Goal: Task Accomplishment & Management: Use online tool/utility

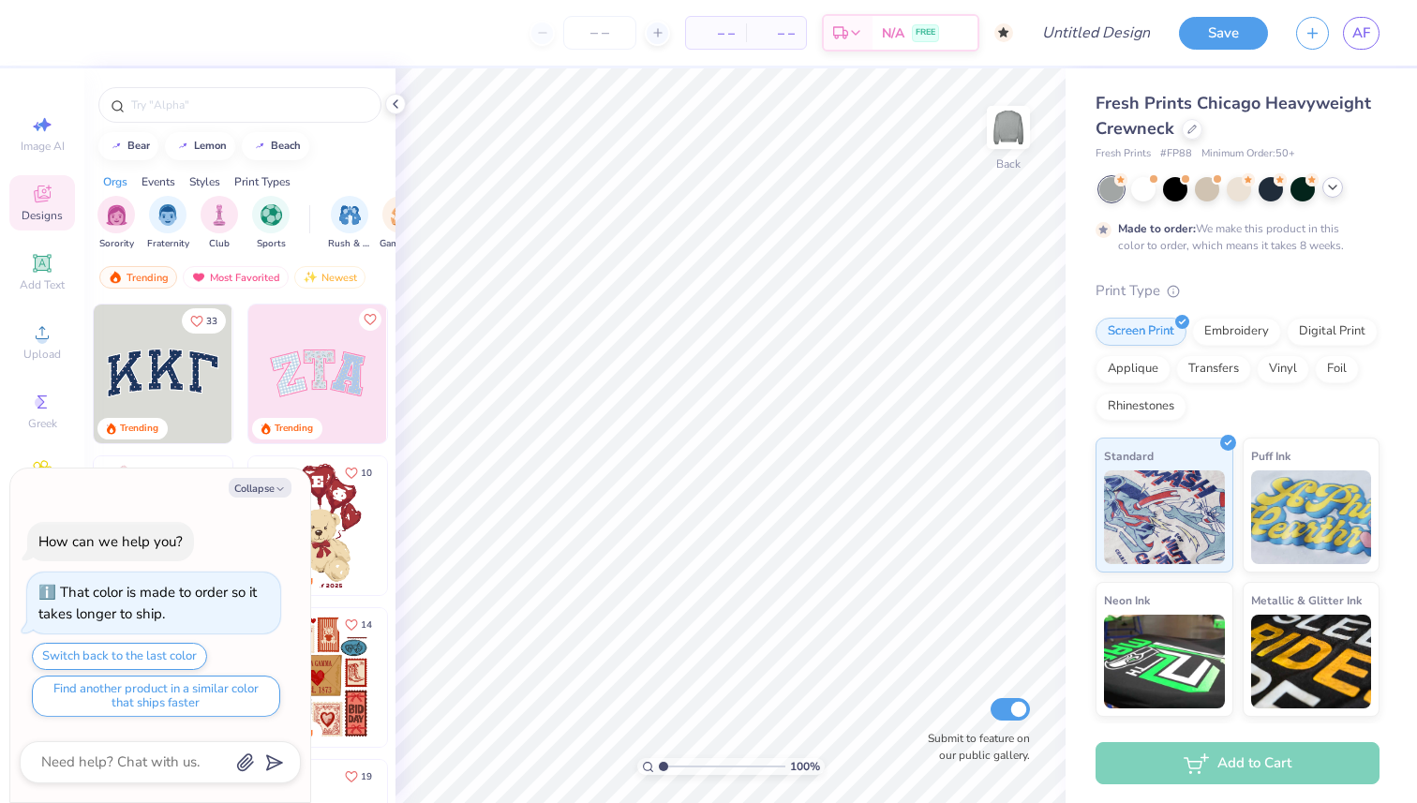
click at [1336, 184] on icon at bounding box center [1333, 187] width 15 height 15
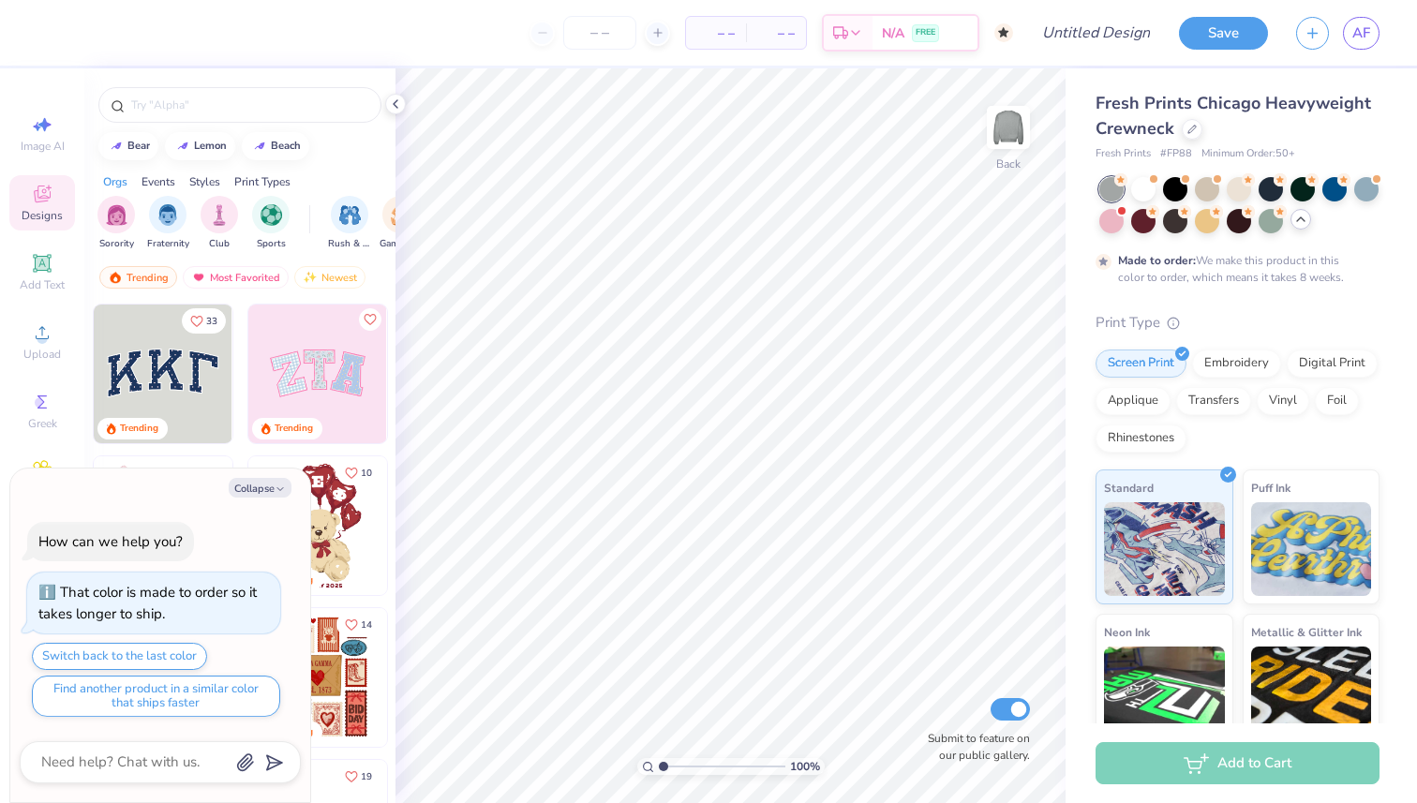
click at [1309, 213] on div at bounding box center [1301, 219] width 21 height 21
type textarea "x"
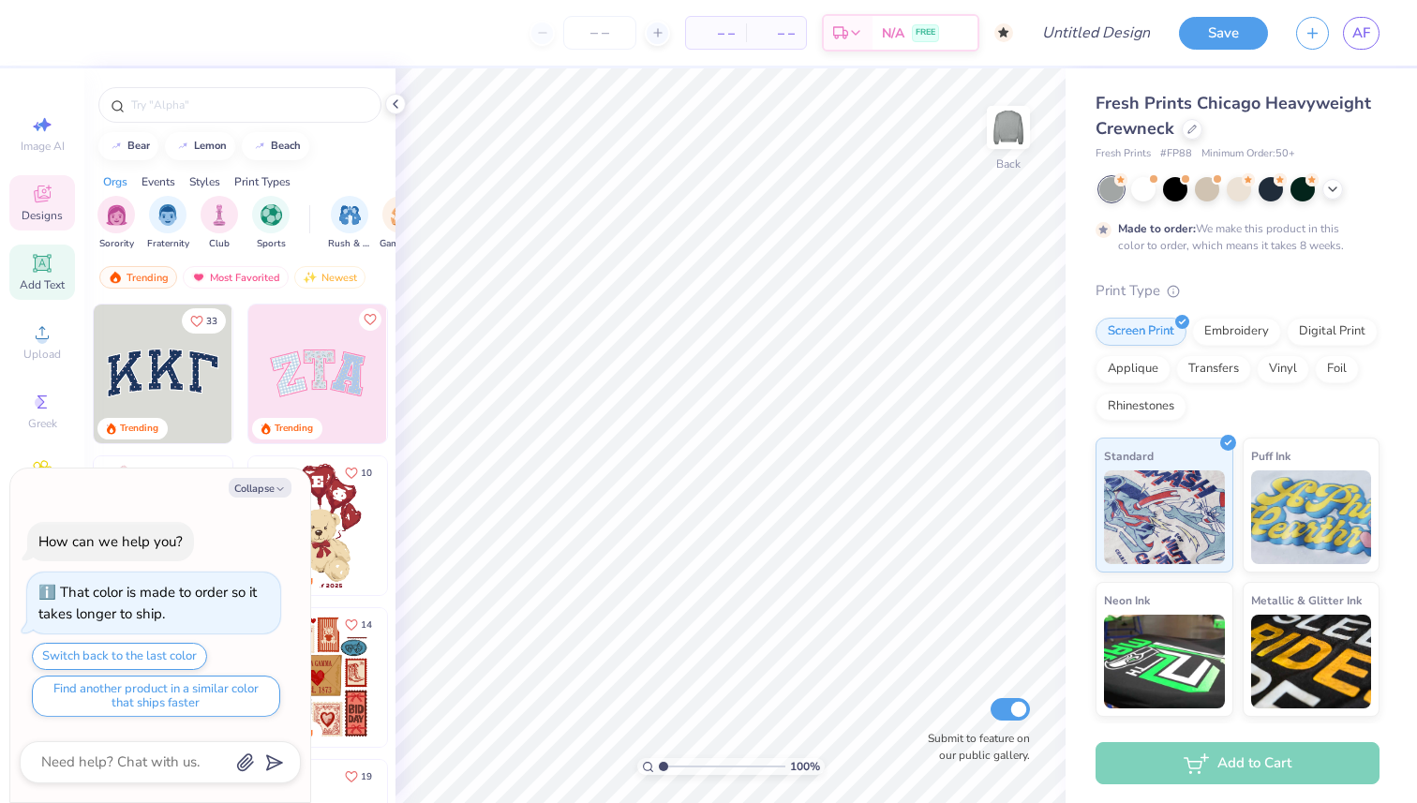
click at [27, 259] on div "Add Text" at bounding box center [42, 272] width 66 height 55
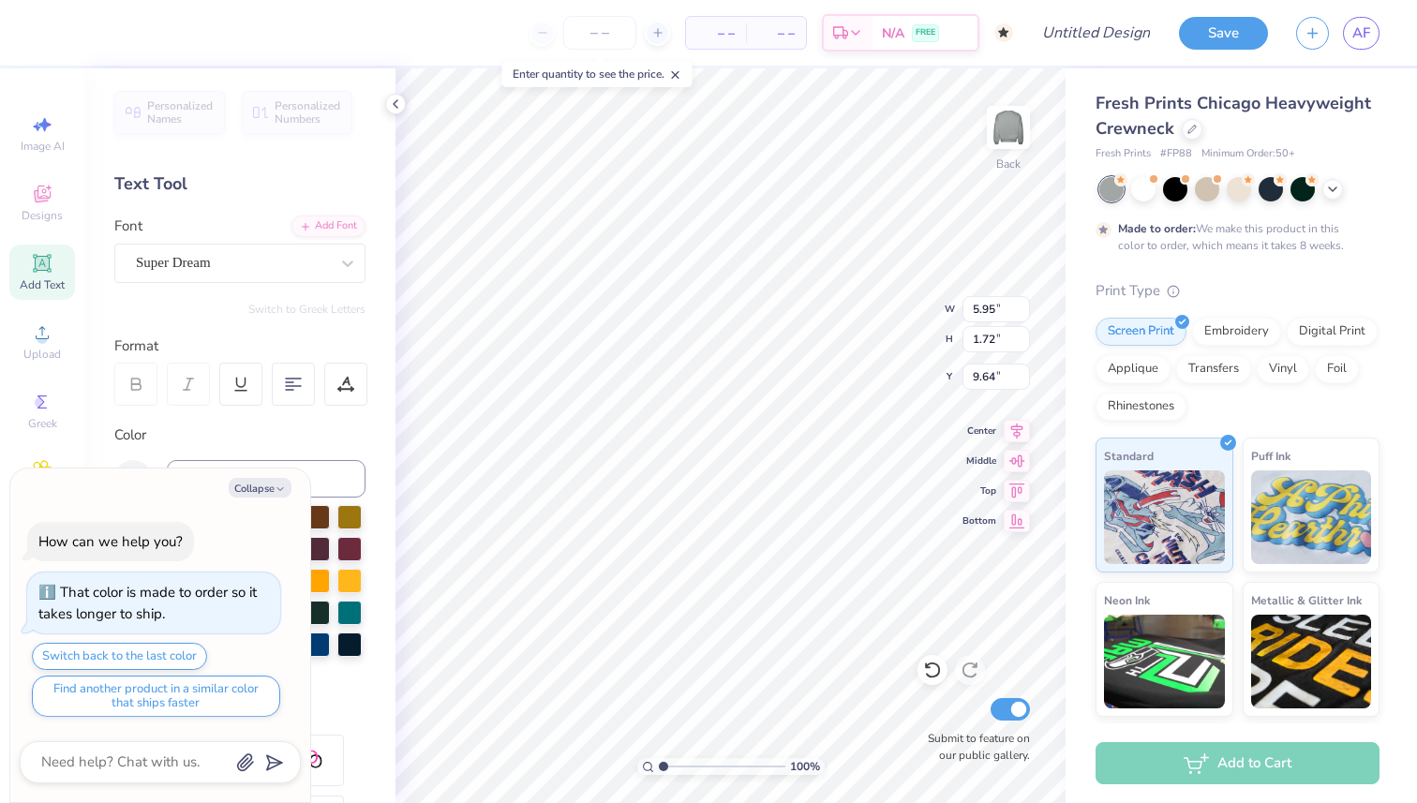
type textarea "x"
type input "4.48"
type textarea "x"
type textarea "W"
type textarea "x"
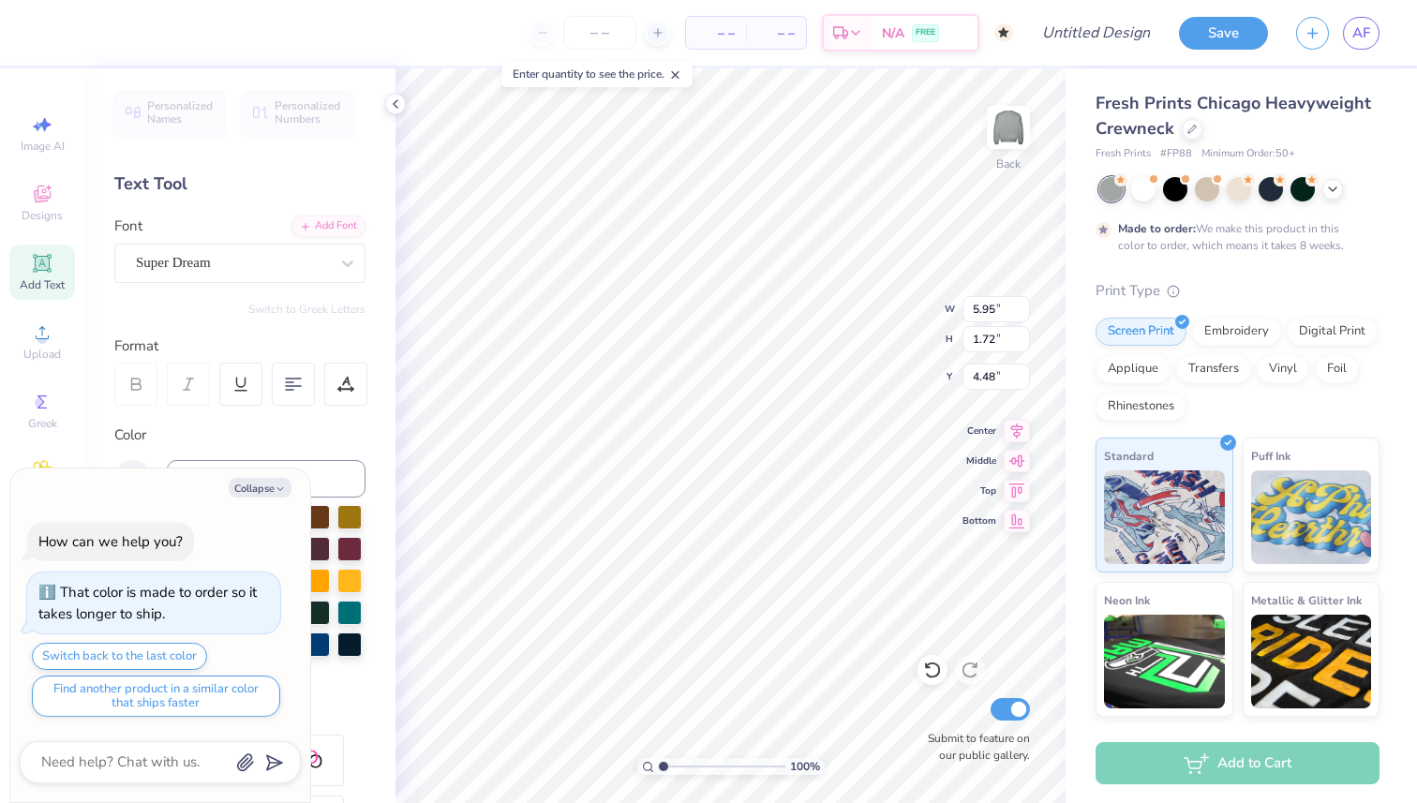
type textarea "Wa"
type textarea "x"
type textarea "Wat"
type textarea "x"
type textarea "Wa"
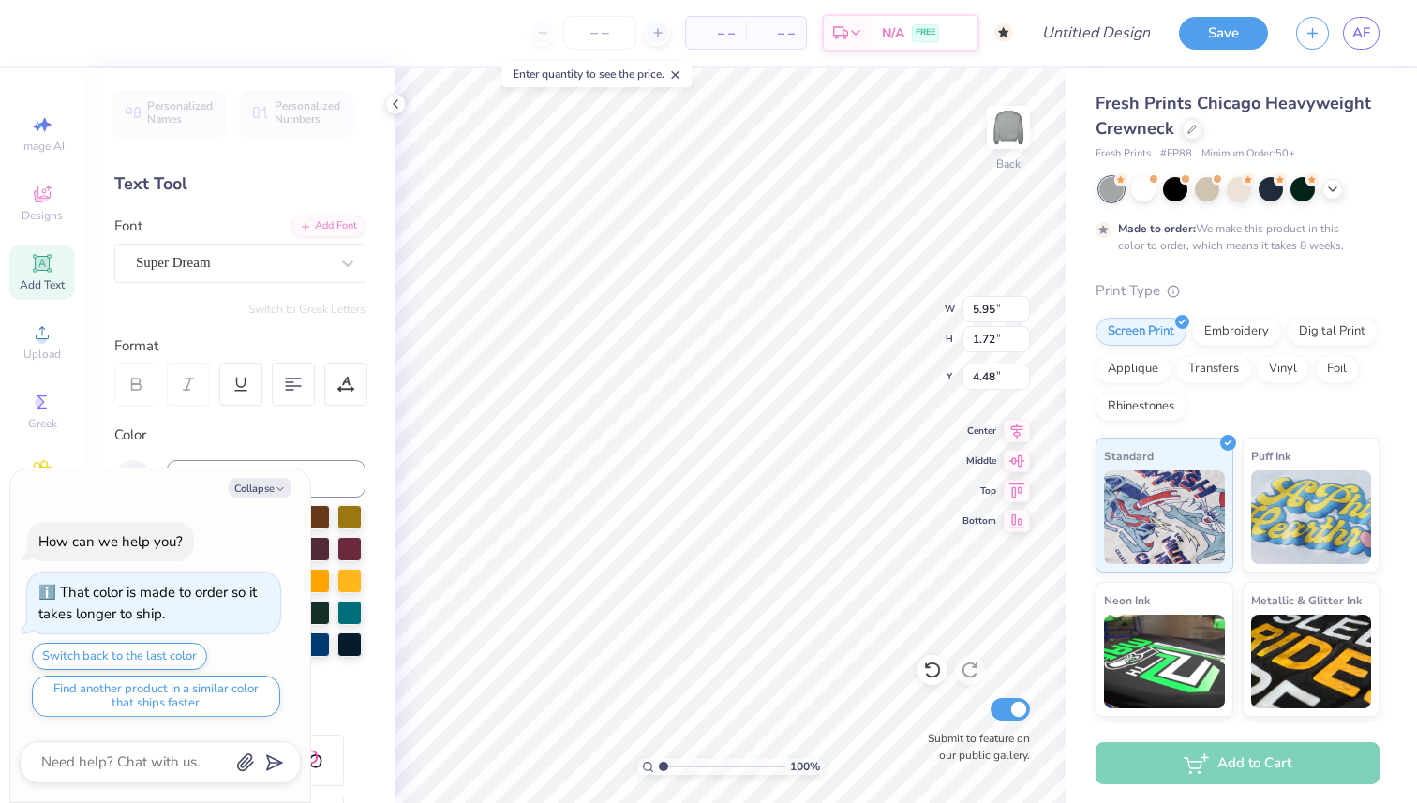
type textarea "x"
type textarea "W"
type textarea "x"
type textarea "WA"
type textarea "x"
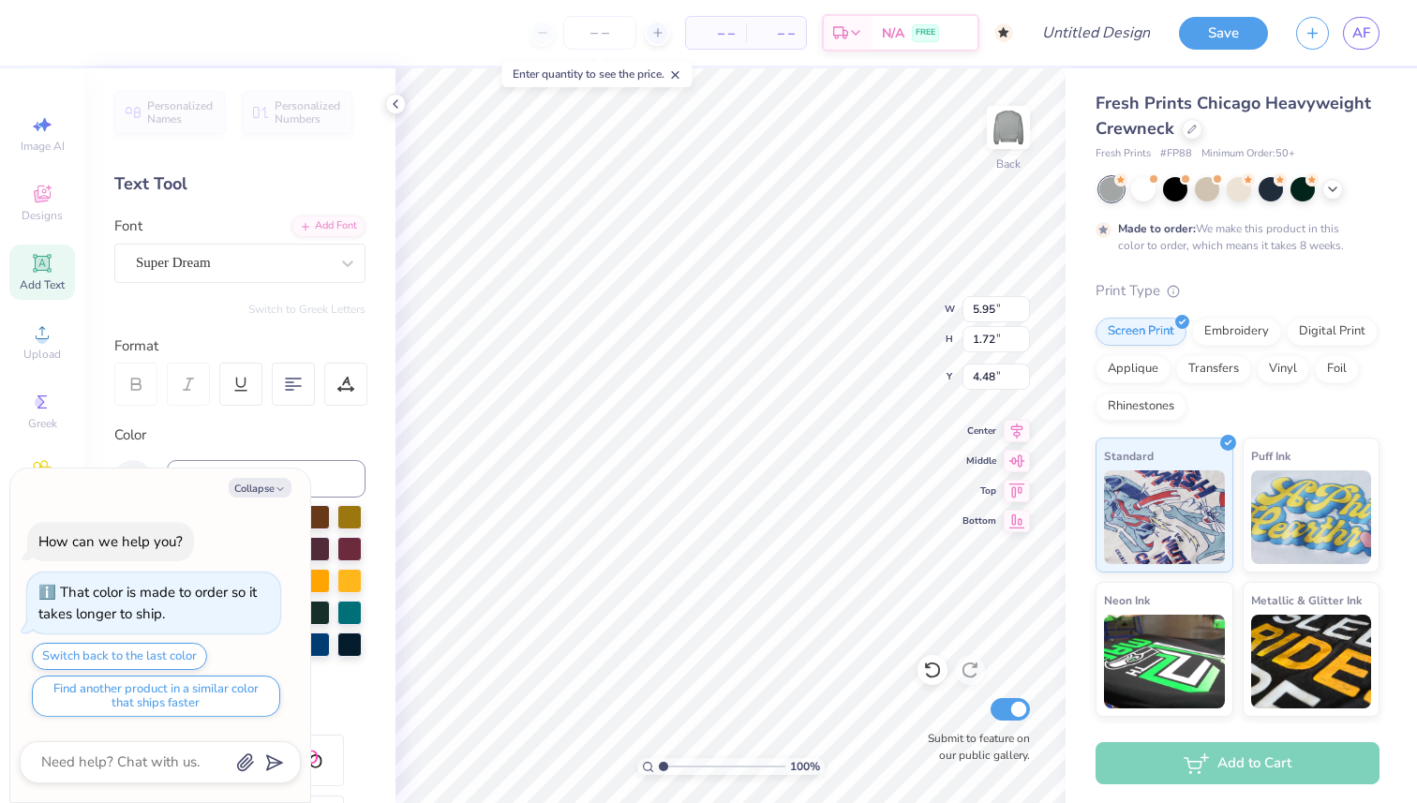
type textarea "WATE"
type textarea "x"
type textarea "WATER"
type textarea "x"
type textarea "WATERK"
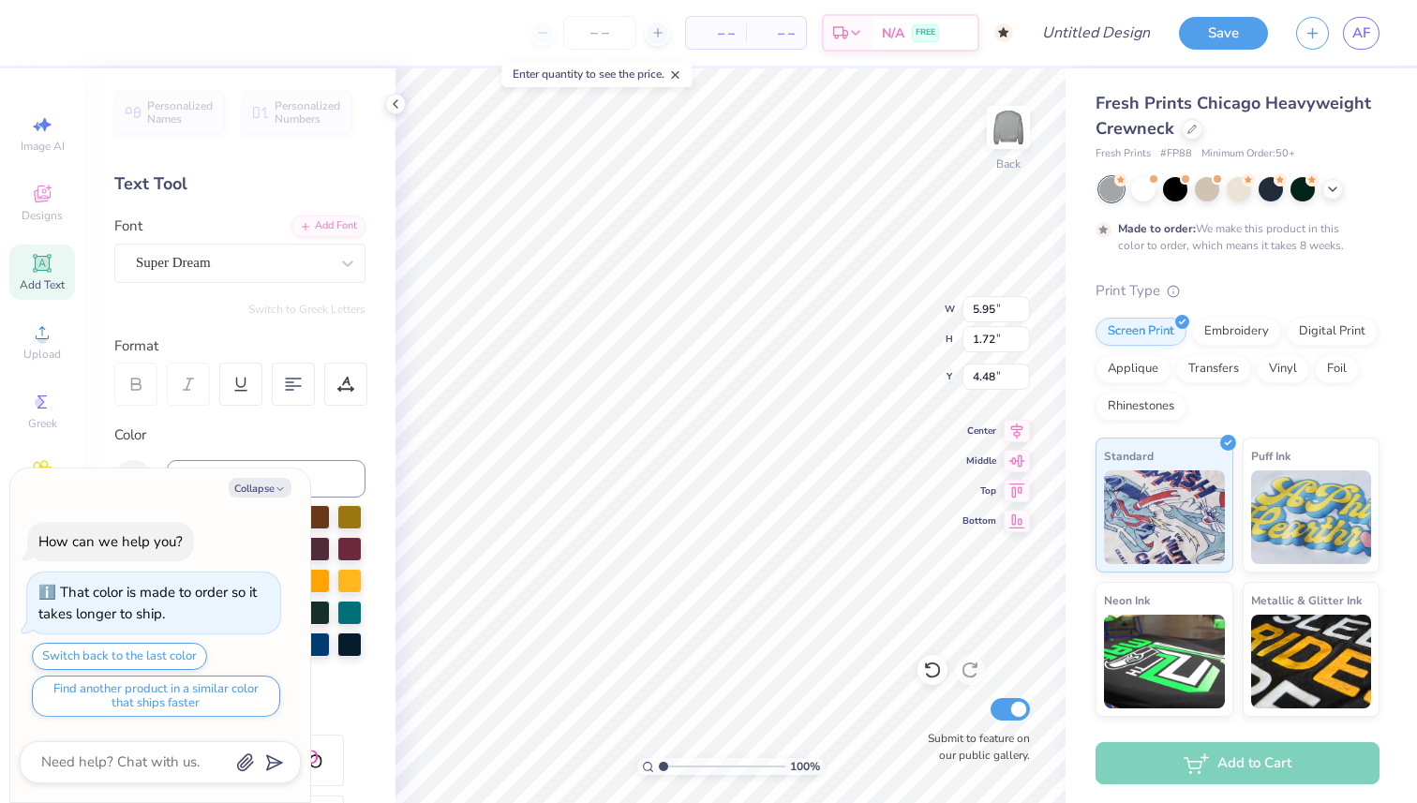
type textarea "x"
type textarea "WATER"
type textarea "x"
type textarea "WATERS"
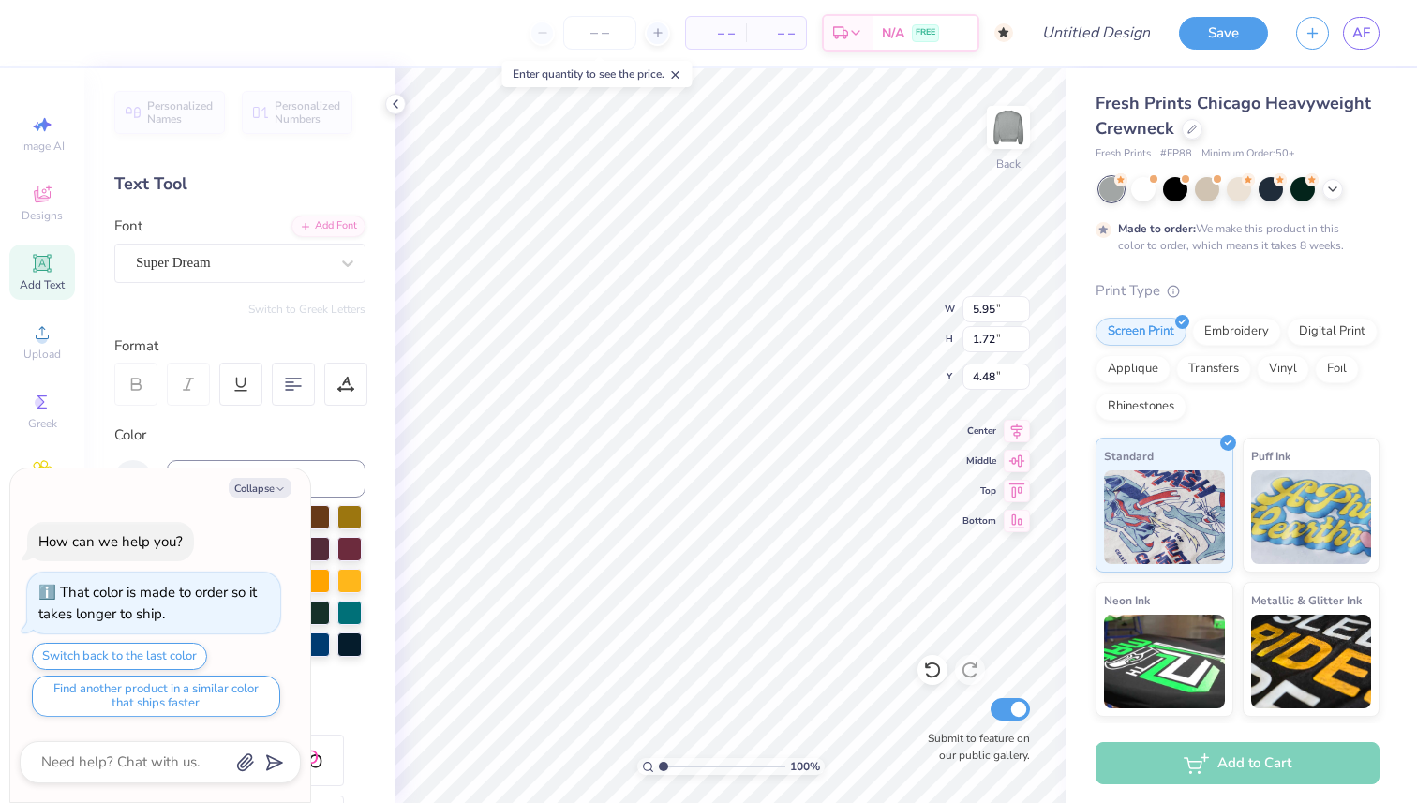
type textarea "x"
type textarea "WATERSK"
type textarea "x"
type textarea "WATERSKI"
click at [362, 271] on div at bounding box center [348, 264] width 34 height 34
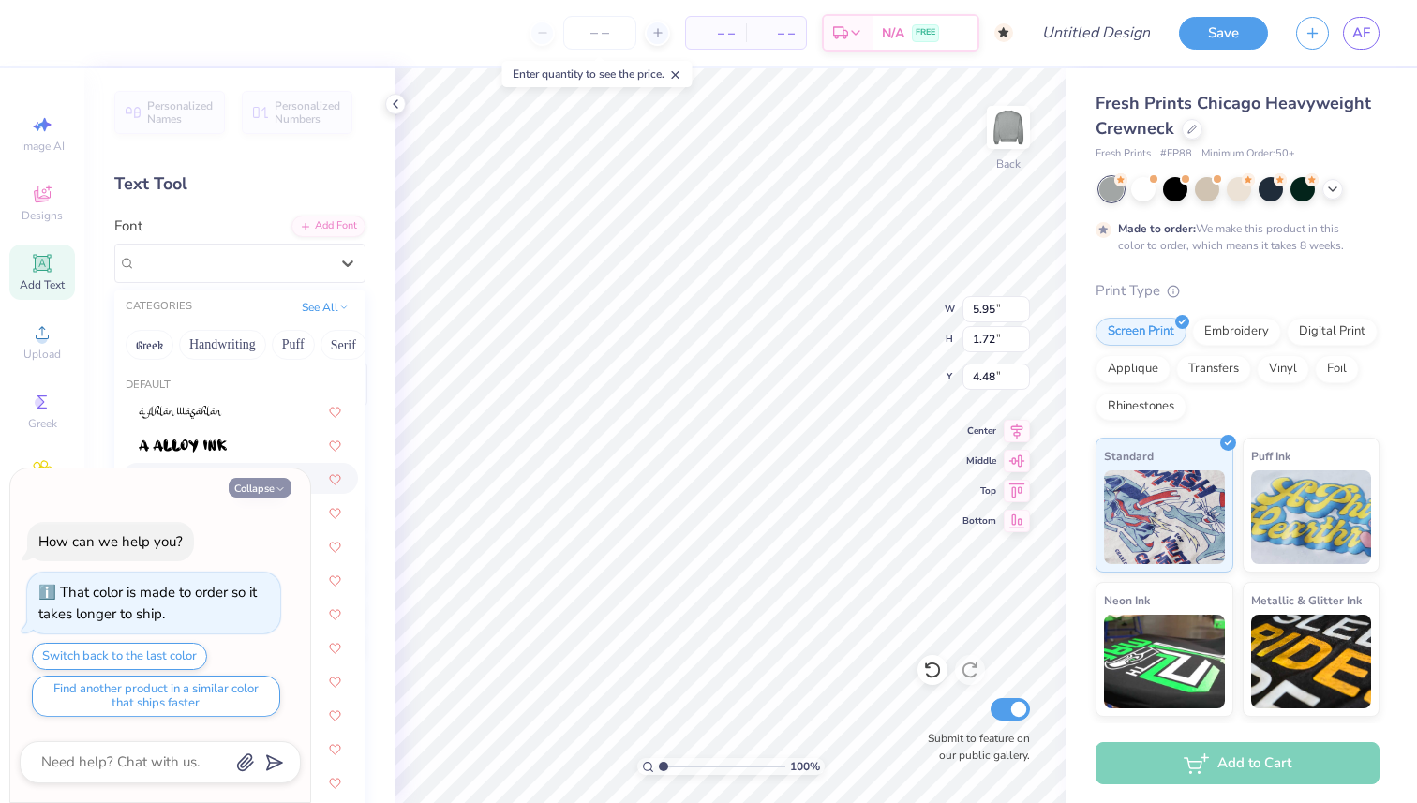
click at [267, 494] on button "Collapse" at bounding box center [260, 488] width 63 height 20
type textarea "x"
type input "11.38"
type input "1.79"
type input "4.45"
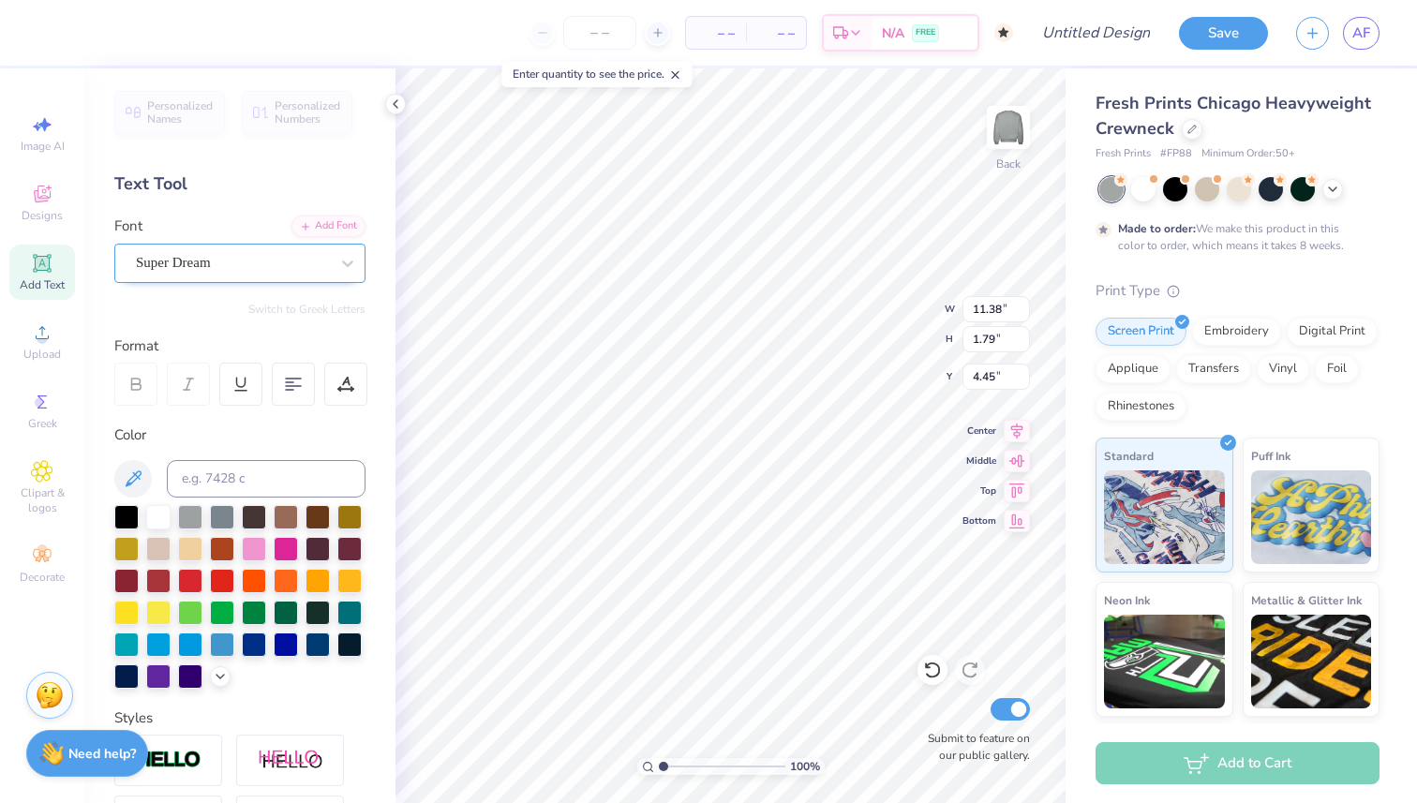
click at [274, 267] on div "Super Dream" at bounding box center [232, 262] width 197 height 29
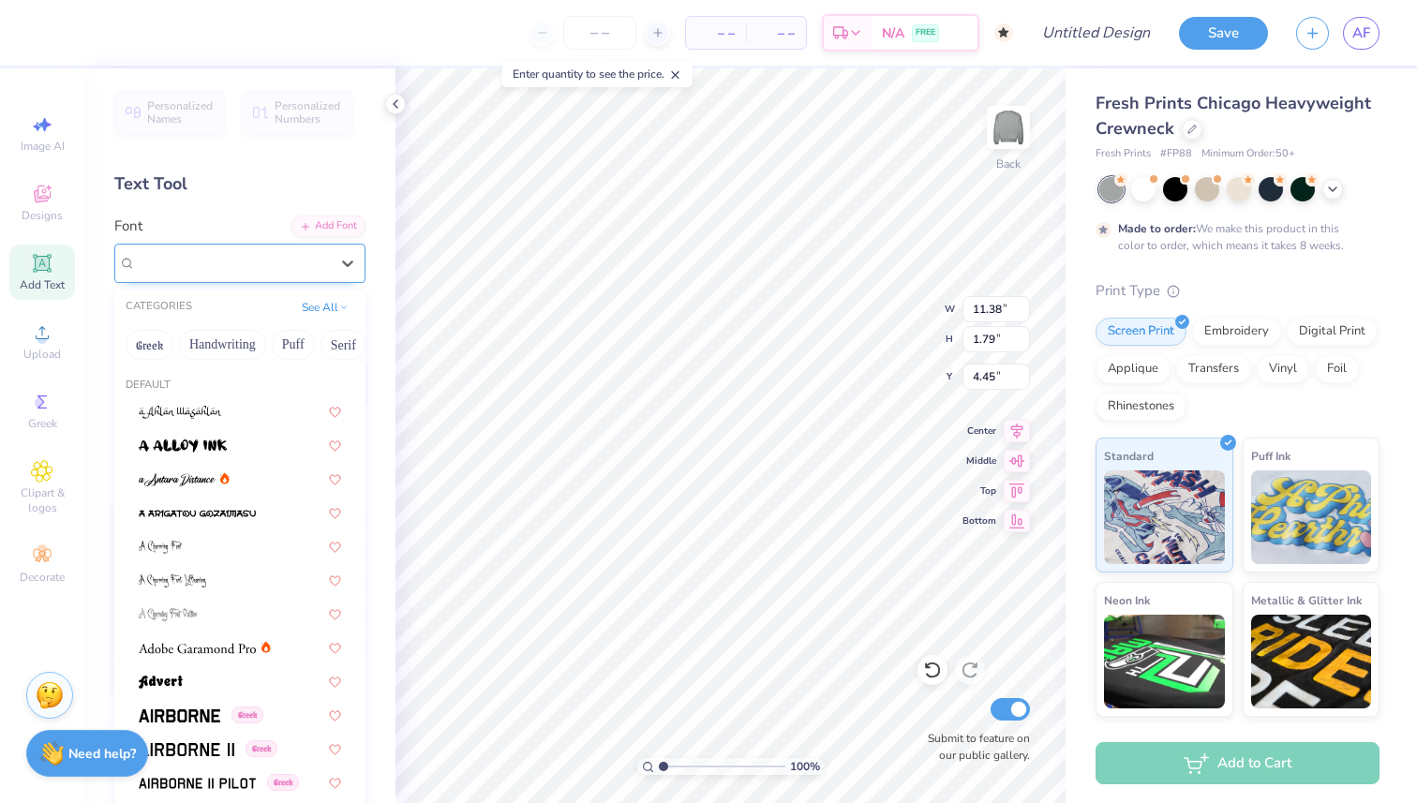
click at [274, 267] on div "Super Dream" at bounding box center [232, 263] width 193 height 22
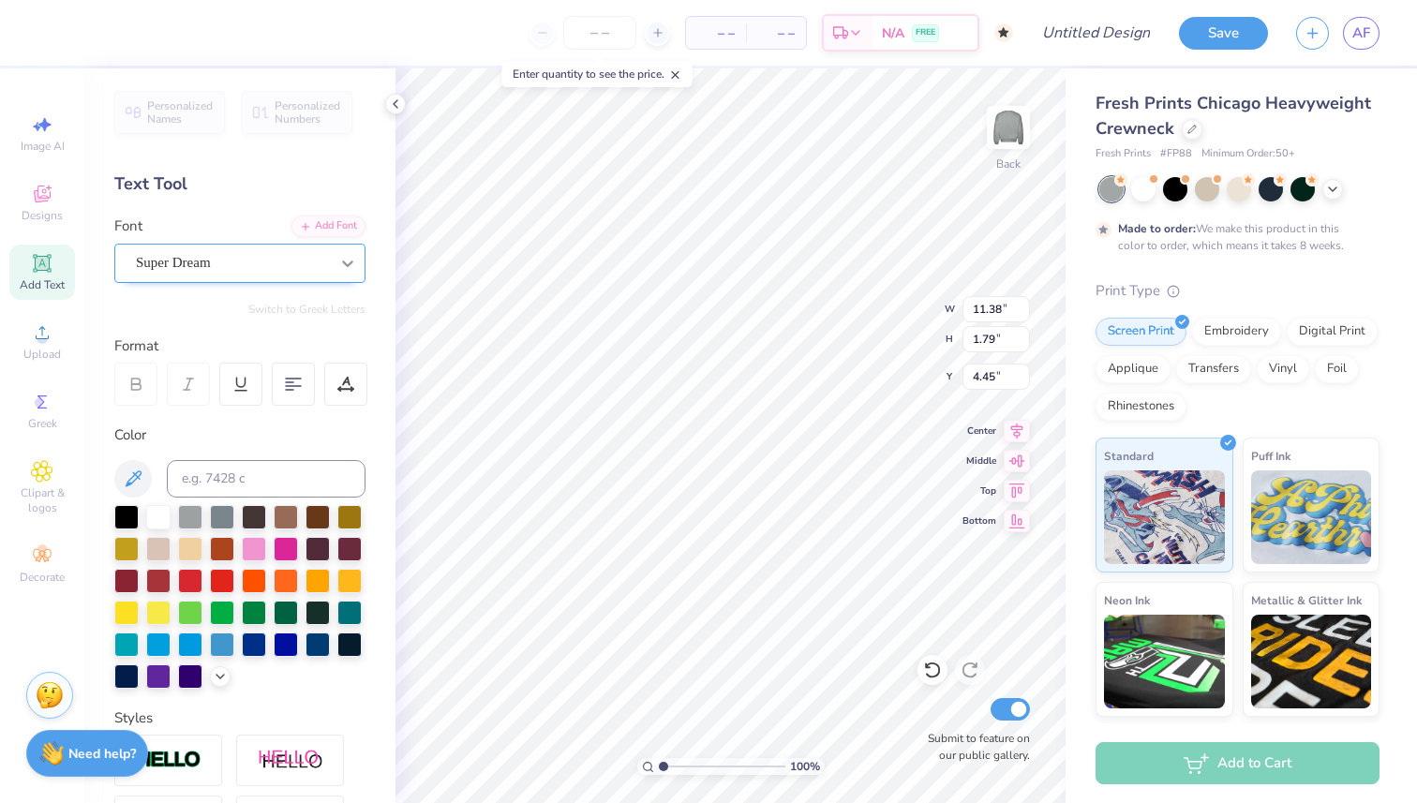
click at [359, 261] on div at bounding box center [348, 264] width 34 height 34
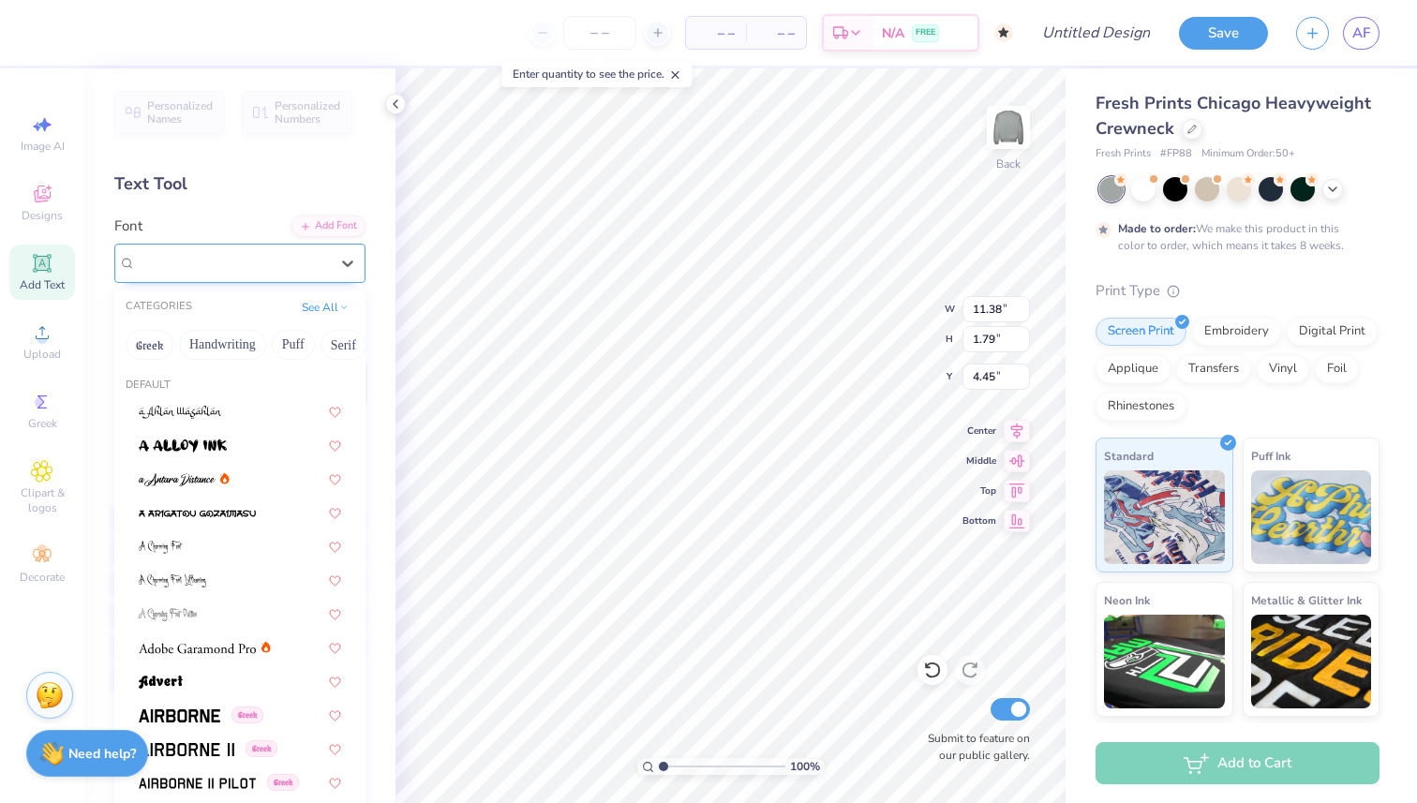
click at [211, 263] on span "Super Dream" at bounding box center [173, 263] width 75 height 22
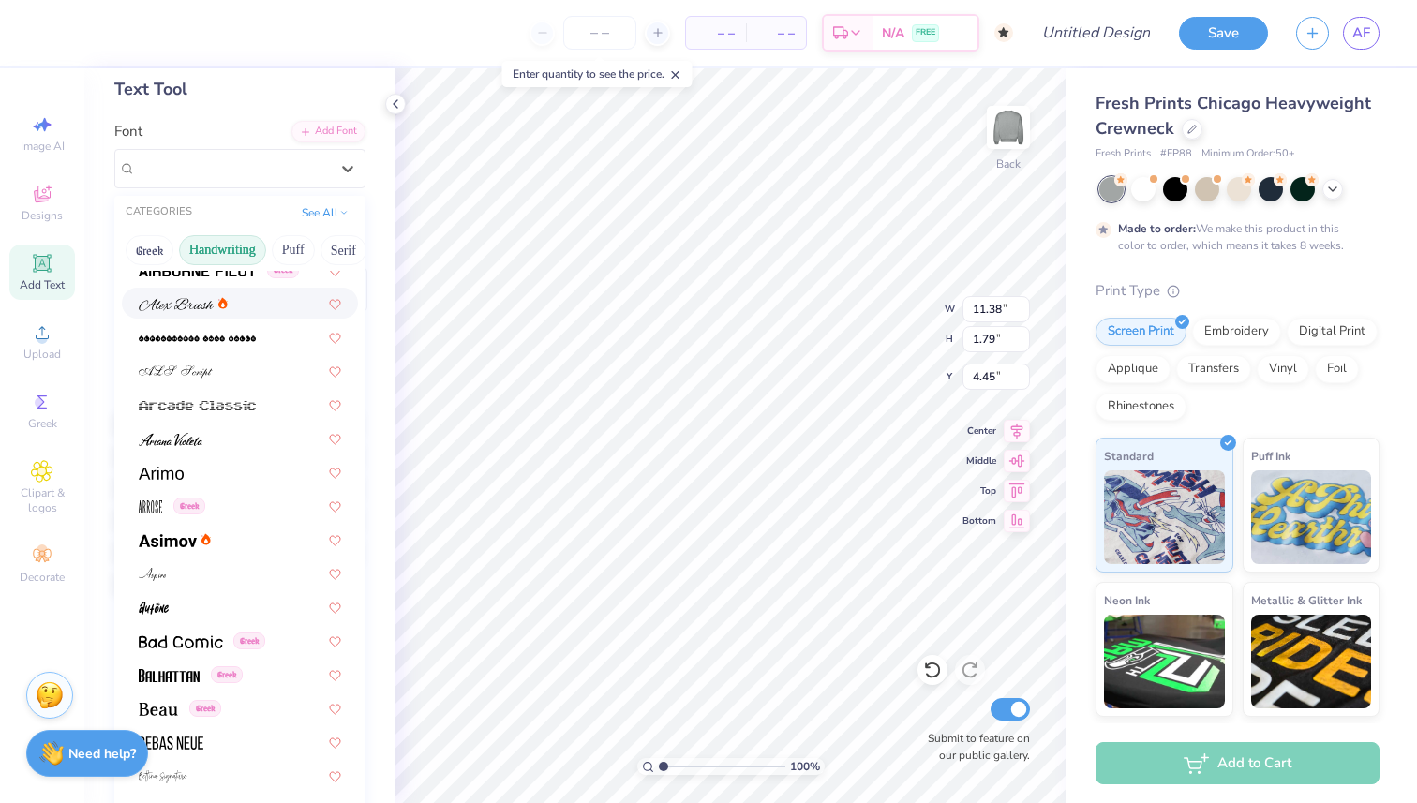
scroll to position [455, 0]
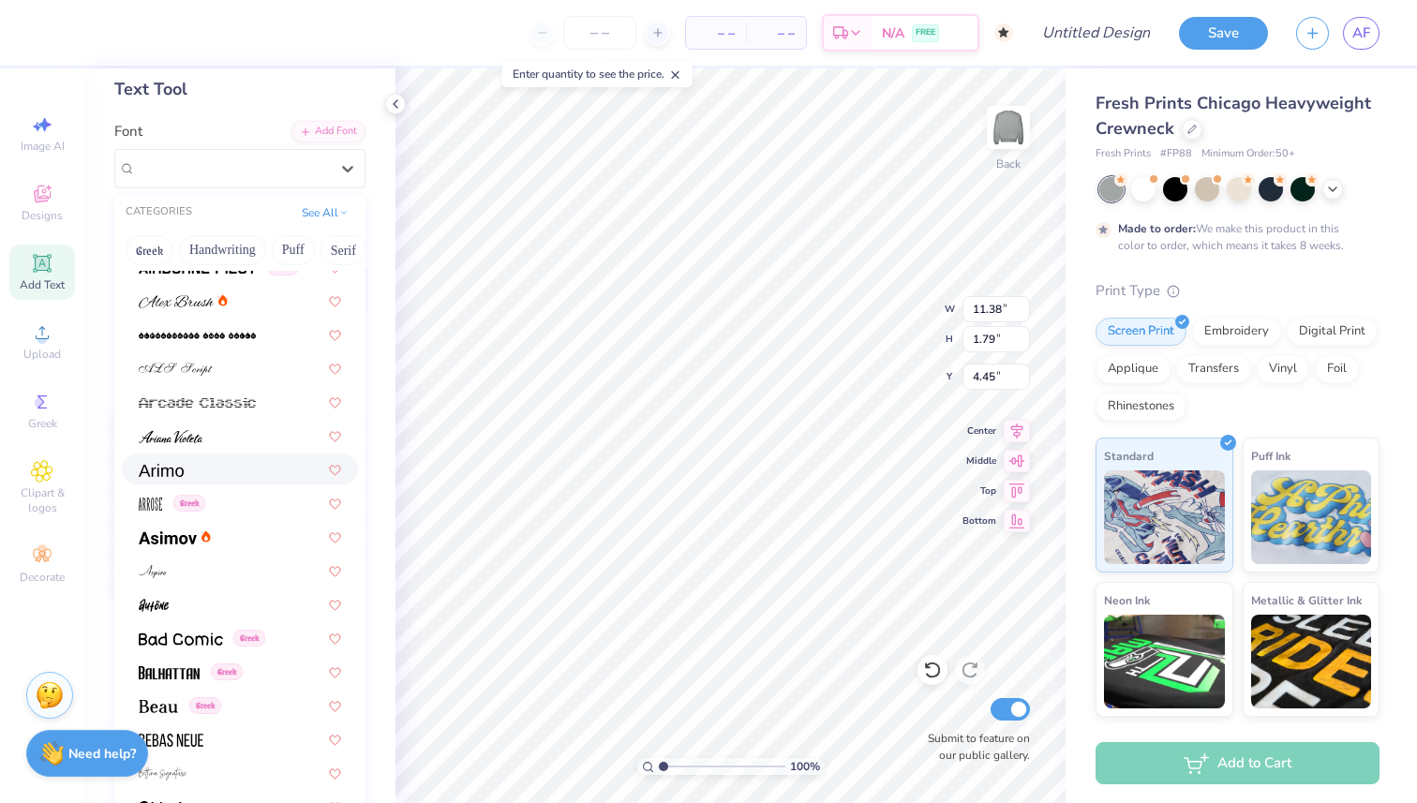
click at [193, 469] on div at bounding box center [240, 469] width 202 height 20
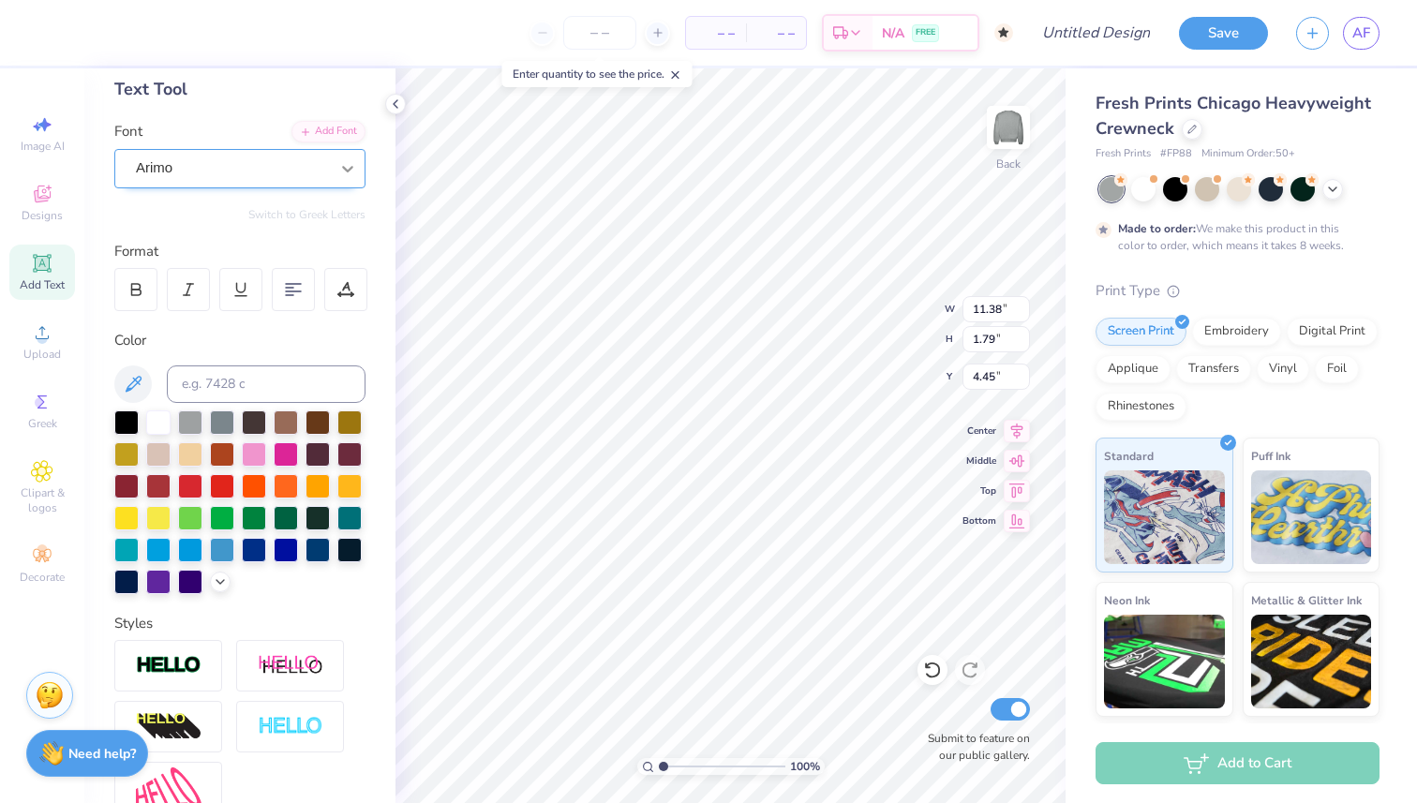
click at [341, 161] on icon at bounding box center [347, 168] width 19 height 19
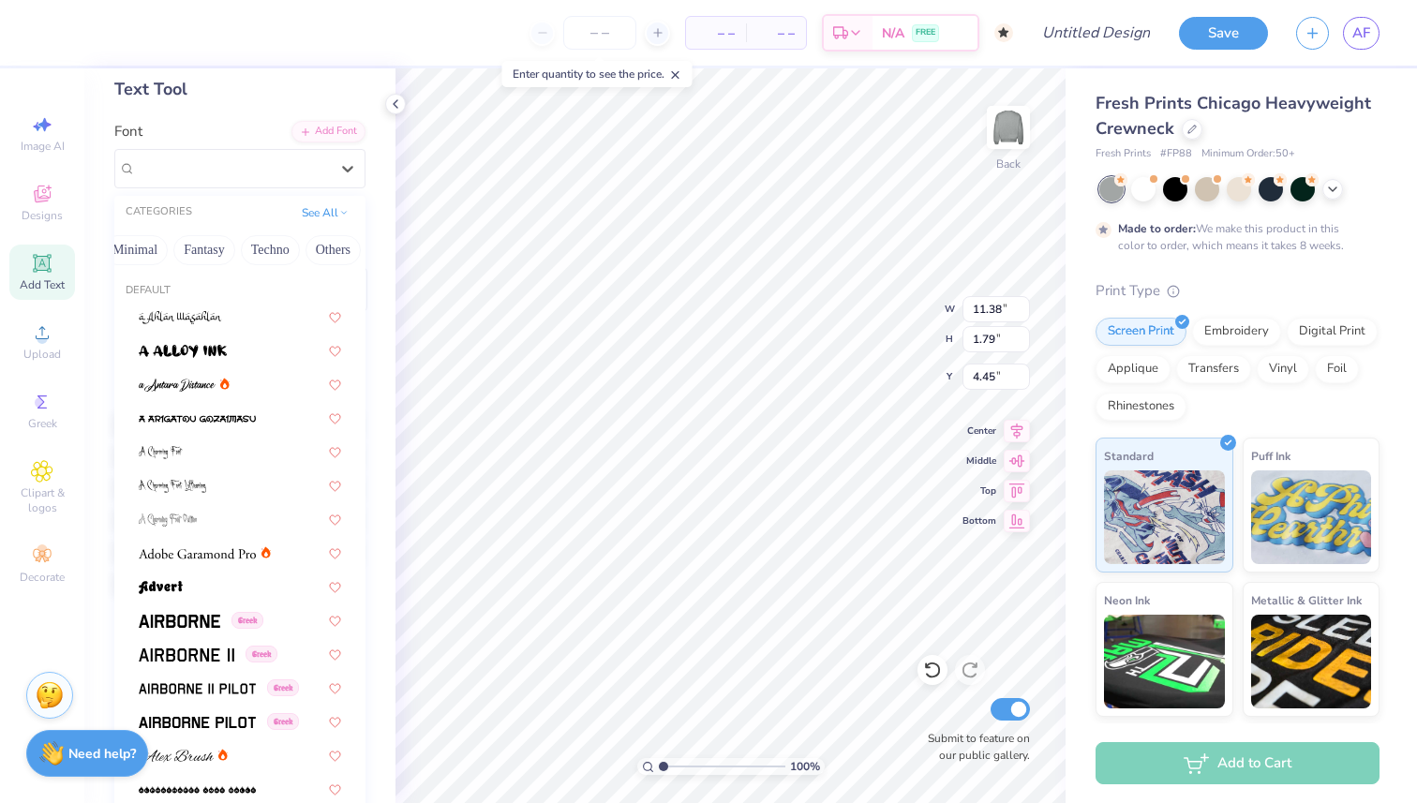
scroll to position [0, 559]
click at [322, 251] on button "Others" at bounding box center [326, 250] width 55 height 30
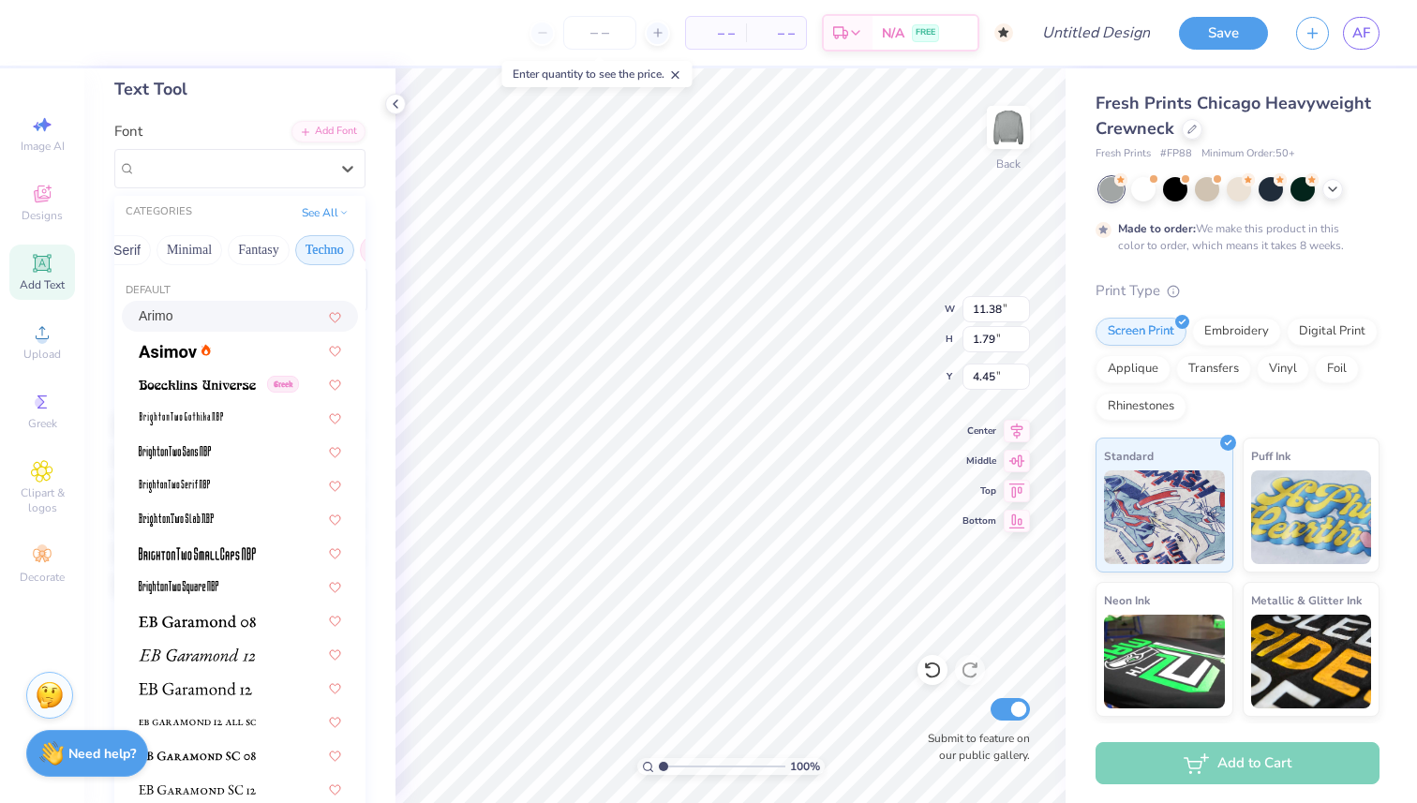
scroll to position [0, 495]
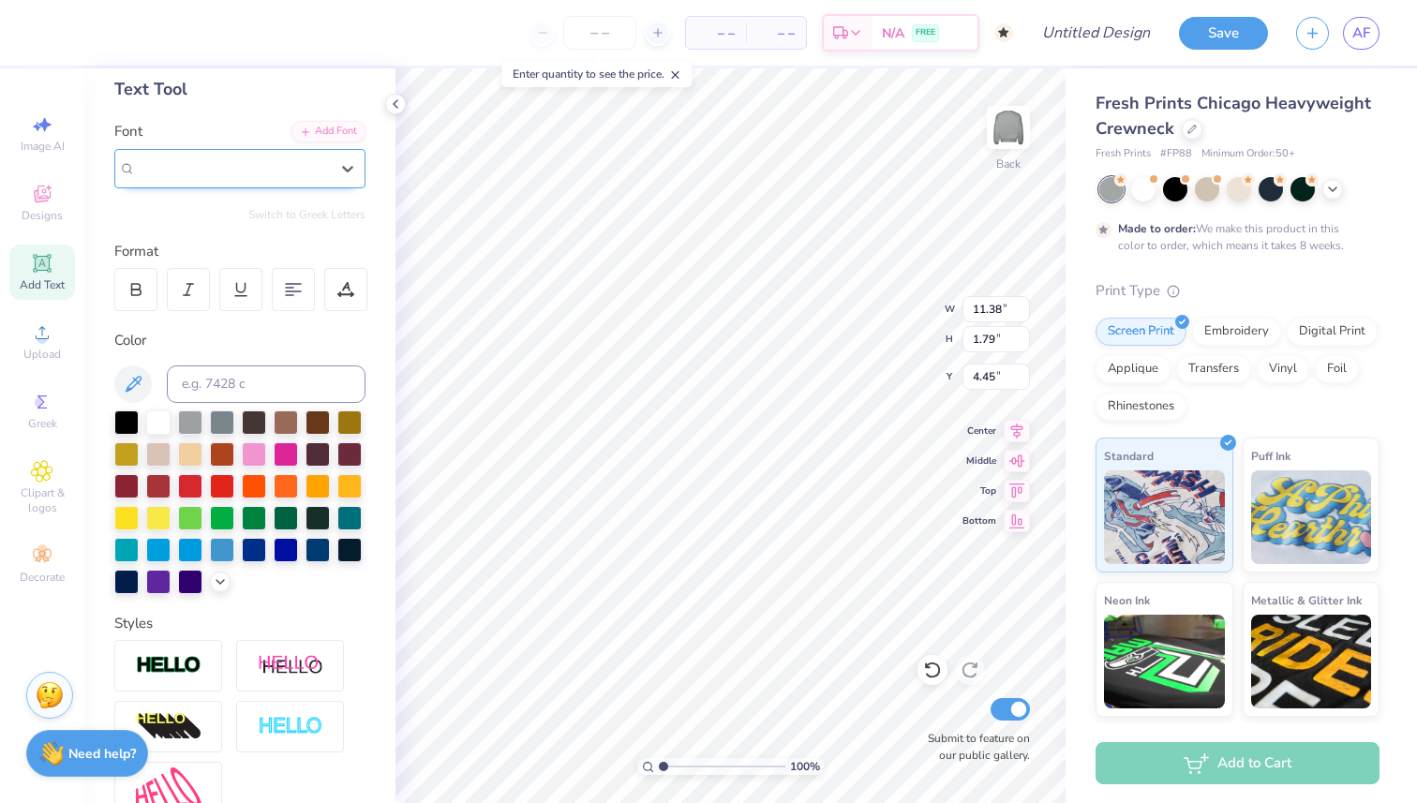
click at [277, 161] on div "Arimo" at bounding box center [232, 168] width 193 height 22
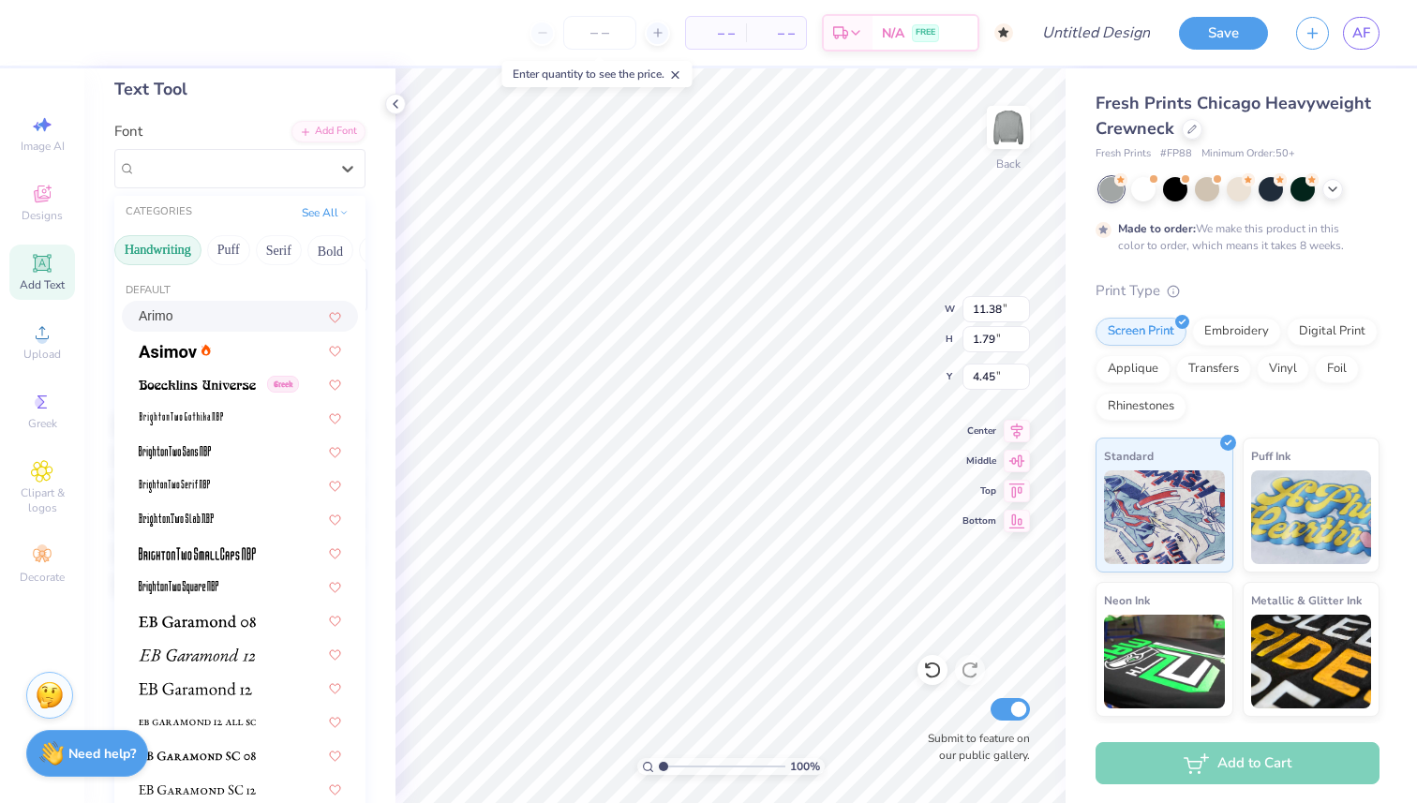
scroll to position [0, 80]
click at [158, 254] on button "Handwriting" at bounding box center [142, 250] width 87 height 30
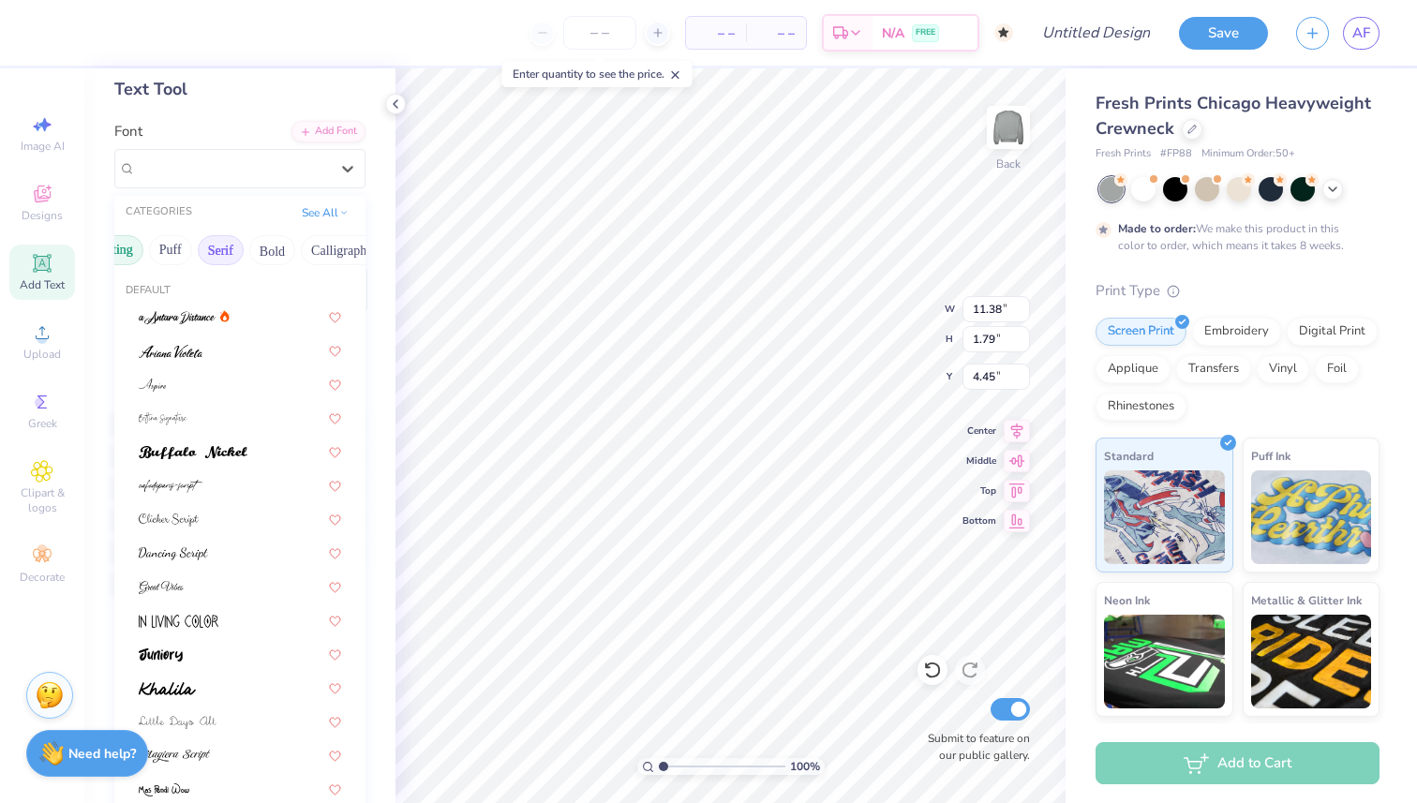
scroll to position [0, 131]
click at [179, 249] on button "Puff" at bounding box center [162, 250] width 43 height 30
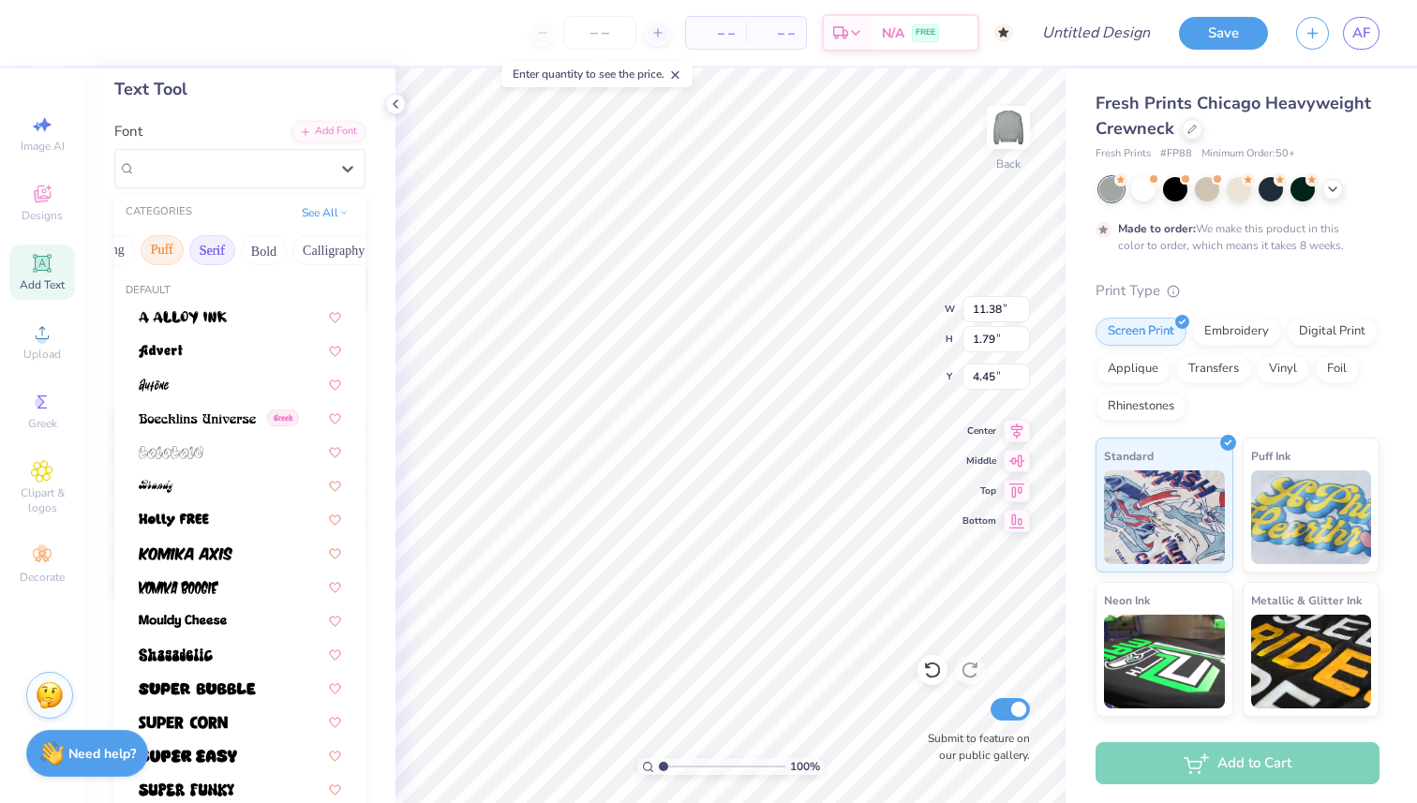
click at [217, 251] on button "Serif" at bounding box center [212, 250] width 46 height 30
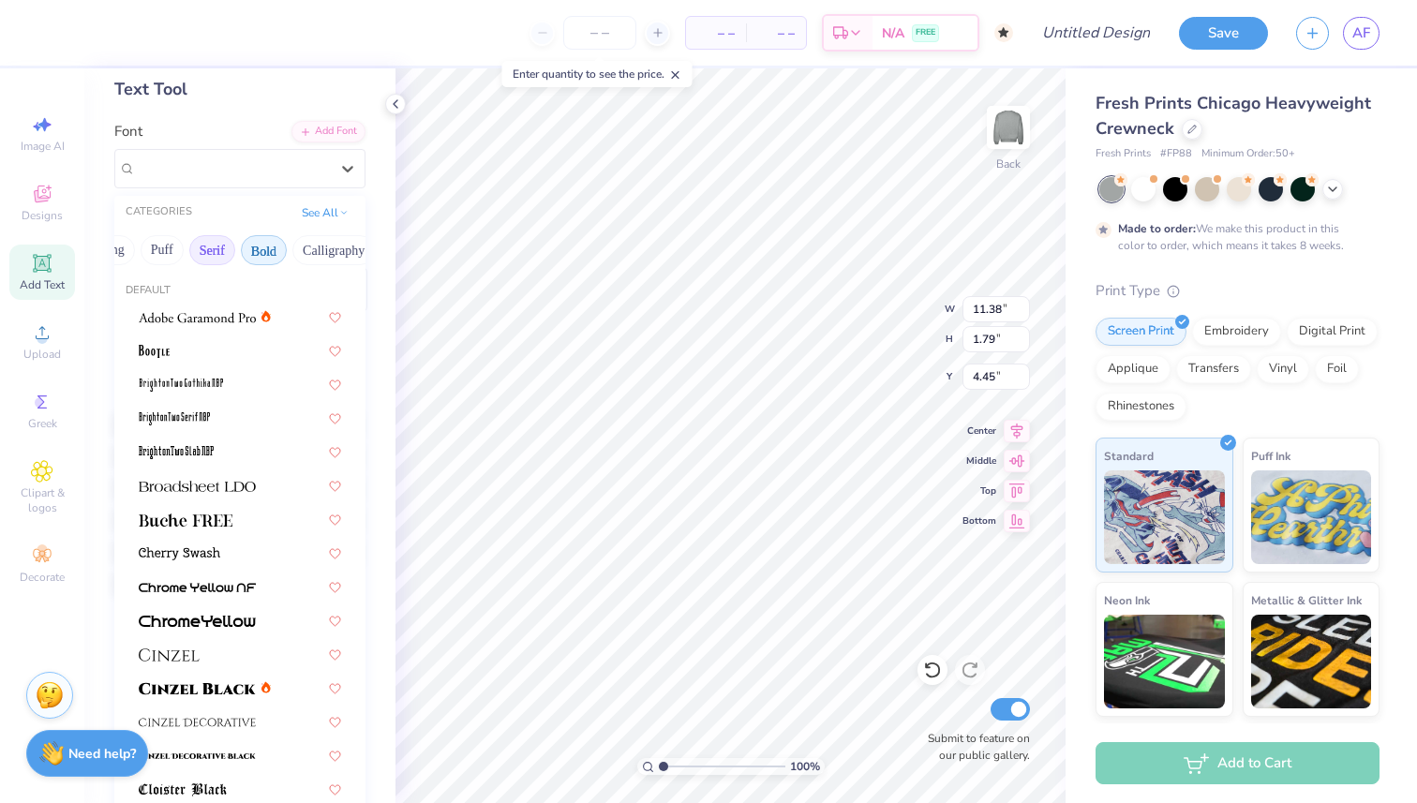
click at [264, 254] on button "Bold" at bounding box center [264, 250] width 46 height 30
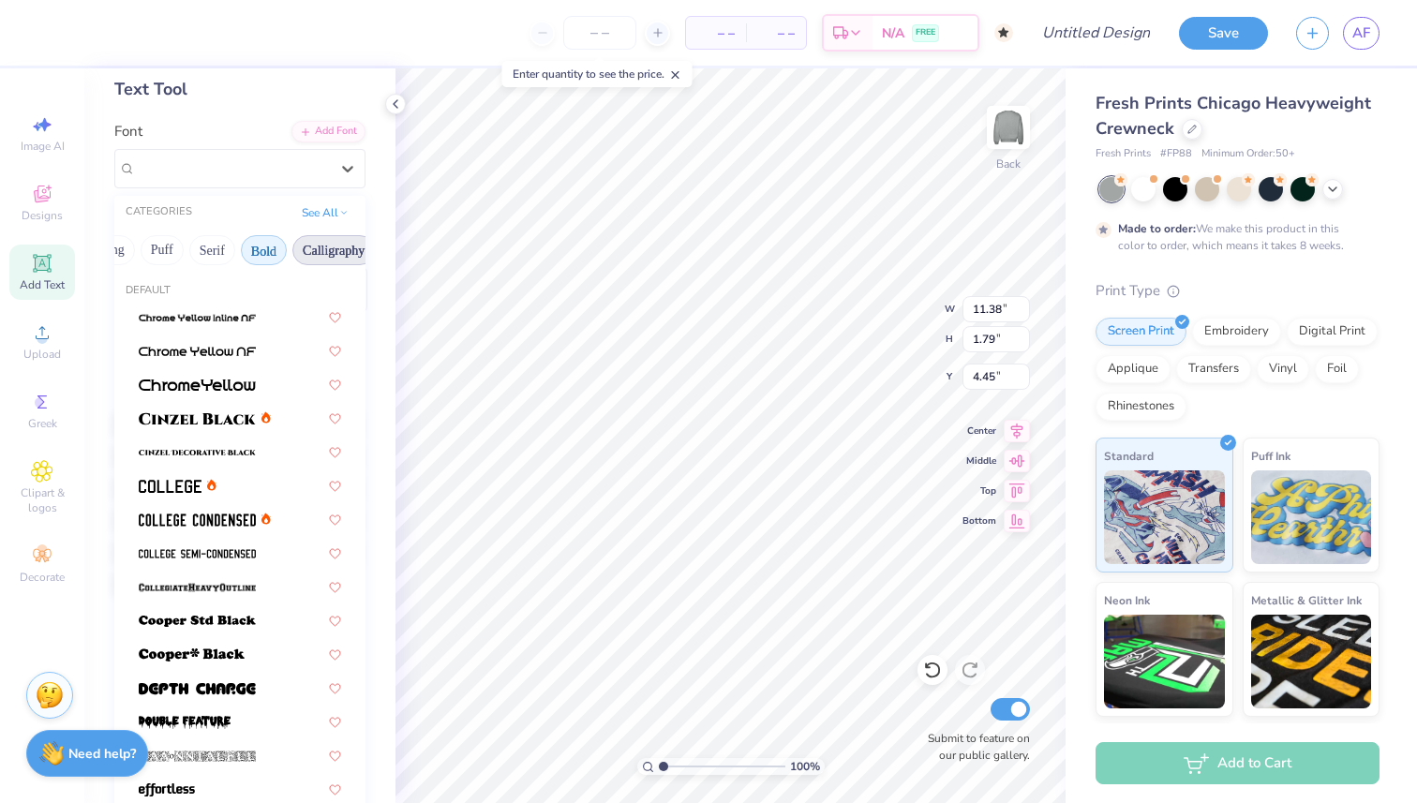
click at [321, 248] on button "Calligraphy" at bounding box center [333, 250] width 82 height 30
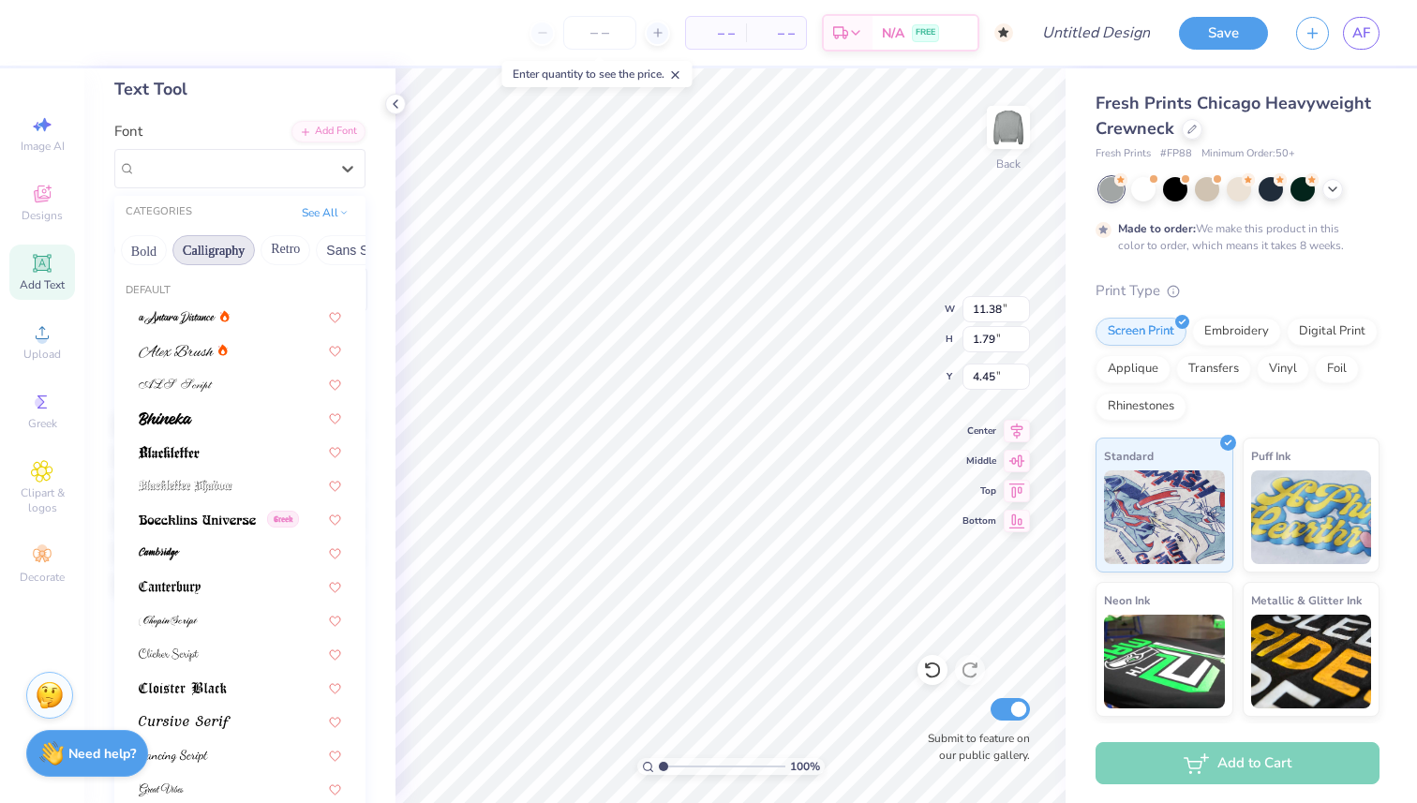
scroll to position [0, 261]
click at [264, 248] on button "Retro" at bounding box center [276, 250] width 50 height 30
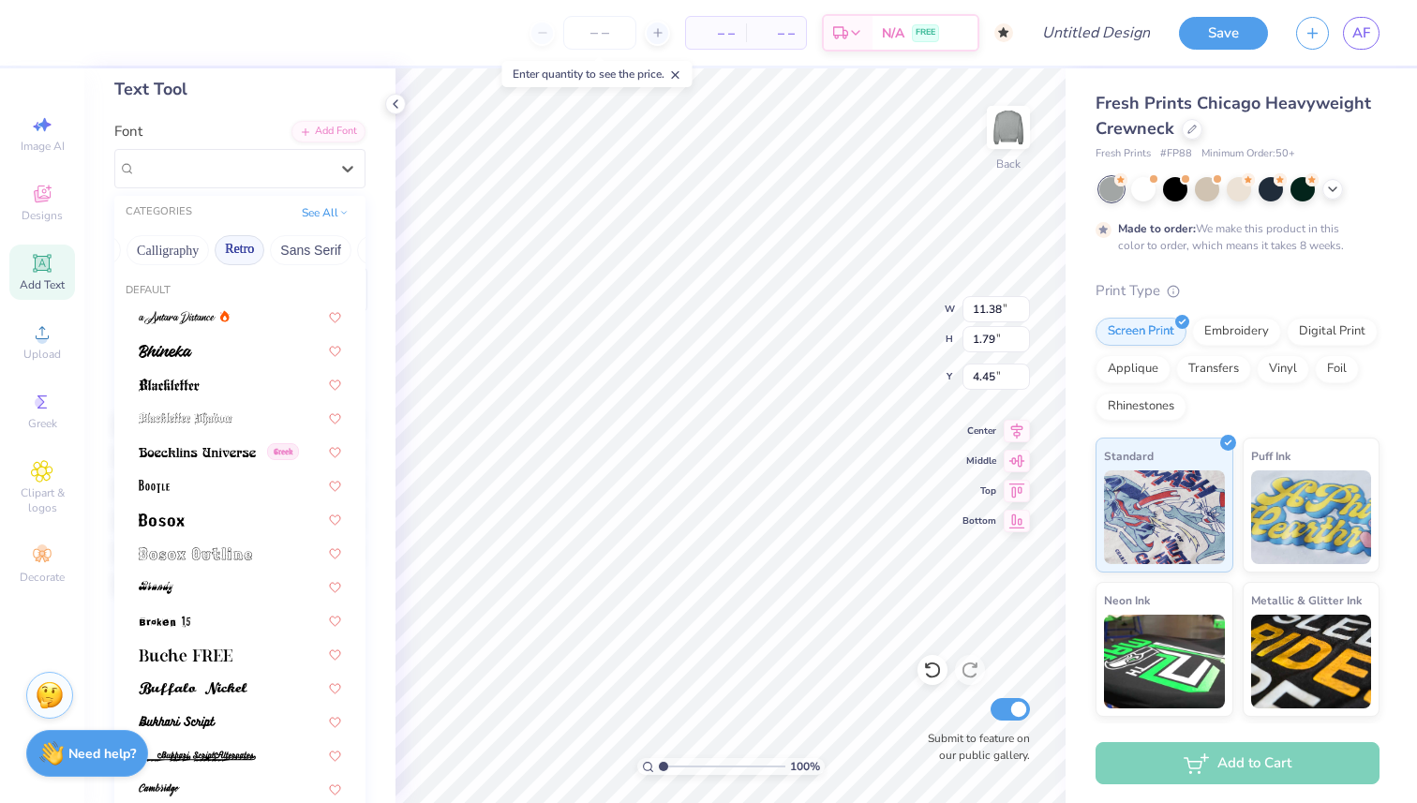
scroll to position [0, 316]
click at [279, 249] on button "Sans Serif" at bounding box center [292, 250] width 82 height 30
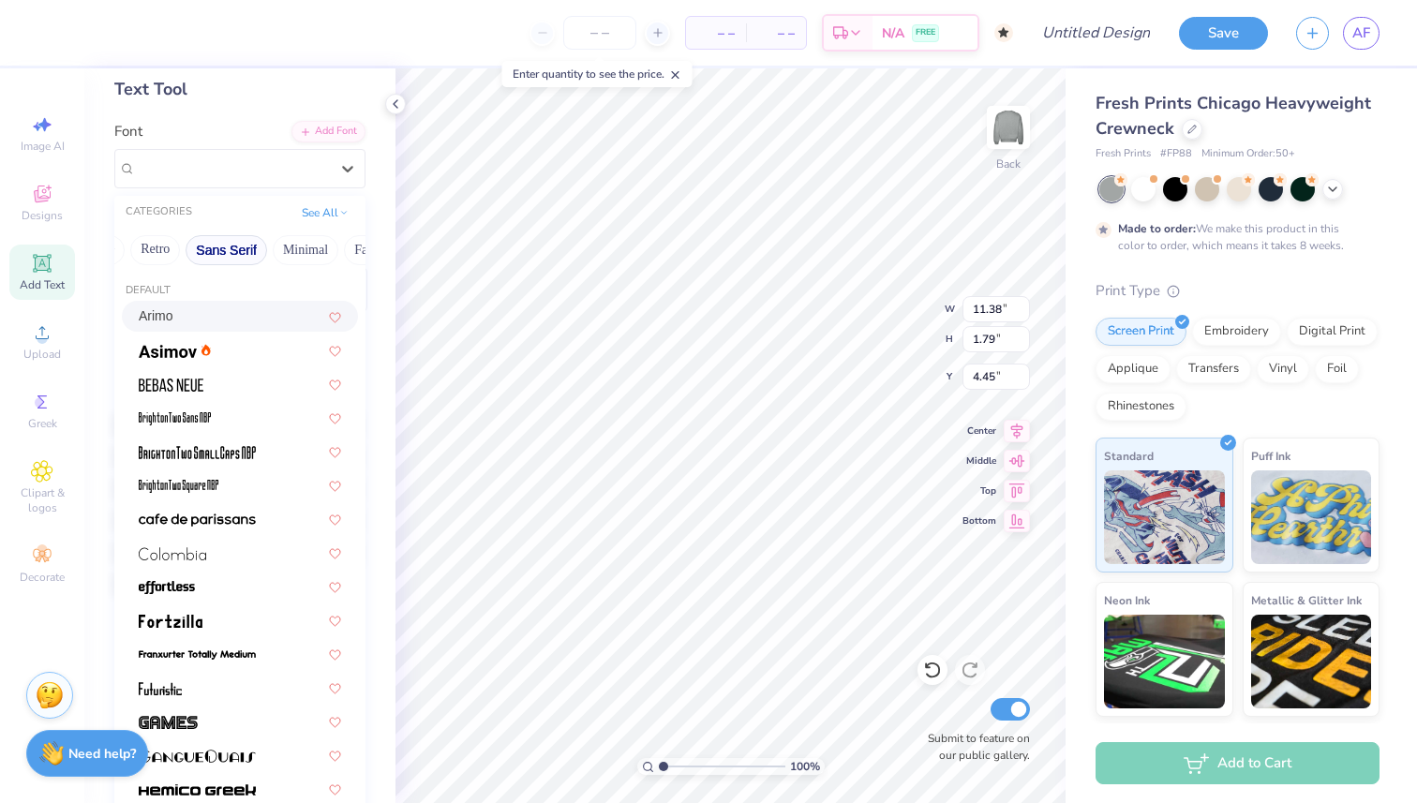
scroll to position [0, 395]
click at [279, 249] on button "Minimal" at bounding box center [293, 250] width 66 height 30
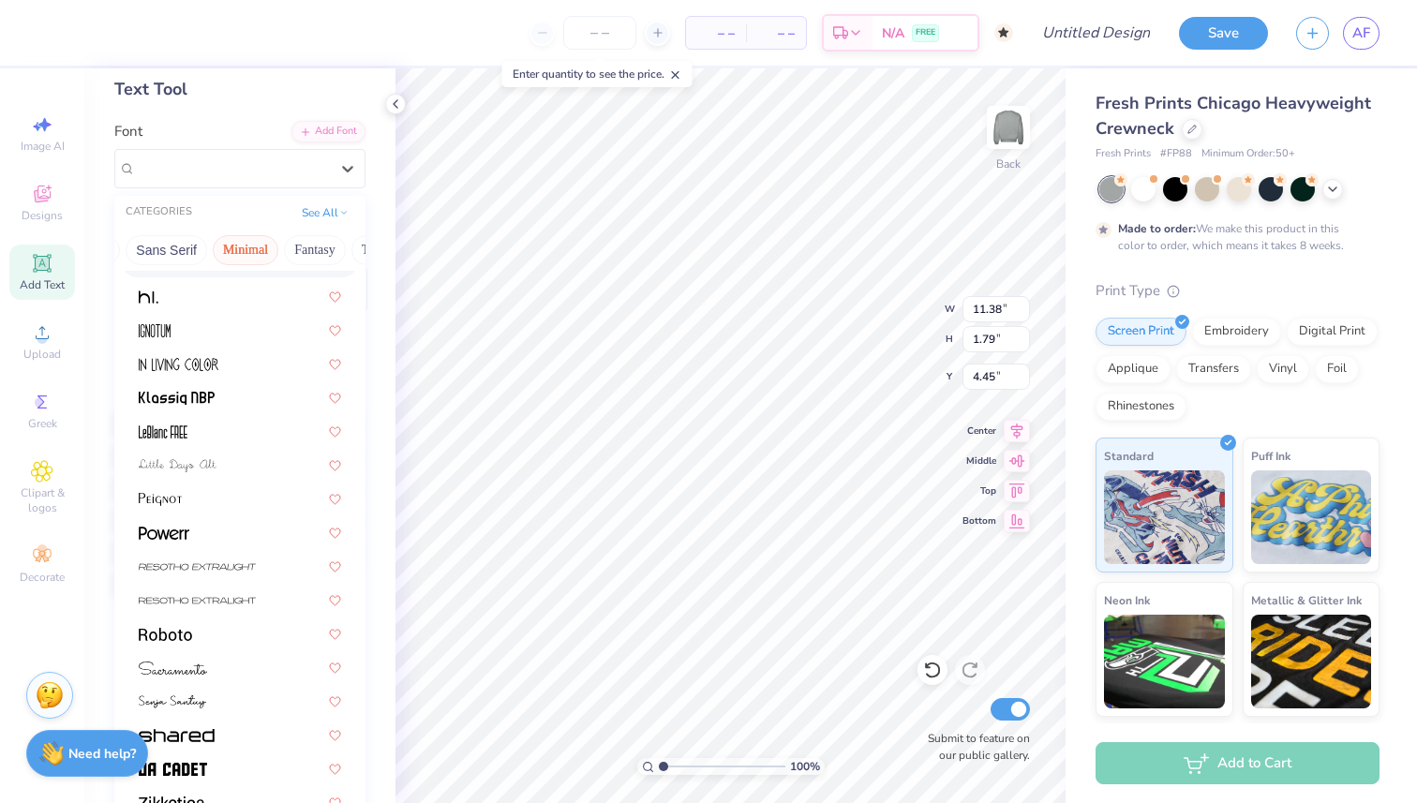
scroll to position [0, 469]
click at [288, 241] on button "Fantasy" at bounding box center [288, 250] width 62 height 30
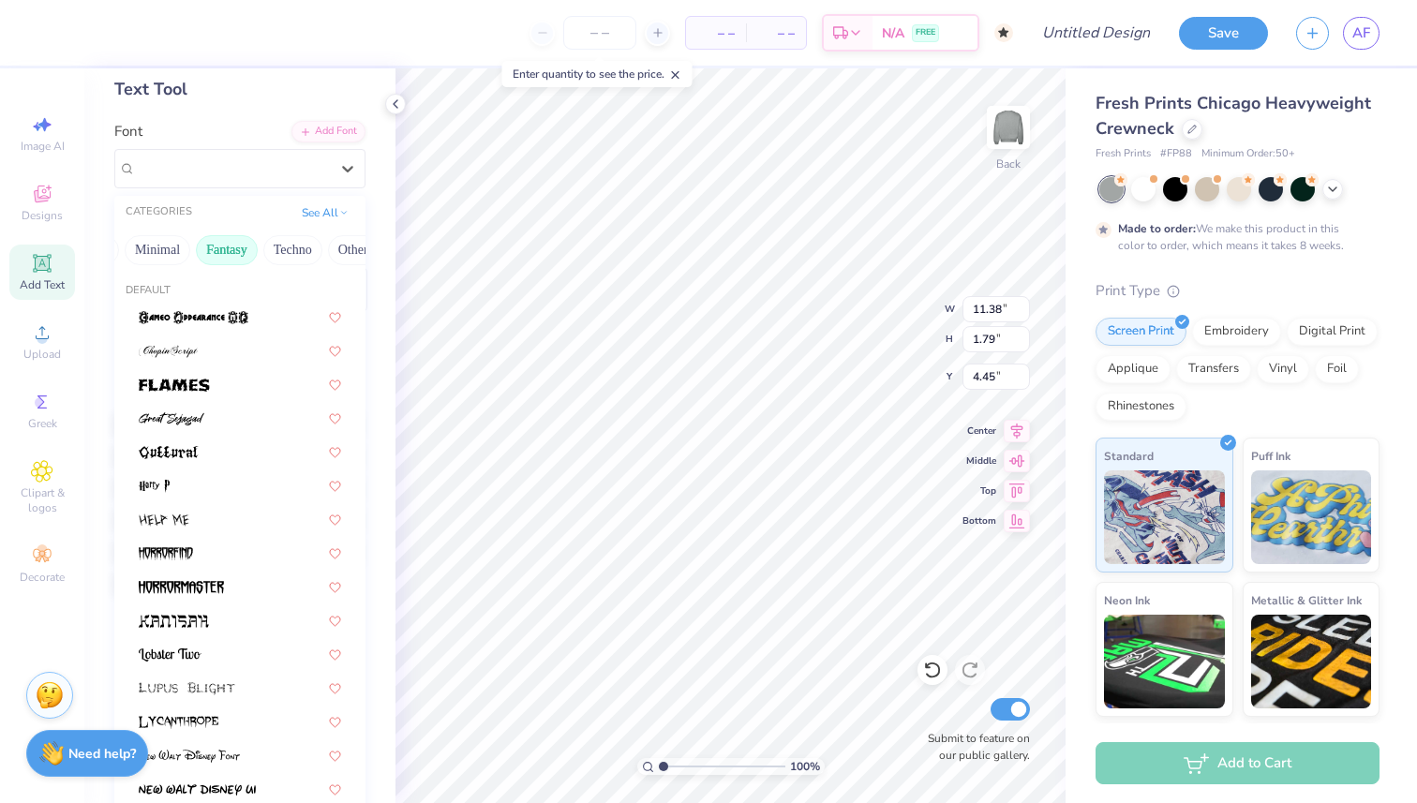
scroll to position [0, 559]
click at [274, 245] on button "Techno" at bounding box center [263, 250] width 59 height 30
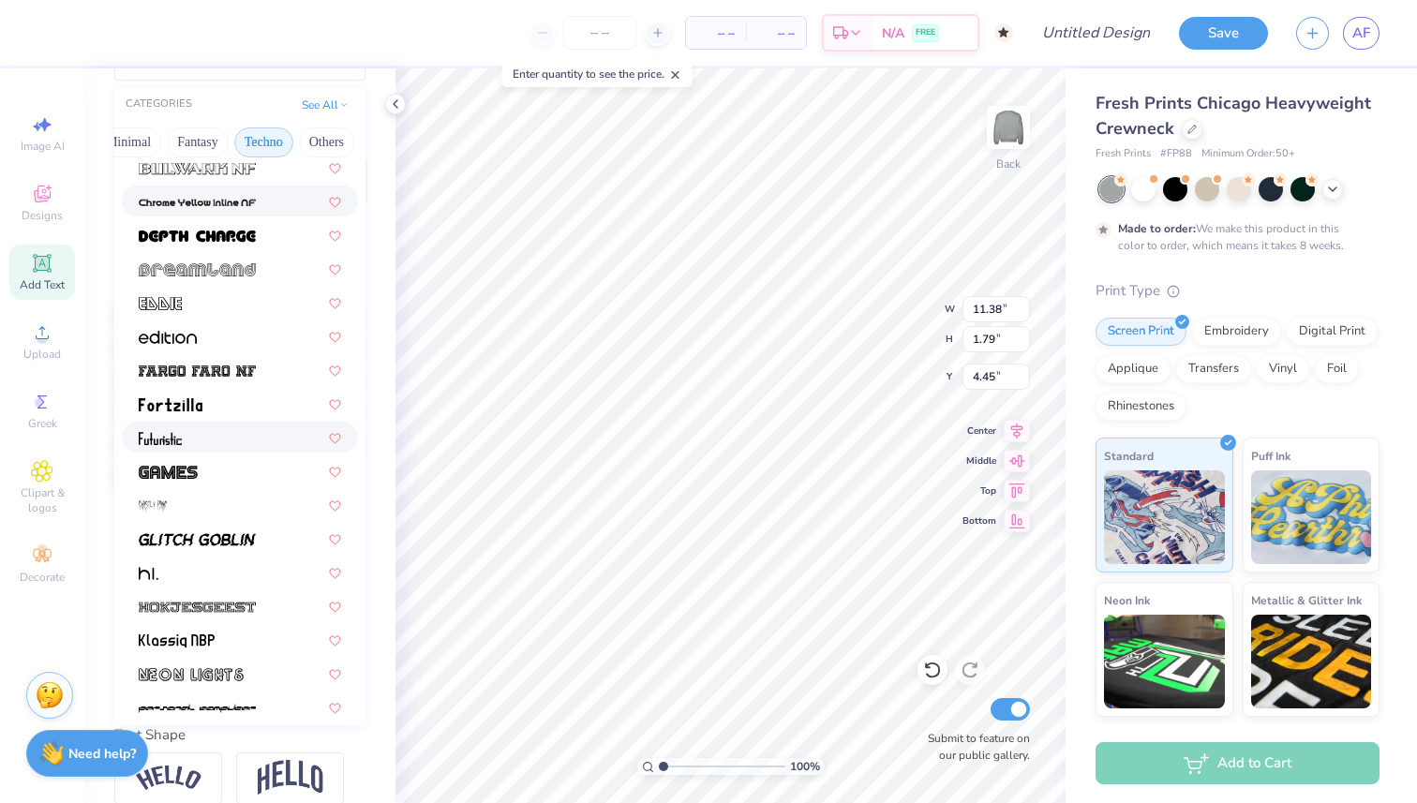
scroll to position [0, 0]
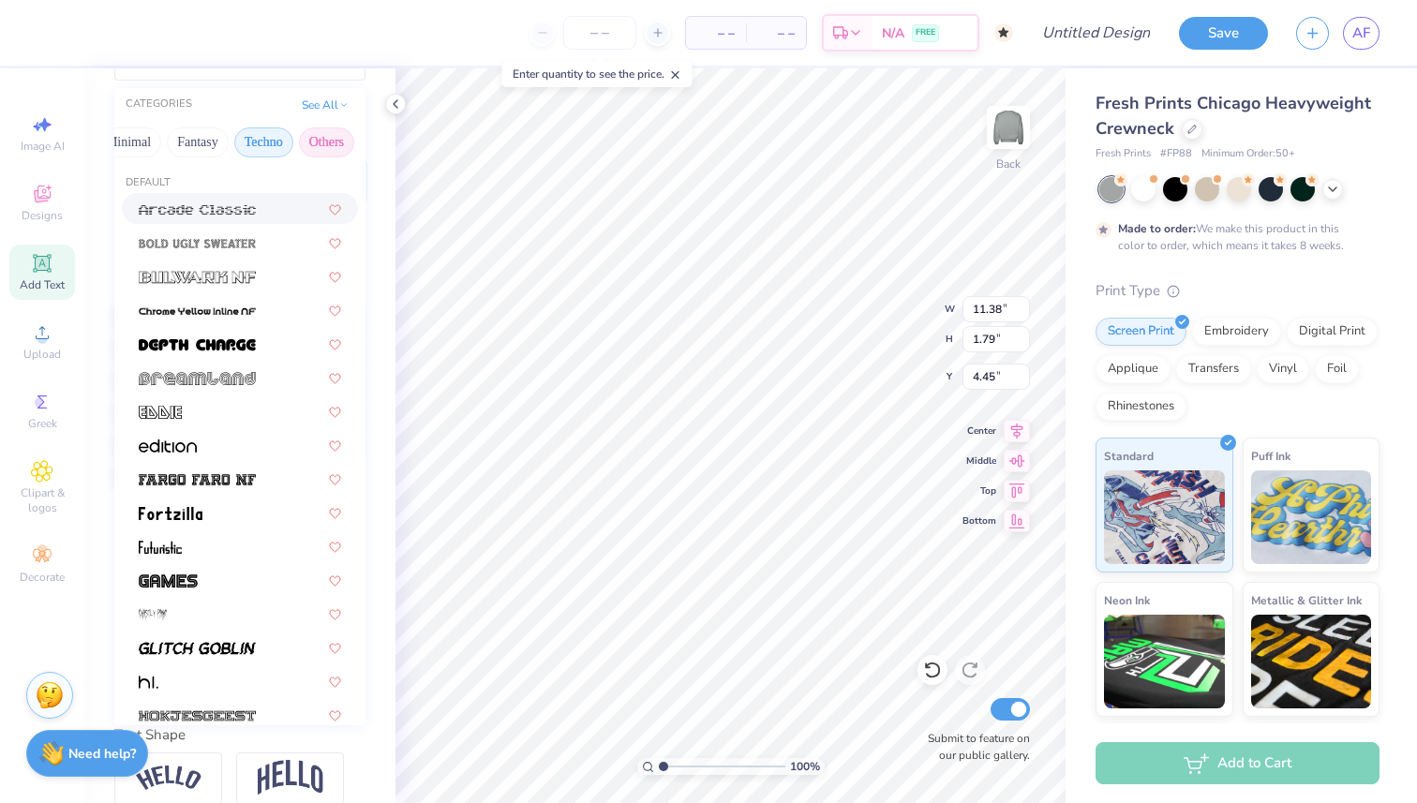
click at [317, 143] on button "Others" at bounding box center [326, 142] width 55 height 30
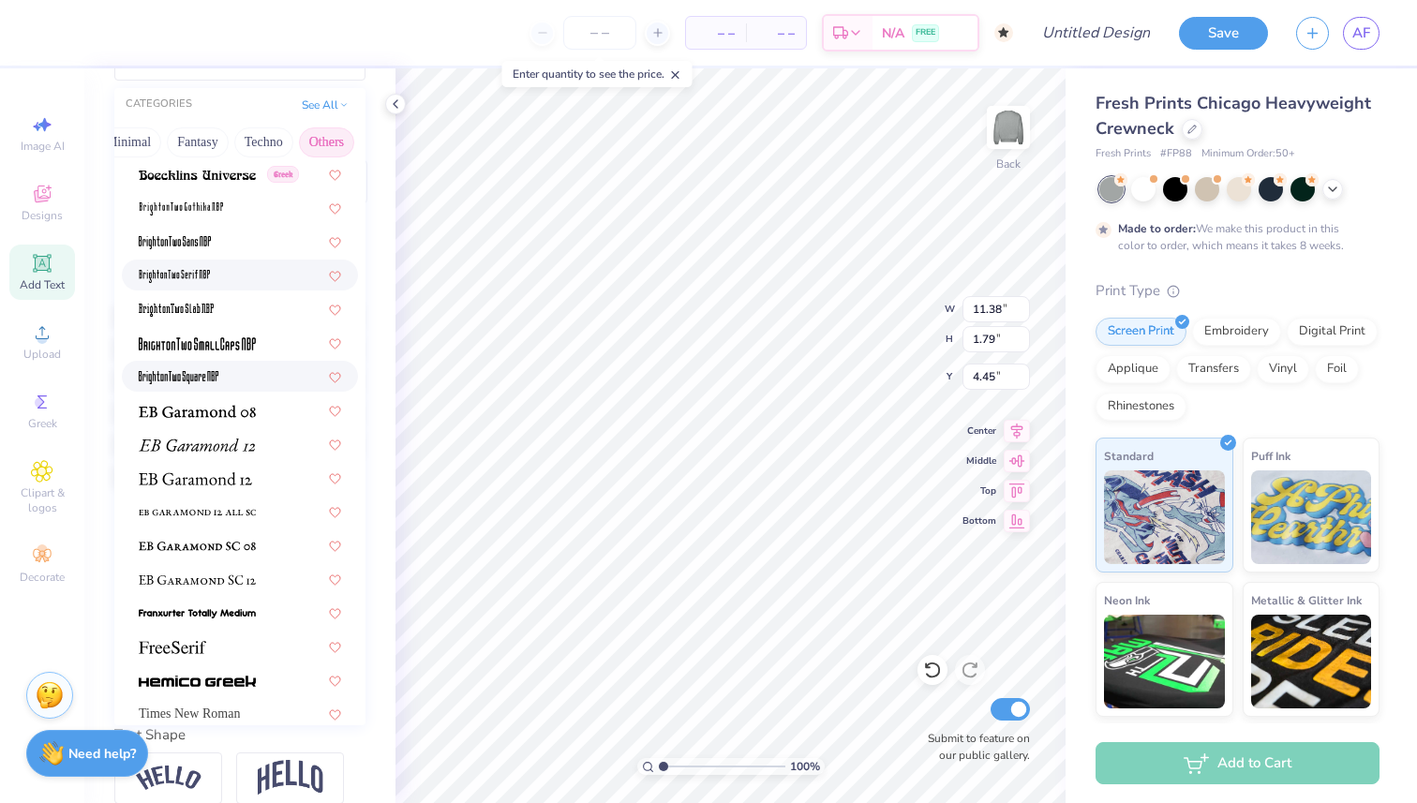
scroll to position [122, 0]
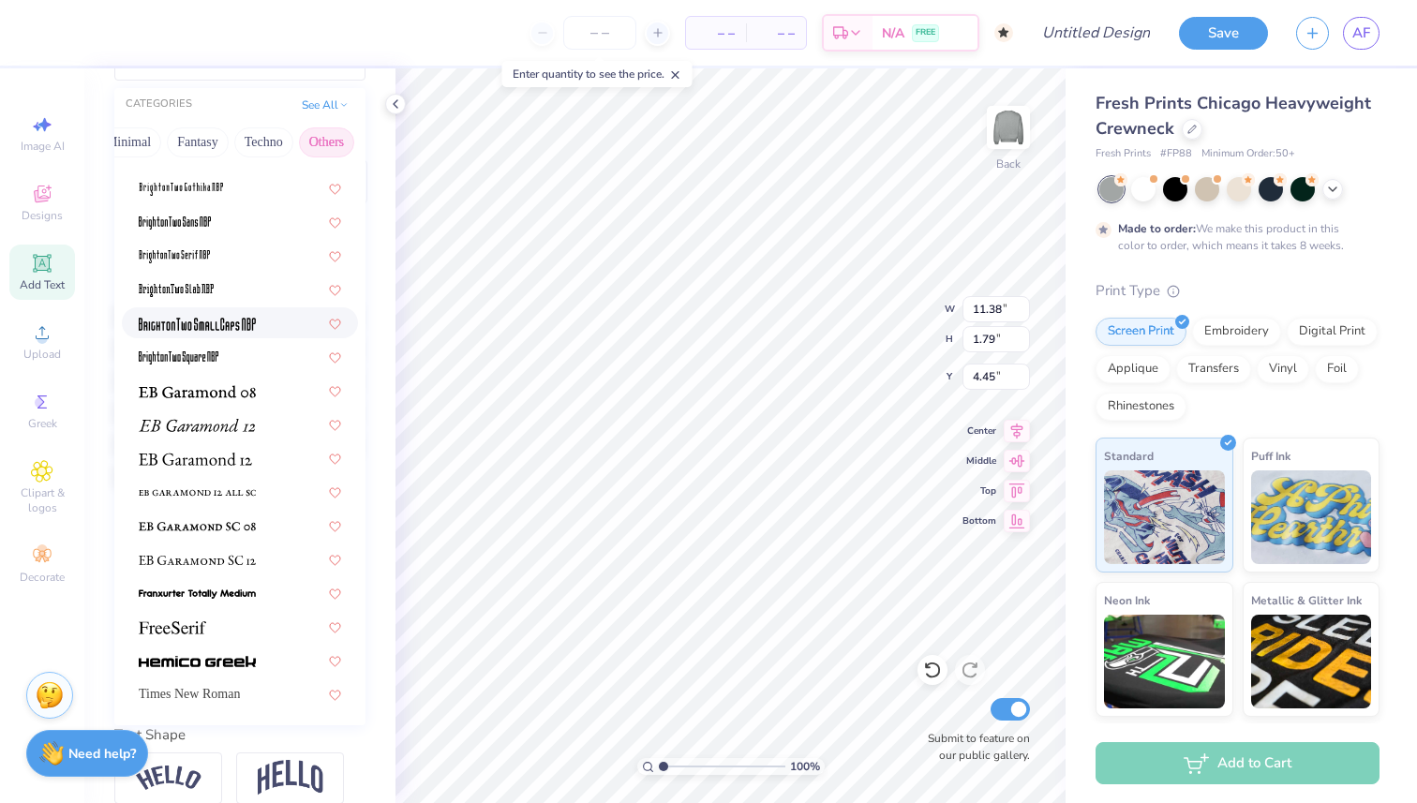
click at [238, 325] on img at bounding box center [197, 324] width 117 height 13
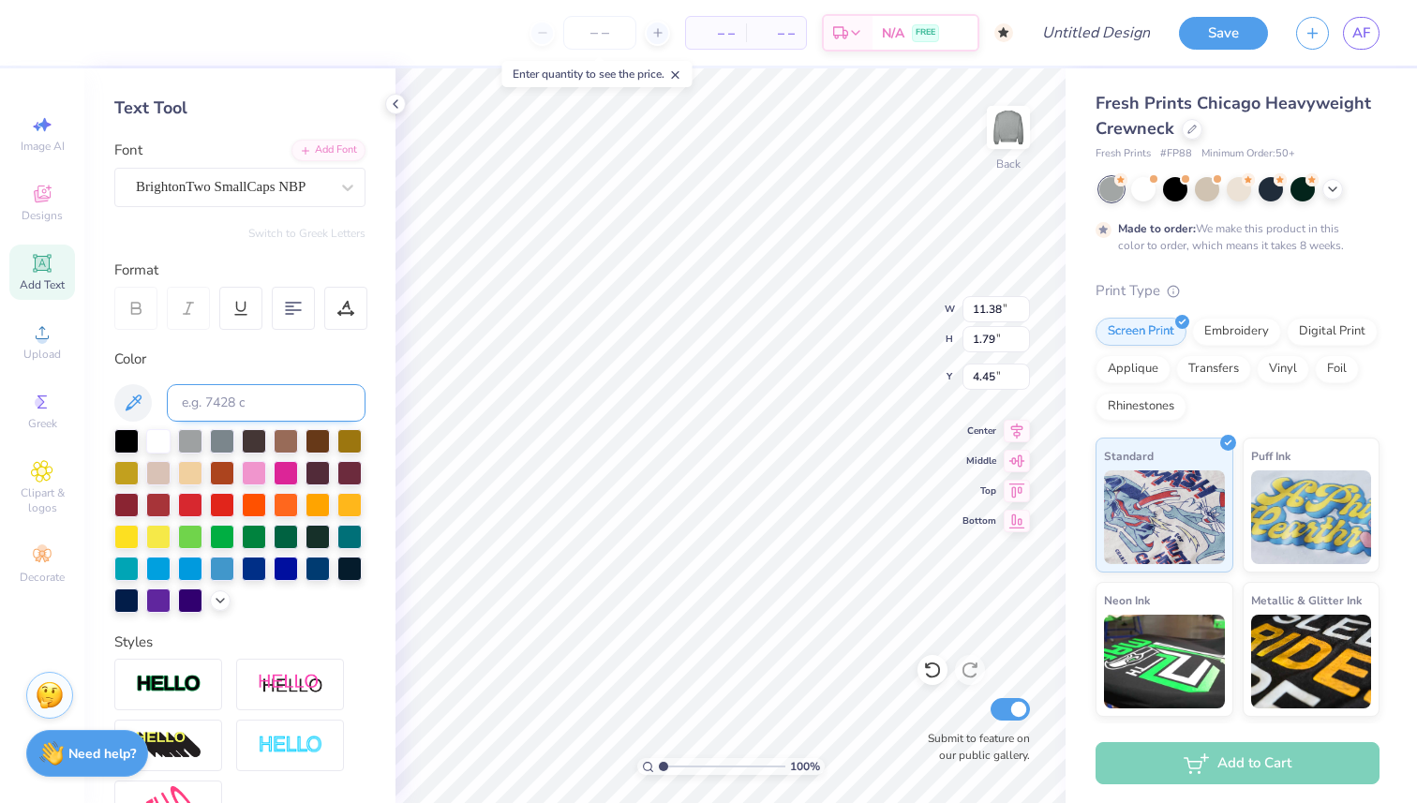
scroll to position [61, 0]
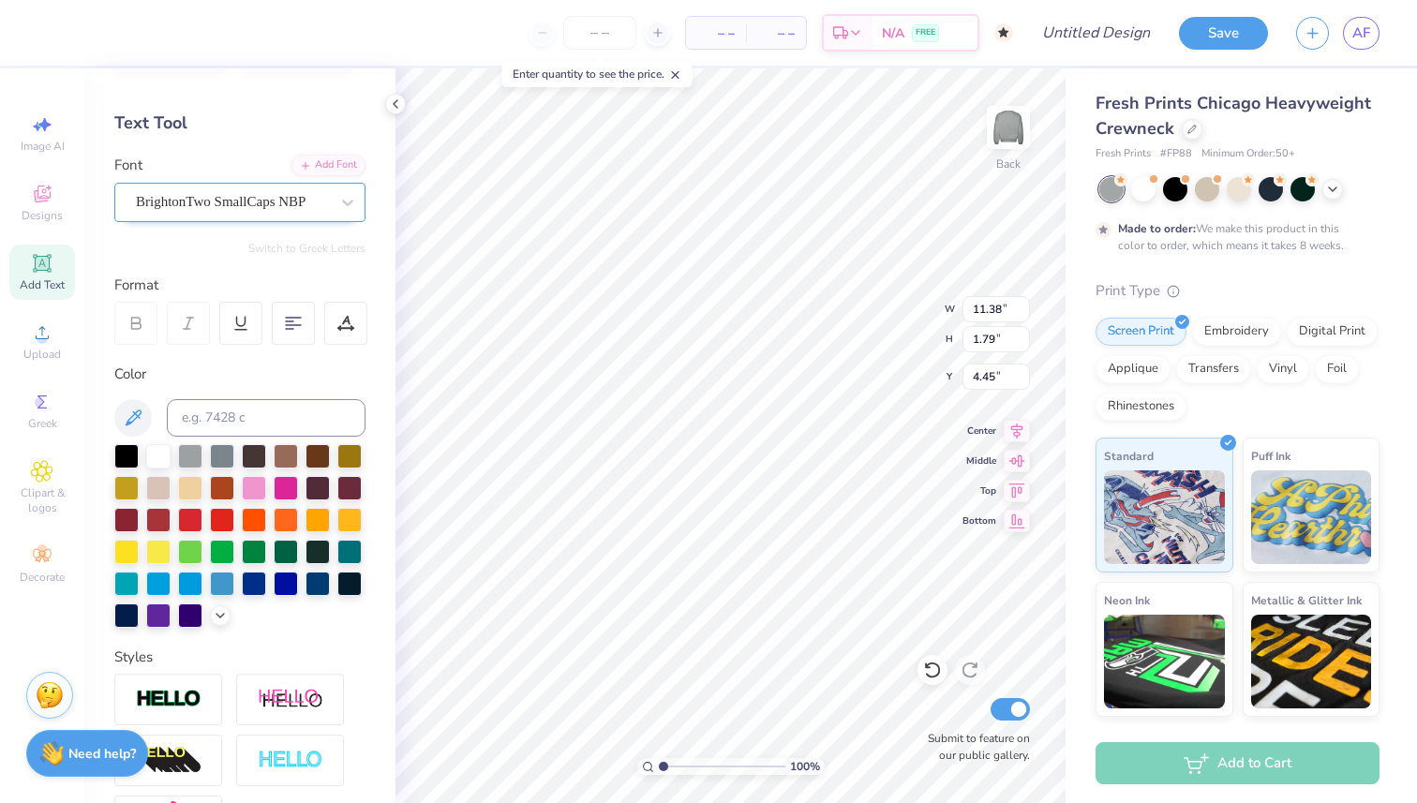
click at [279, 184] on div "BrightonTwo SmallCaps NBP" at bounding box center [239, 202] width 251 height 39
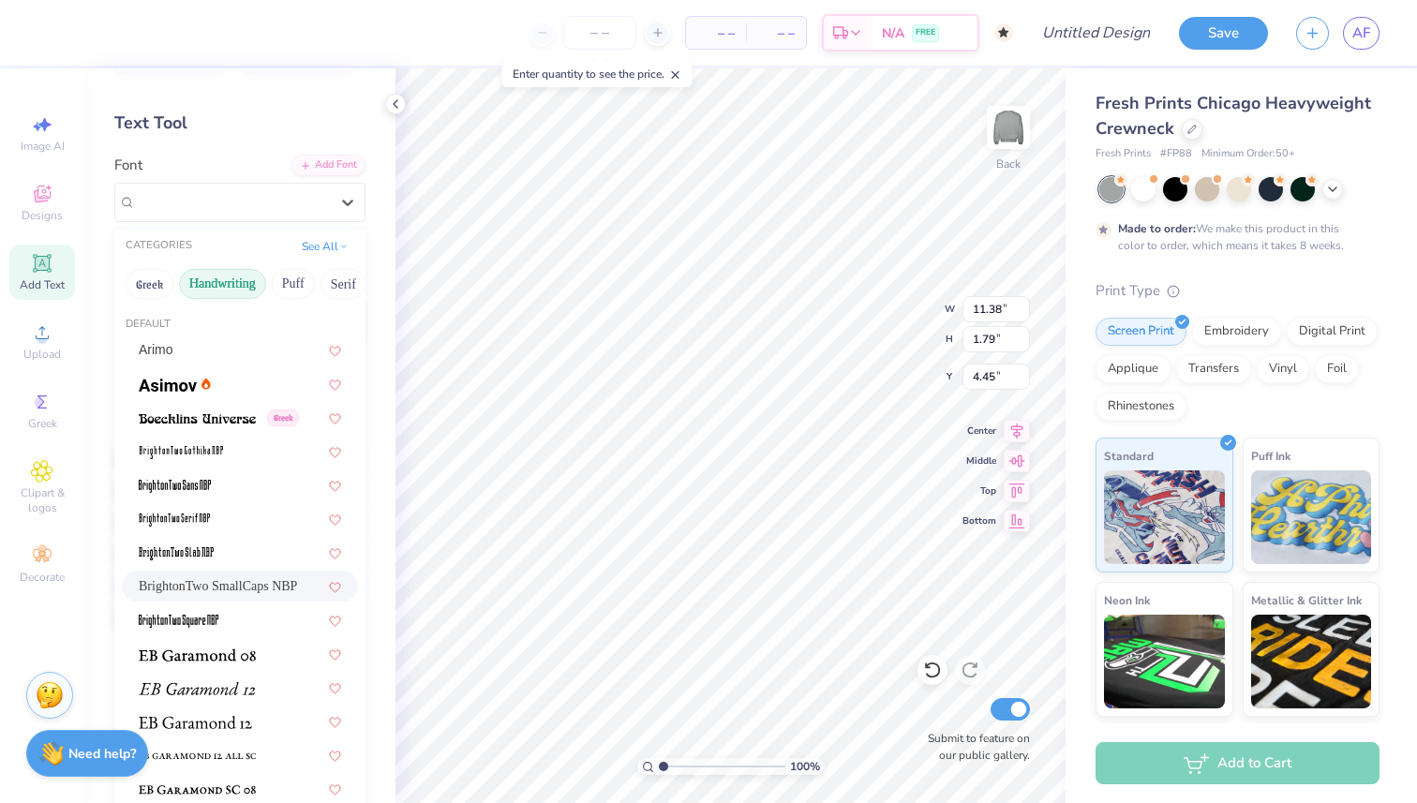
click at [221, 282] on button "Handwriting" at bounding box center [222, 284] width 87 height 30
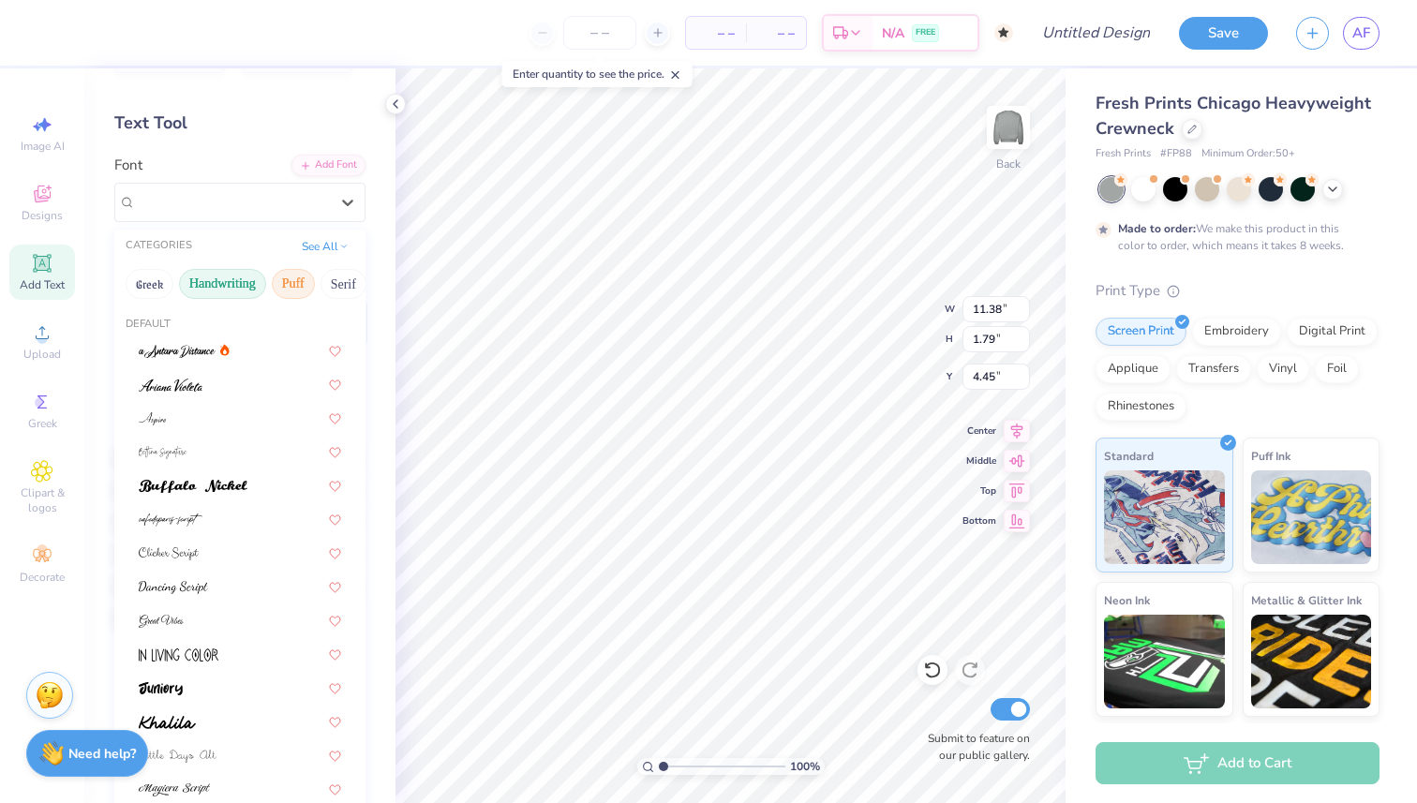
click at [285, 285] on button "Puff" at bounding box center [293, 284] width 43 height 30
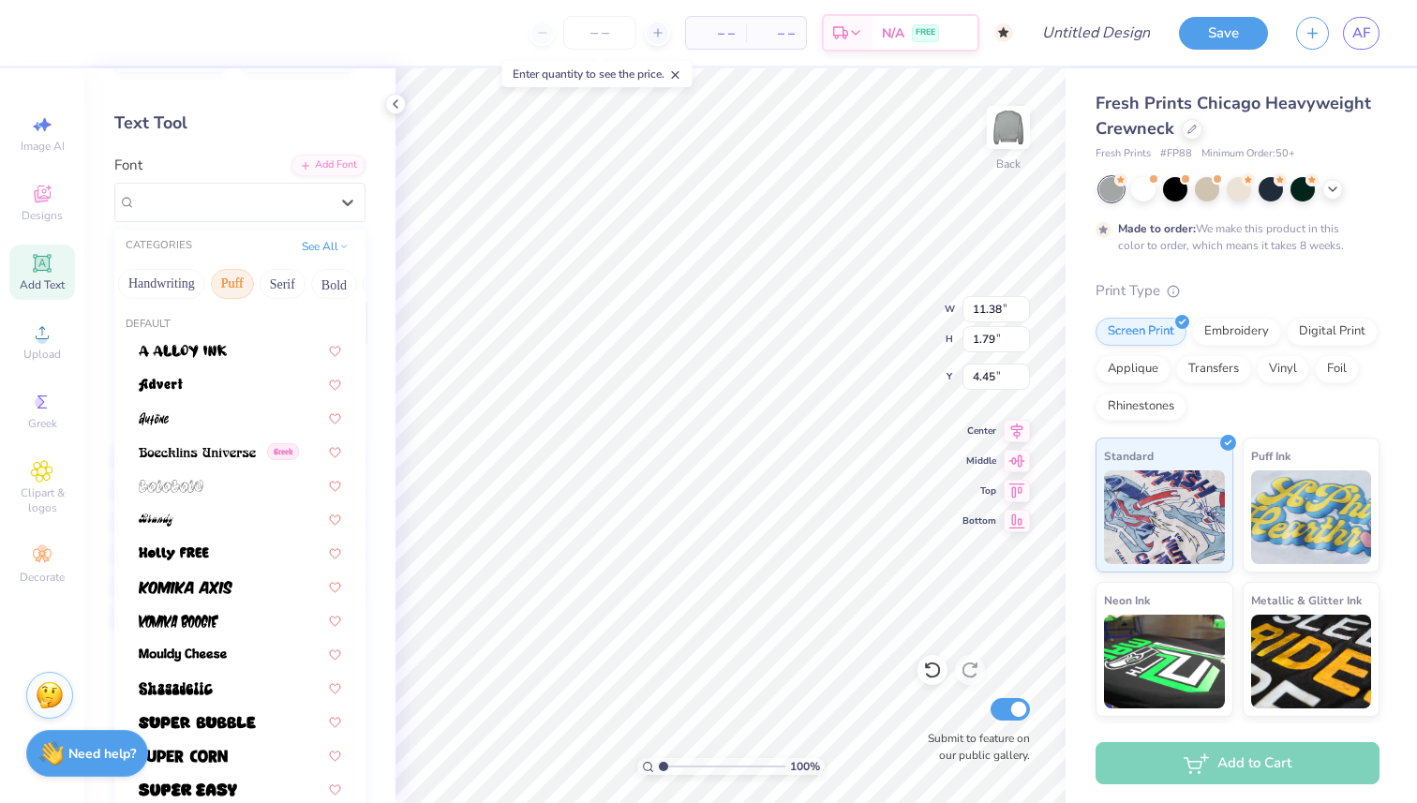
scroll to position [0, 76]
click at [282, 284] on button "Serif" at bounding box center [268, 284] width 46 height 30
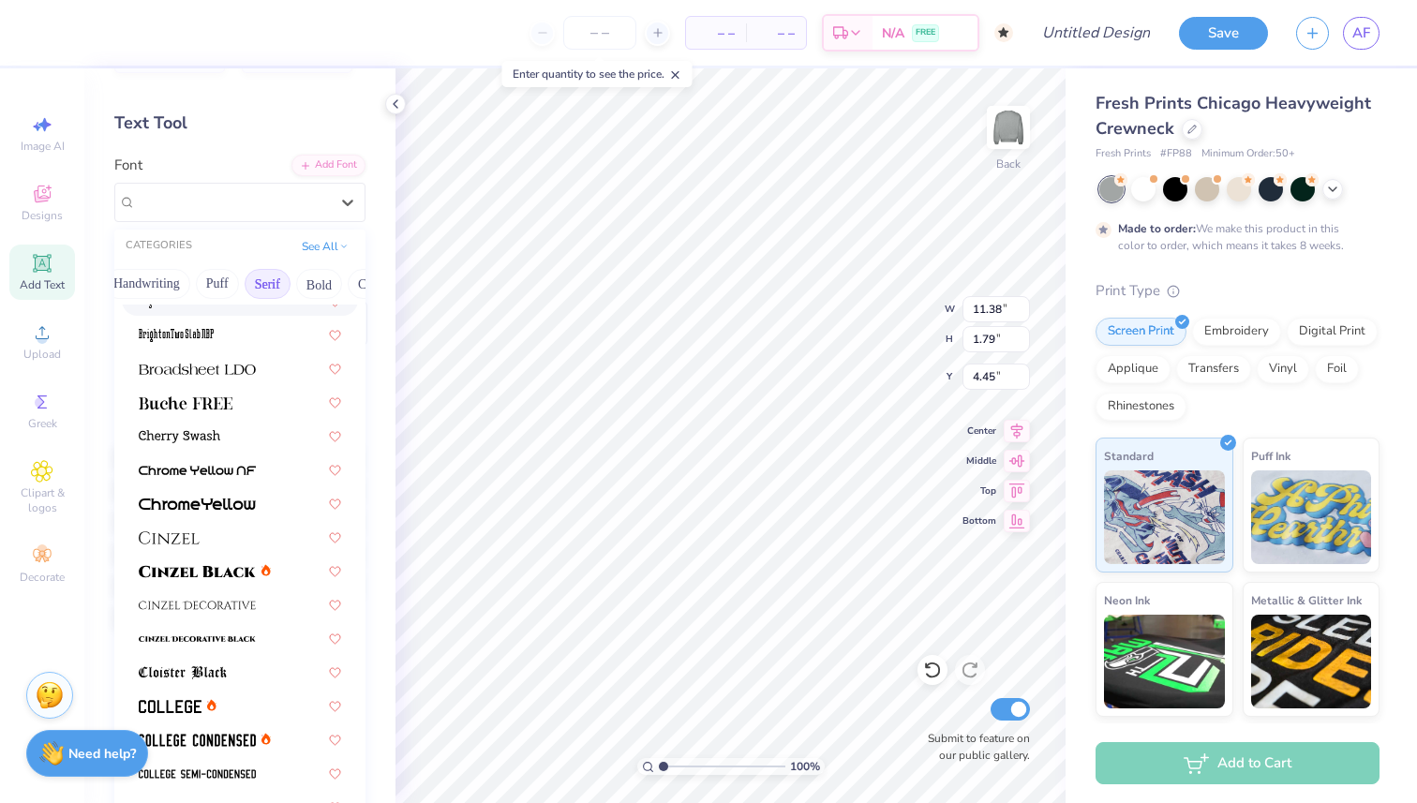
scroll to position [171, 0]
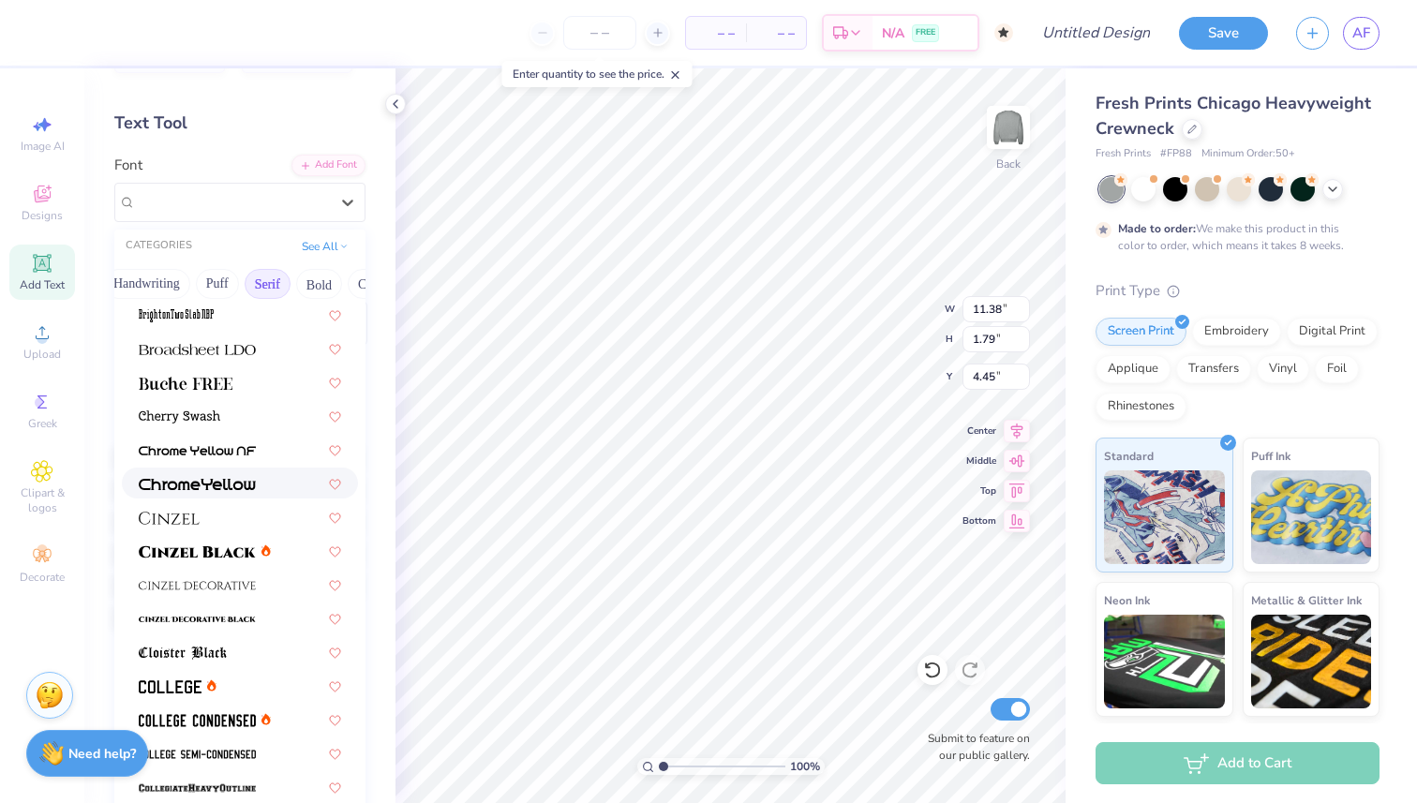
click at [253, 472] on div at bounding box center [240, 483] width 236 height 31
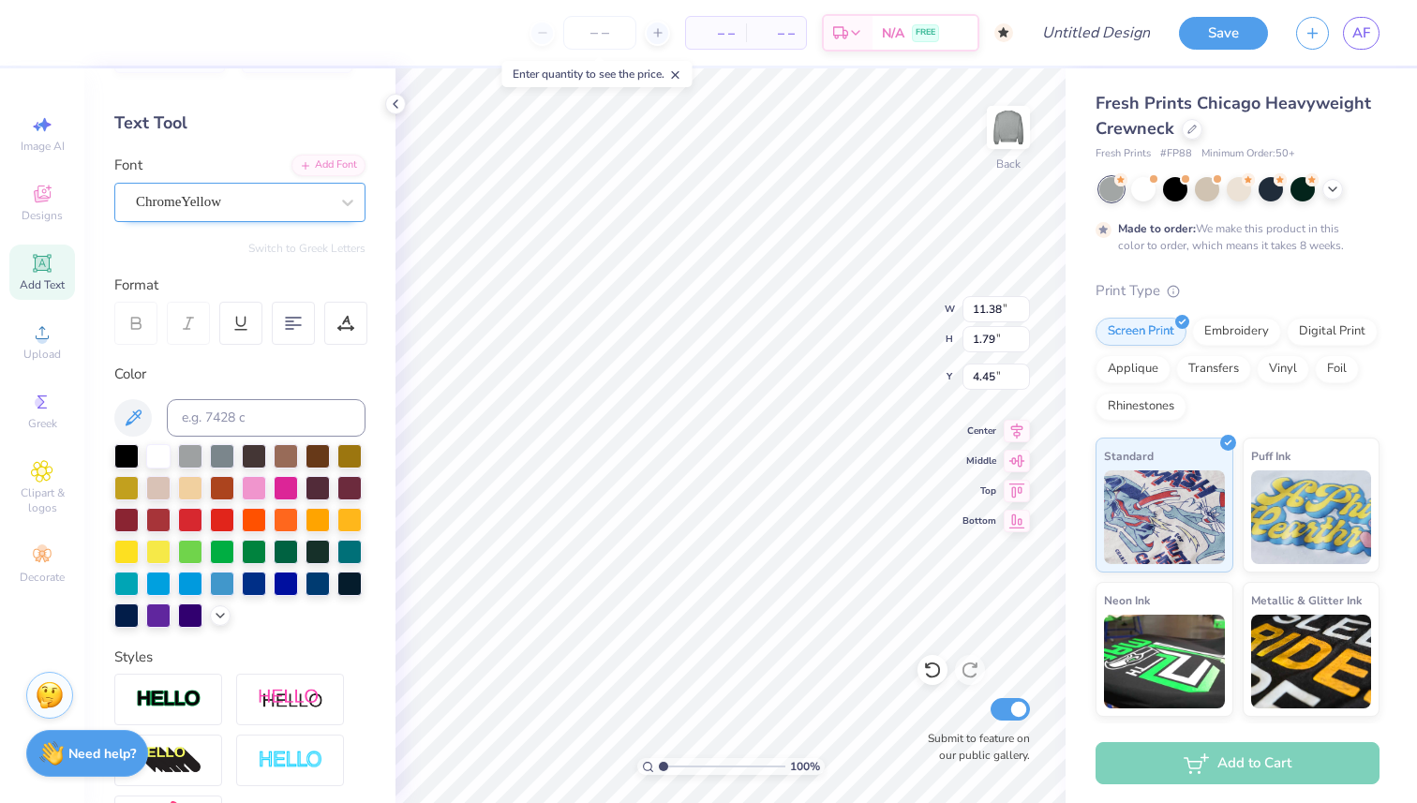
click at [322, 211] on div "ChromeYellow" at bounding box center [232, 201] width 197 height 29
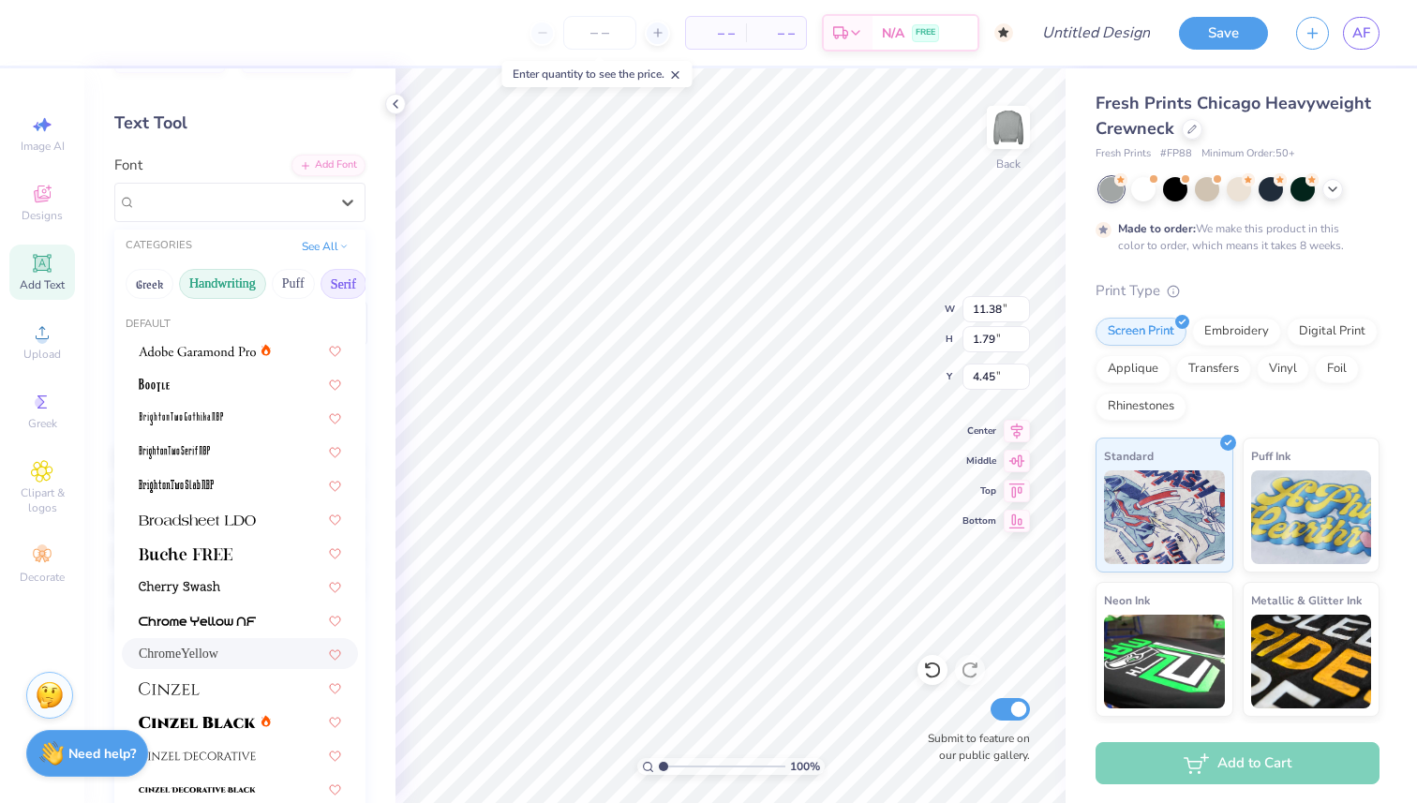
click at [228, 294] on button "Handwriting" at bounding box center [222, 284] width 87 height 30
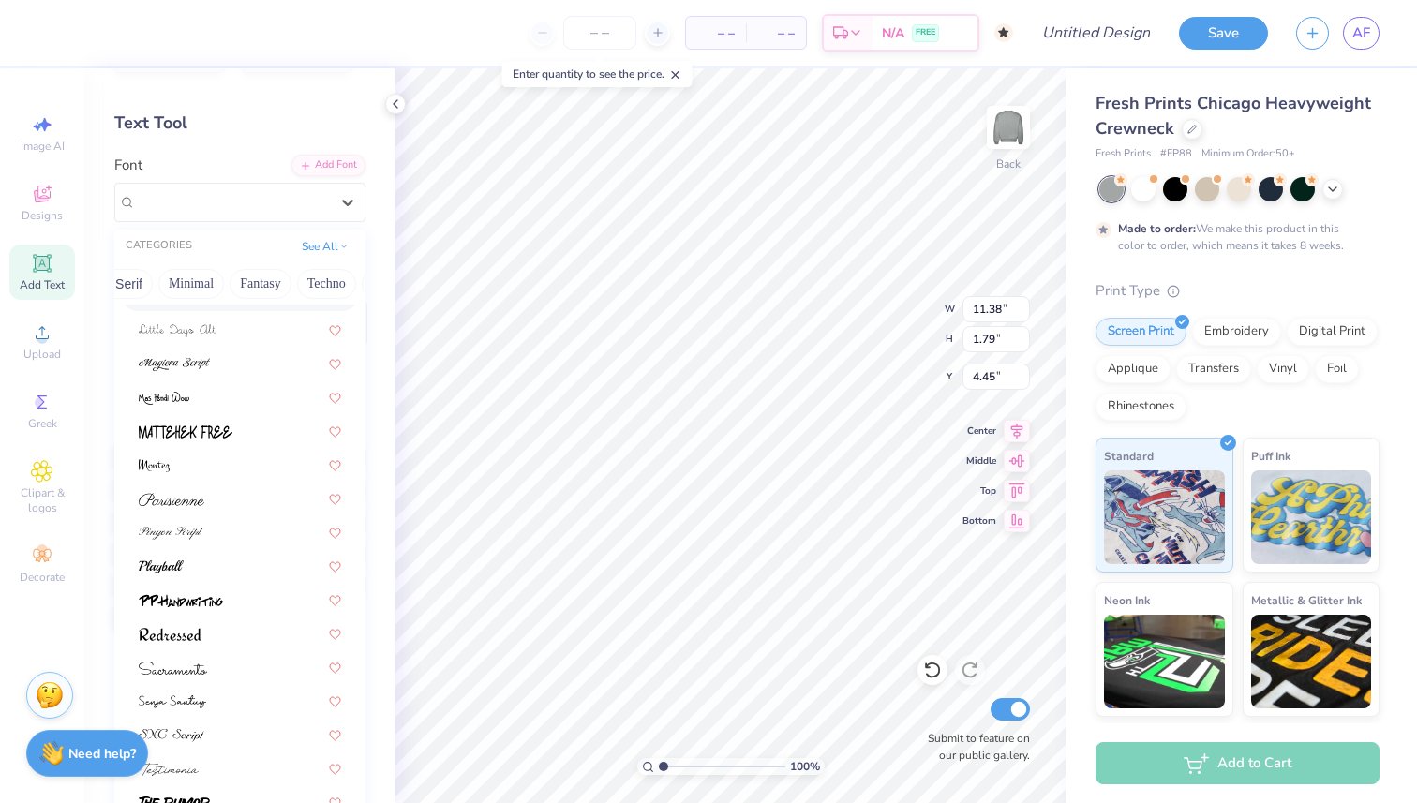
scroll to position [0, 499]
click at [204, 289] on button "Minimal" at bounding box center [189, 284] width 66 height 30
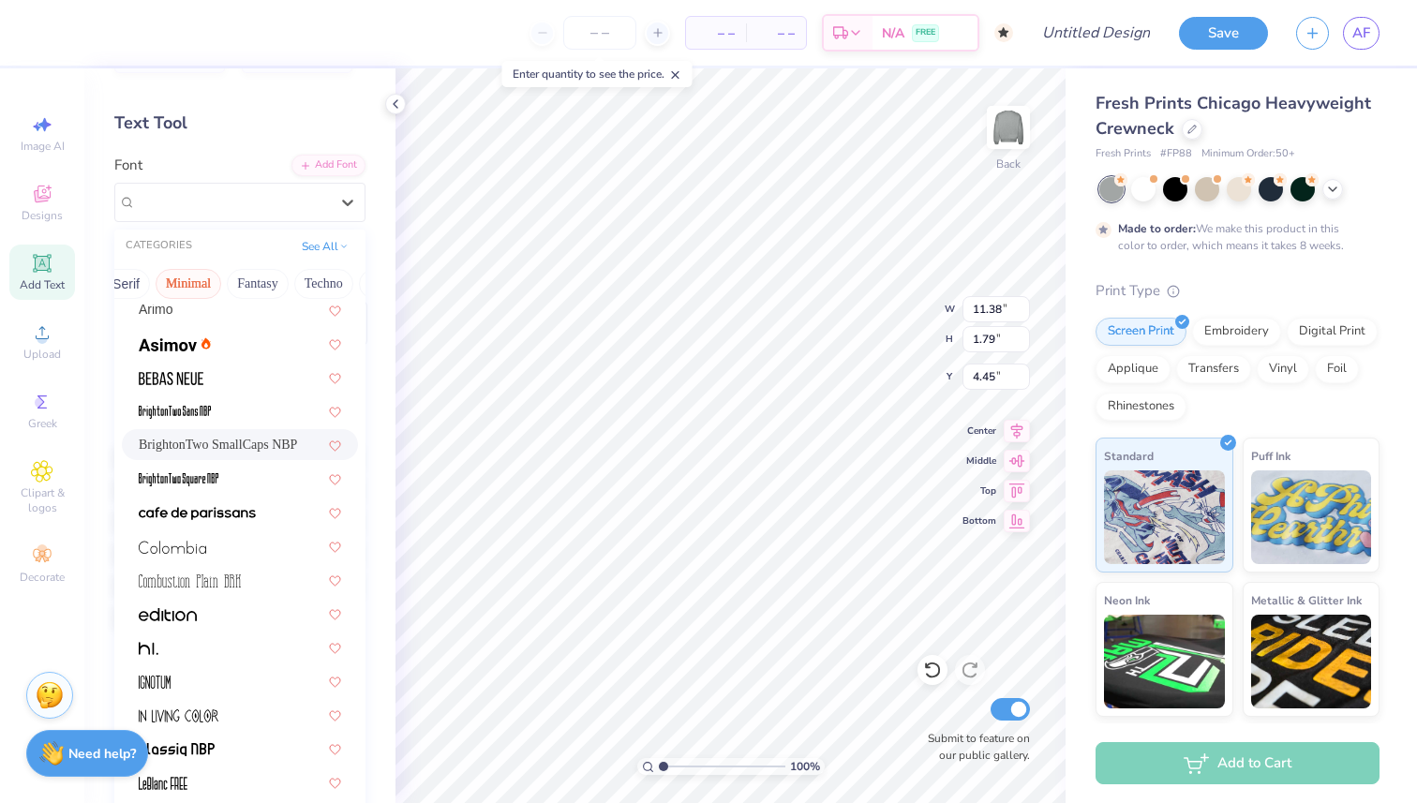
scroll to position [44, 0]
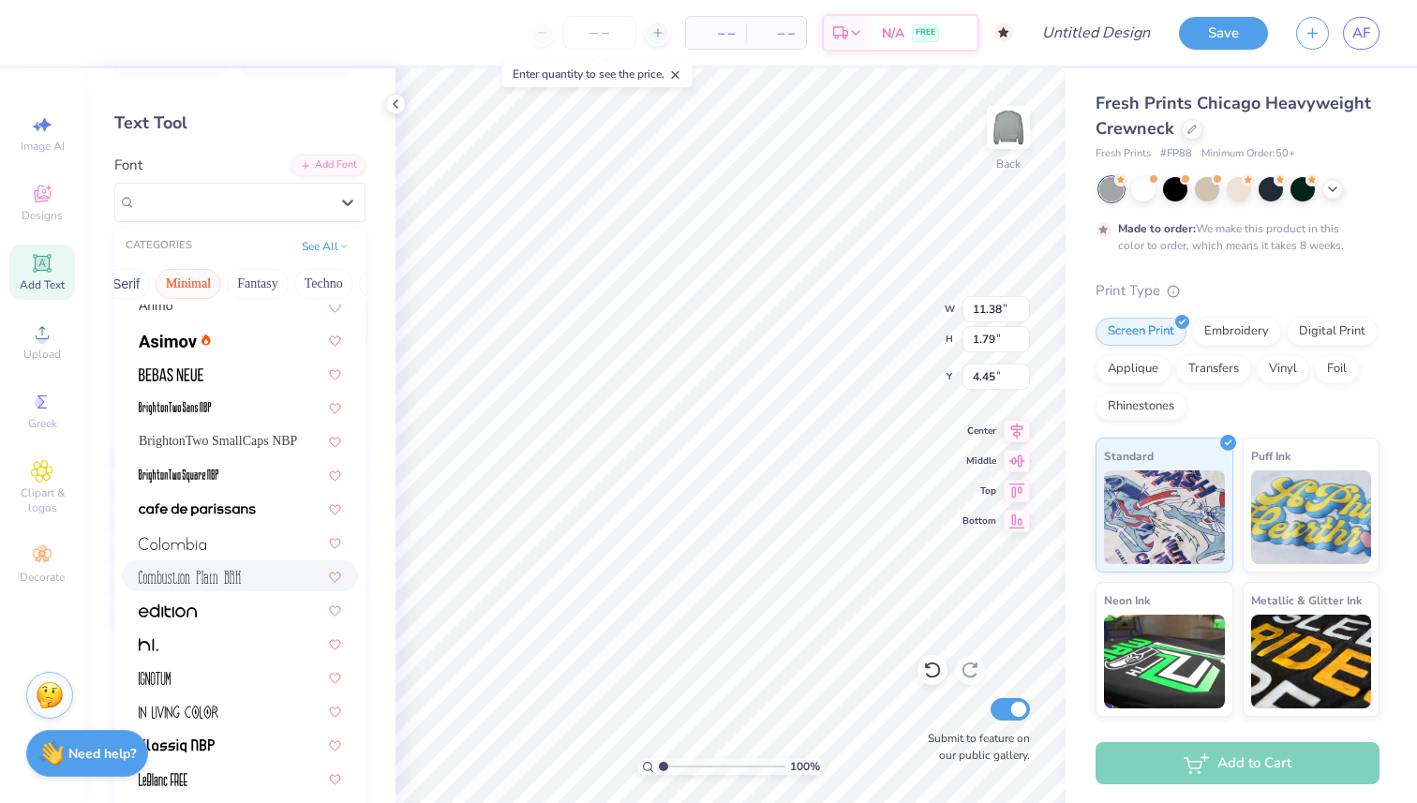
click at [229, 579] on img at bounding box center [190, 577] width 102 height 13
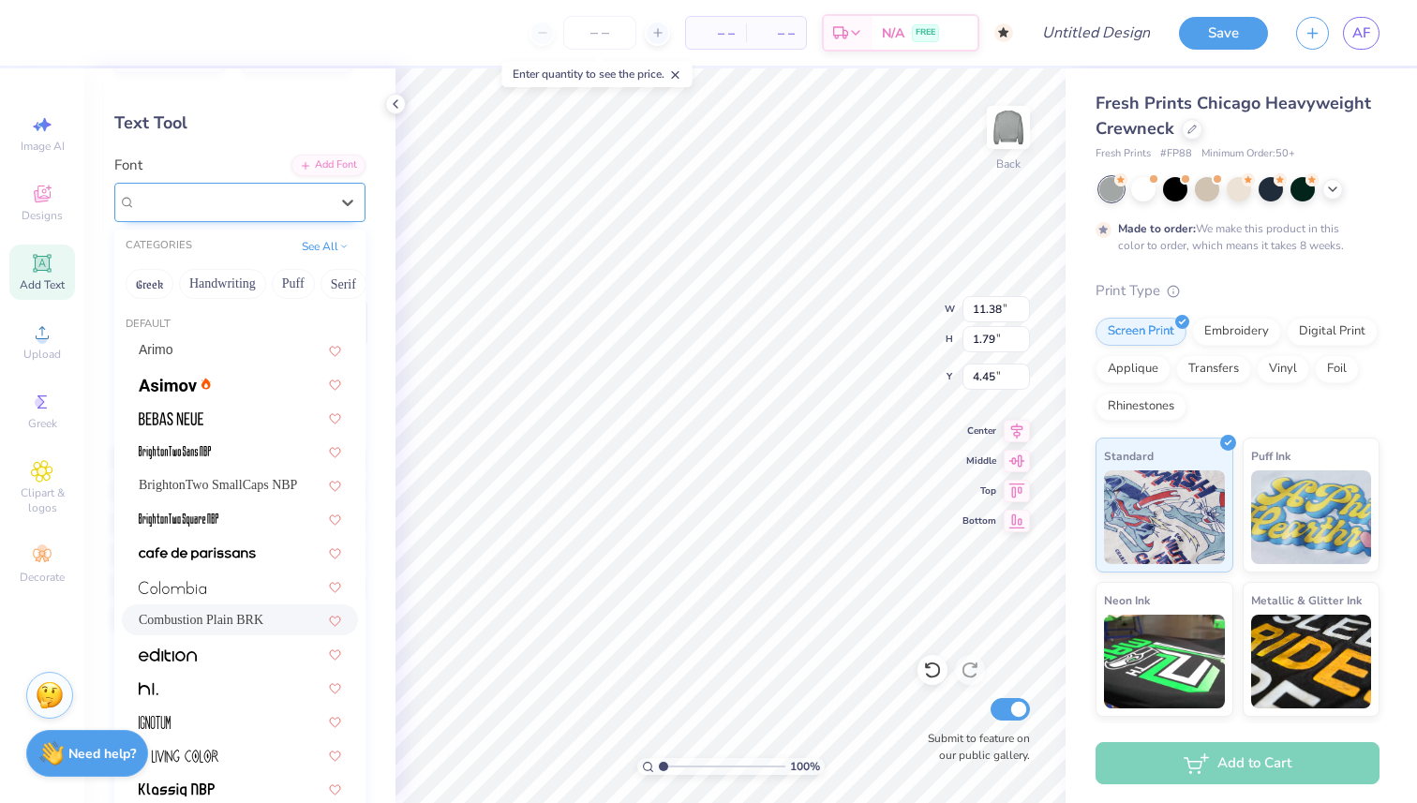
click at [212, 211] on div "Combustion Plain BRK" at bounding box center [232, 201] width 197 height 29
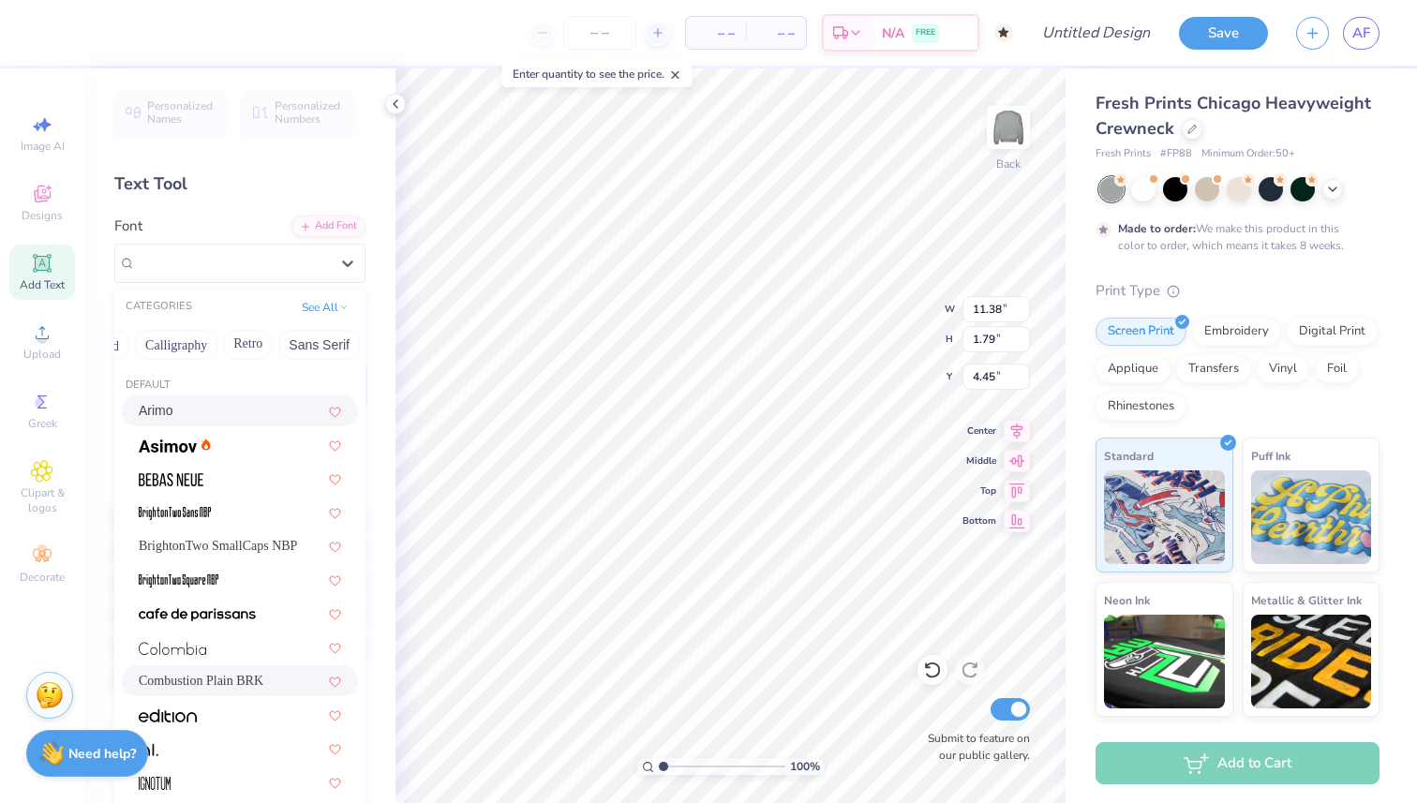
scroll to position [0, 292]
click at [198, 349] on button "Calligraphy" at bounding box center [173, 345] width 82 height 30
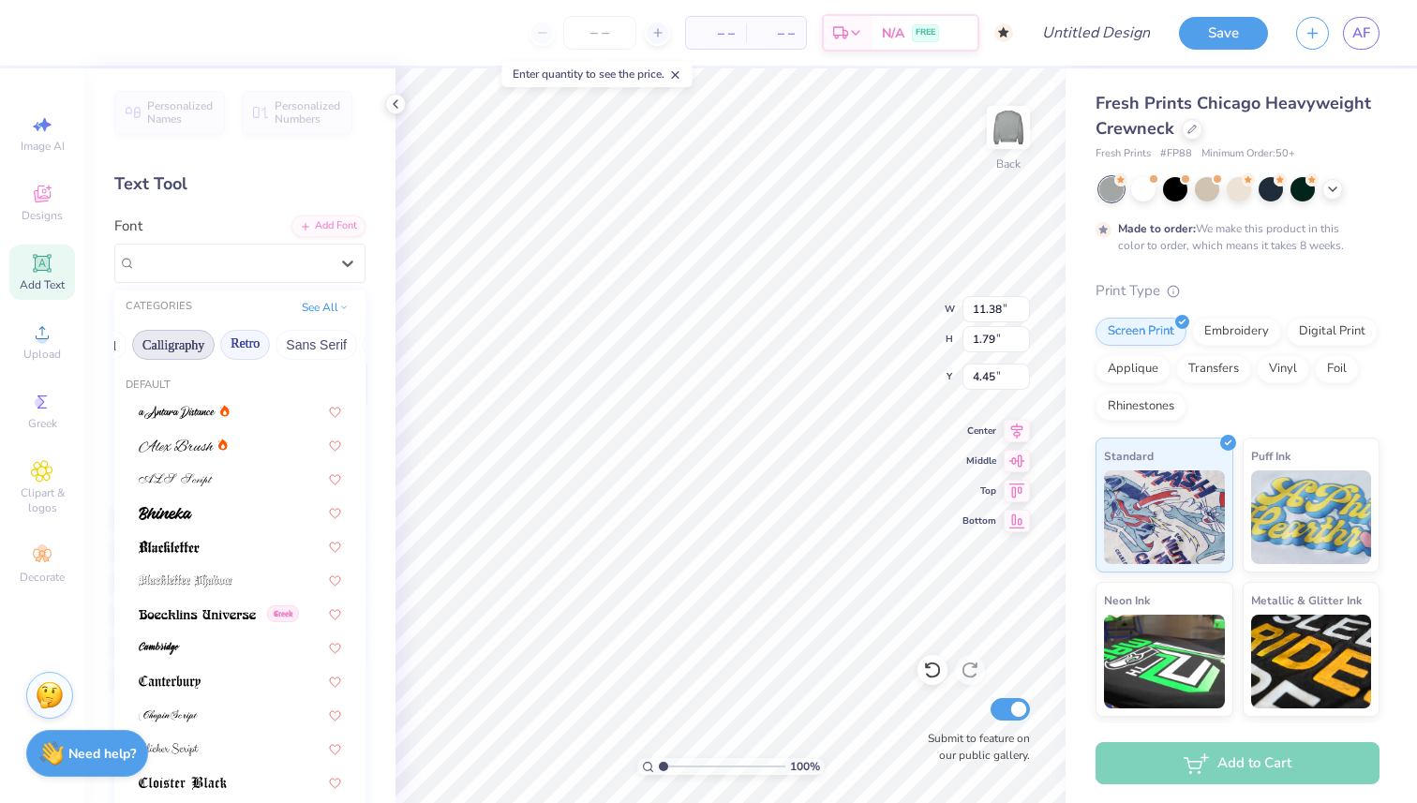
click at [250, 354] on button "Retro" at bounding box center [245, 345] width 50 height 30
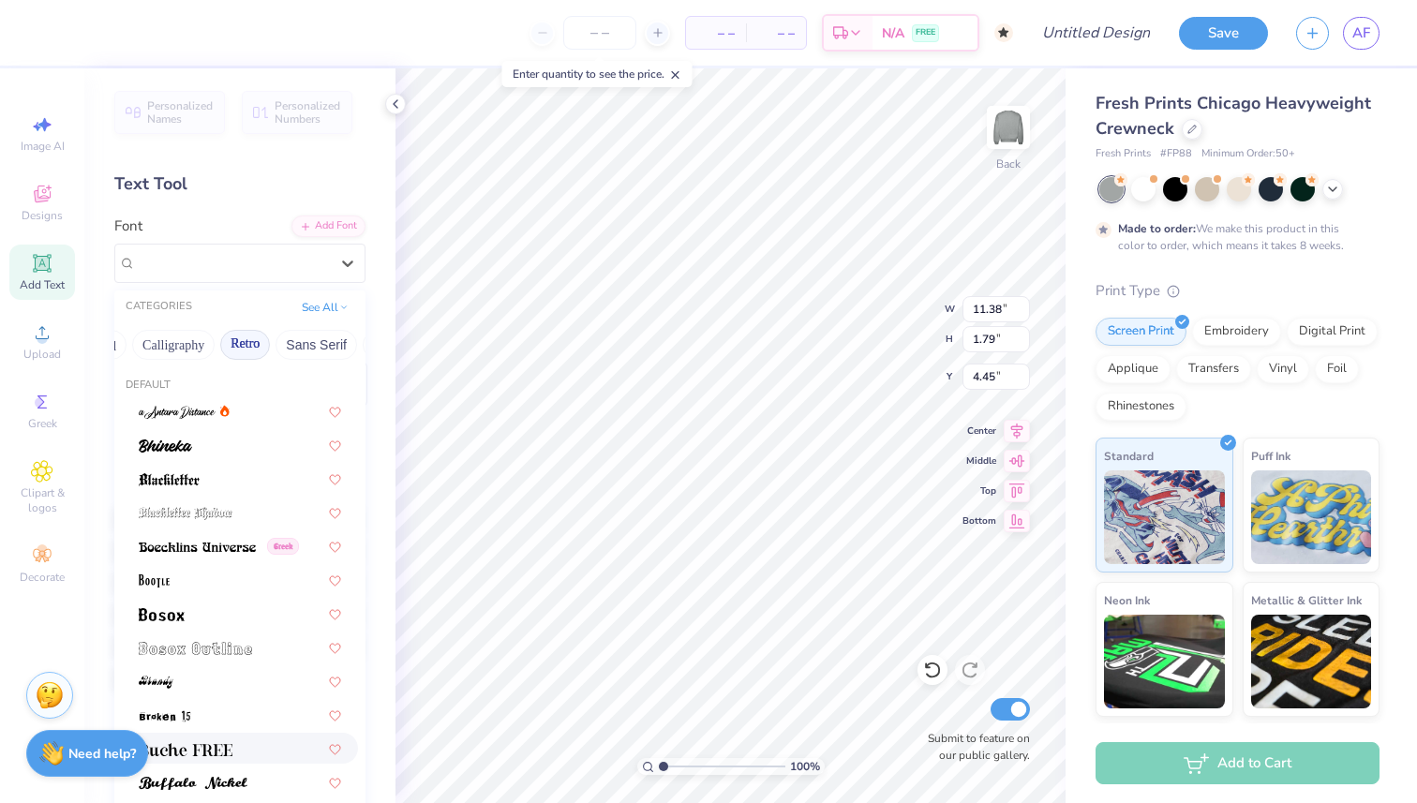
click at [249, 746] on div at bounding box center [240, 749] width 202 height 20
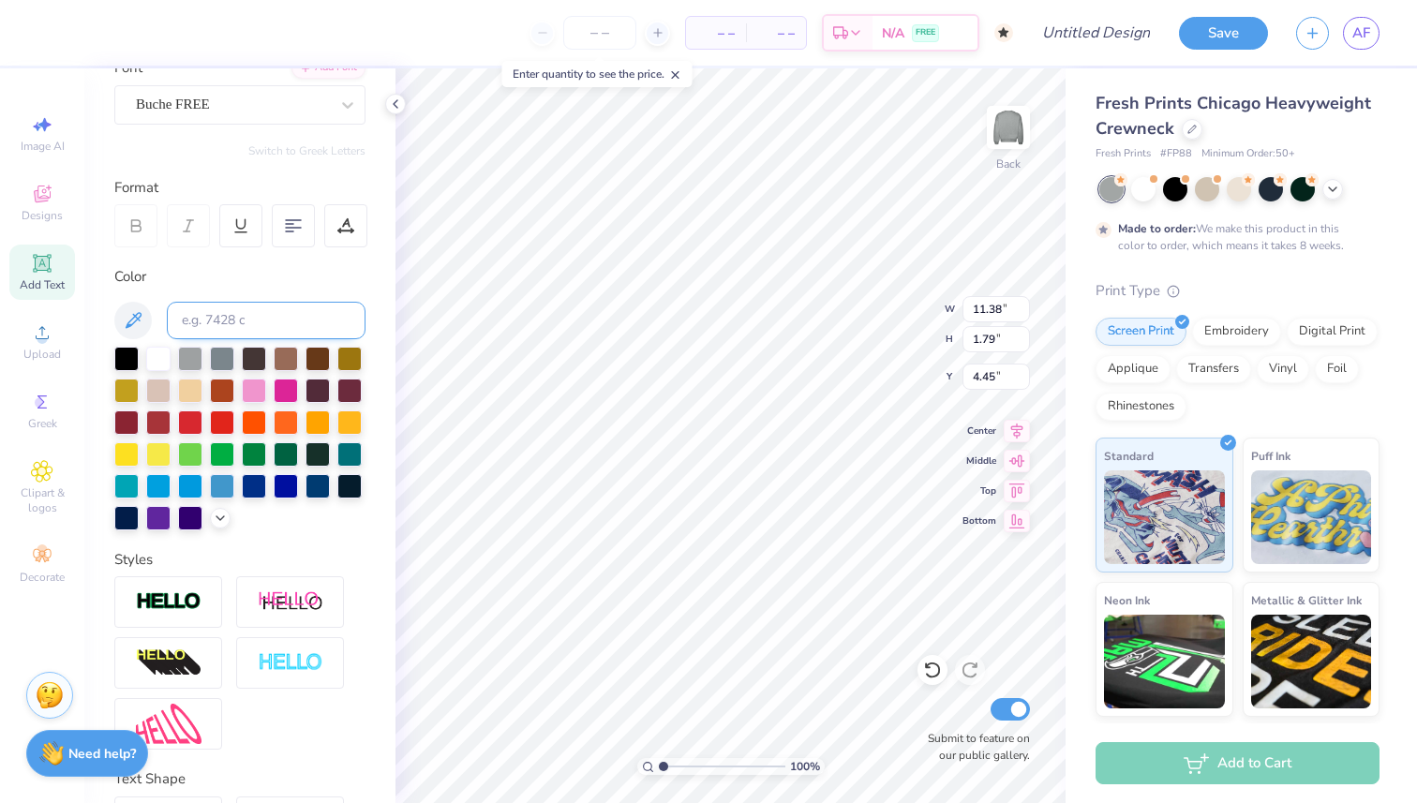
scroll to position [160, 0]
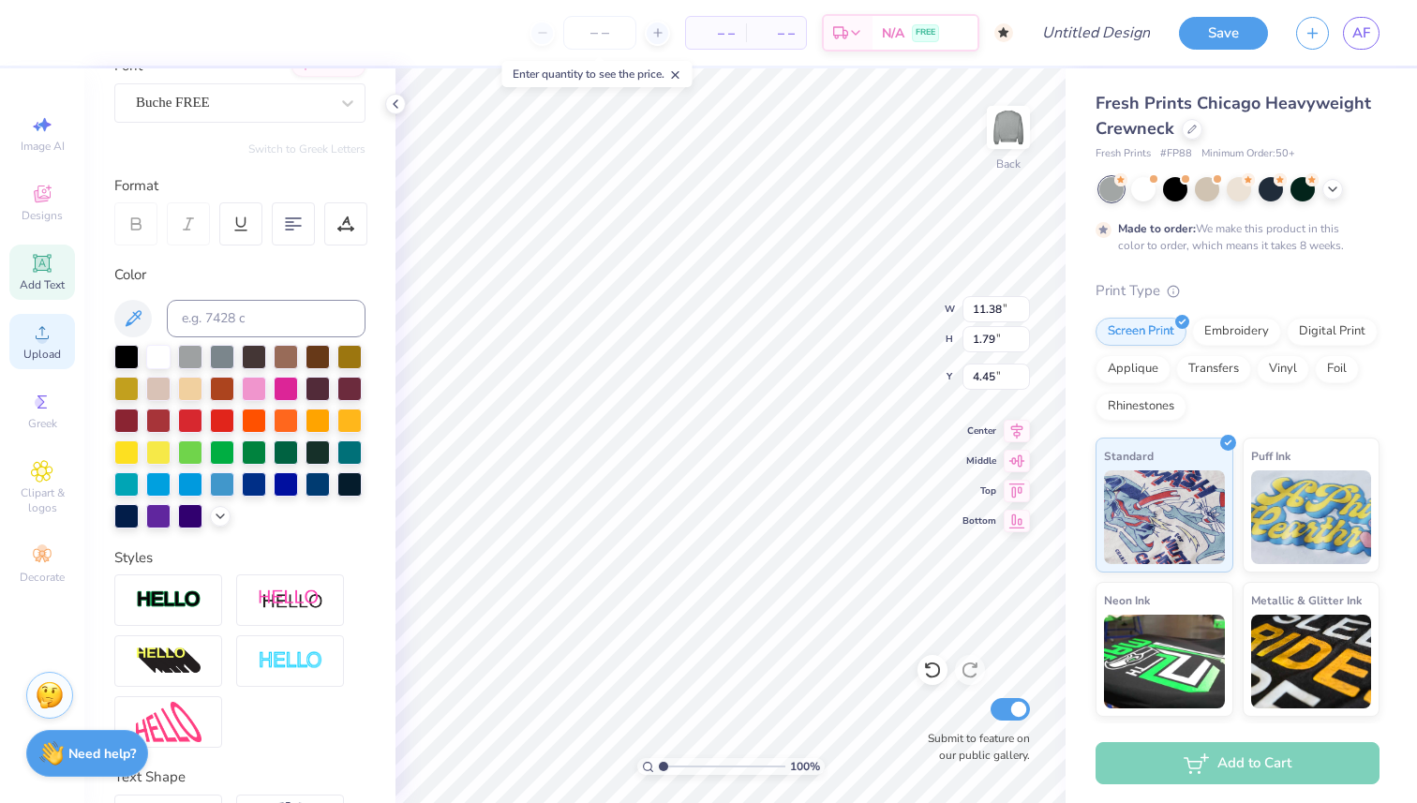
click at [37, 344] on div "Upload" at bounding box center [42, 341] width 66 height 55
type input "12.55"
type input "1.68"
type input "4.51"
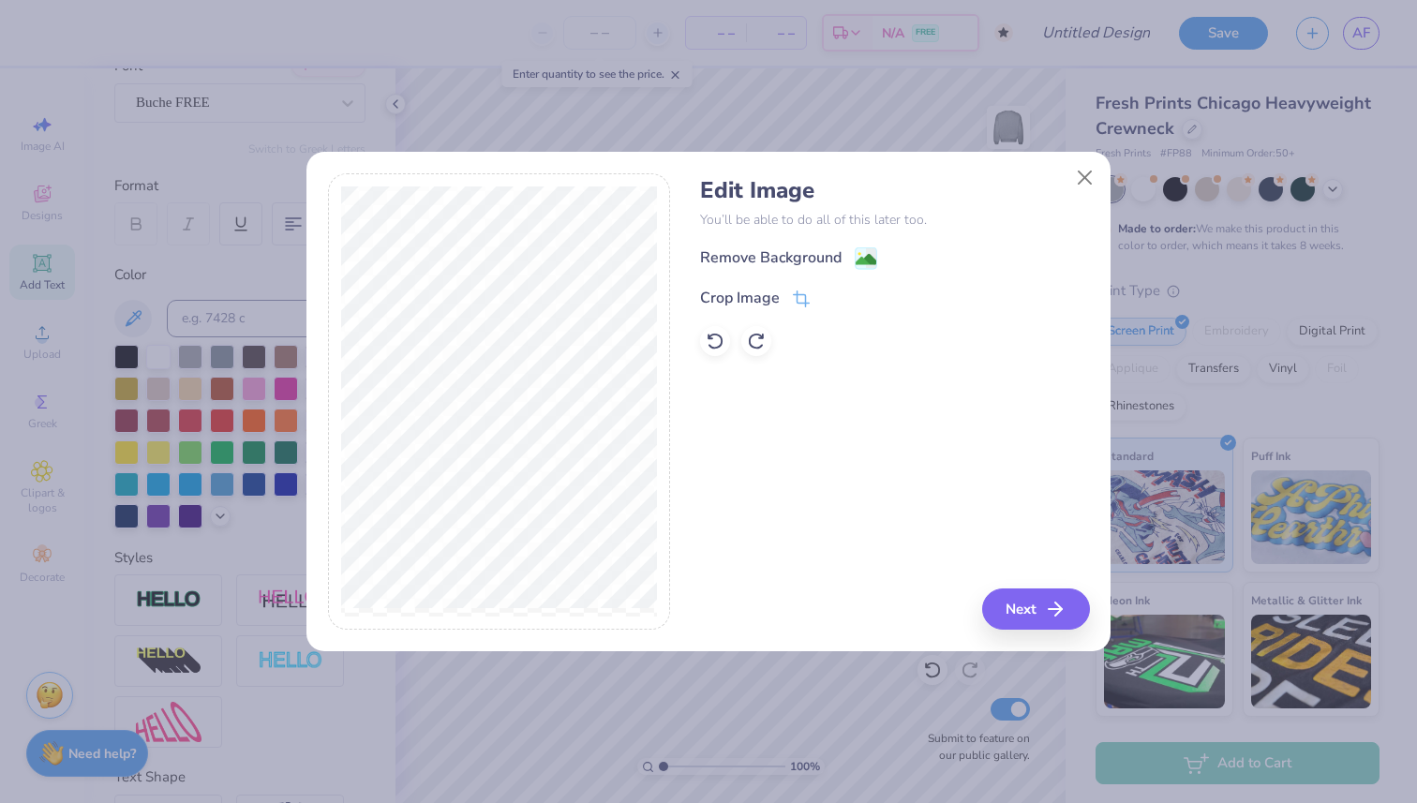
click at [785, 245] on div "Edit Image You’ll be able to do all of this later too. Remove Background Crop I…" at bounding box center [894, 266] width 389 height 179
click at [787, 250] on div "Remove Background" at bounding box center [771, 259] width 142 height 22
click at [1054, 620] on icon "button" at bounding box center [1061, 609] width 22 height 22
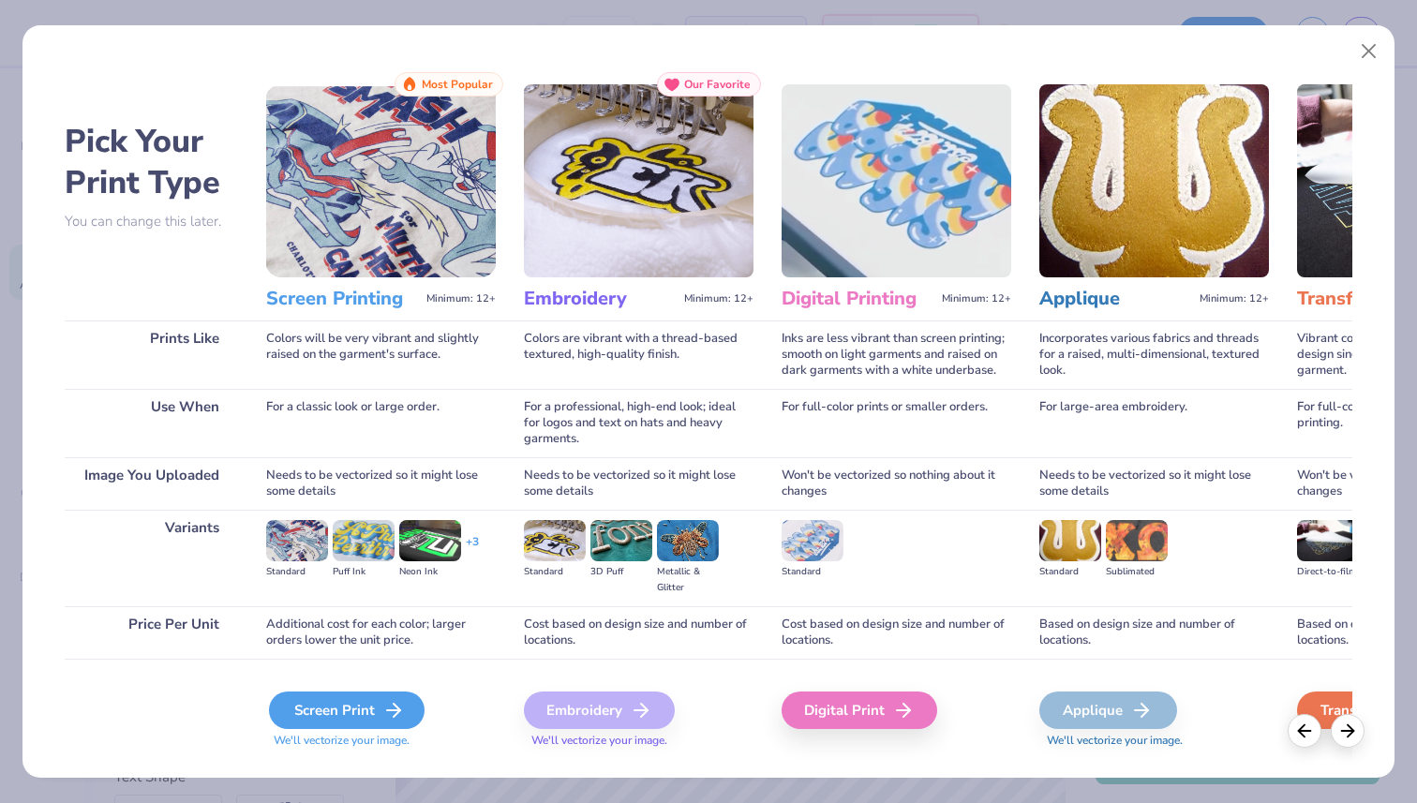
click at [321, 720] on div "Screen Print" at bounding box center [347, 710] width 156 height 37
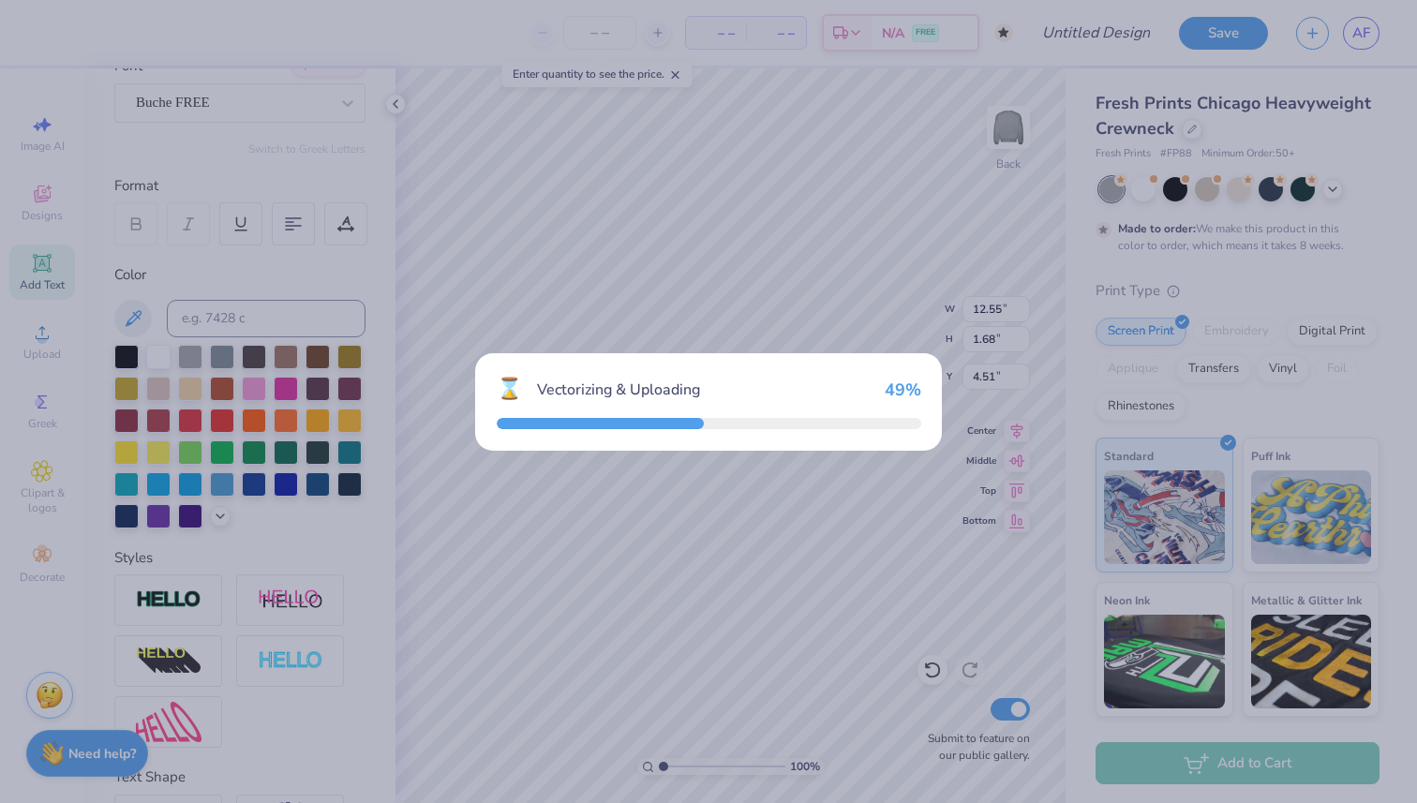
type input "15.00"
type input "2.96"
type input "9.02"
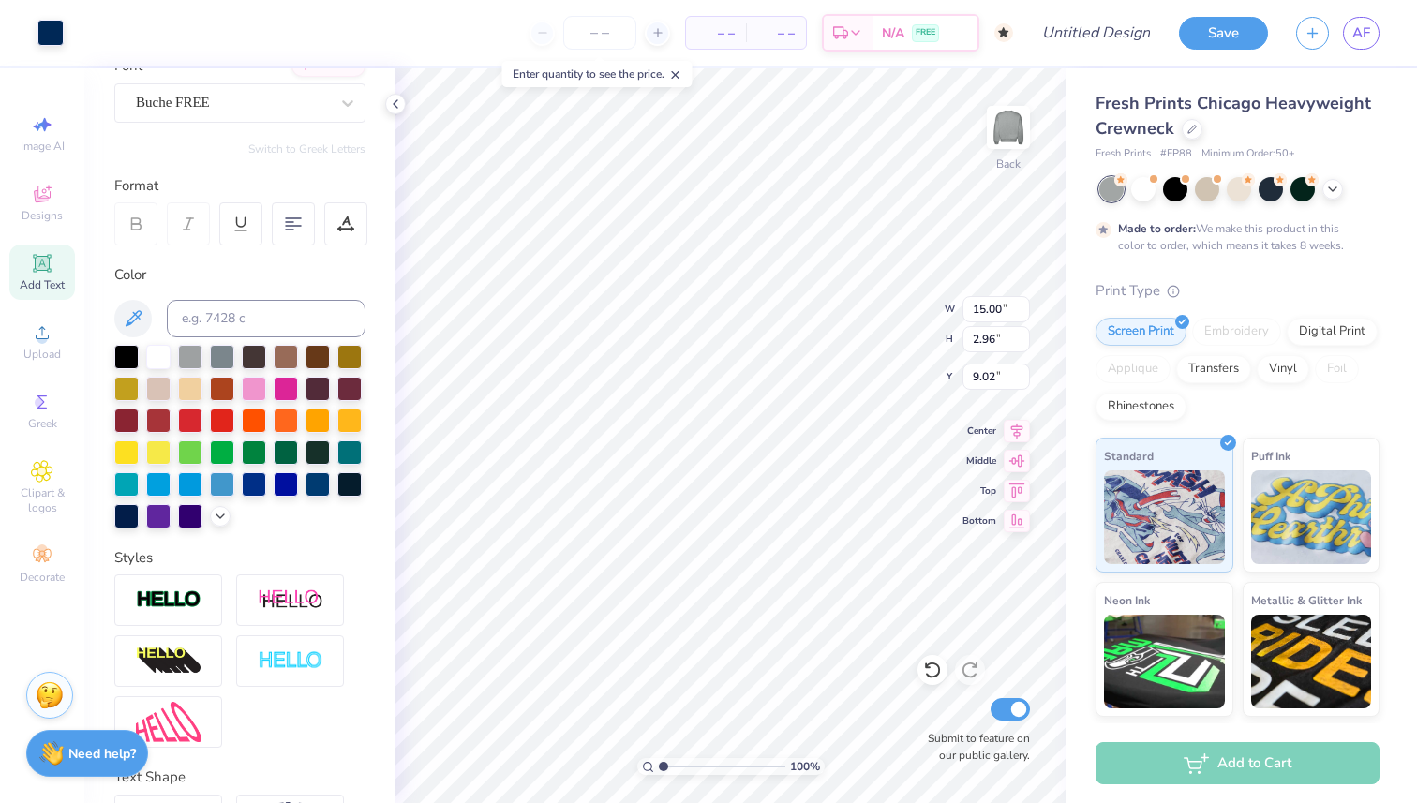
type input "12.55"
type input "1.68"
type input "4.51"
type input "3.00"
type input "2.89"
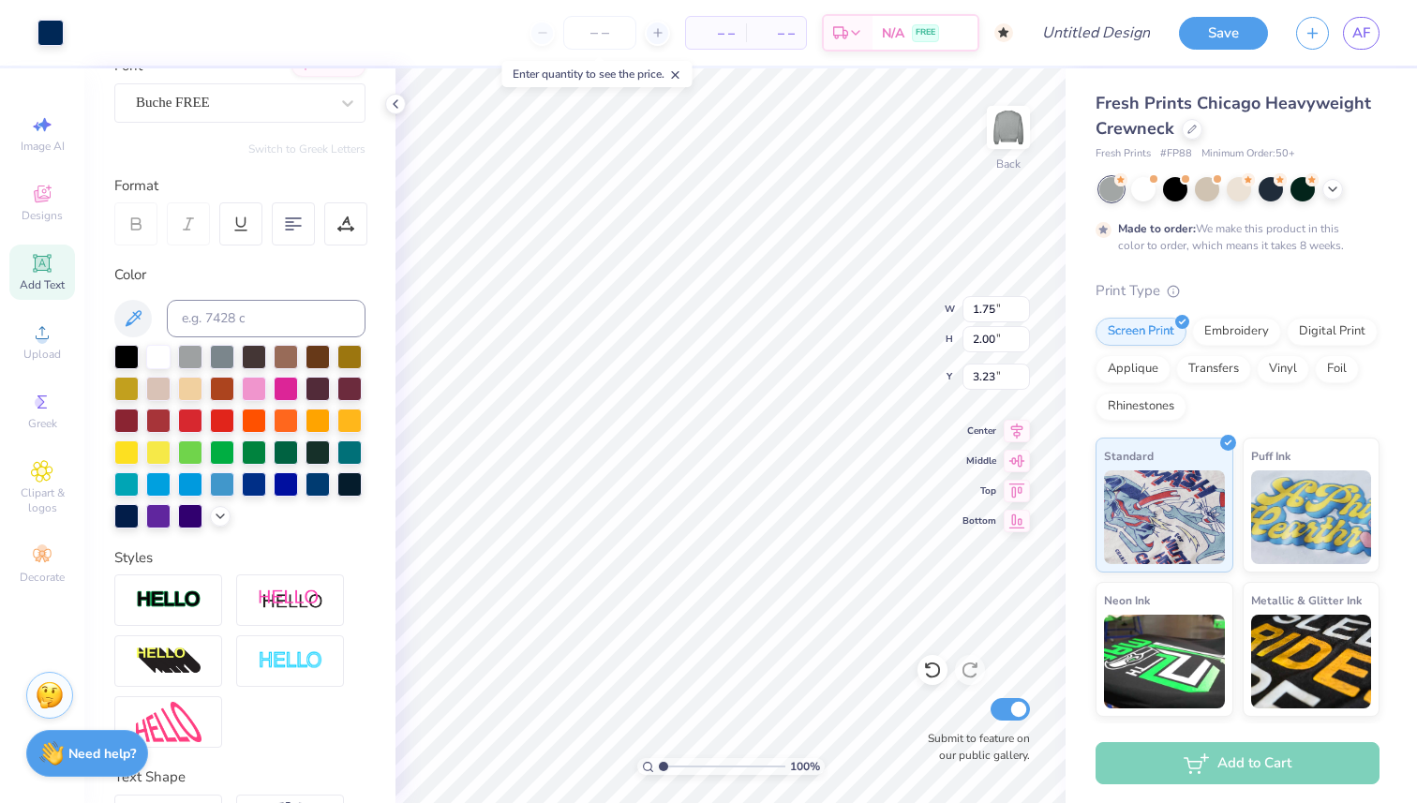
type input "1.95"
type input "4.01"
type input "4.22"
type input "2.85"
type input "4.14"
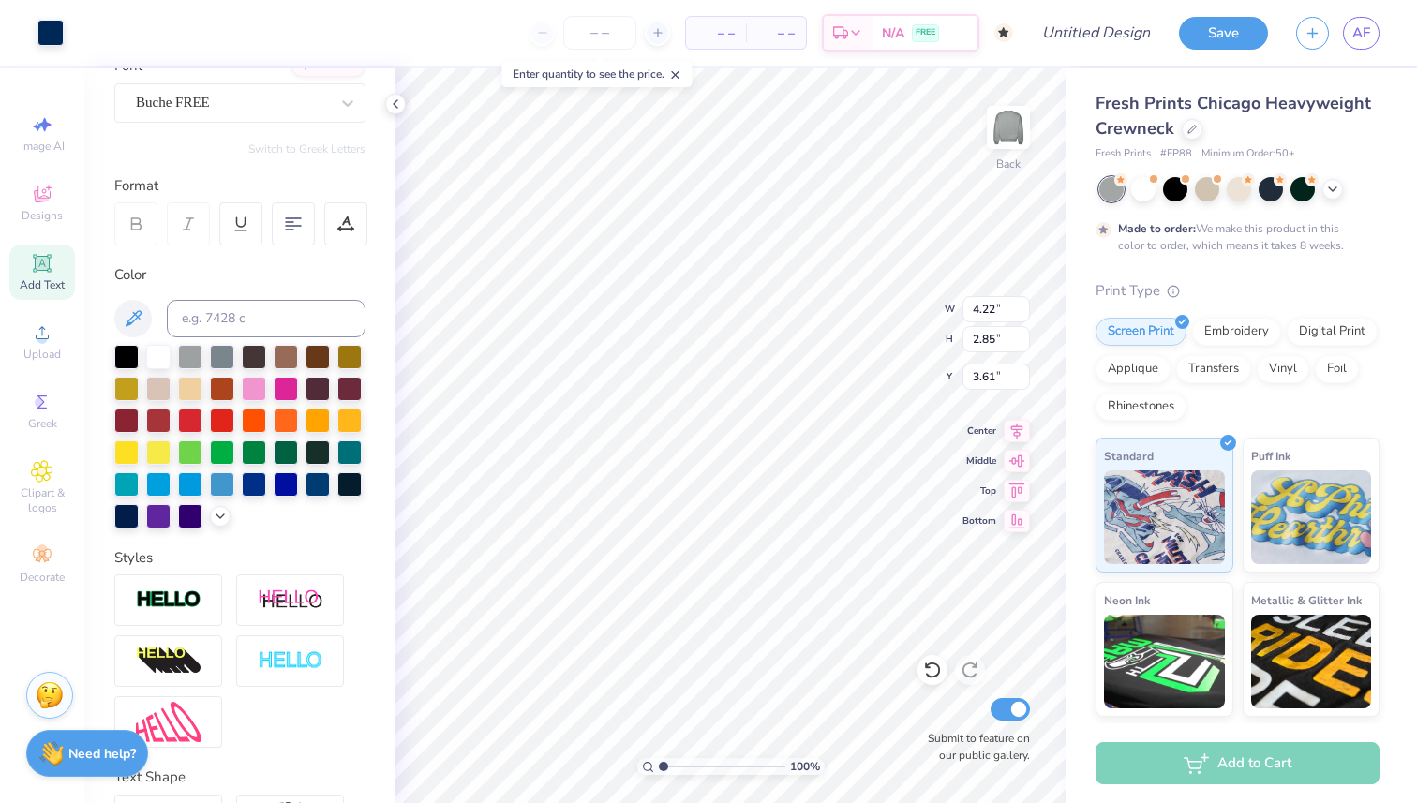
type input "3.40"
type input "3.61"
type input "3.26"
type input "2.00"
type input "1.95"
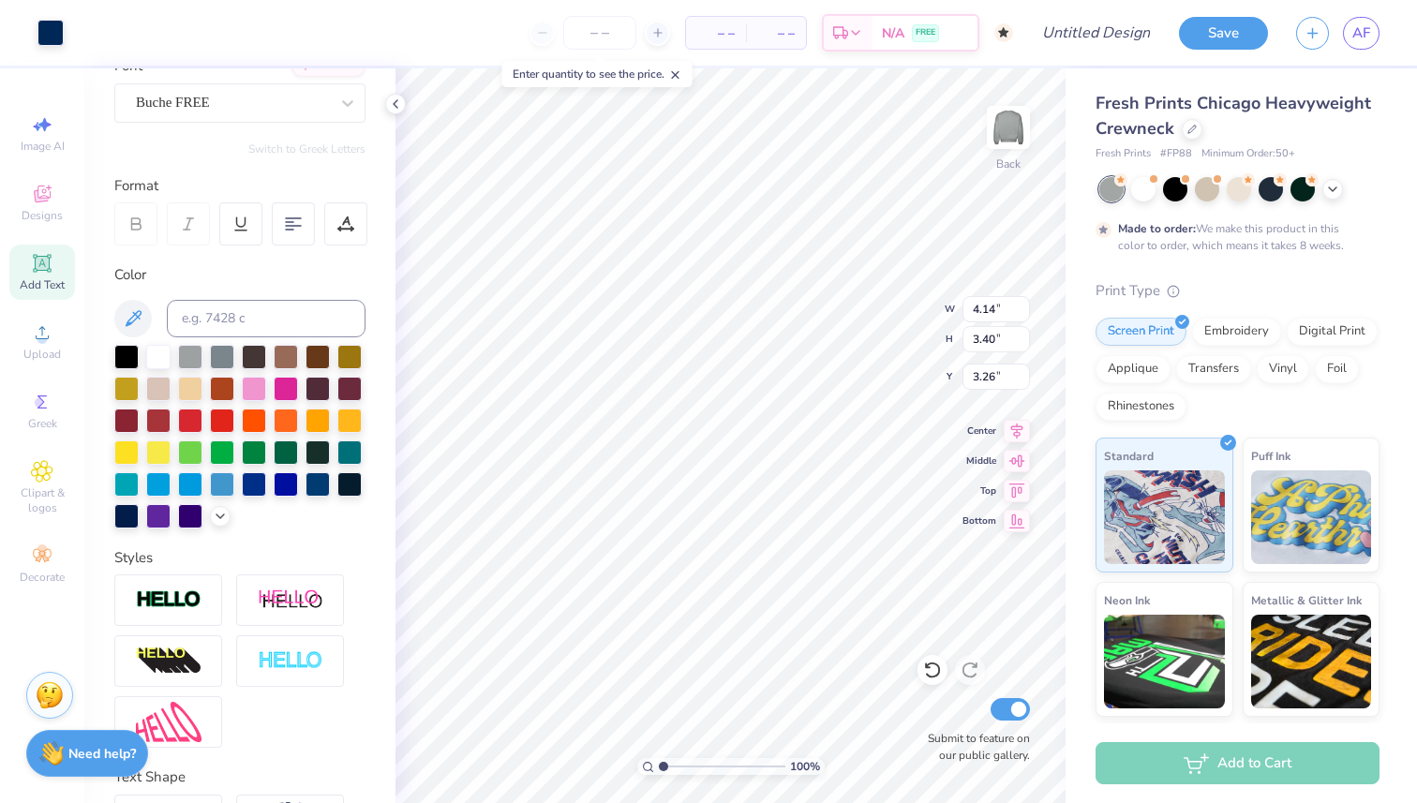
type input "3.59"
type input "2.50"
type input "2.44"
type input "3.10"
type input "3.48"
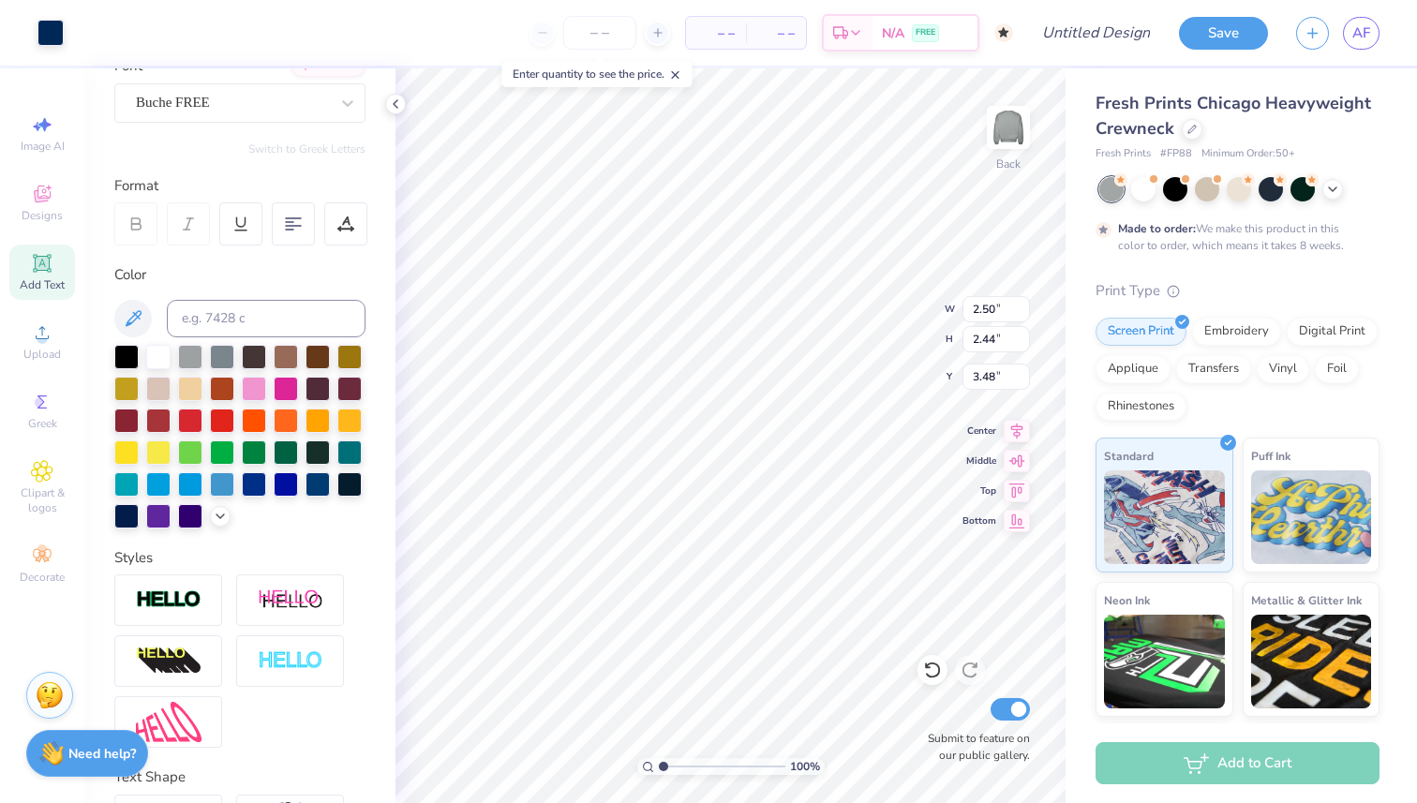
type input "2.49"
type input "2.57"
type input "3.54"
type input "4.14"
type input "3.40"
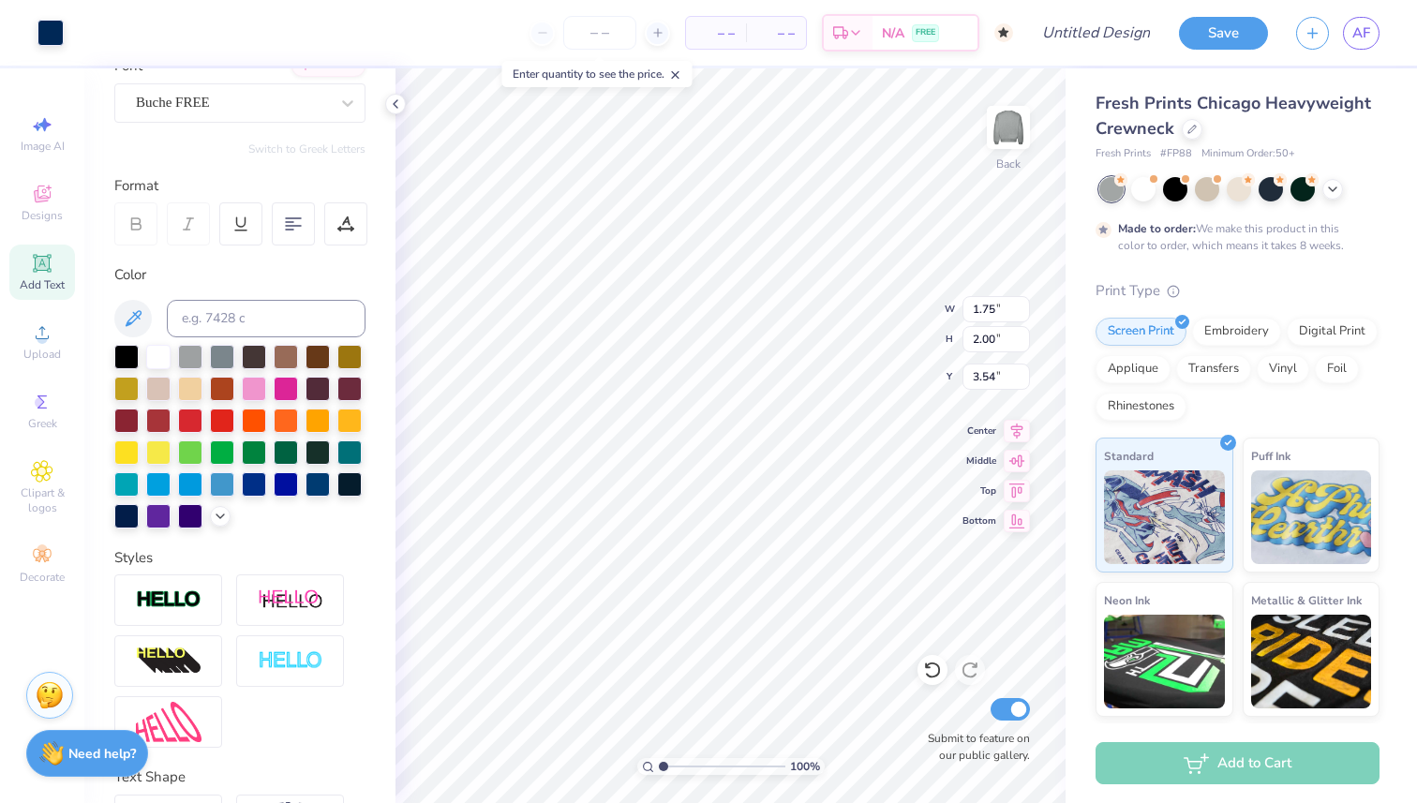
type input "3.26"
type input "3.61"
type input "2.96"
type input "3.73"
type input "3.62"
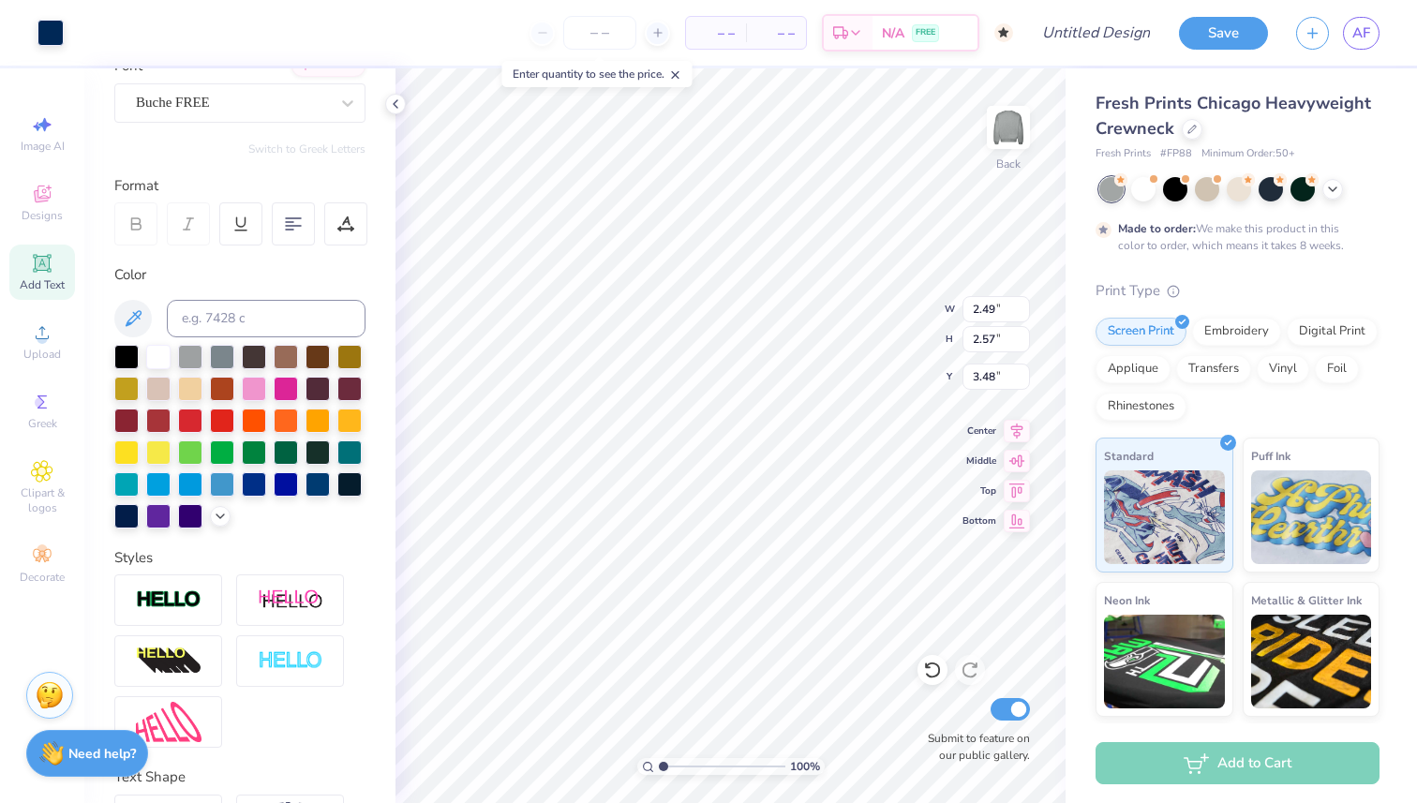
type input "2.73"
type input "2.82"
type input "3.23"
type input "2.70"
type input "2.89"
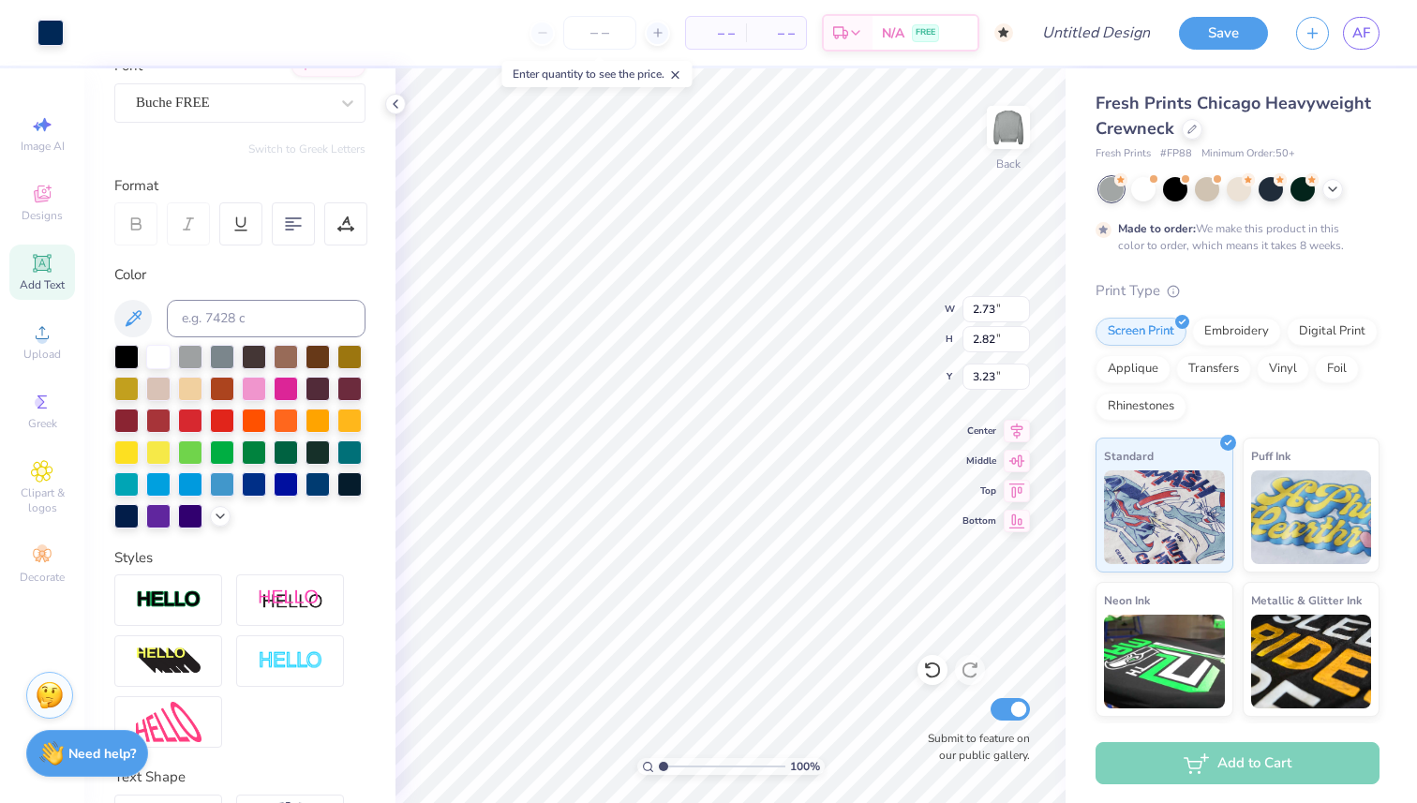
type input "3.24"
type input "3.52"
type input "3.00"
type input "1.98"
type input "2.25"
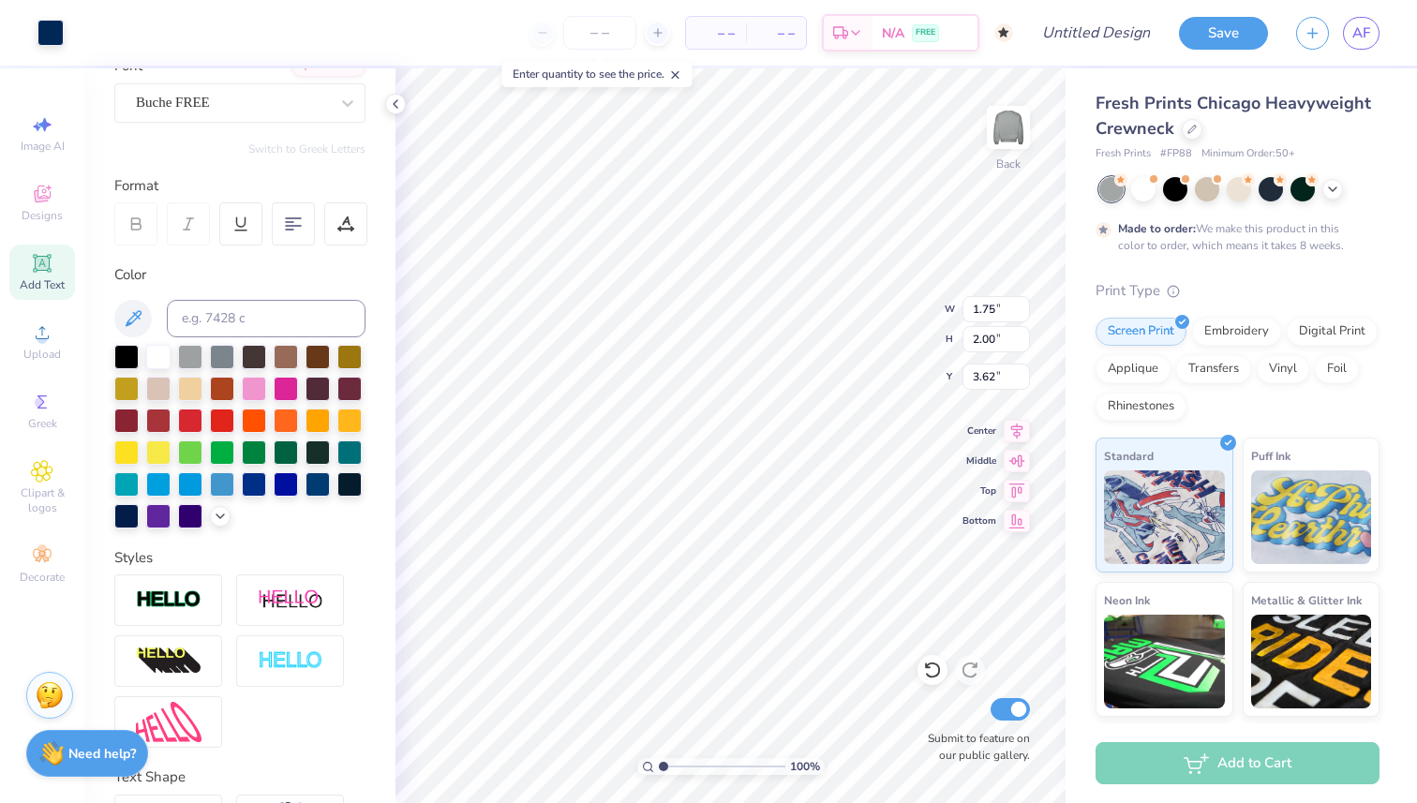
type input "3.37"
type input "2.00"
type input "2.47"
type input "3.22"
type input "2.20"
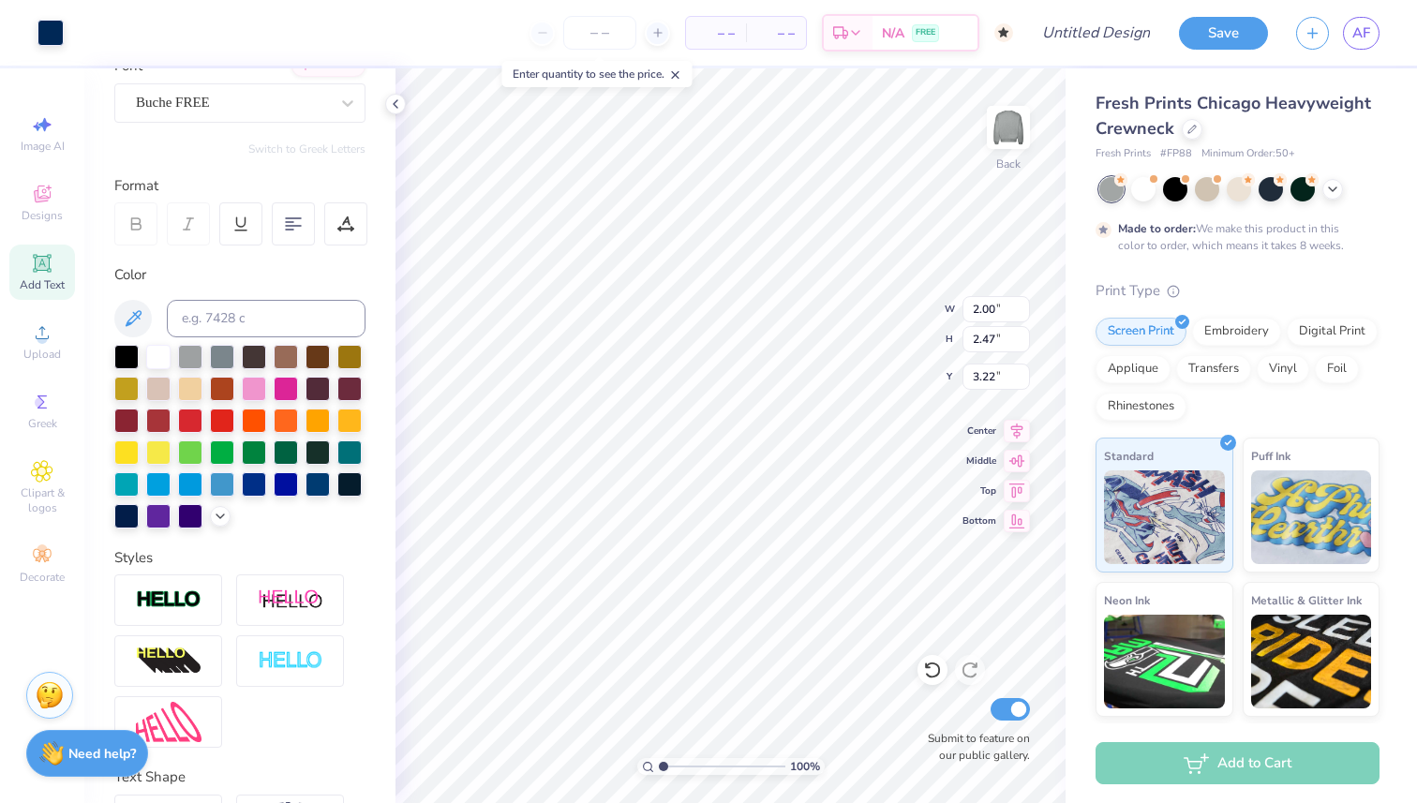
type input "2.72"
type input "2.65"
type input "2.19"
type input "2.68"
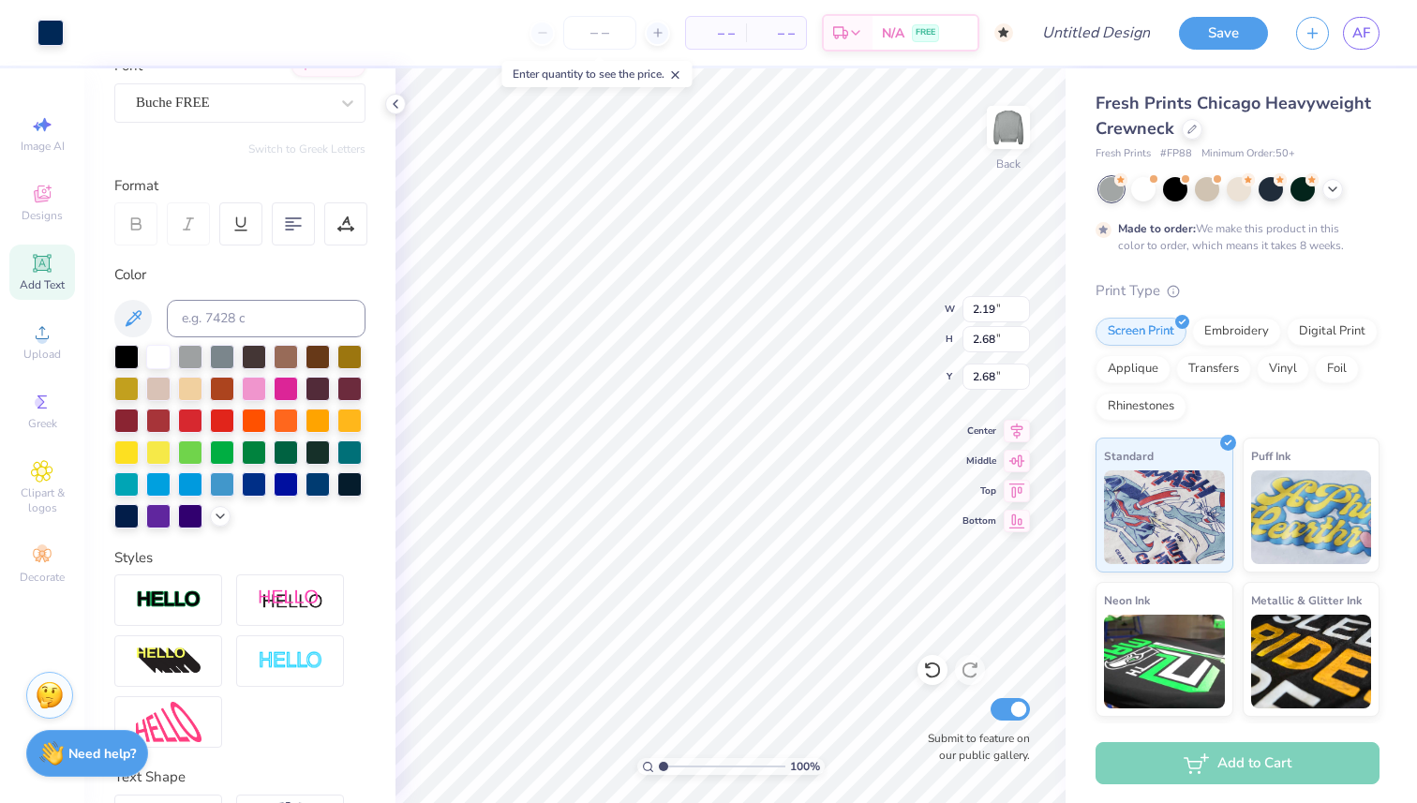
type input "1.64"
type input "1.92"
type input "3.01"
type input "2.03"
type input "2.38"
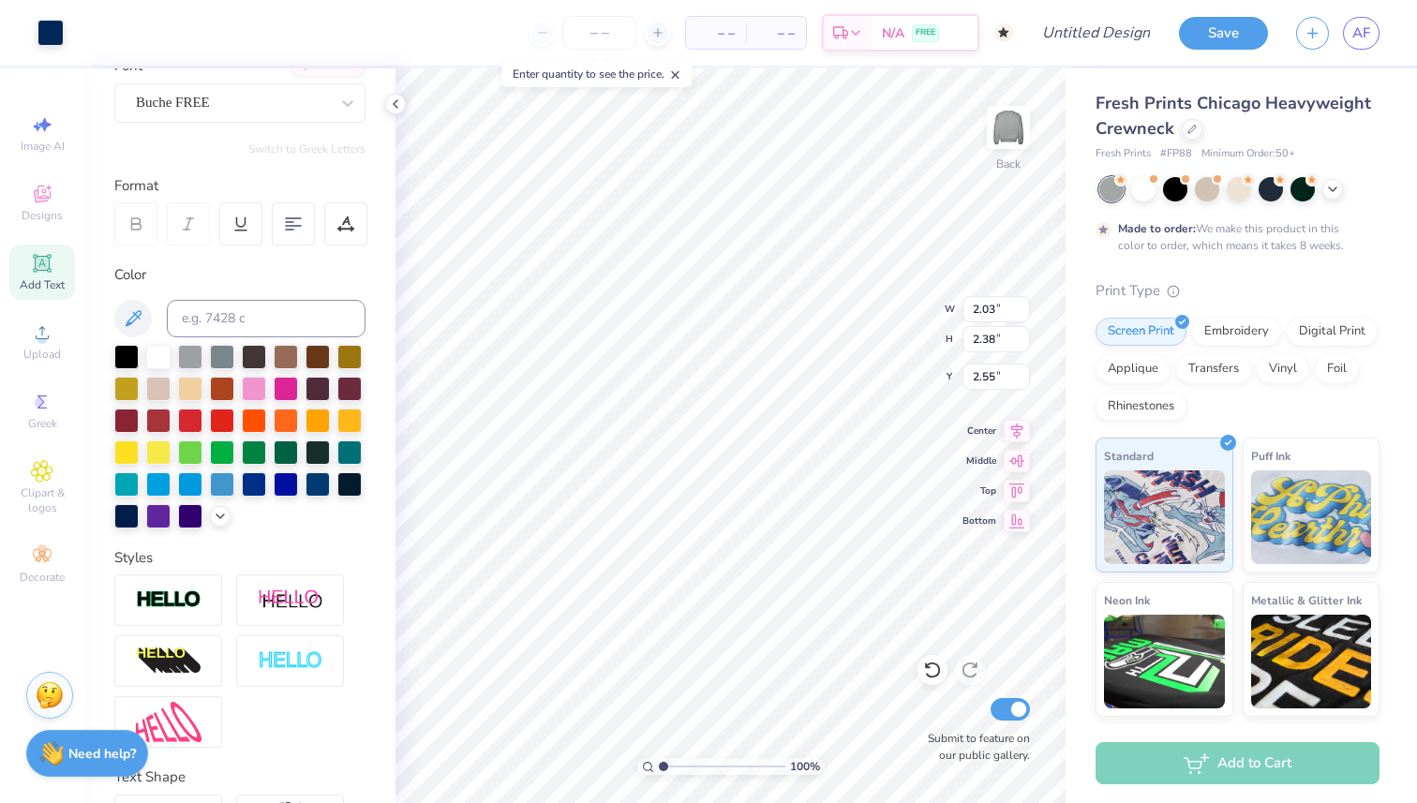
type input "3.00"
type input "2.58"
type input "1.87"
type input "1.93"
type input "3.00"
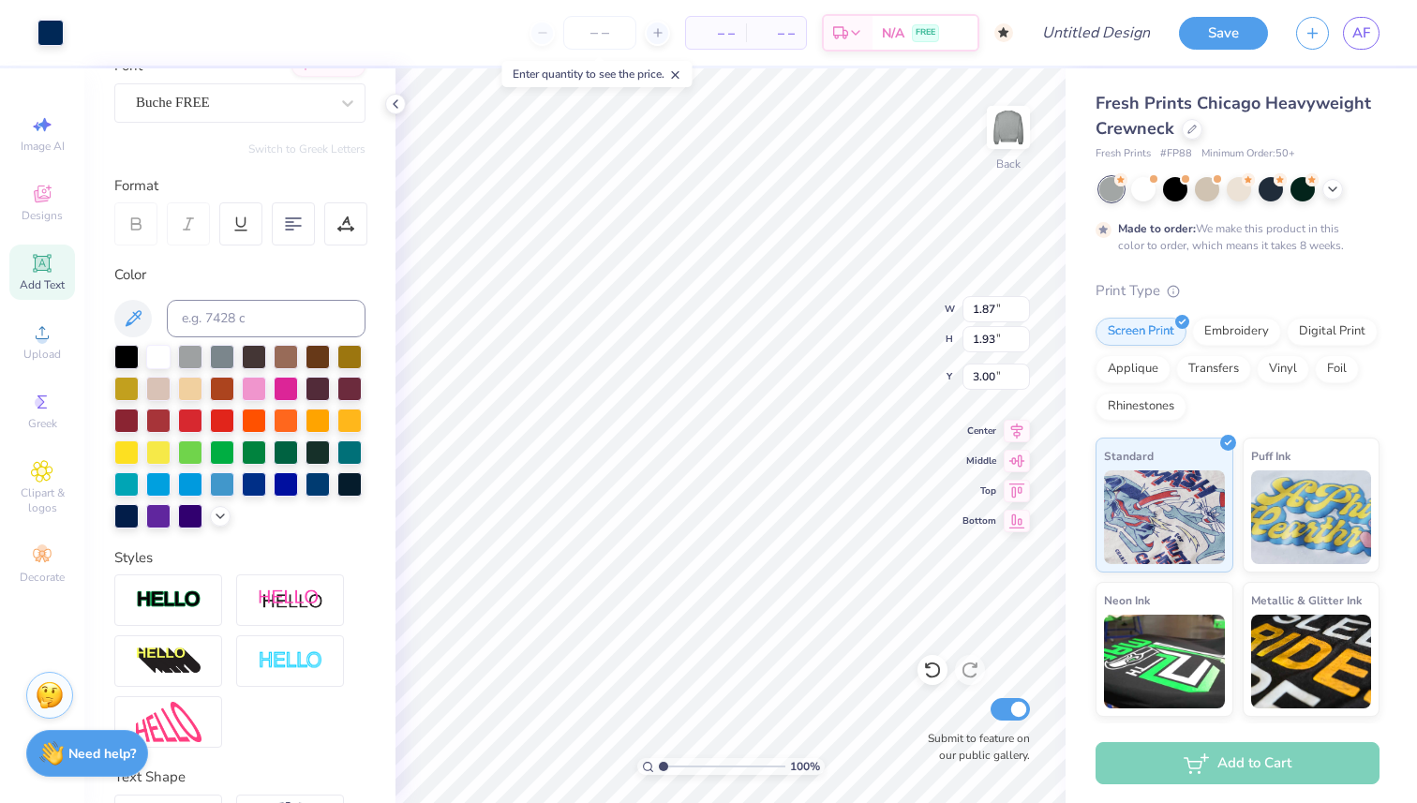
type input "2.35"
type input "2.43"
type input "2.50"
type input "1.63"
type input "2.59"
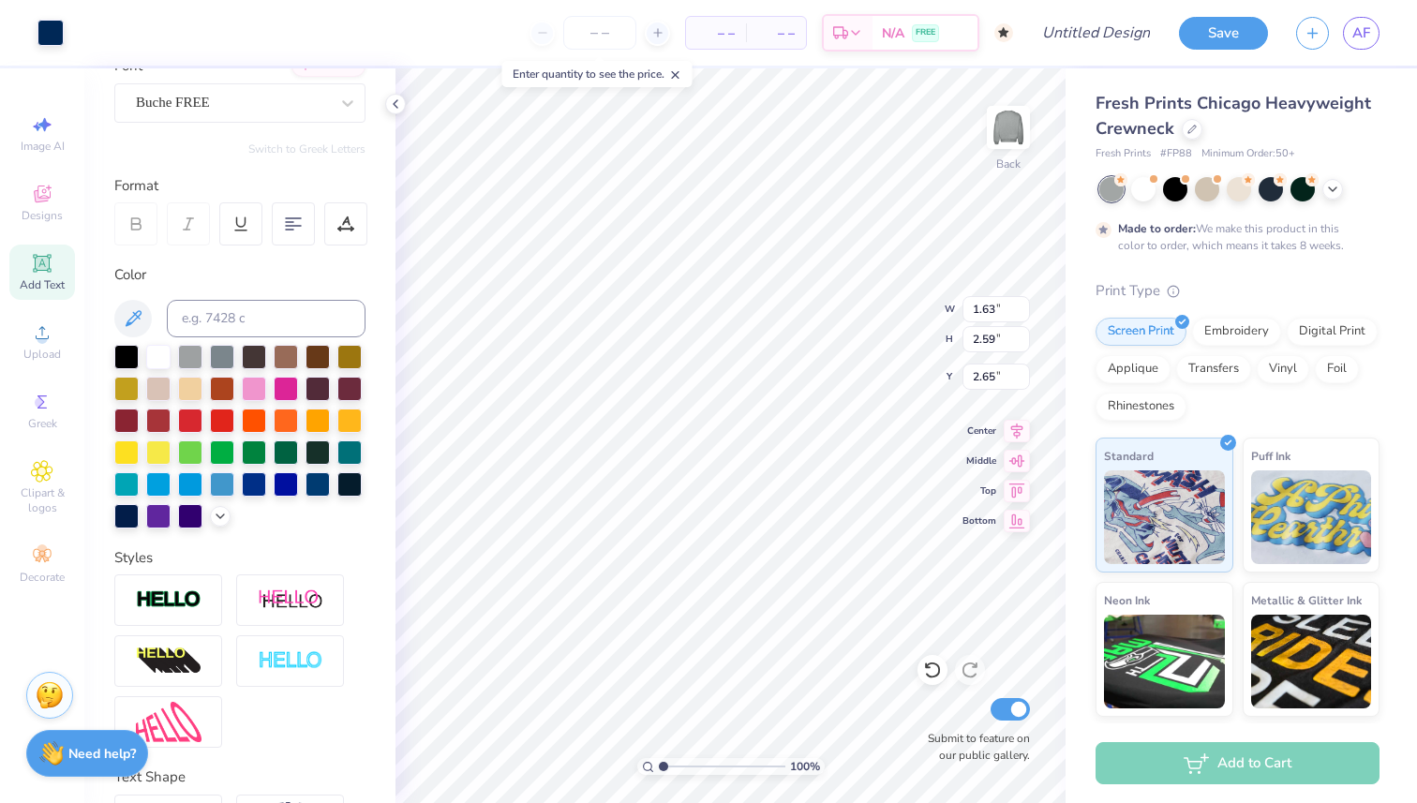
type input "2.65"
type input "1.65"
type input "2.57"
type input "2.66"
type input "2.72"
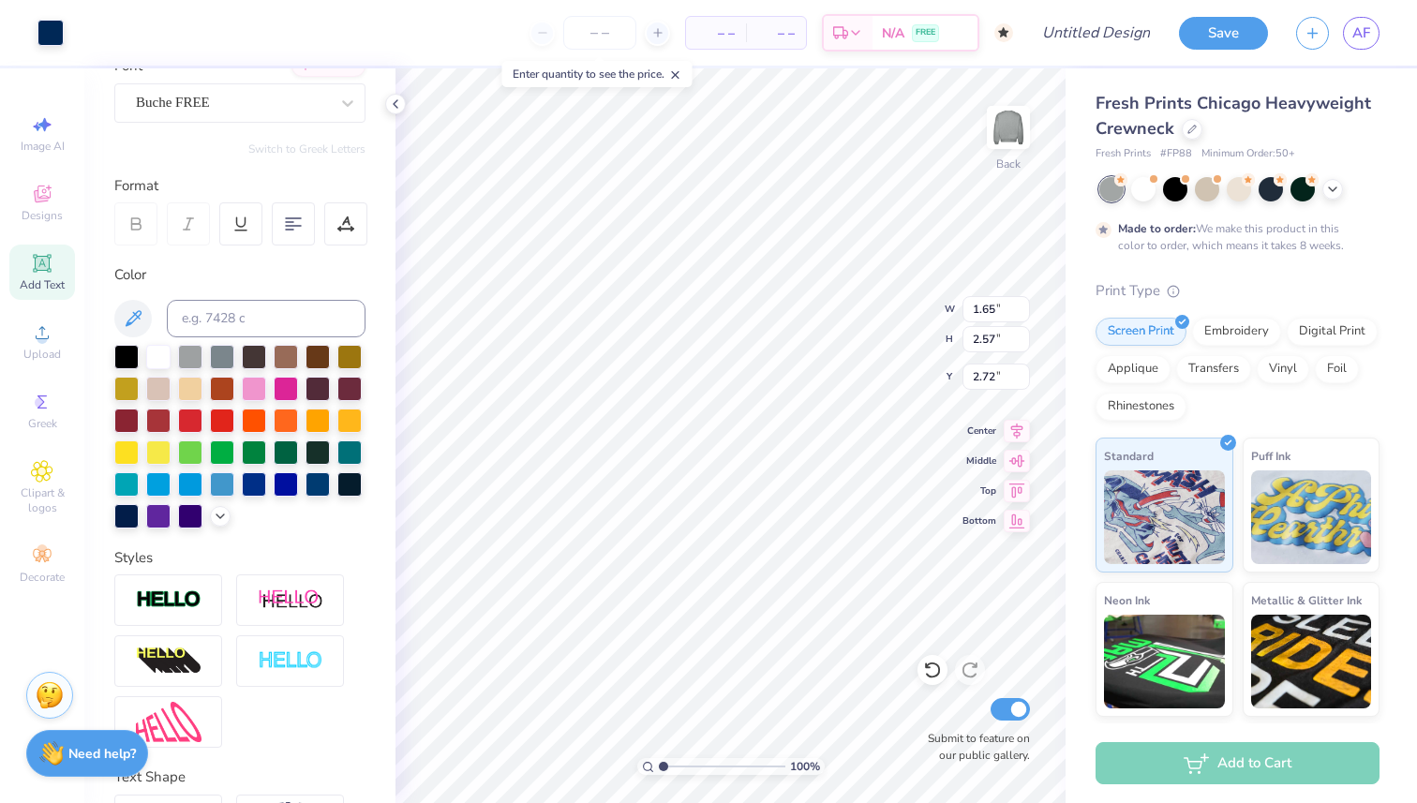
type input "1.99"
type input "1.92"
type input "3.62"
type input "2.32"
type input "2.24"
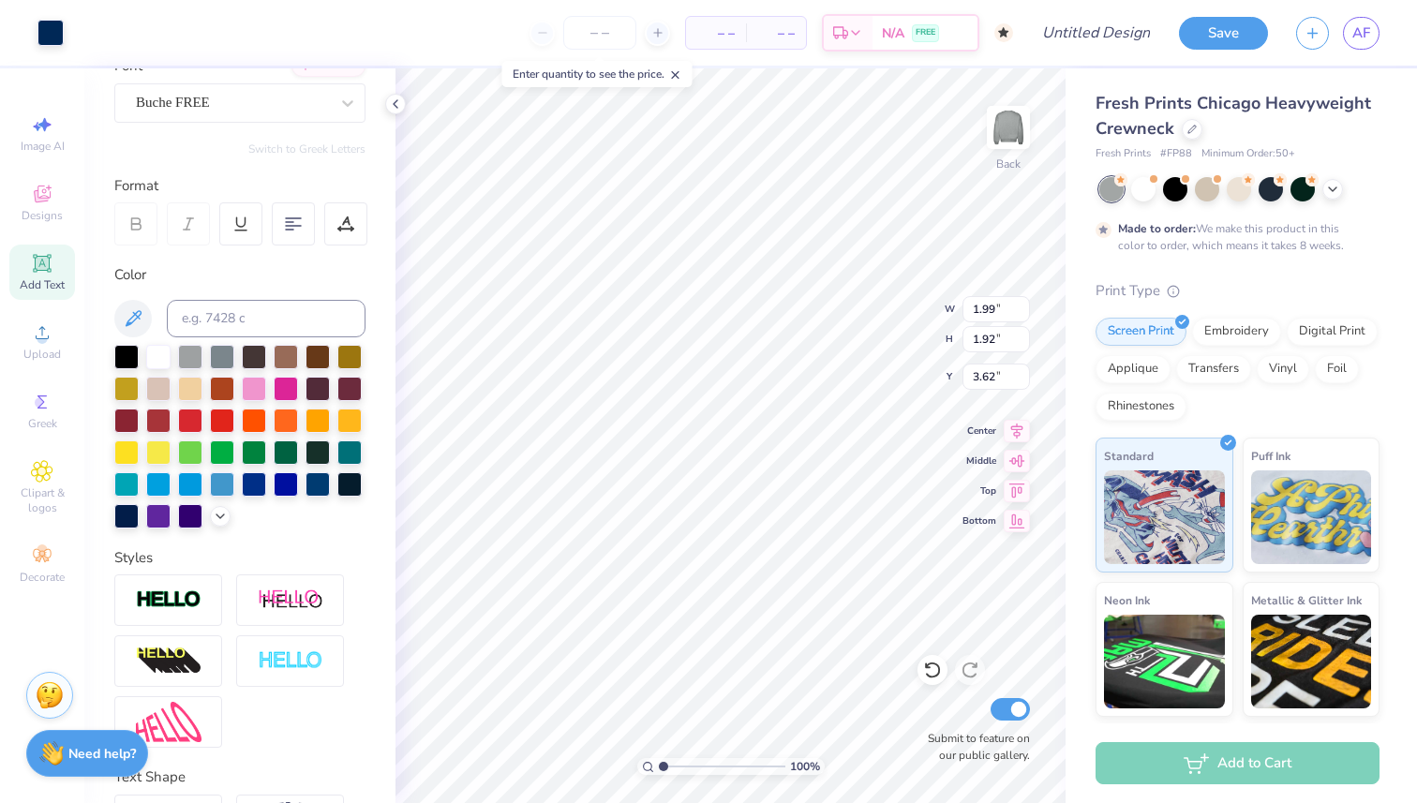
type input "3.30"
type input "2.60"
type input "2.59"
type input "3.00"
type input "2.87"
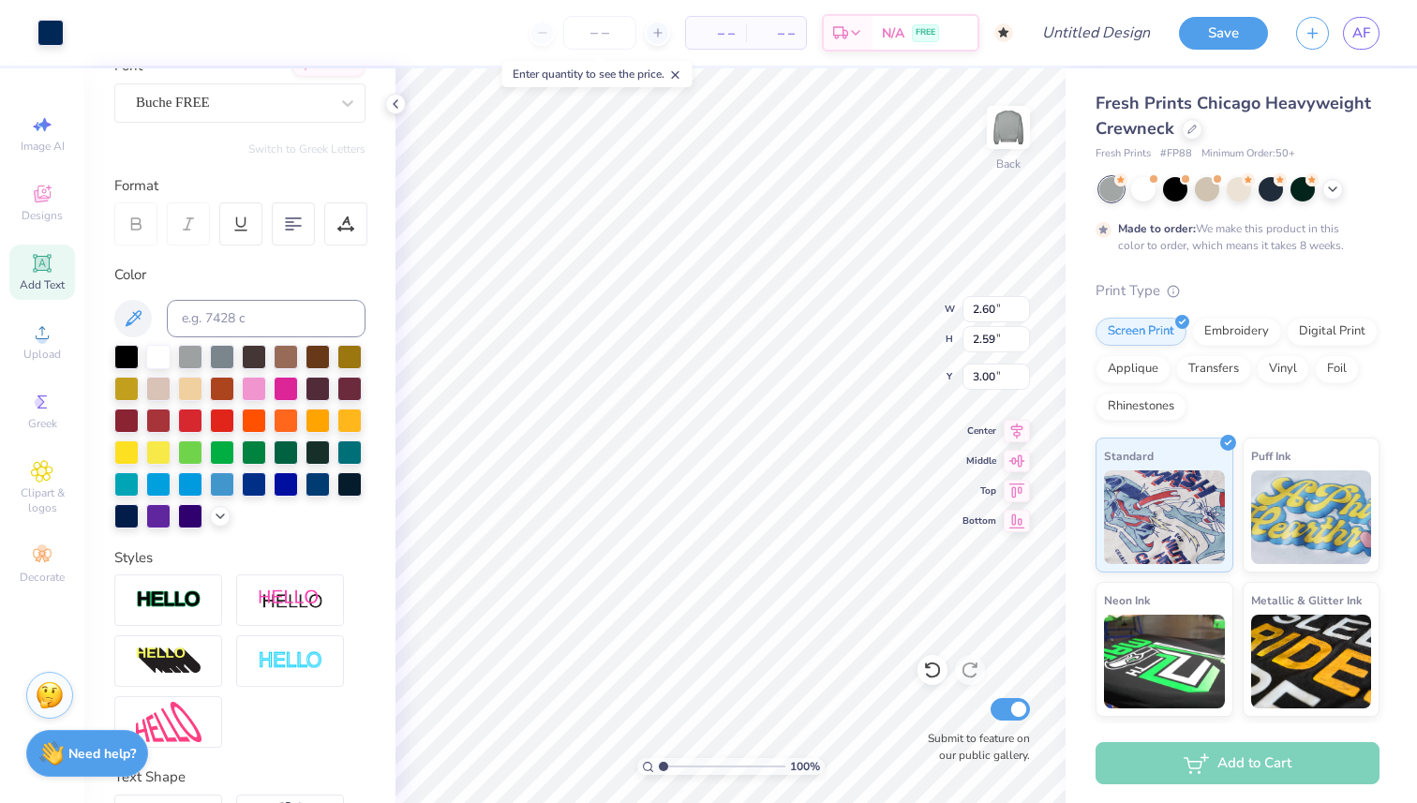
type input "2.86"
type input "2.73"
click at [907, 311] on div "100 % Back W 2.87 H 2.86 Y 2.73 Center Middle Top Bottom Submit to feature on o…" at bounding box center [731, 435] width 670 height 735
type input "1.00"
type input "2.21"
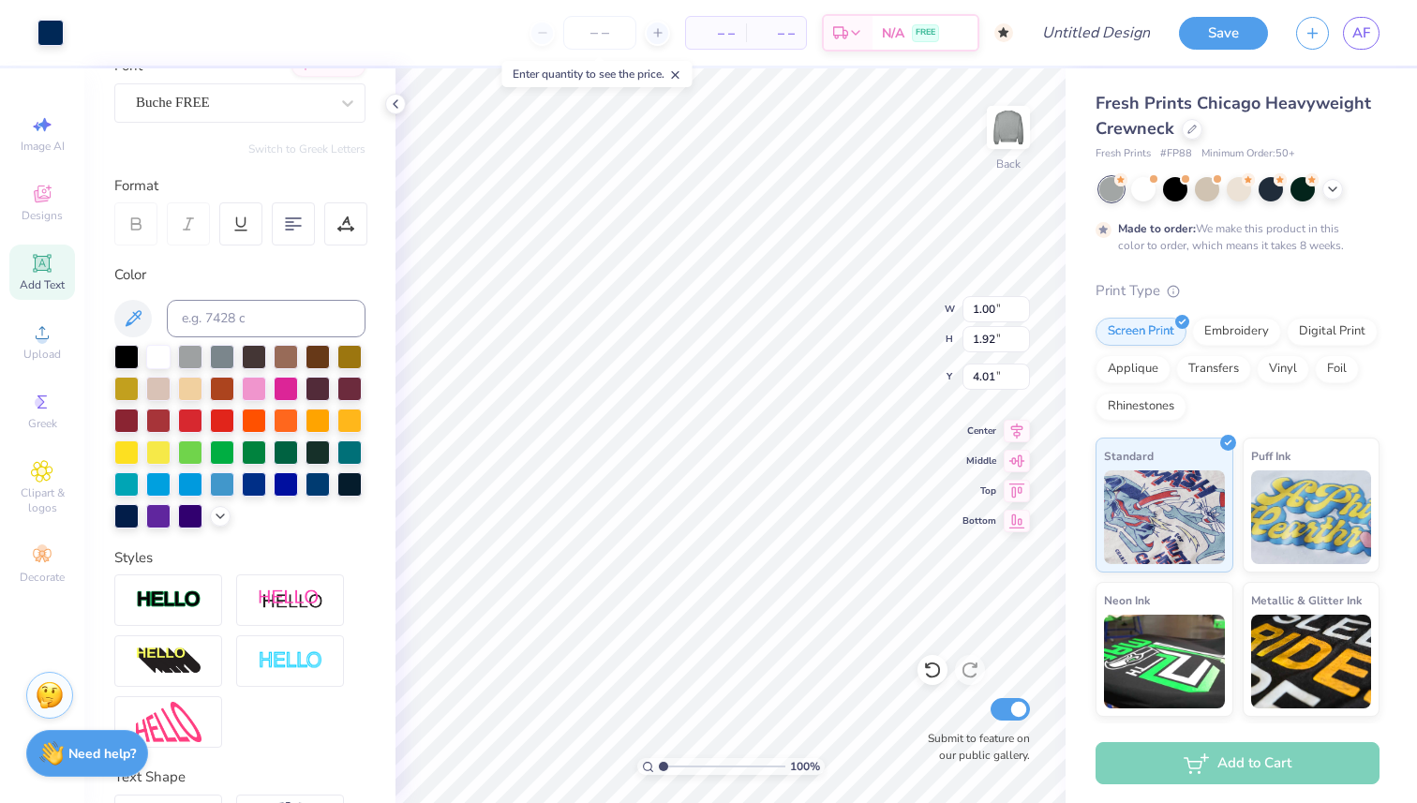
type input "3.71"
type input "1.25"
type input "2.31"
type input "3.67"
click at [900, 331] on div "100 % Back W 3.10 3.10 " H 3.24 3.24 " Y 2.73 2.73 " Center Middle Top Bottom S…" at bounding box center [731, 435] width 670 height 735
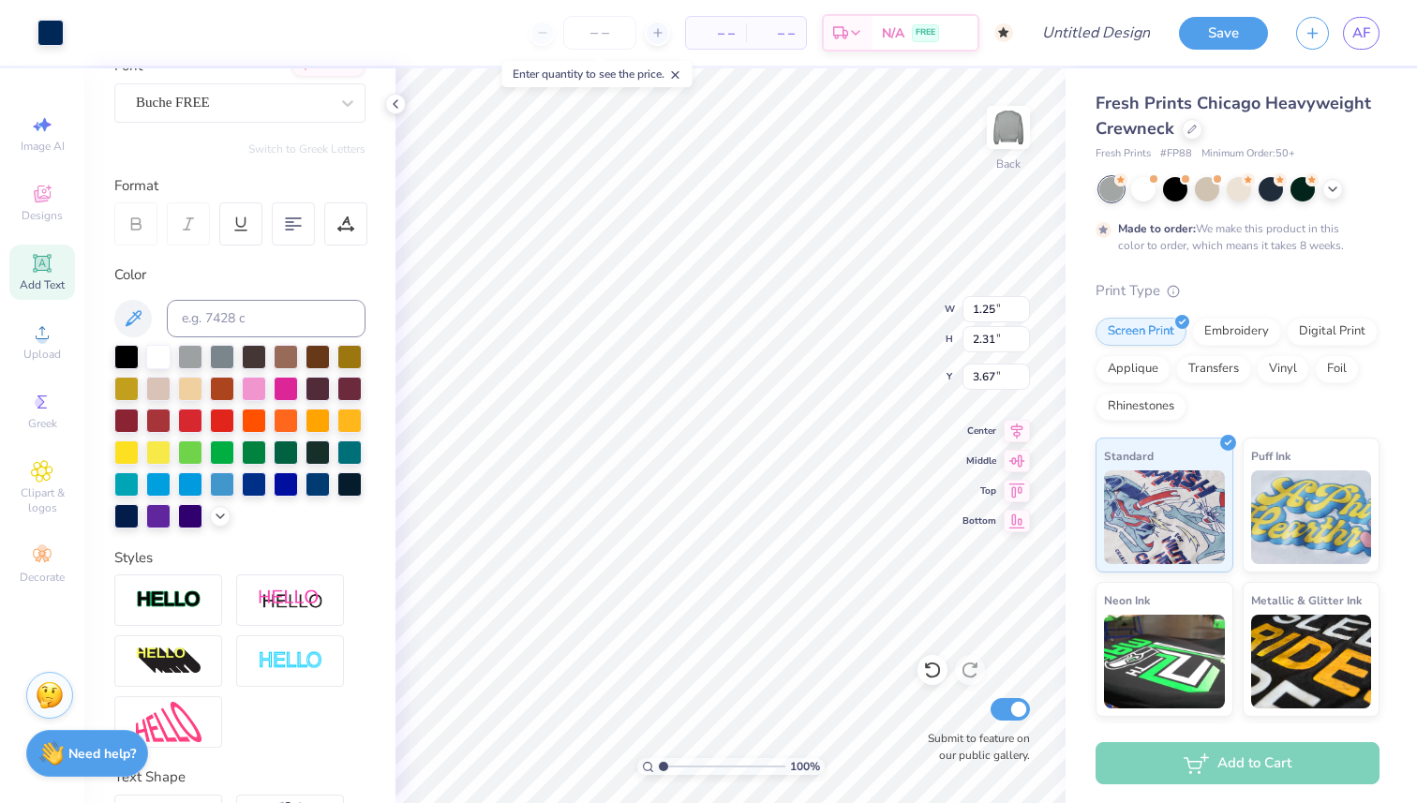
type input "3.28"
type input "1.53"
type input "2.81"
type input "3.00"
type input "1.31"
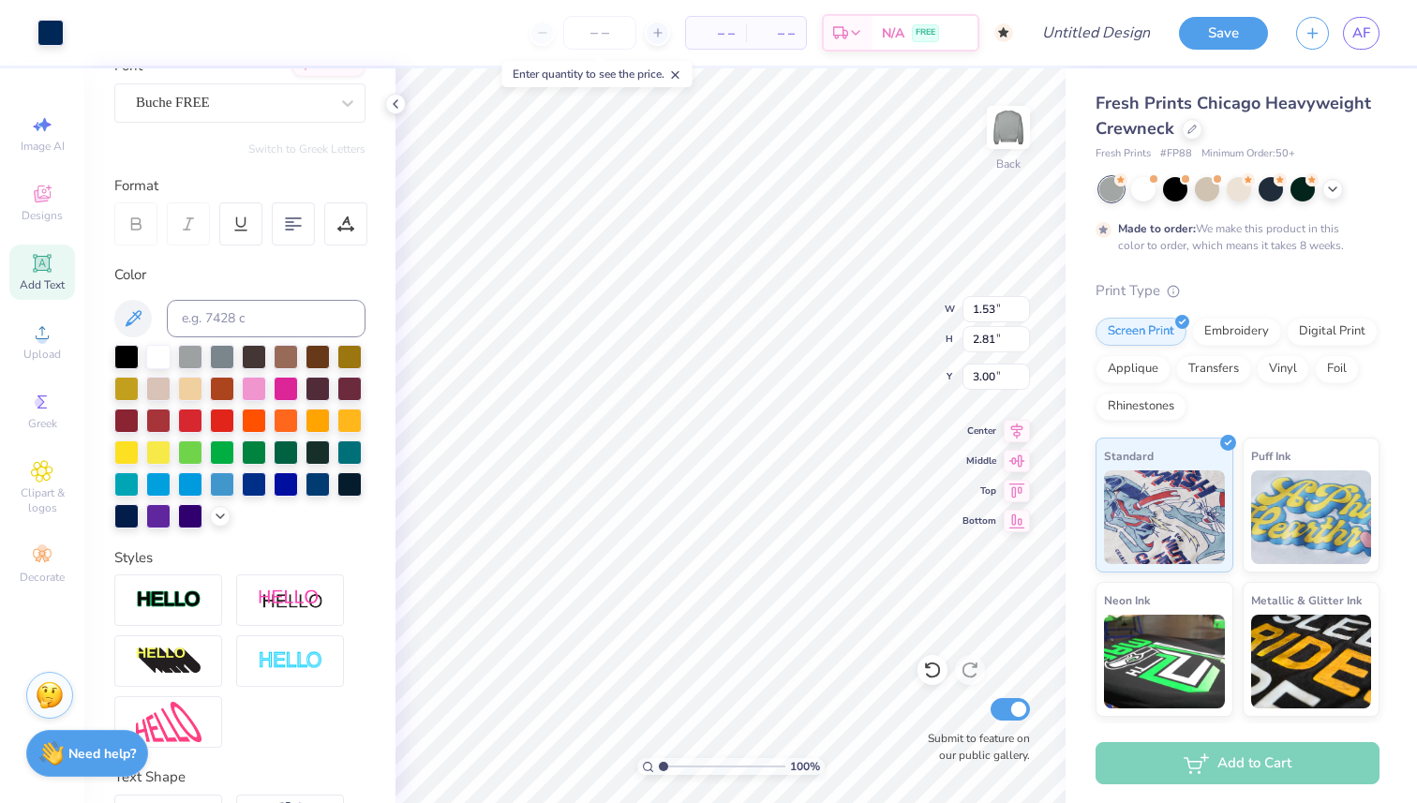
type input "2.40"
type input "3.00"
type input "2.70"
type input "2.89"
type input "3.49"
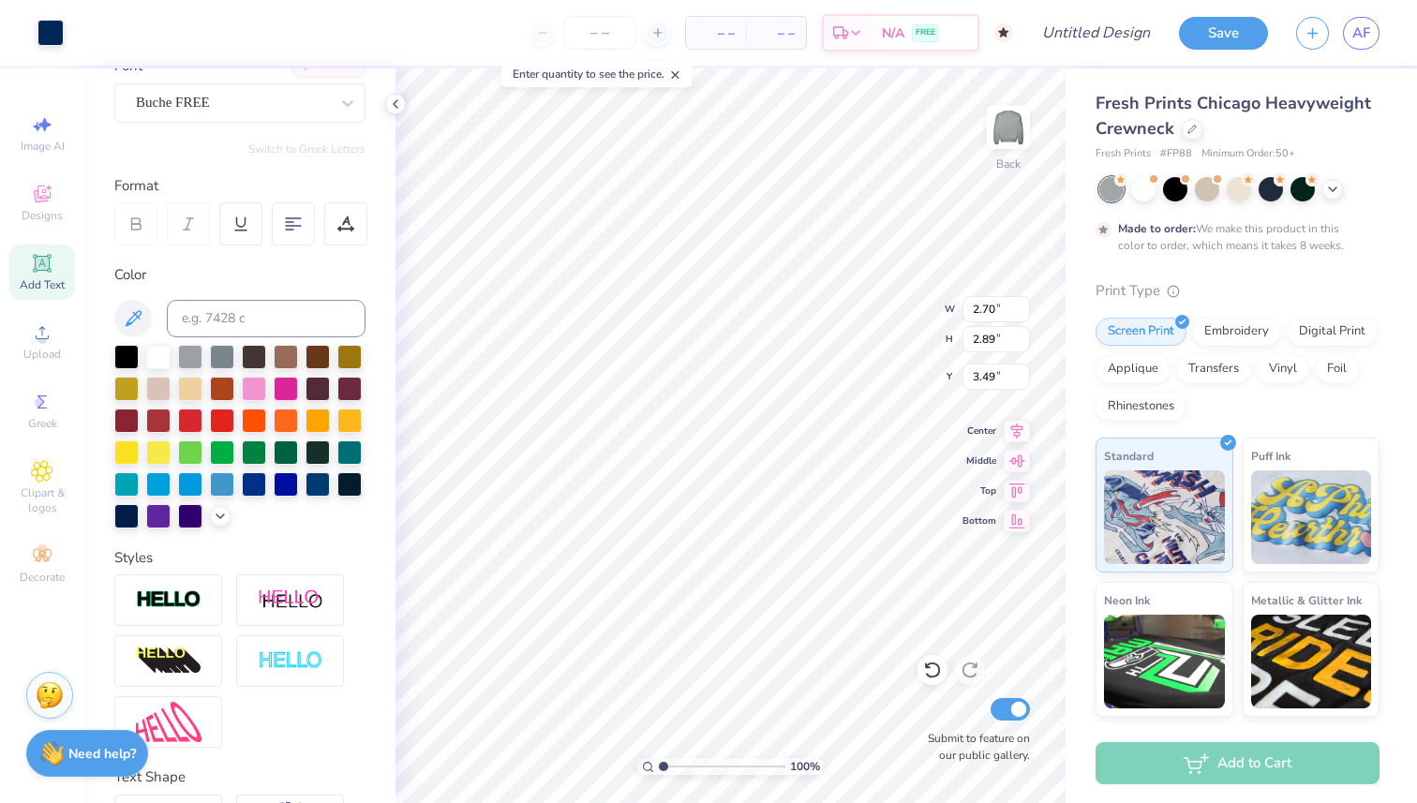
type input "2.19"
type input "2.68"
type input "3.00"
type input "3.62"
type input "2.19"
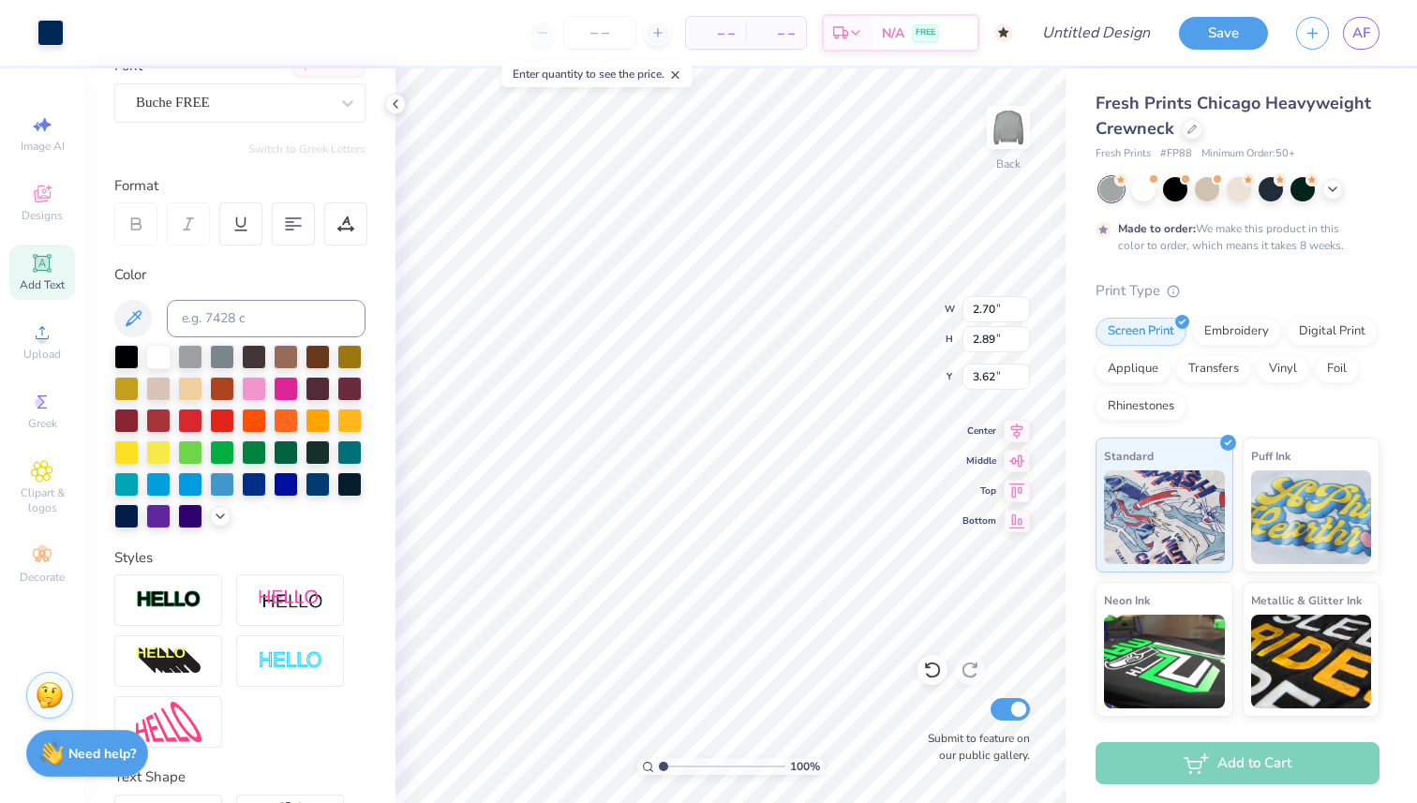
type input "2.68"
type input "3.00"
type input "2.72"
type input "2.35"
type input "2.43"
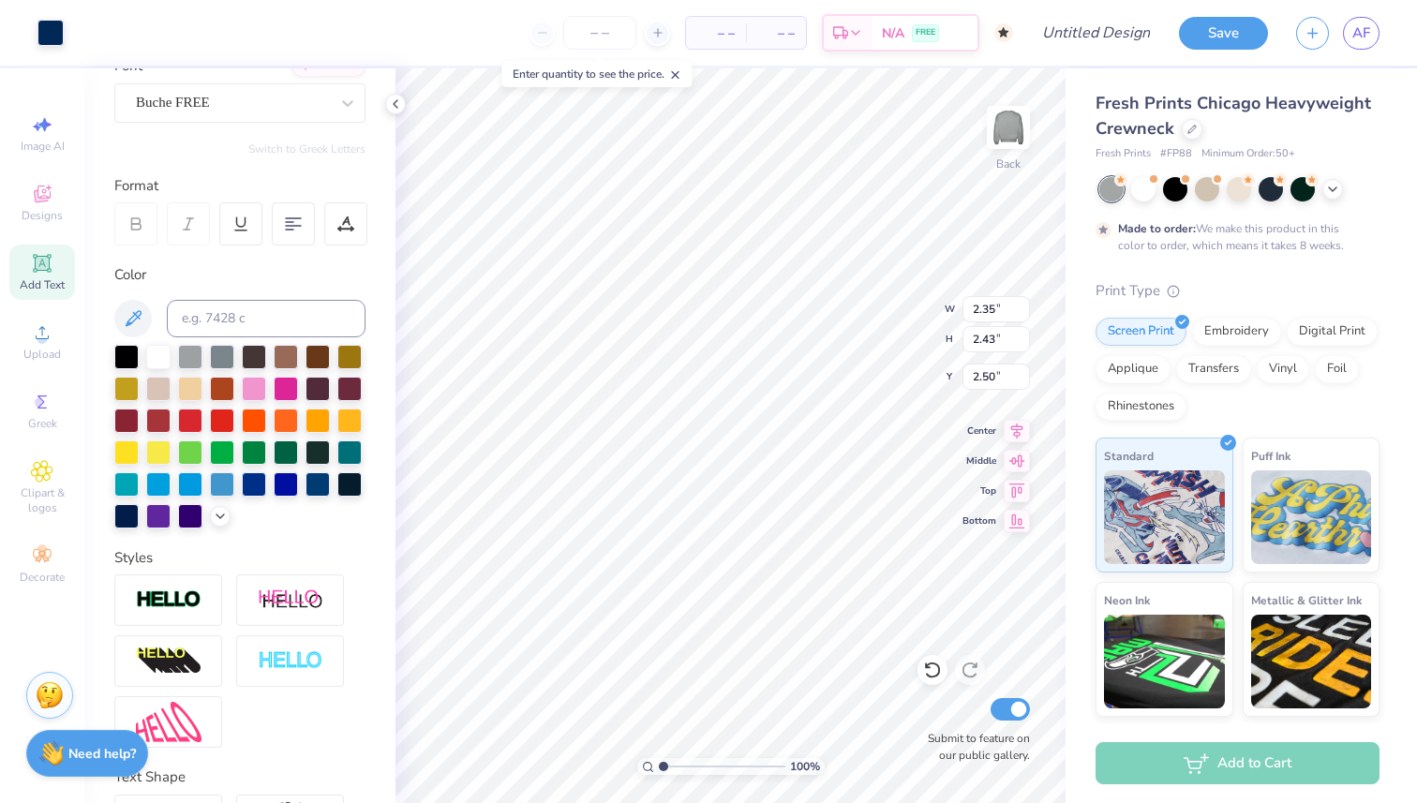
type input "2.41"
type input "3.00"
click at [859, 343] on div "100 % Back W 1.65 1.65 " H 2.57 2.57 " Y 3.00 3.00 " Center Middle Top Bottom S…" at bounding box center [731, 435] width 670 height 735
type input "2.75"
type input "2.74"
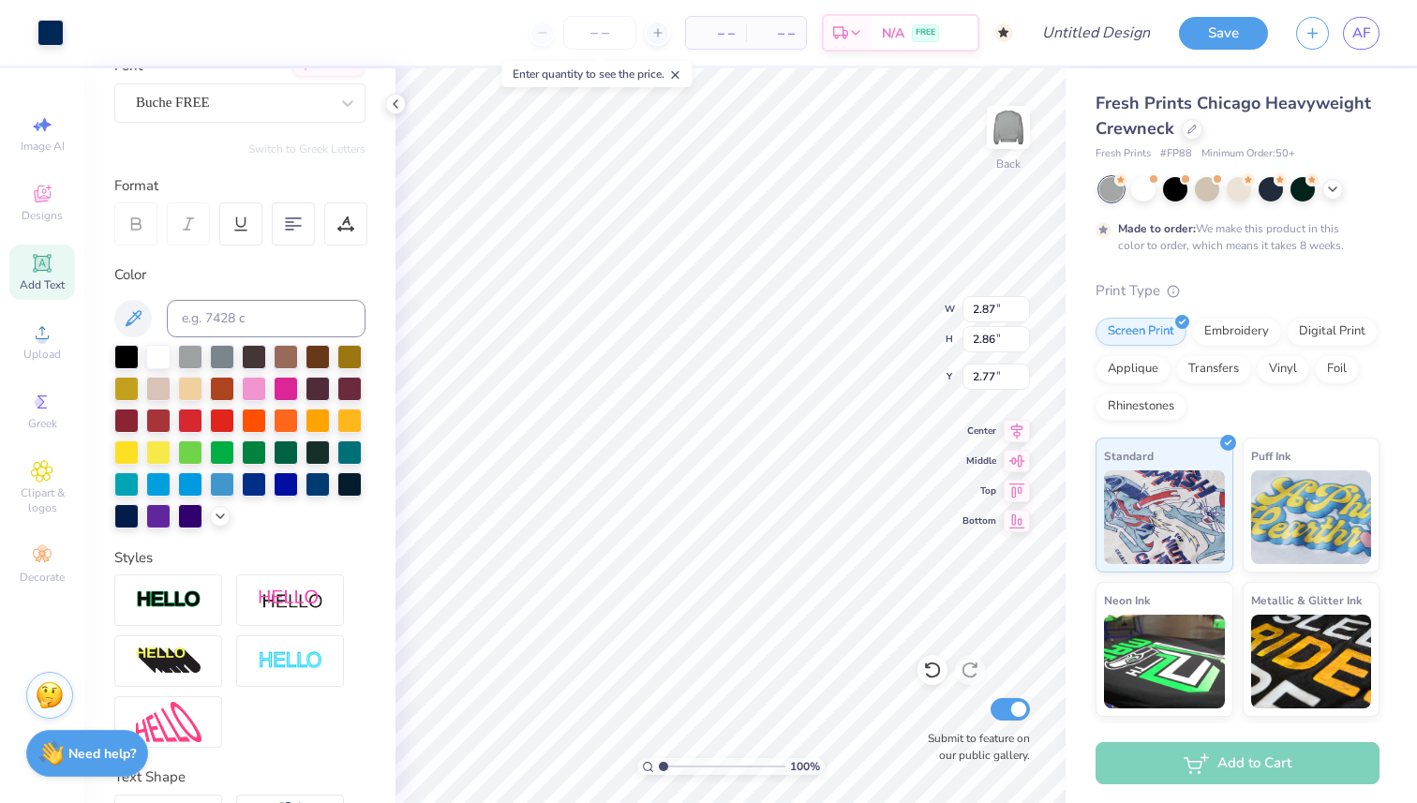
type input "2.89"
type input "1.31"
type input "2.40"
type input "3.30"
type input "2.36"
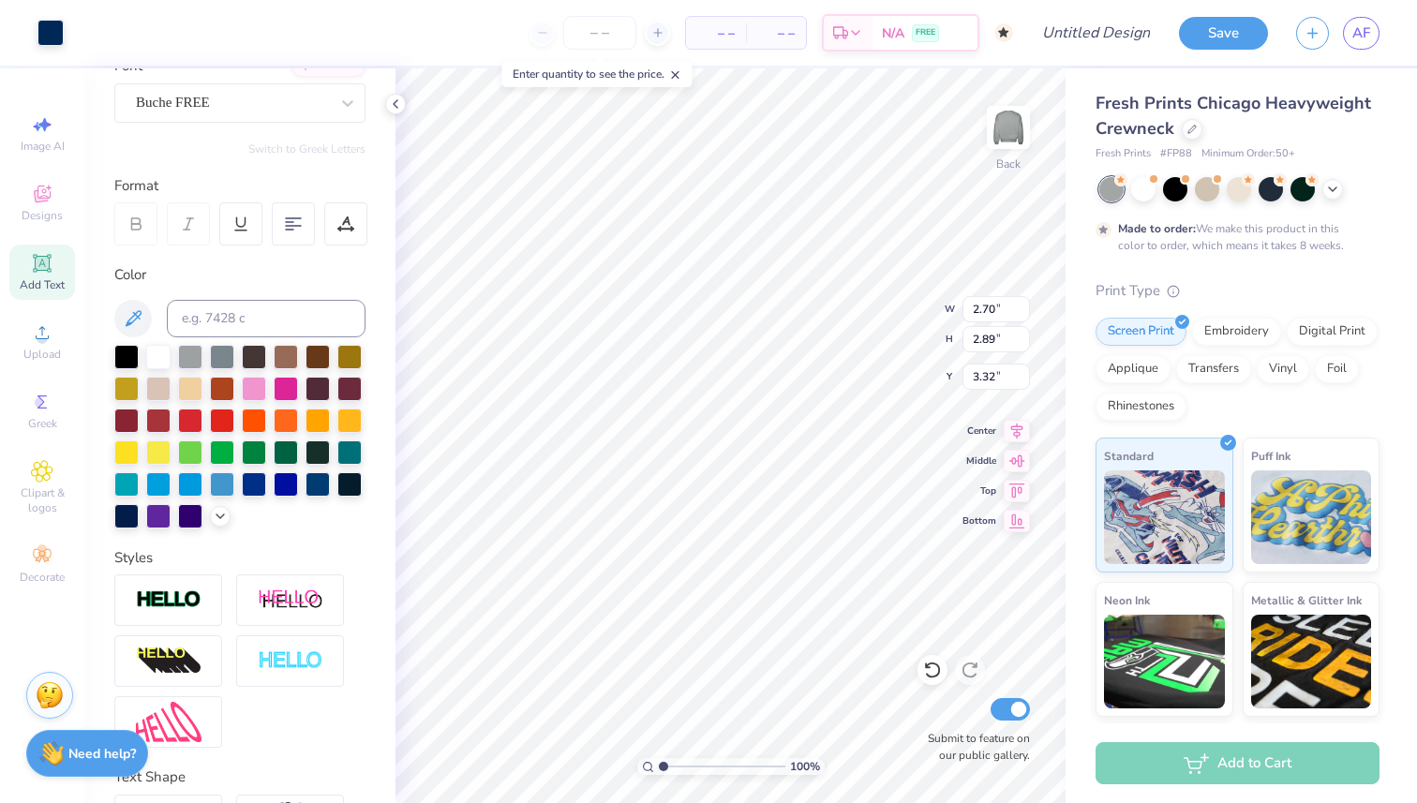
type input "2.52"
type input "3.68"
type input "2.19"
type input "2.68"
type input "2.79"
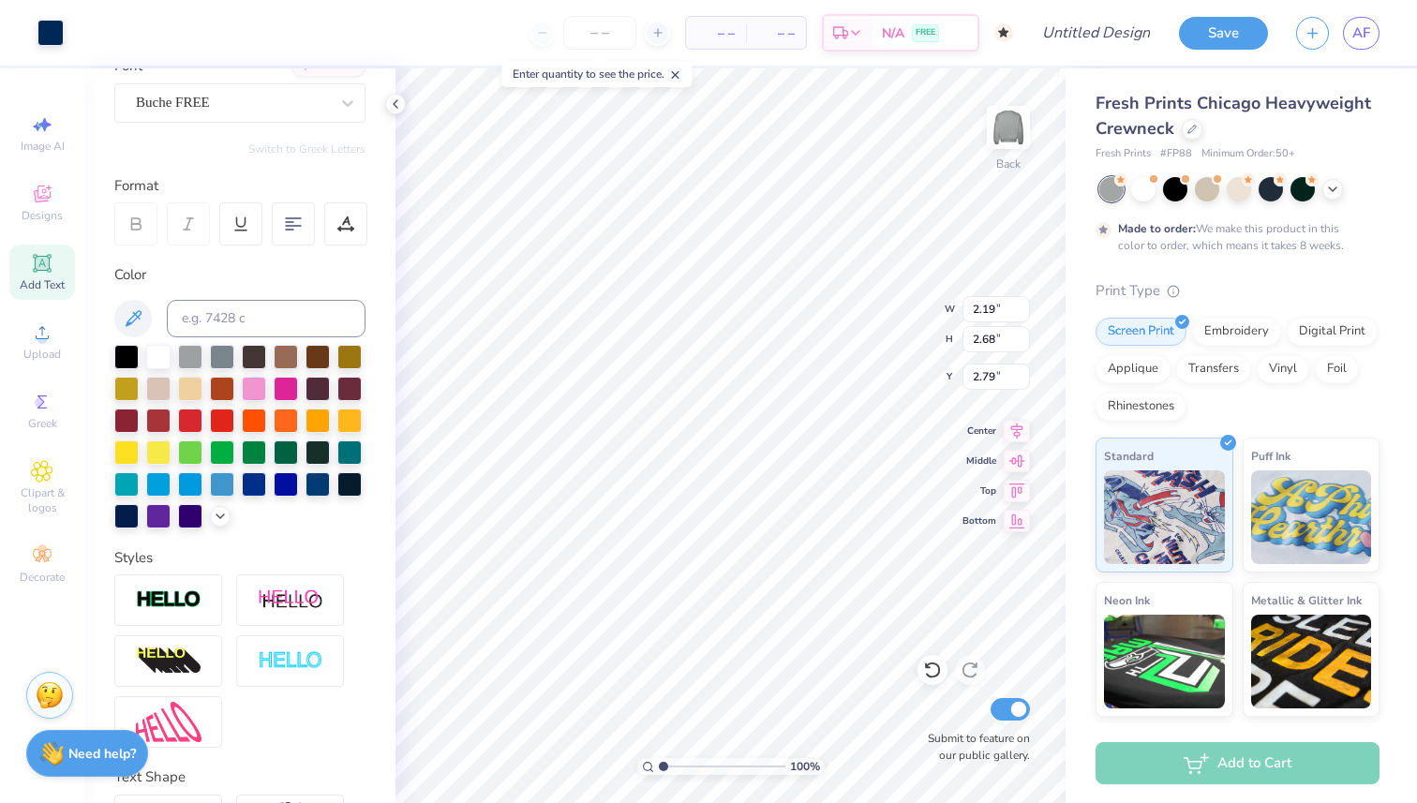
type input "2.03"
type input "2.49"
type input "2.99"
type input "1.92"
type input "2.25"
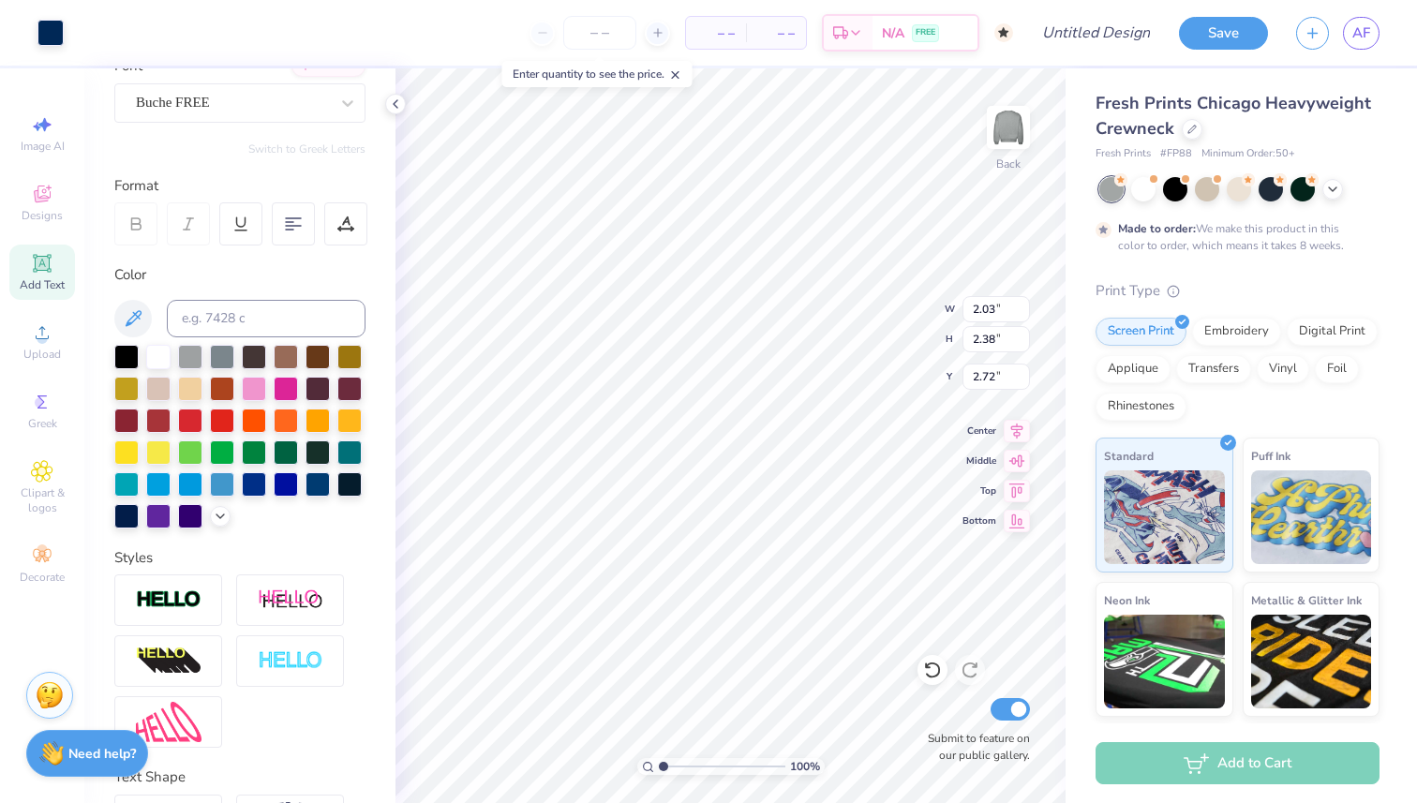
type input "2.86"
type input "2.35"
type input "2.43"
type input "2.67"
type input "2.12"
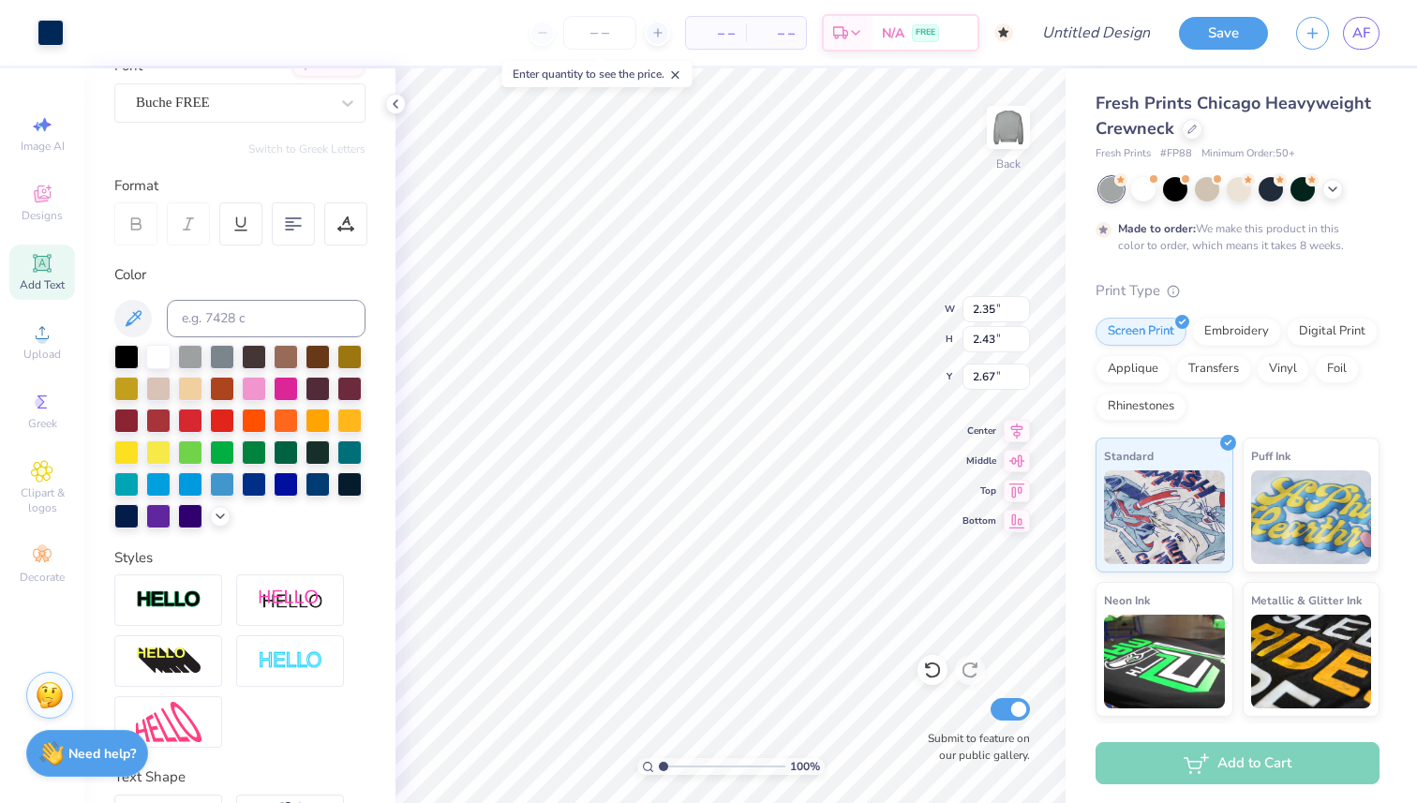
type input "2.19"
type input "2.91"
type input "1.48"
type input "2.31"
type input "2.97"
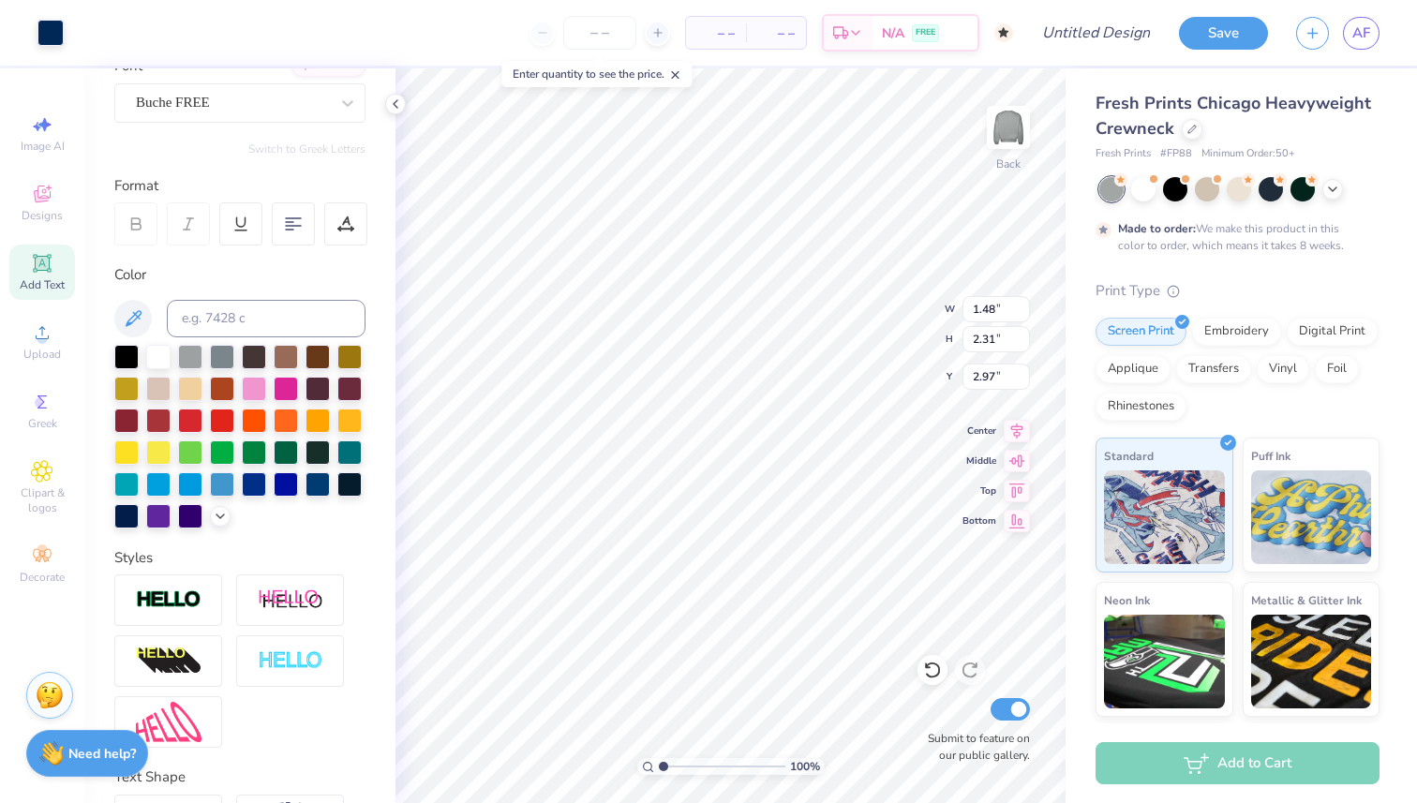
type input "2.75"
type input "2.74"
type input "3.00"
type input "2.61"
type input "2.60"
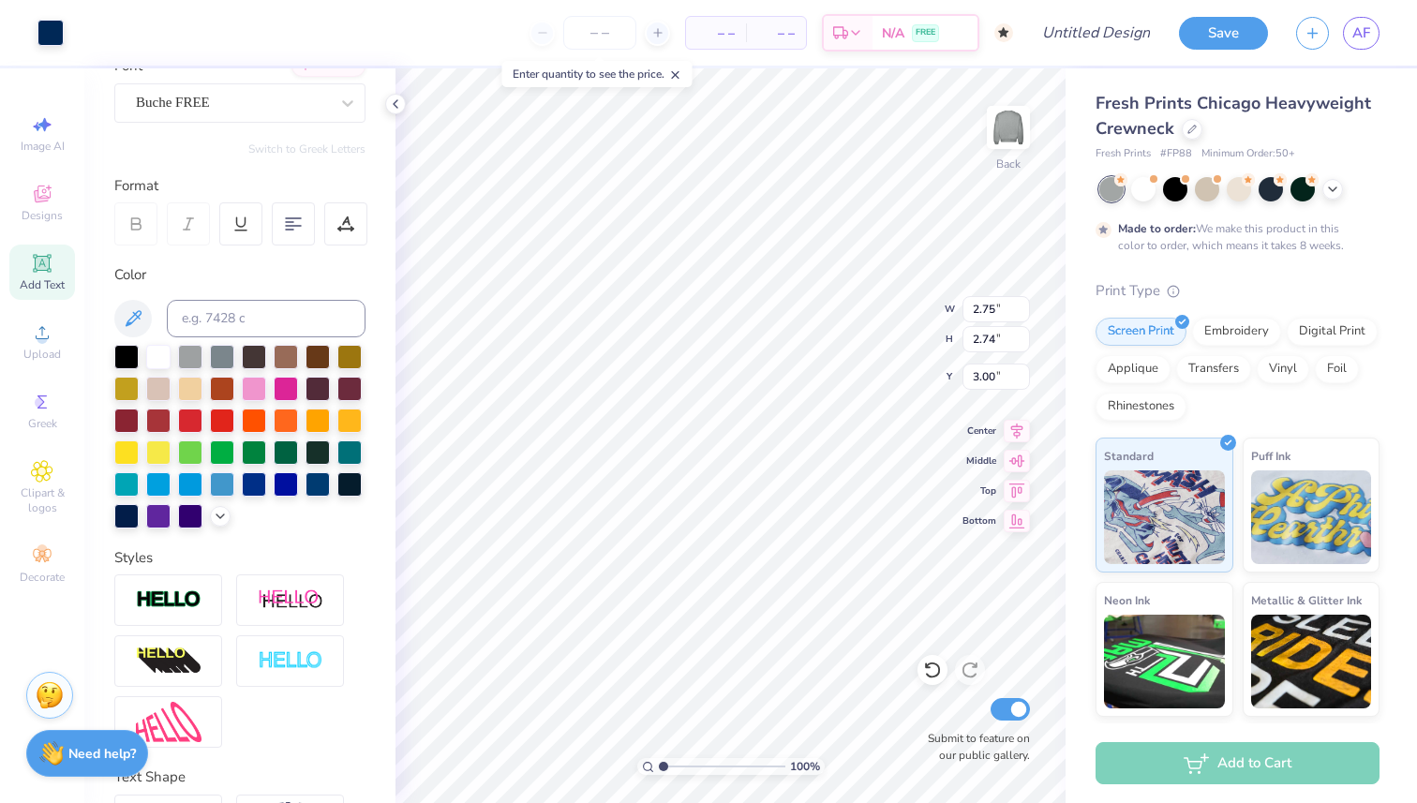
type input "3.14"
type input "3.34"
type input "1.39"
type input "2.43"
type input "3.42"
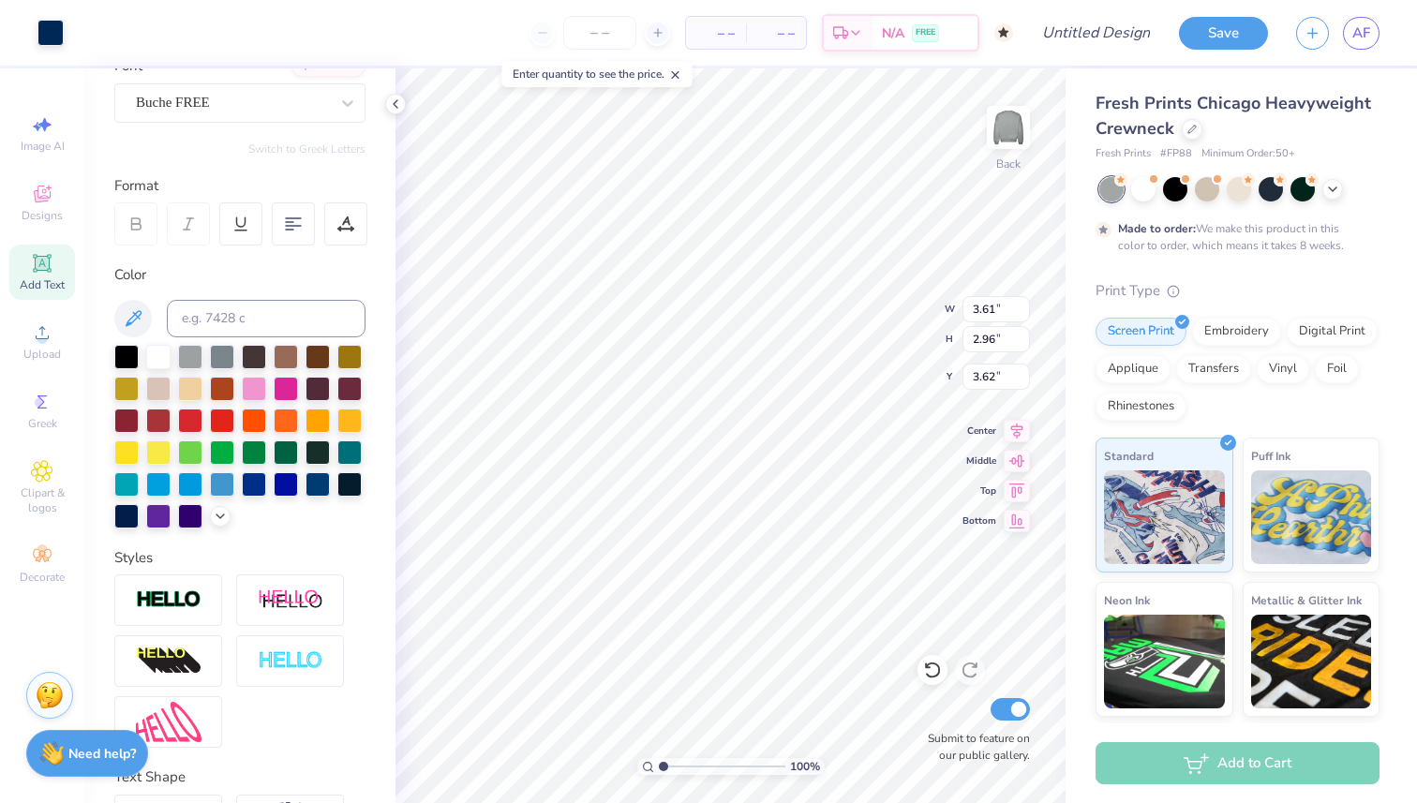
type input "3.42"
type input "2.81"
type input "3.74"
click at [1150, 182] on div at bounding box center [1144, 187] width 24 height 24
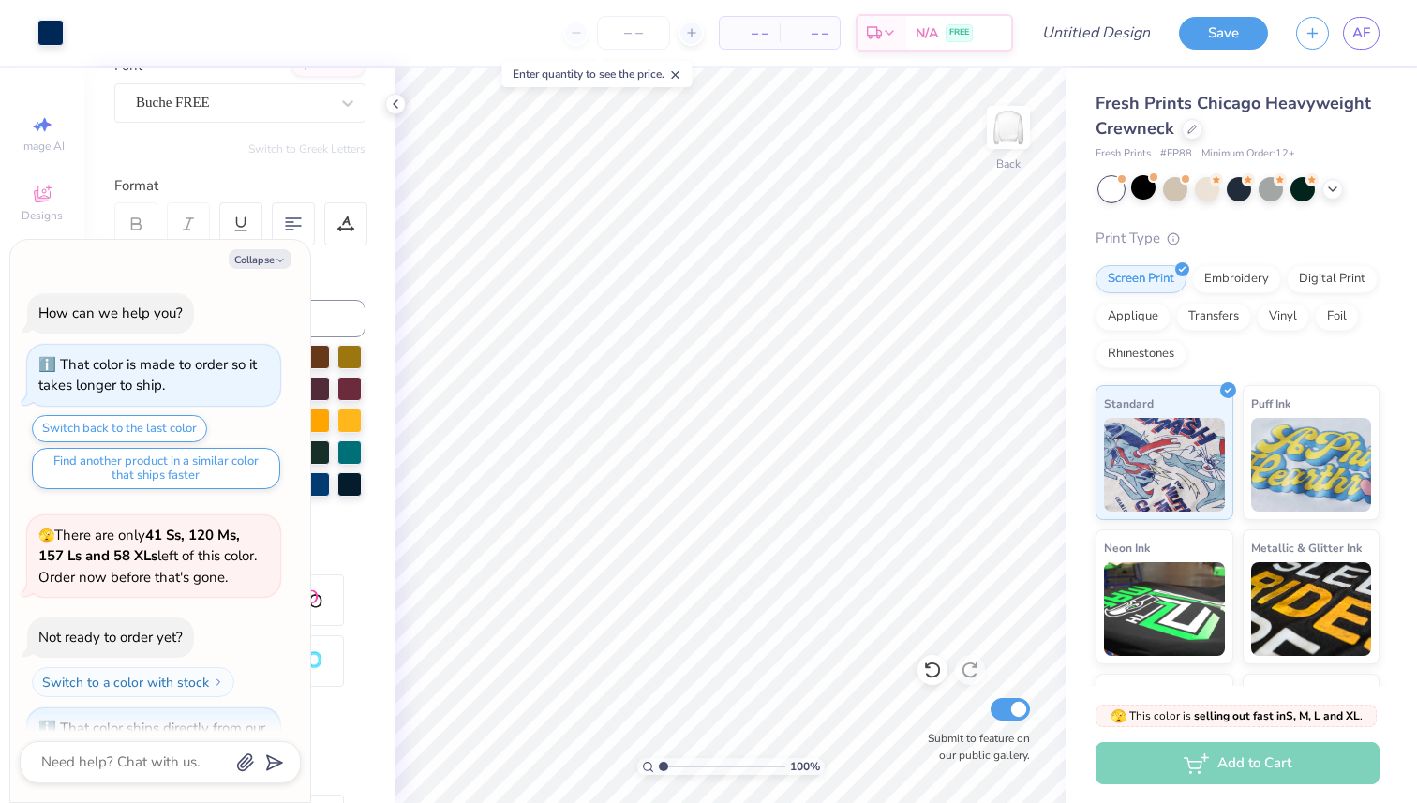
scroll to position [281, 0]
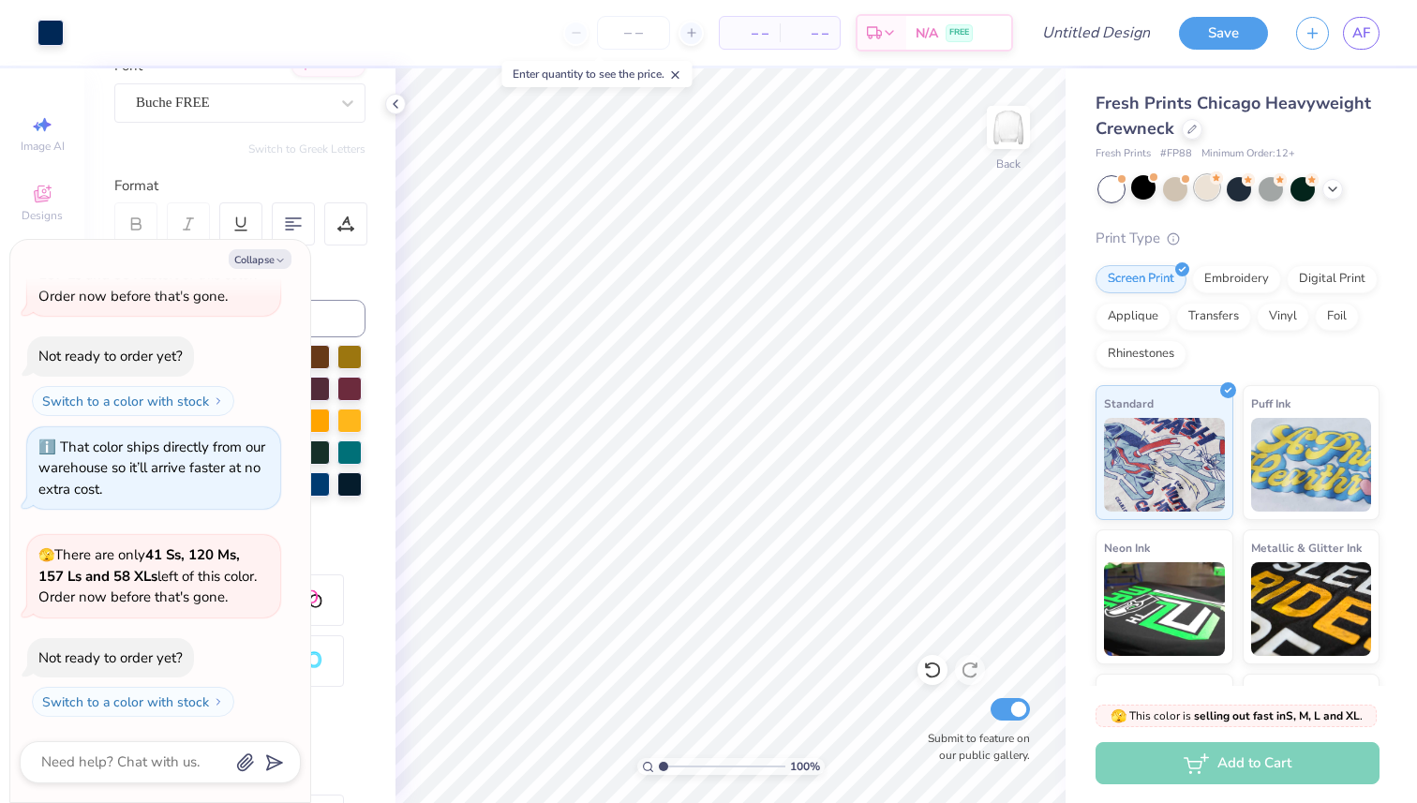
click at [1213, 190] on div at bounding box center [1207, 187] width 24 height 24
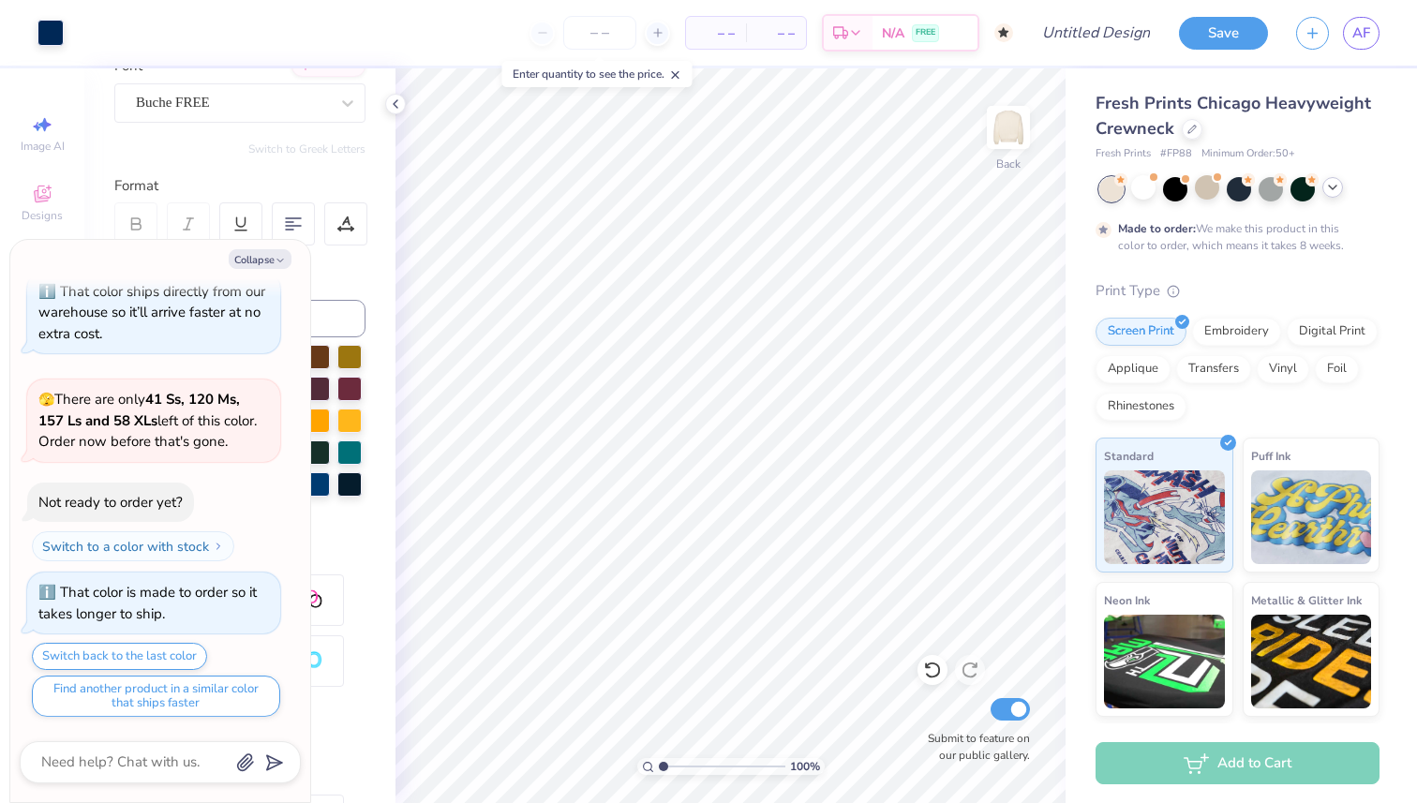
click at [1336, 193] on icon at bounding box center [1333, 187] width 15 height 15
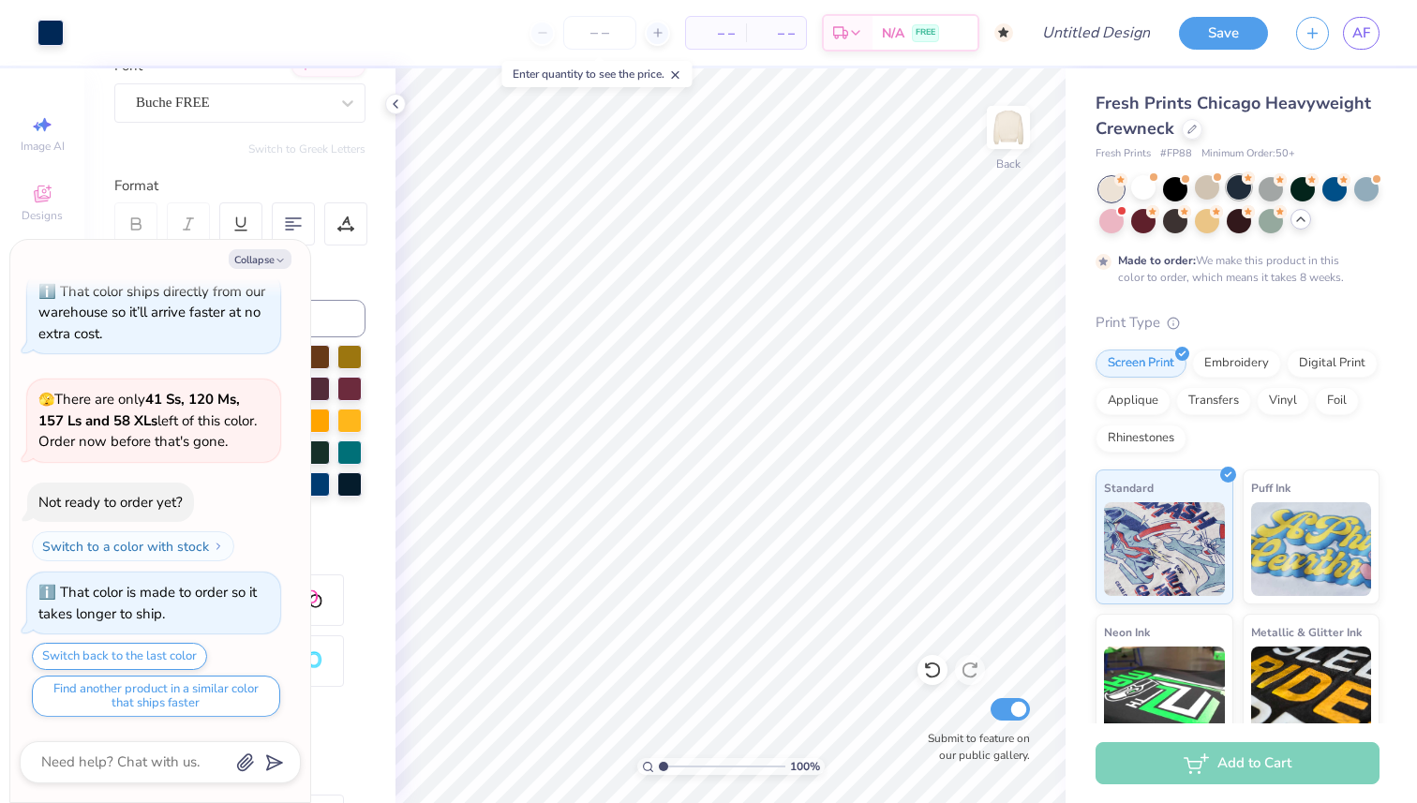
click at [1238, 188] on div at bounding box center [1239, 187] width 24 height 24
click at [1117, 228] on div at bounding box center [1112, 219] width 24 height 24
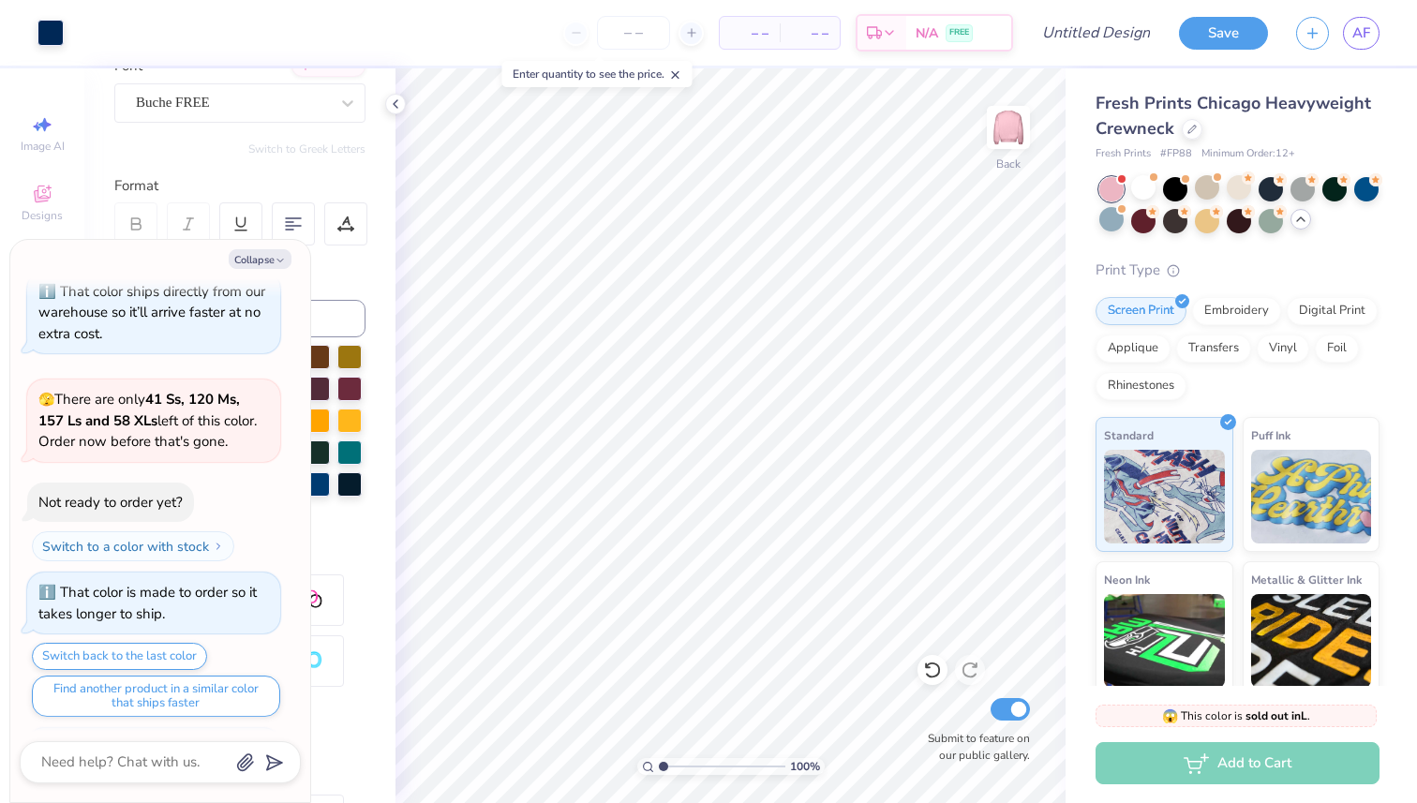
scroll to position [759, 0]
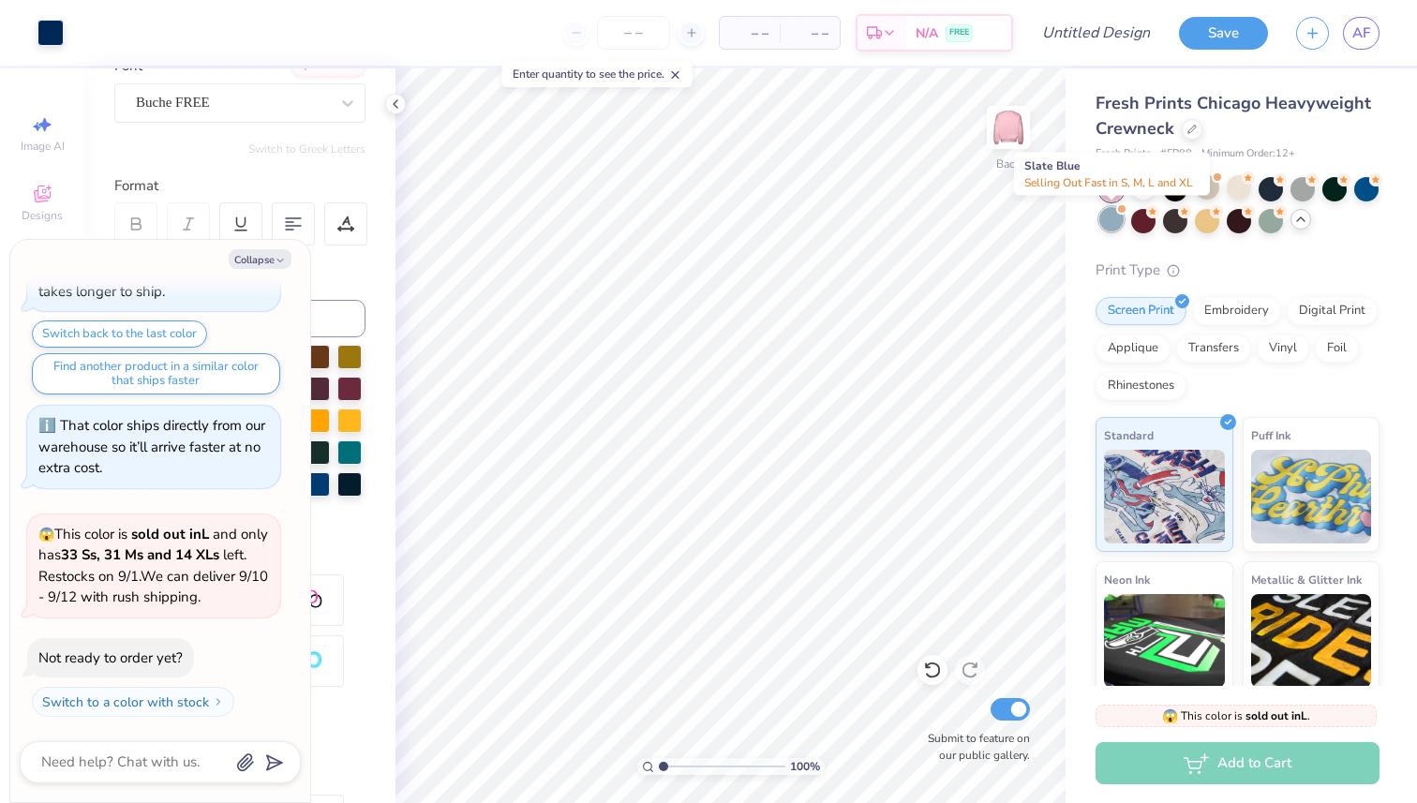
click at [1117, 221] on div at bounding box center [1112, 219] width 24 height 24
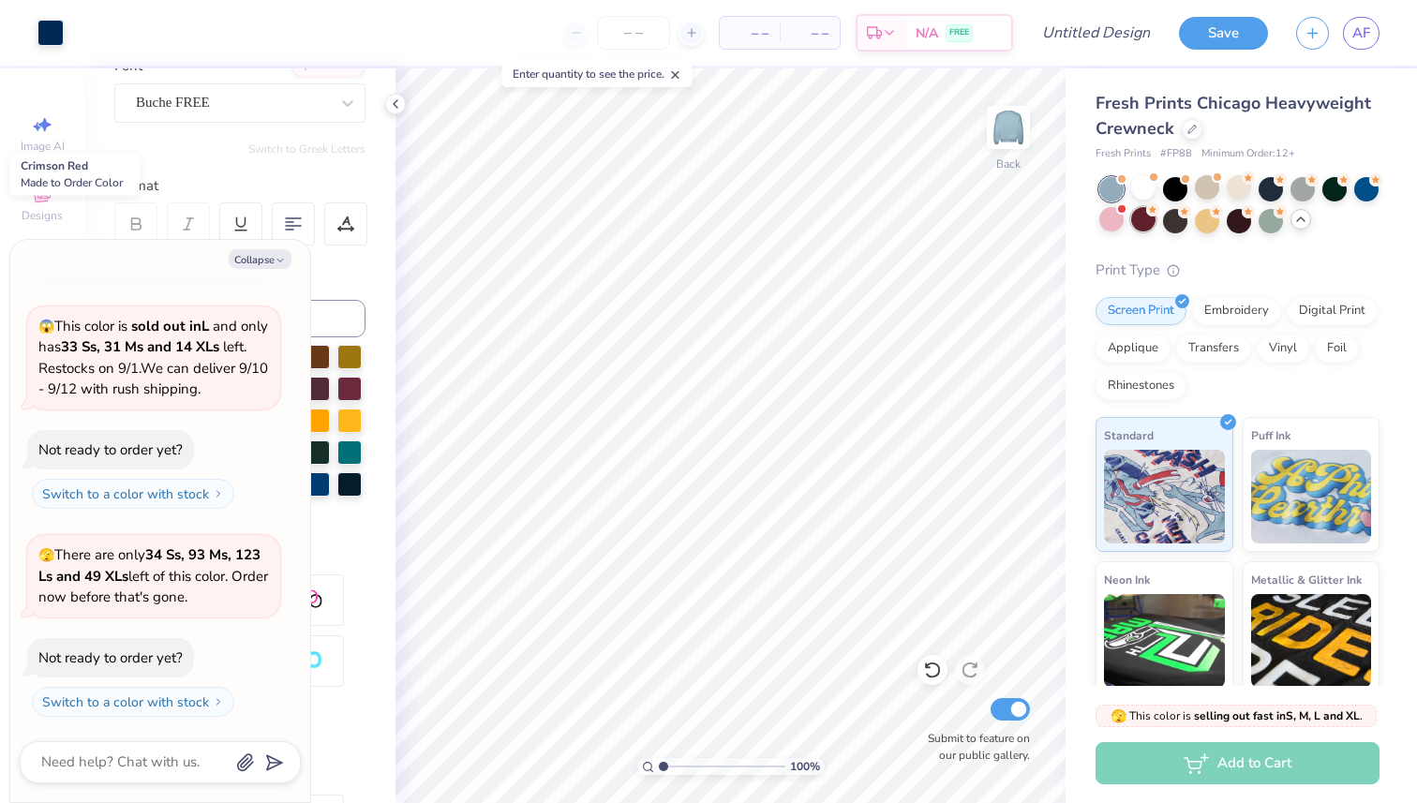
click at [1142, 221] on div at bounding box center [1144, 219] width 24 height 24
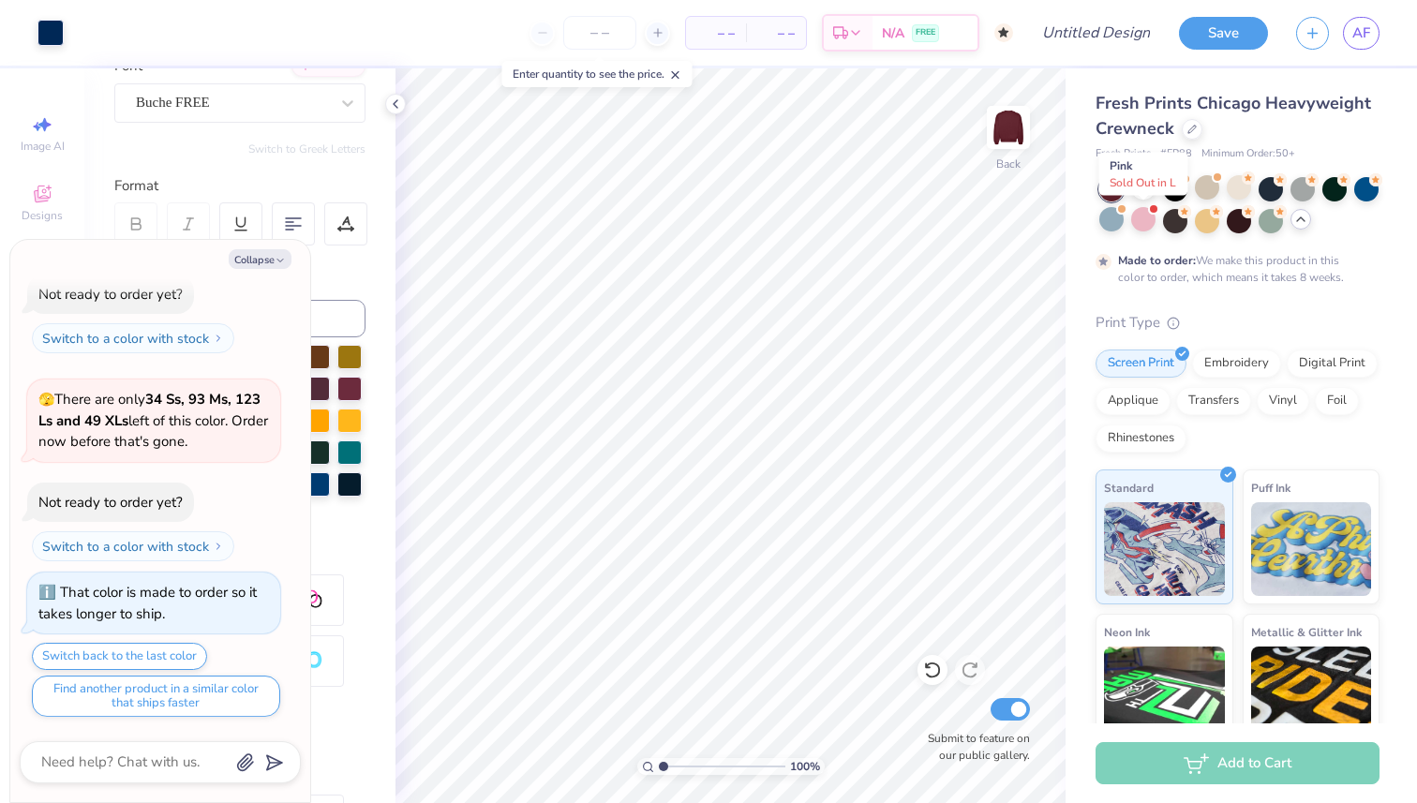
click at [1142, 221] on div at bounding box center [1144, 219] width 24 height 24
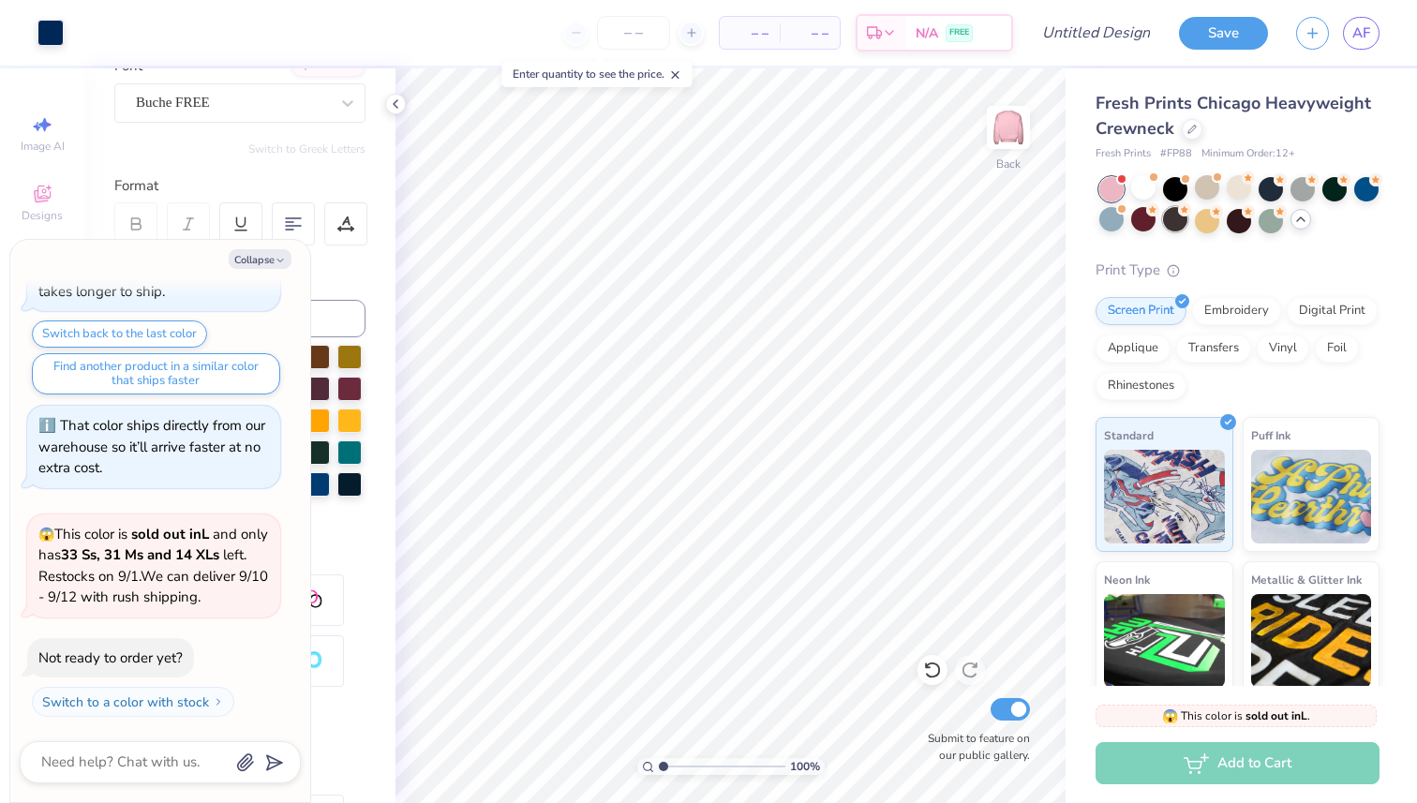
click at [1176, 221] on div at bounding box center [1175, 219] width 24 height 24
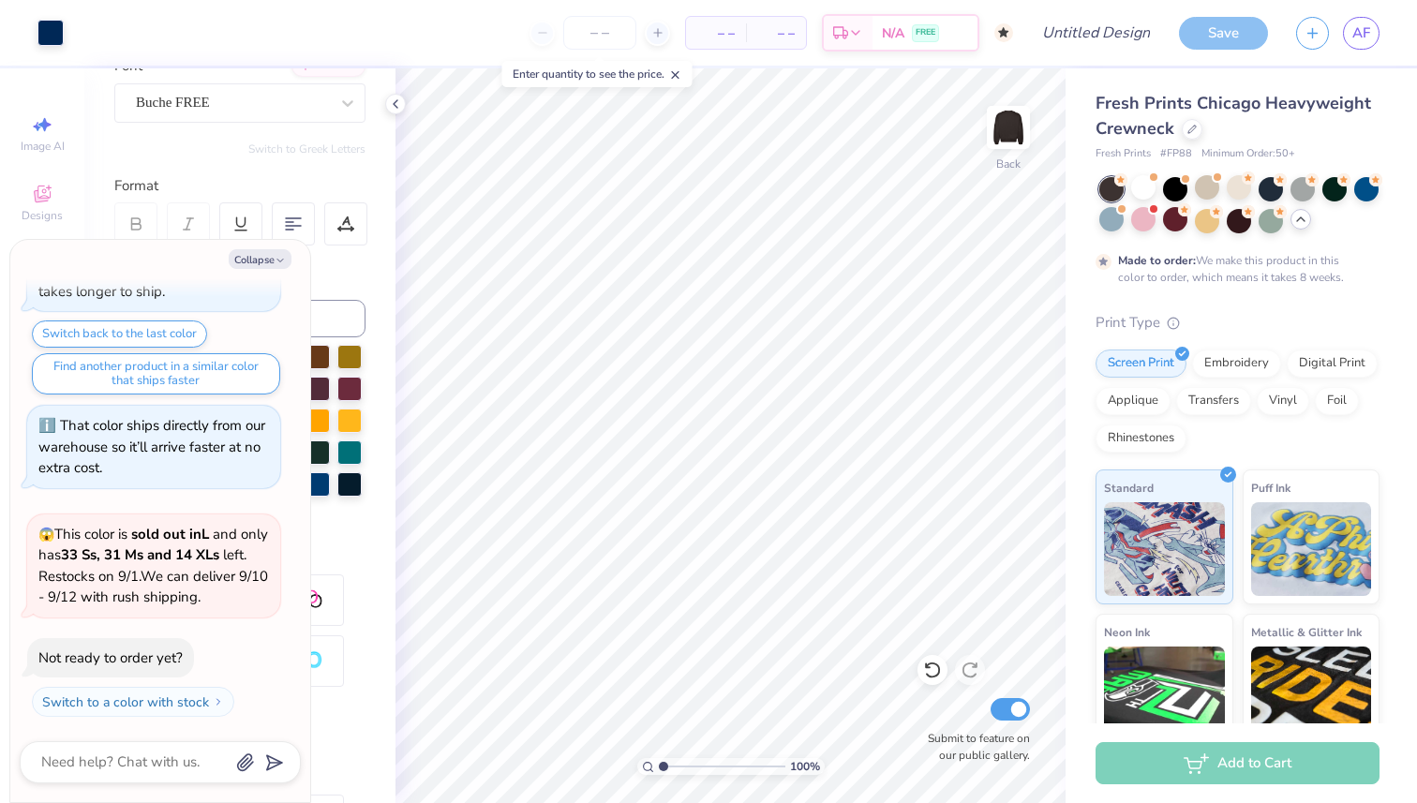
scroll to position [1601, 0]
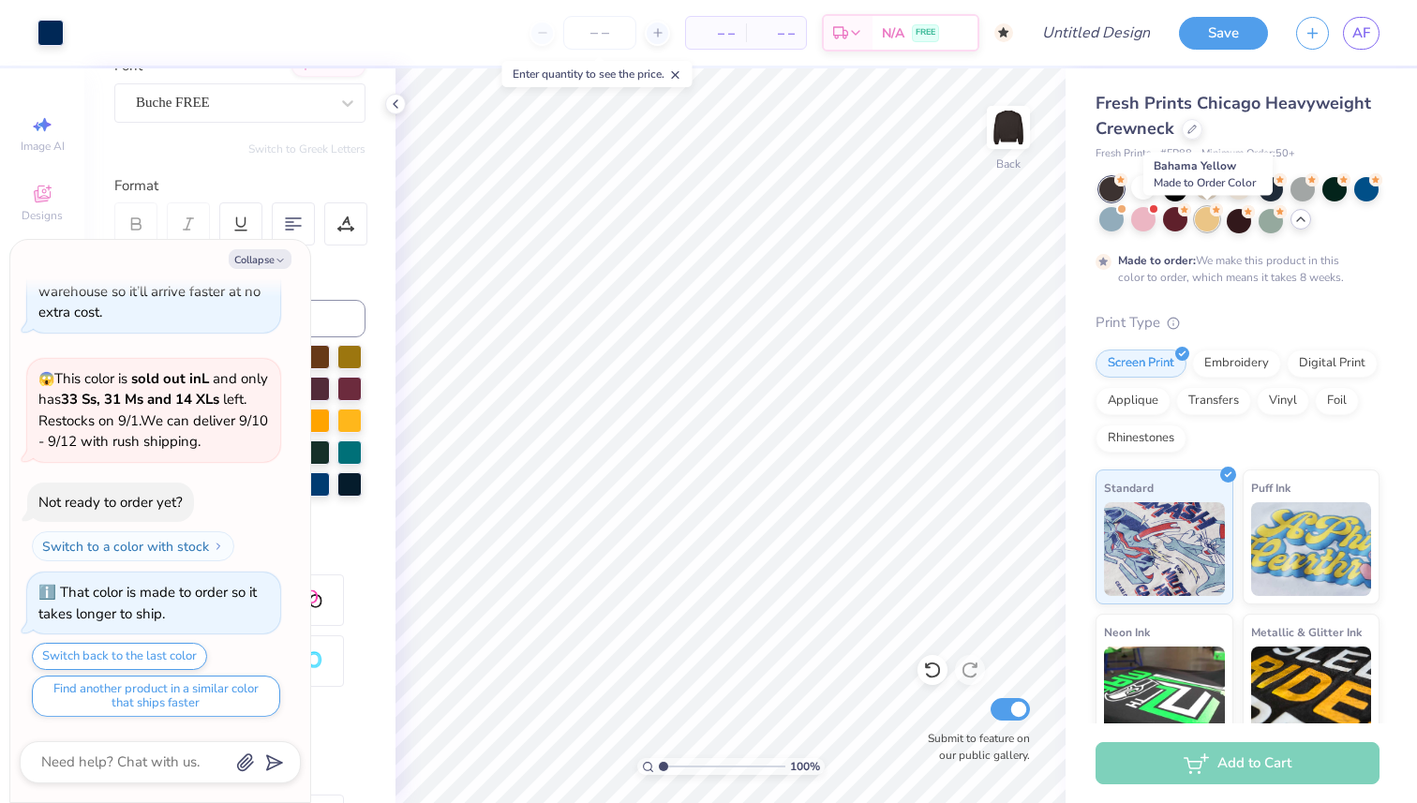
click at [1202, 222] on div at bounding box center [1207, 219] width 24 height 24
click at [1234, 222] on div at bounding box center [1239, 219] width 24 height 24
click at [1271, 219] on div at bounding box center [1271, 219] width 24 height 24
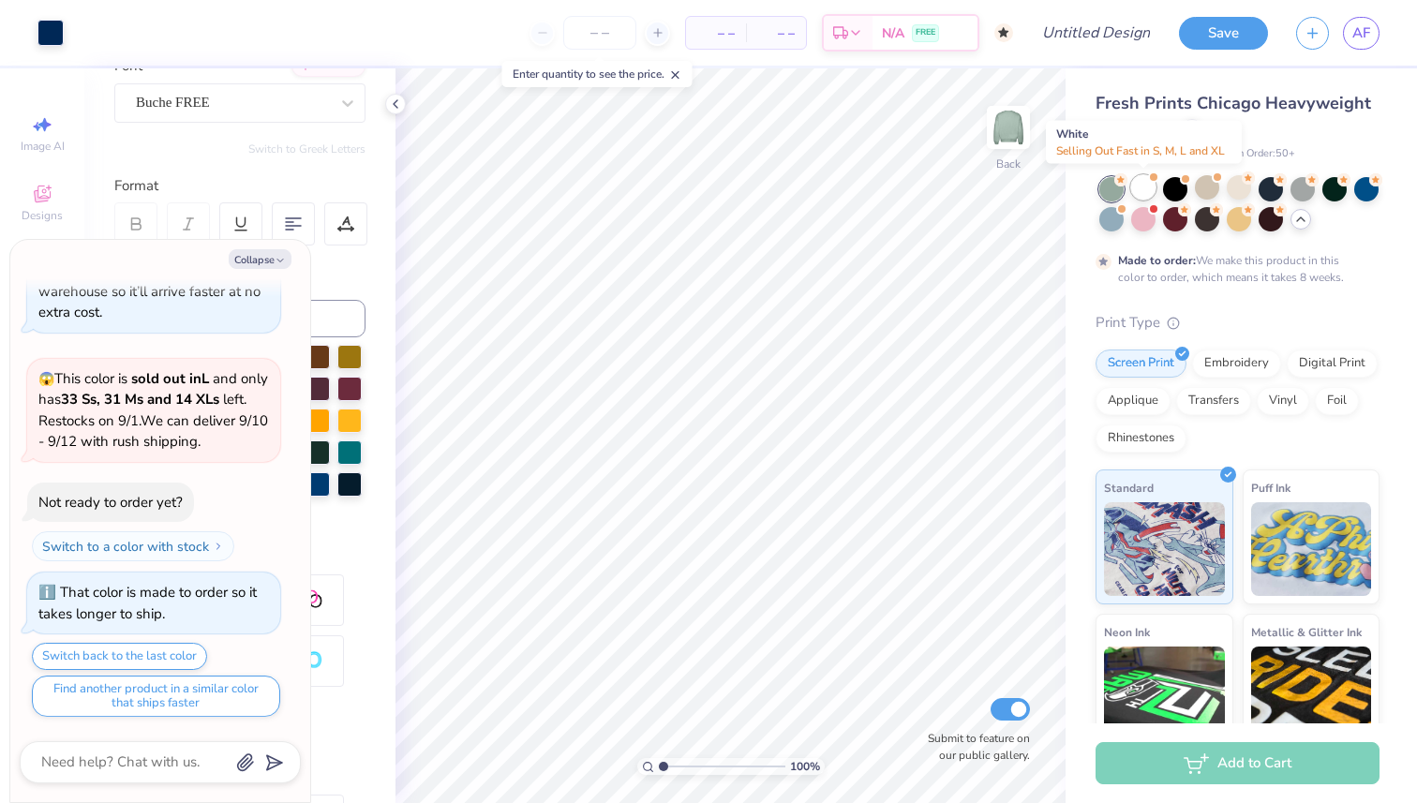
click at [1144, 187] on div at bounding box center [1144, 187] width 24 height 24
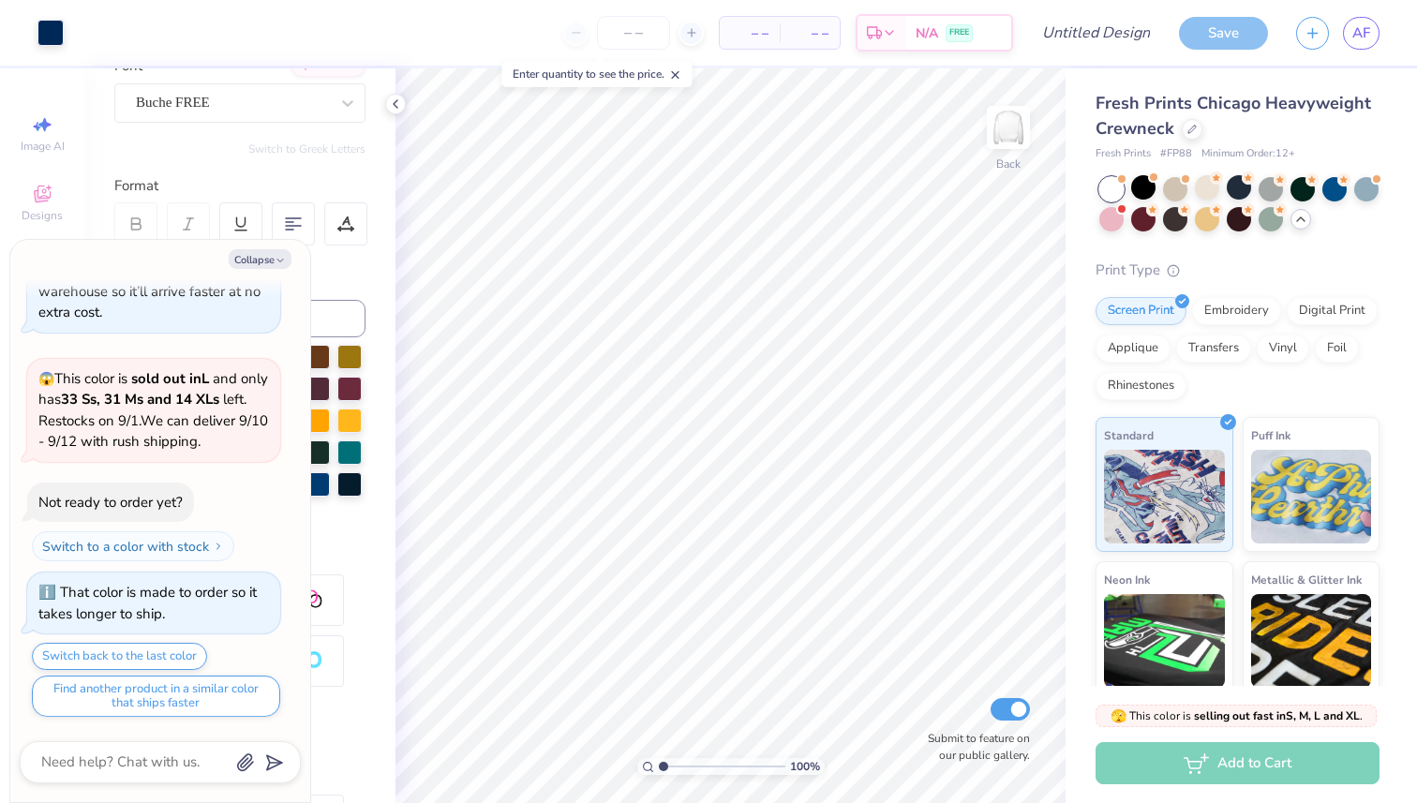
scroll to position [1902, 0]
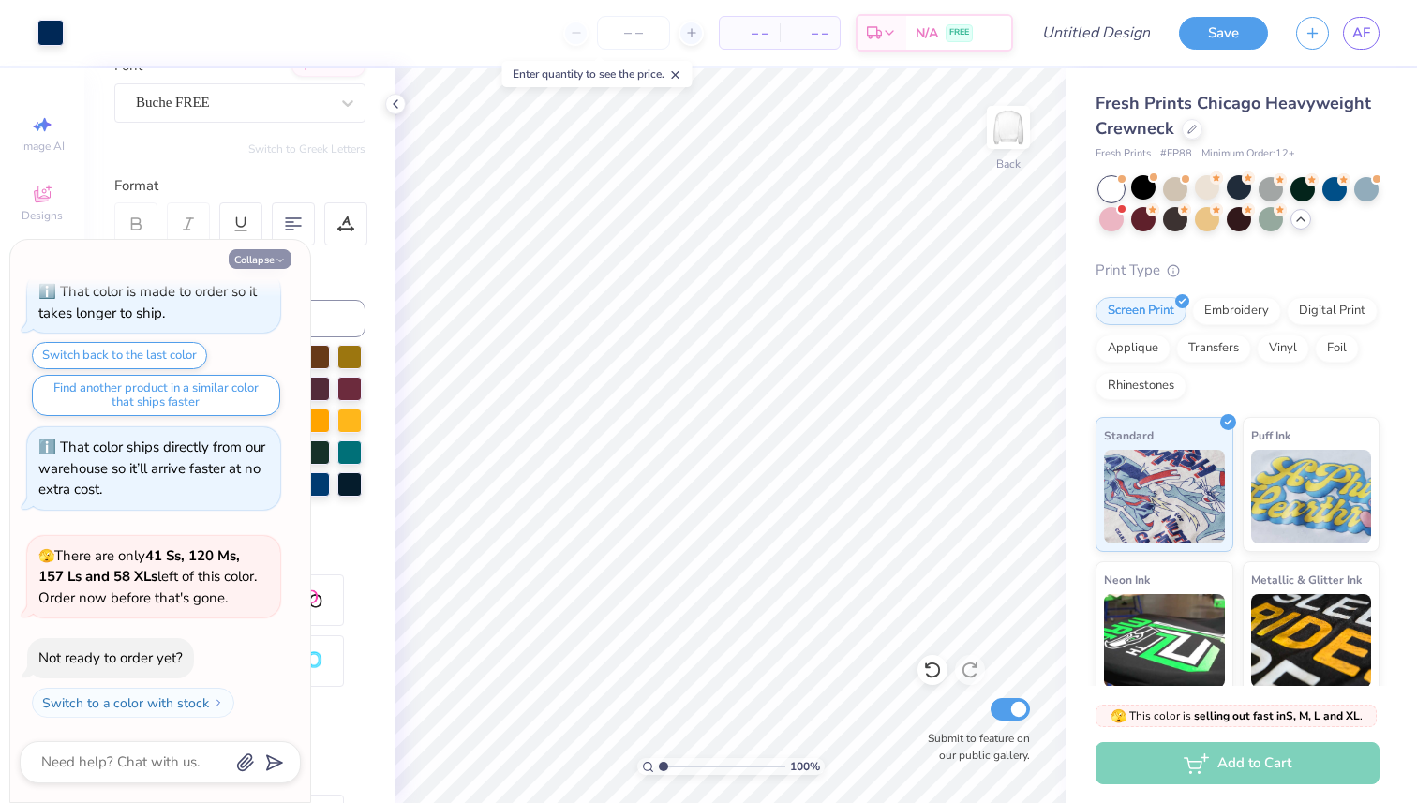
click at [259, 259] on button "Collapse" at bounding box center [260, 259] width 63 height 20
type textarea "x"
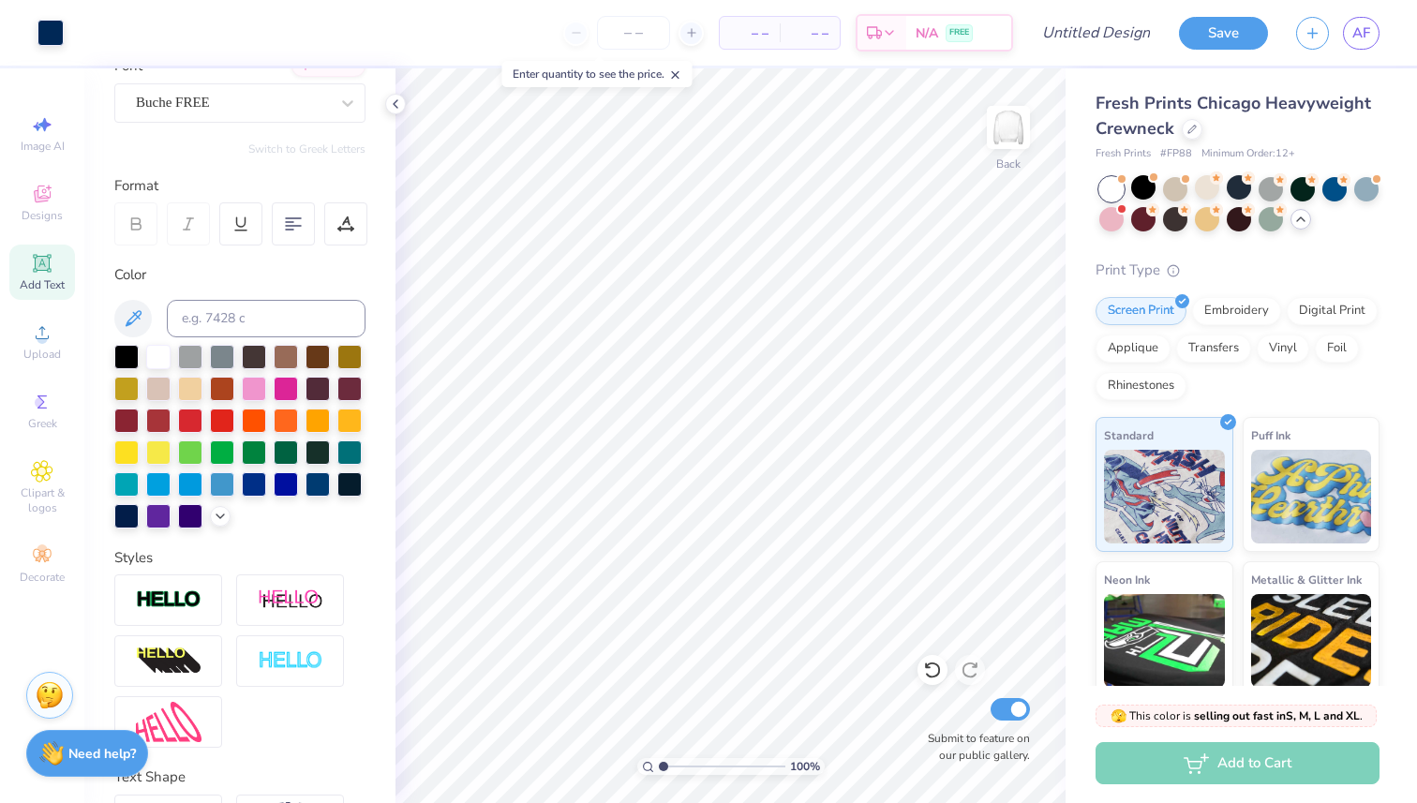
click at [24, 270] on div "Add Text" at bounding box center [42, 272] width 66 height 55
click at [37, 339] on icon at bounding box center [42, 333] width 22 height 22
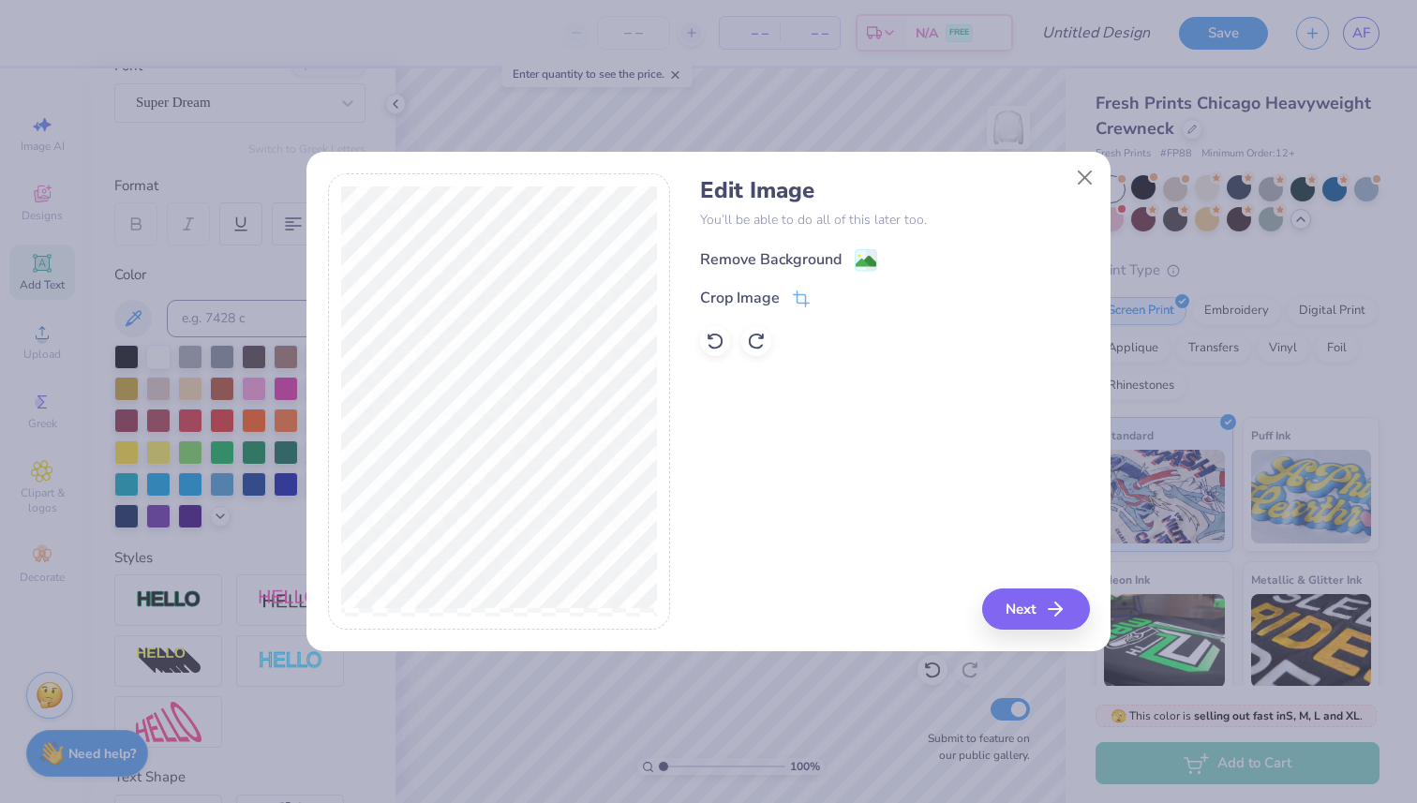
click at [742, 262] on div "Remove Background" at bounding box center [771, 259] width 142 height 22
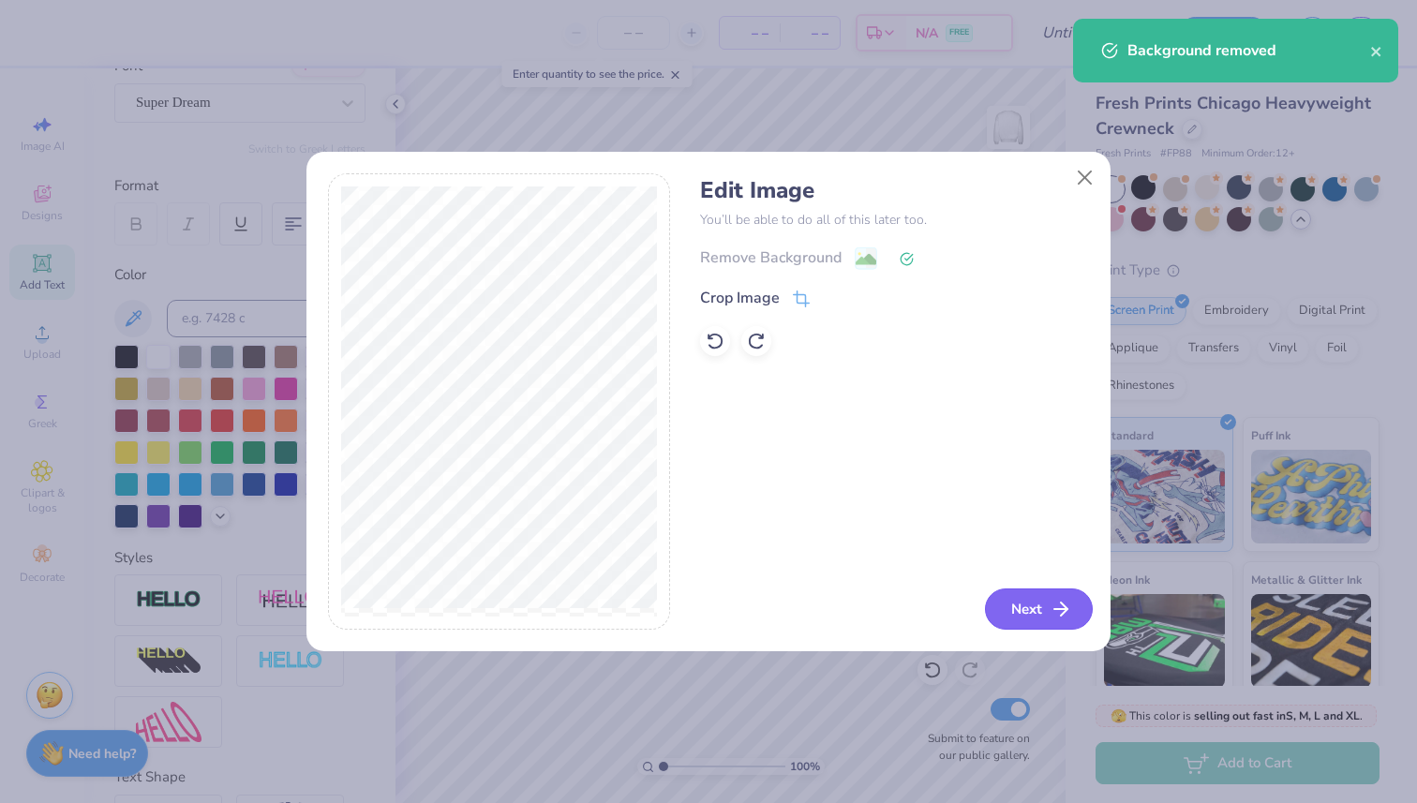
click at [1033, 612] on button "Next" at bounding box center [1039, 609] width 108 height 41
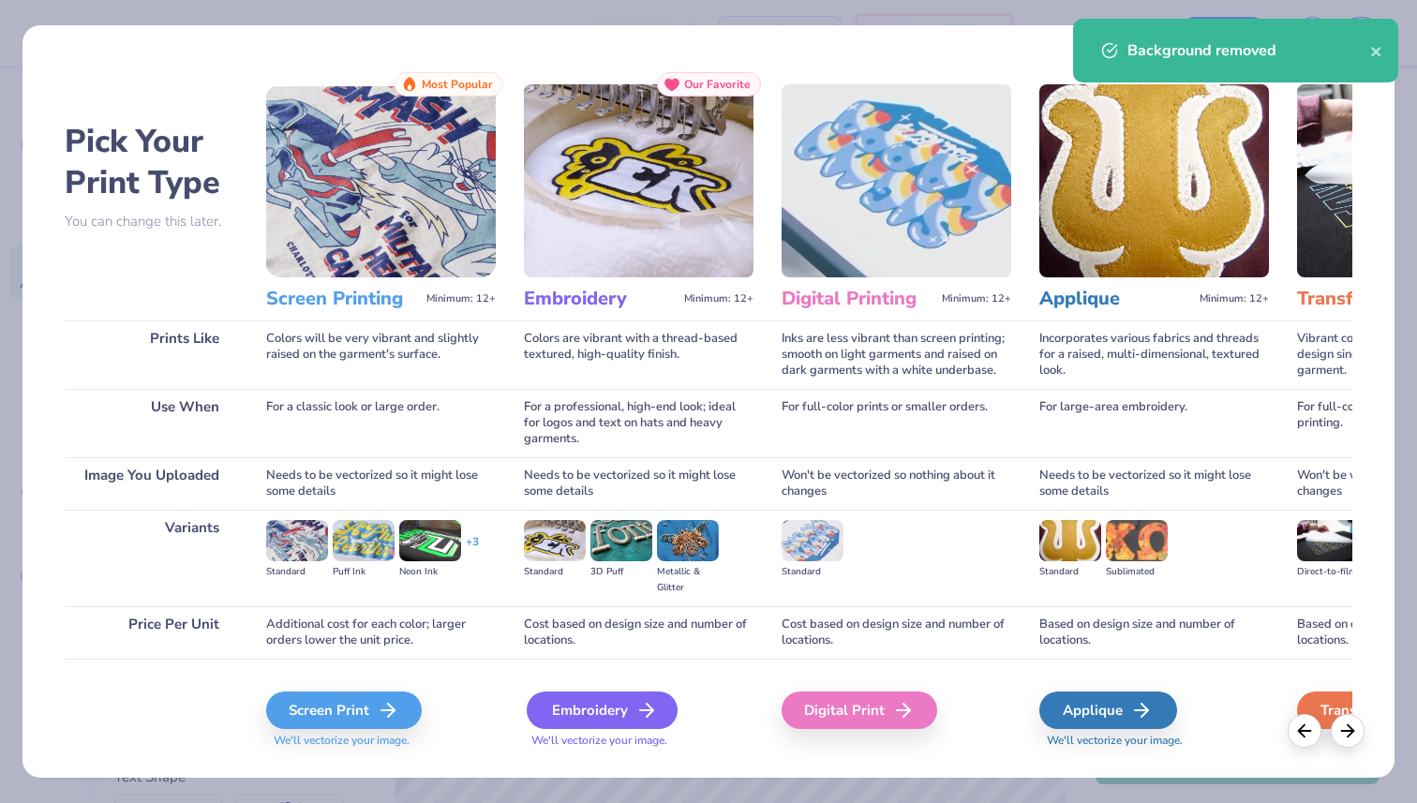
click at [596, 710] on div "Embroidery" at bounding box center [602, 710] width 151 height 37
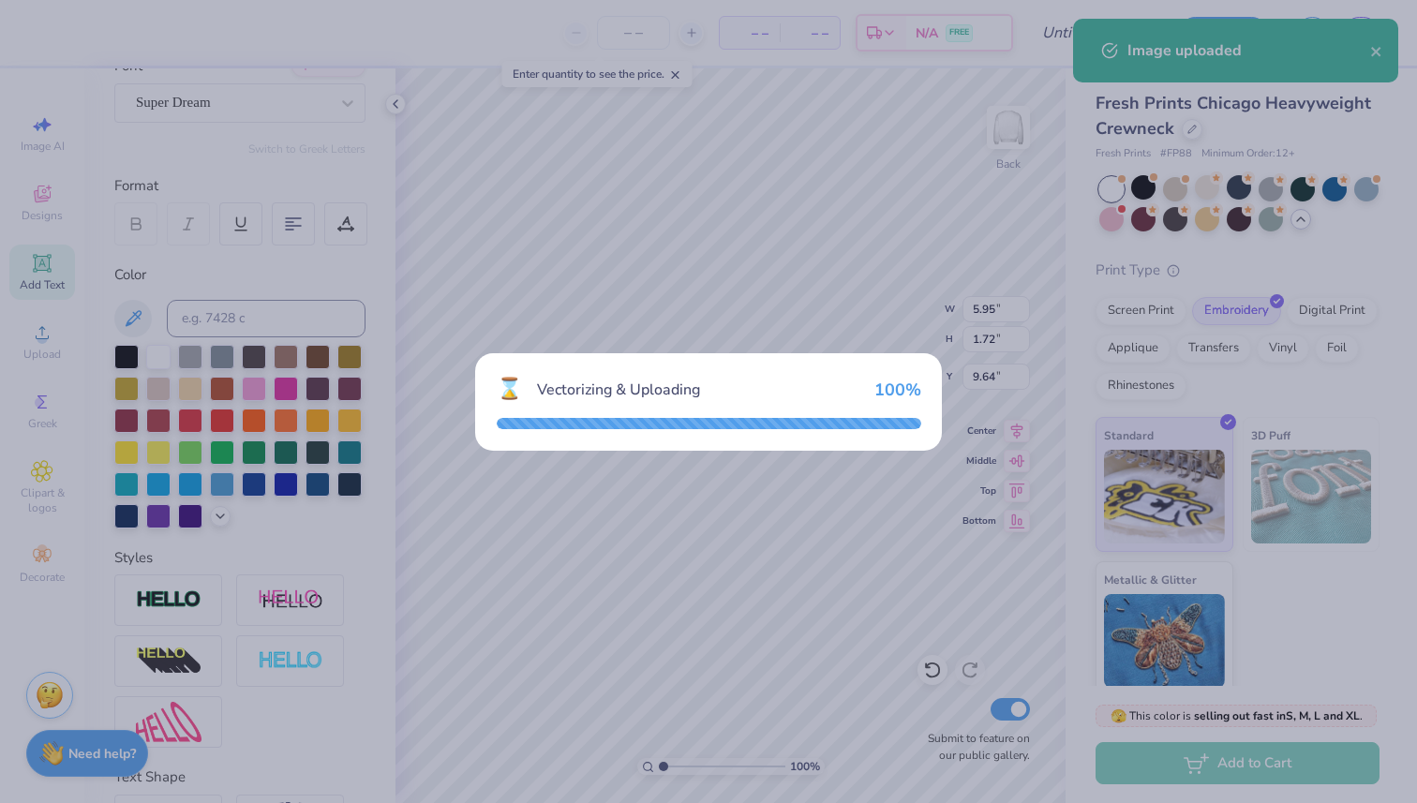
type input "12.00"
type input "5.33"
type input "7.84"
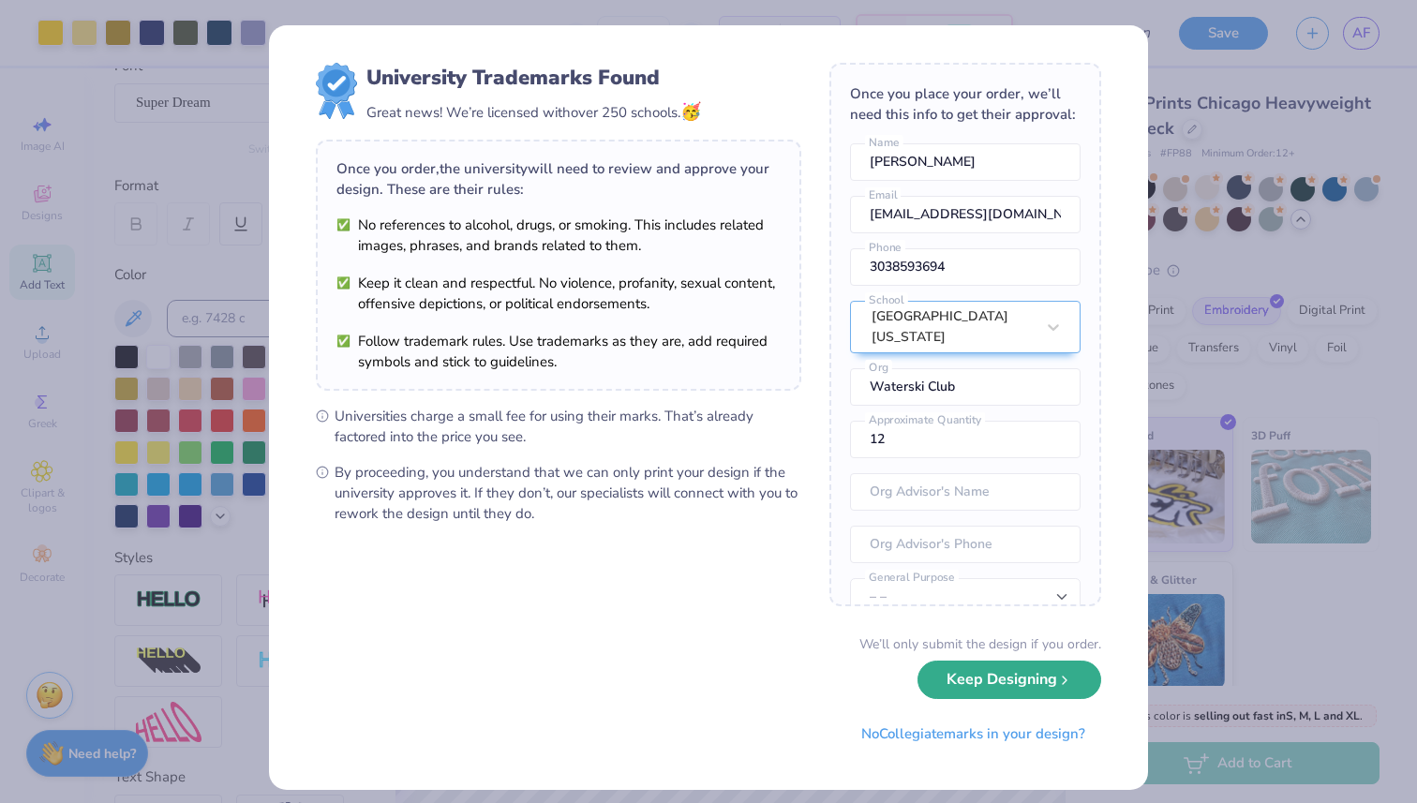
click at [1051, 685] on button "Keep Designing" at bounding box center [1010, 680] width 184 height 38
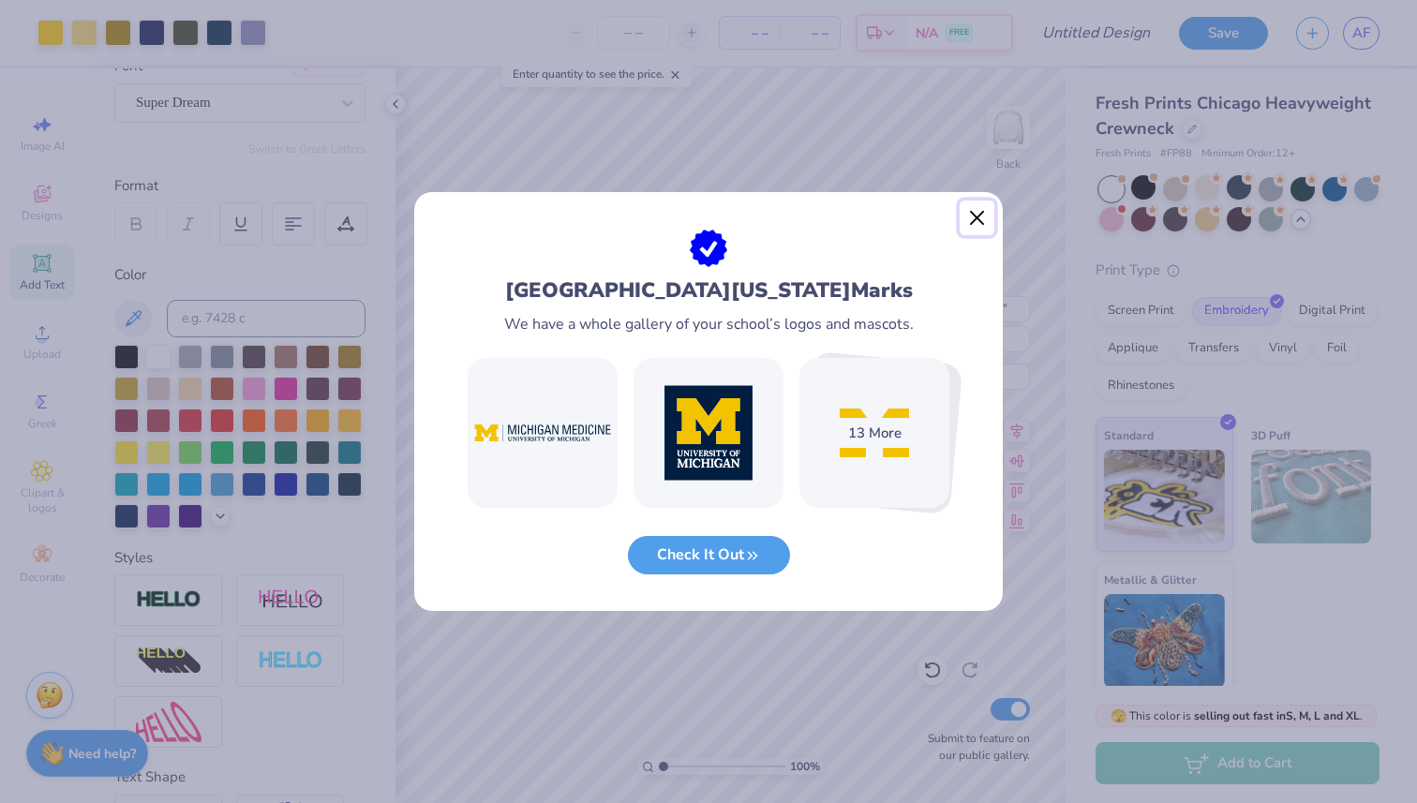
click at [982, 223] on button "Close" at bounding box center [978, 219] width 36 height 36
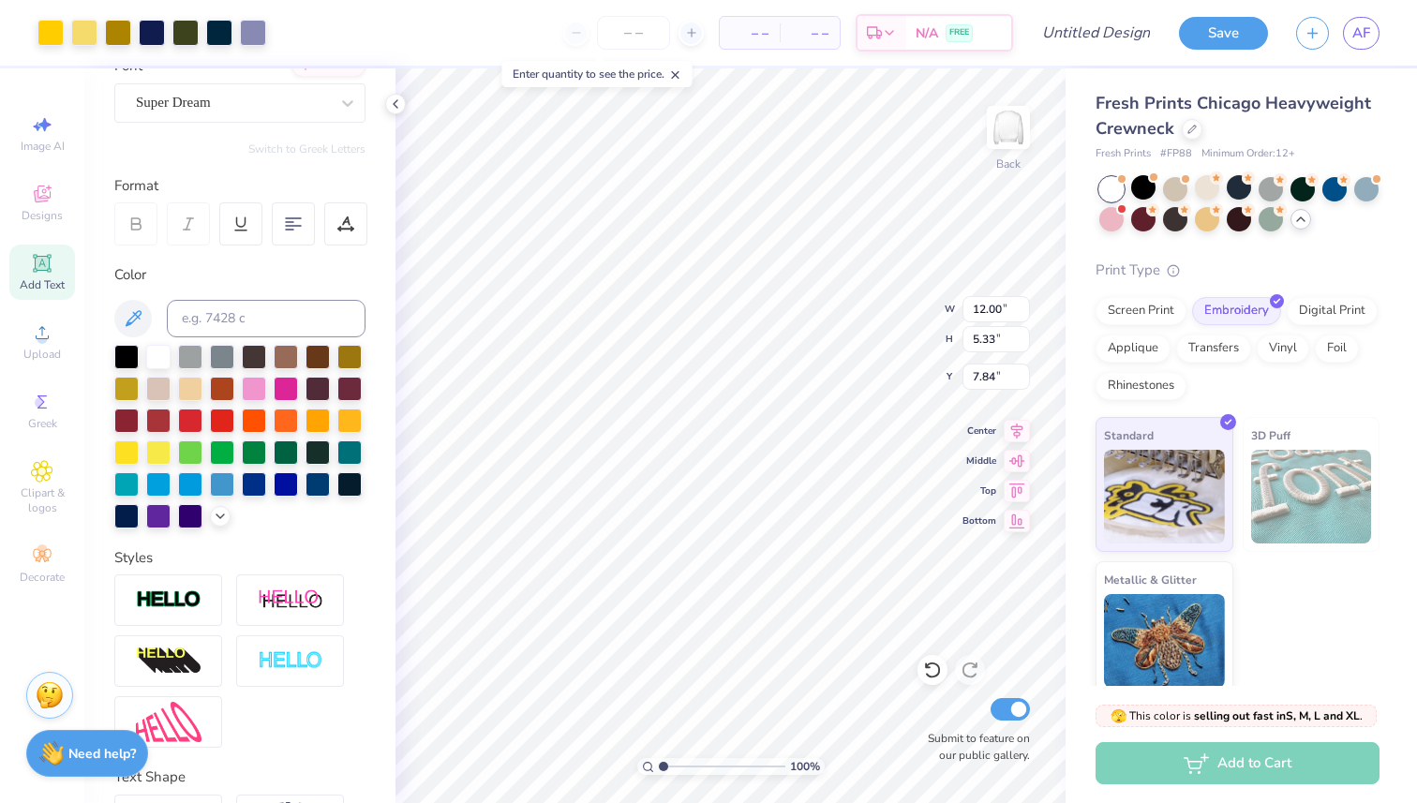
type input "7.20"
type input "3.20"
type input "4.48"
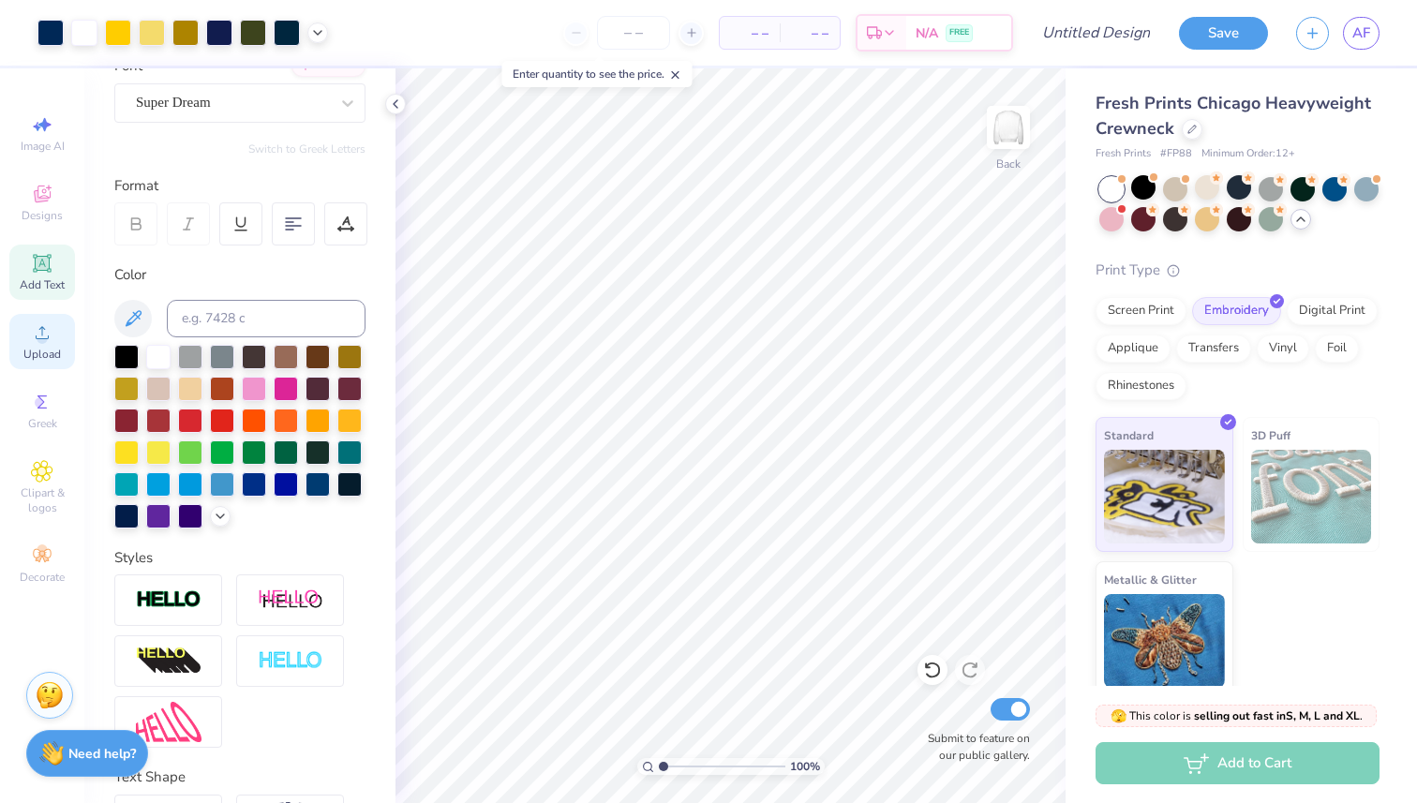
click at [37, 348] on span "Upload" at bounding box center [41, 354] width 37 height 15
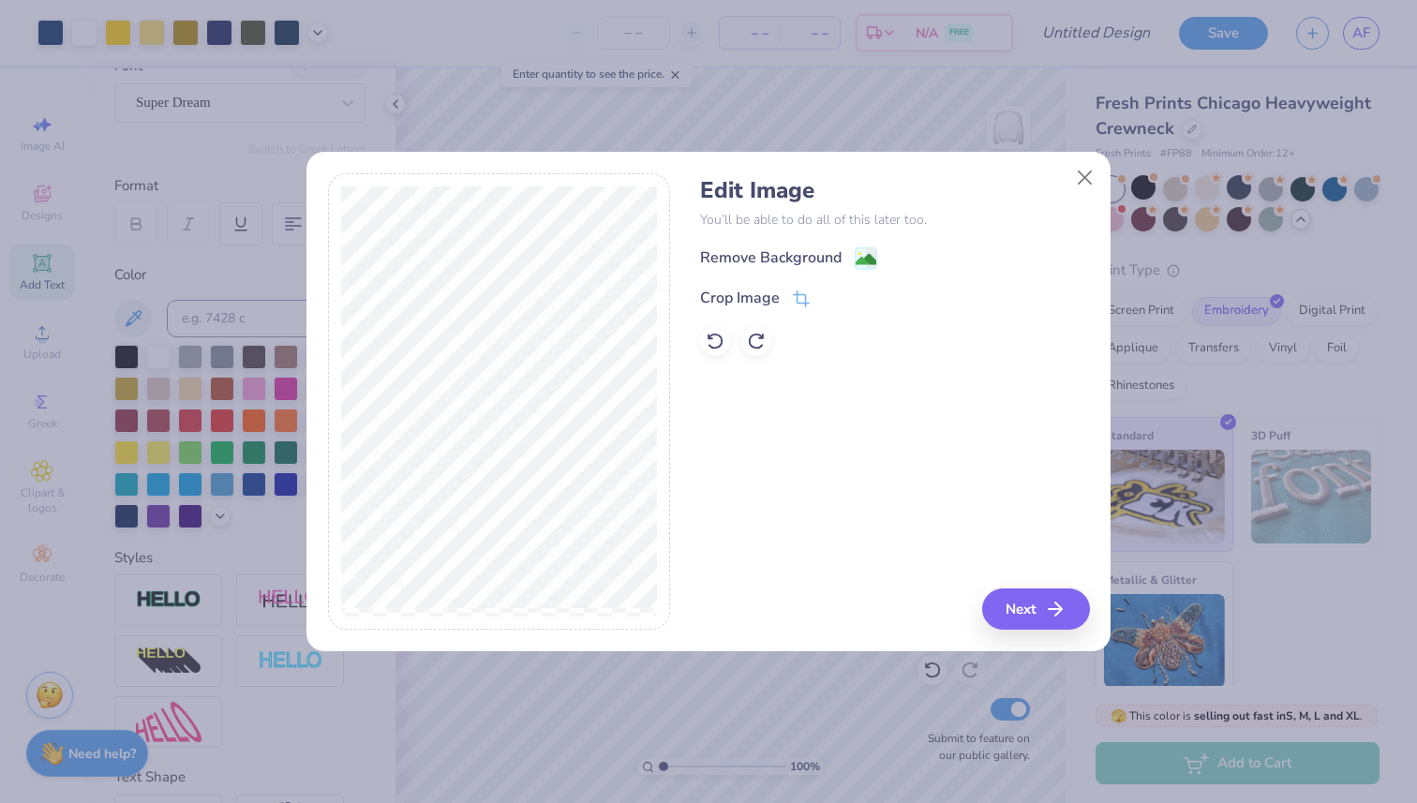
click at [752, 270] on div "Remove Background Crop Image" at bounding box center [894, 302] width 389 height 110
click at [749, 261] on div "Remove Background" at bounding box center [771, 259] width 142 height 22
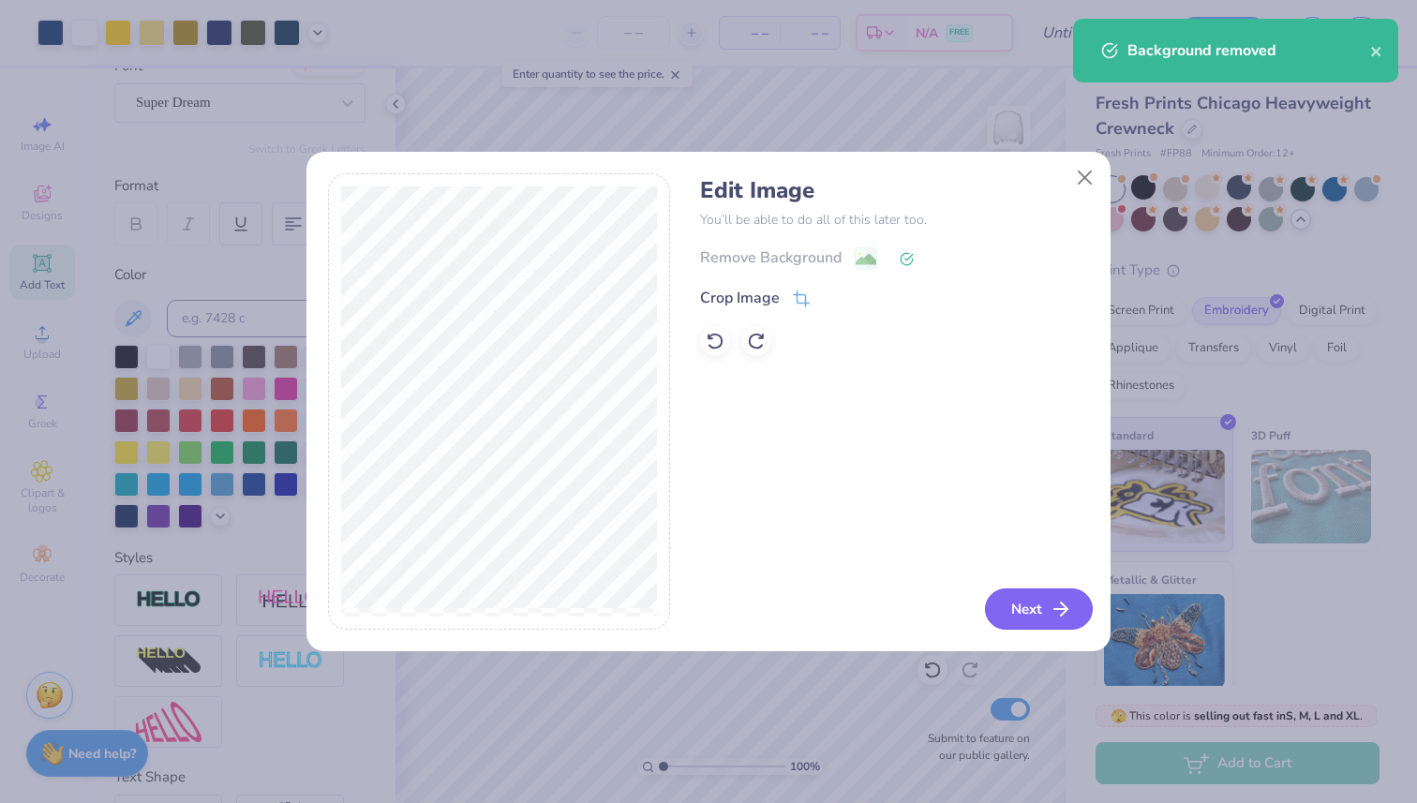
click at [1021, 606] on button "Next" at bounding box center [1039, 609] width 108 height 41
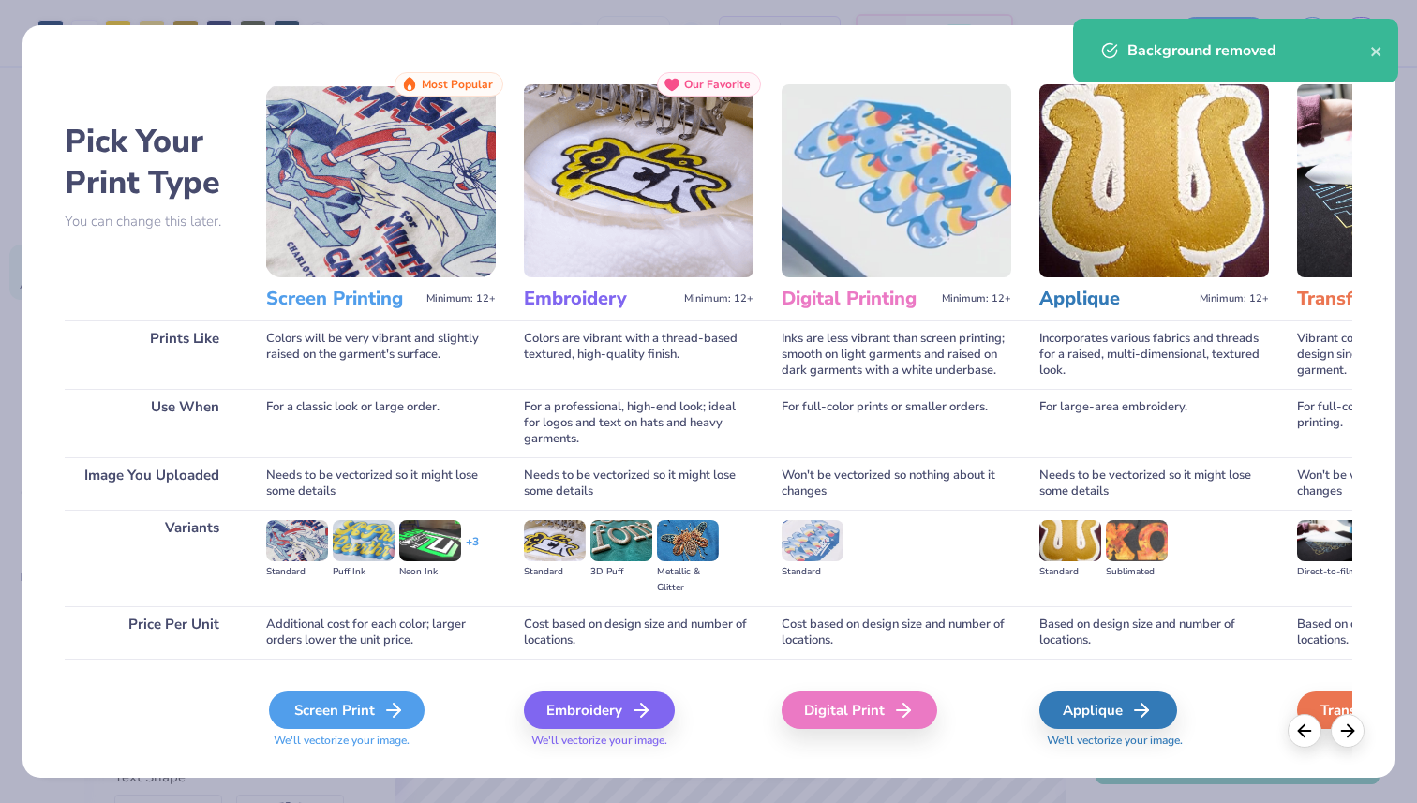
click at [367, 720] on div "Screen Print" at bounding box center [347, 710] width 156 height 37
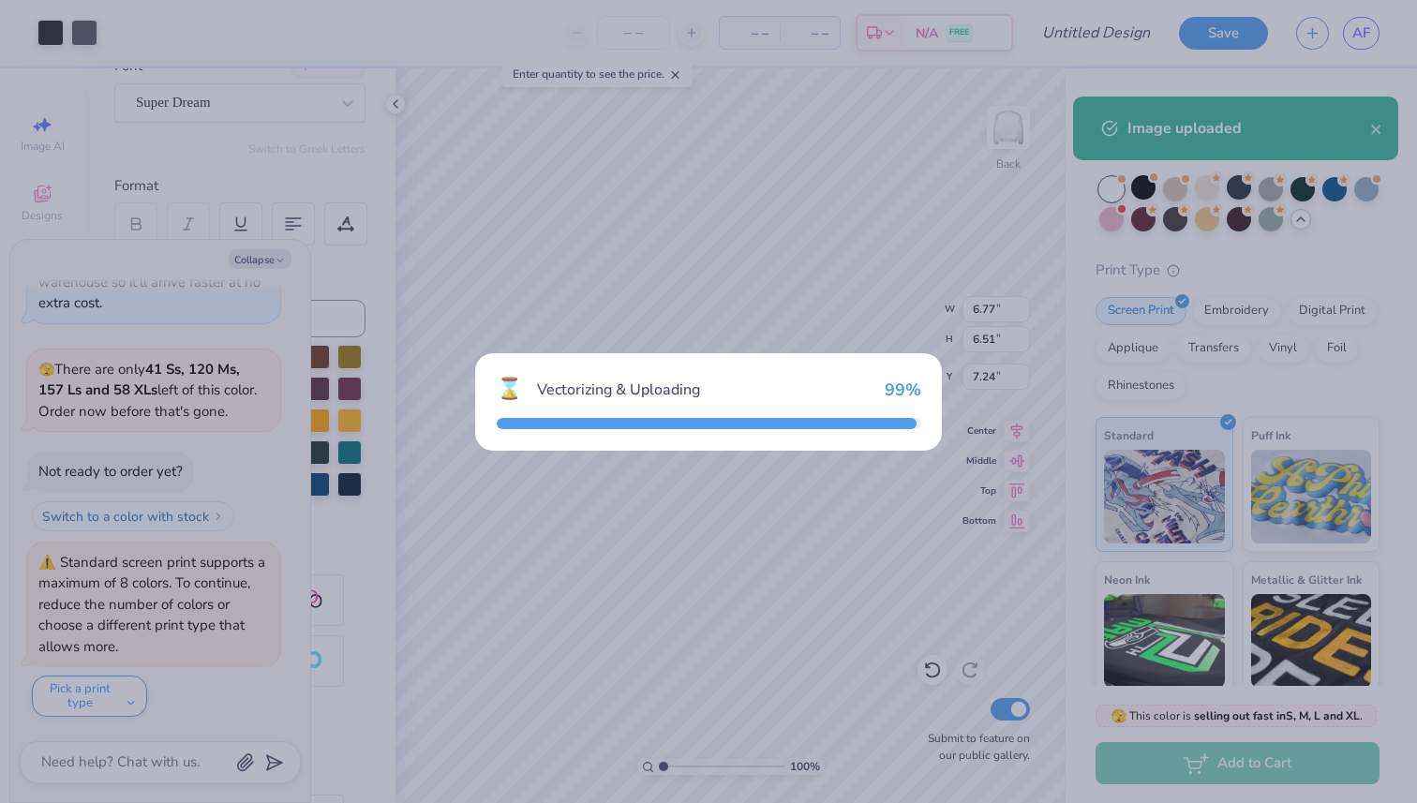
scroll to position [2274, 0]
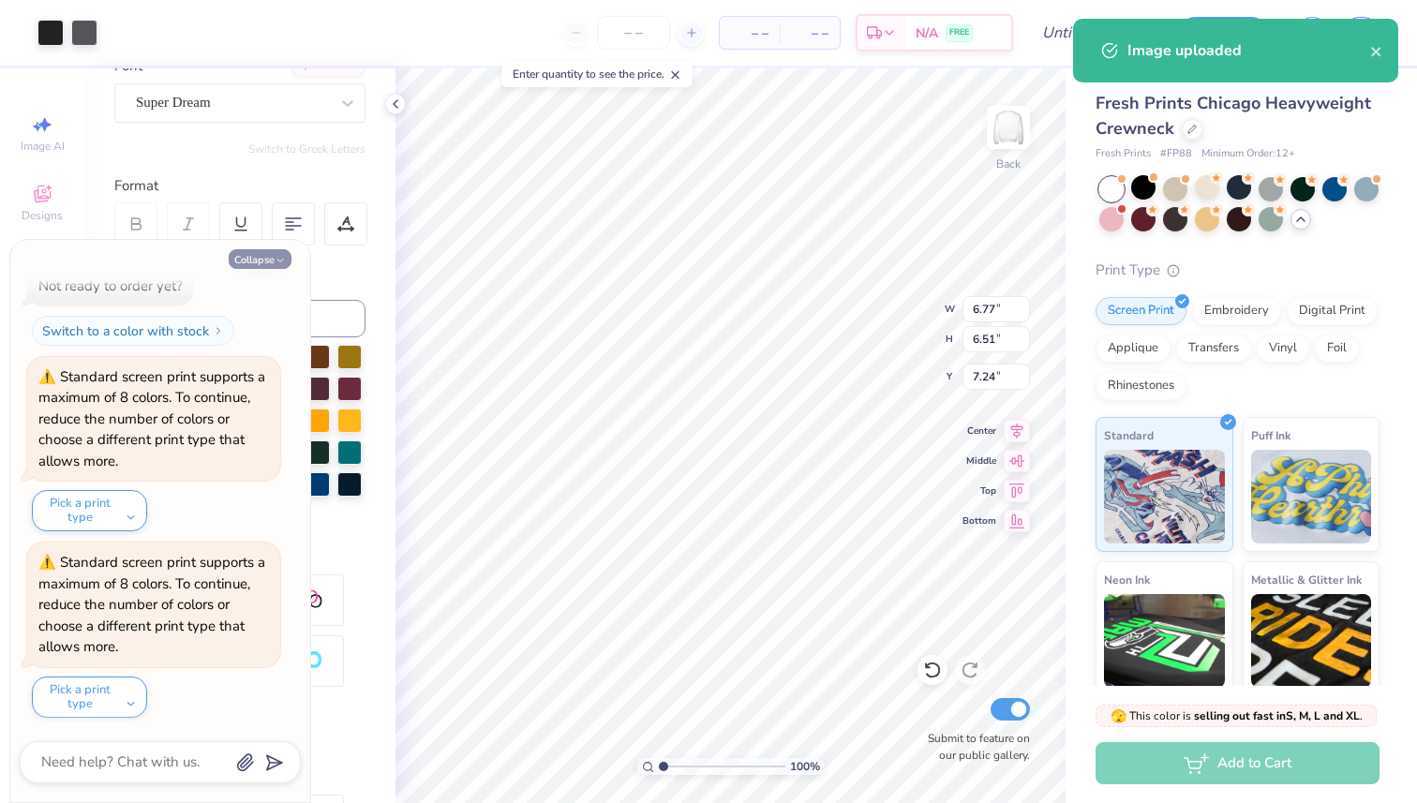
click at [268, 255] on button "Collapse" at bounding box center [260, 259] width 63 height 20
type textarea "x"
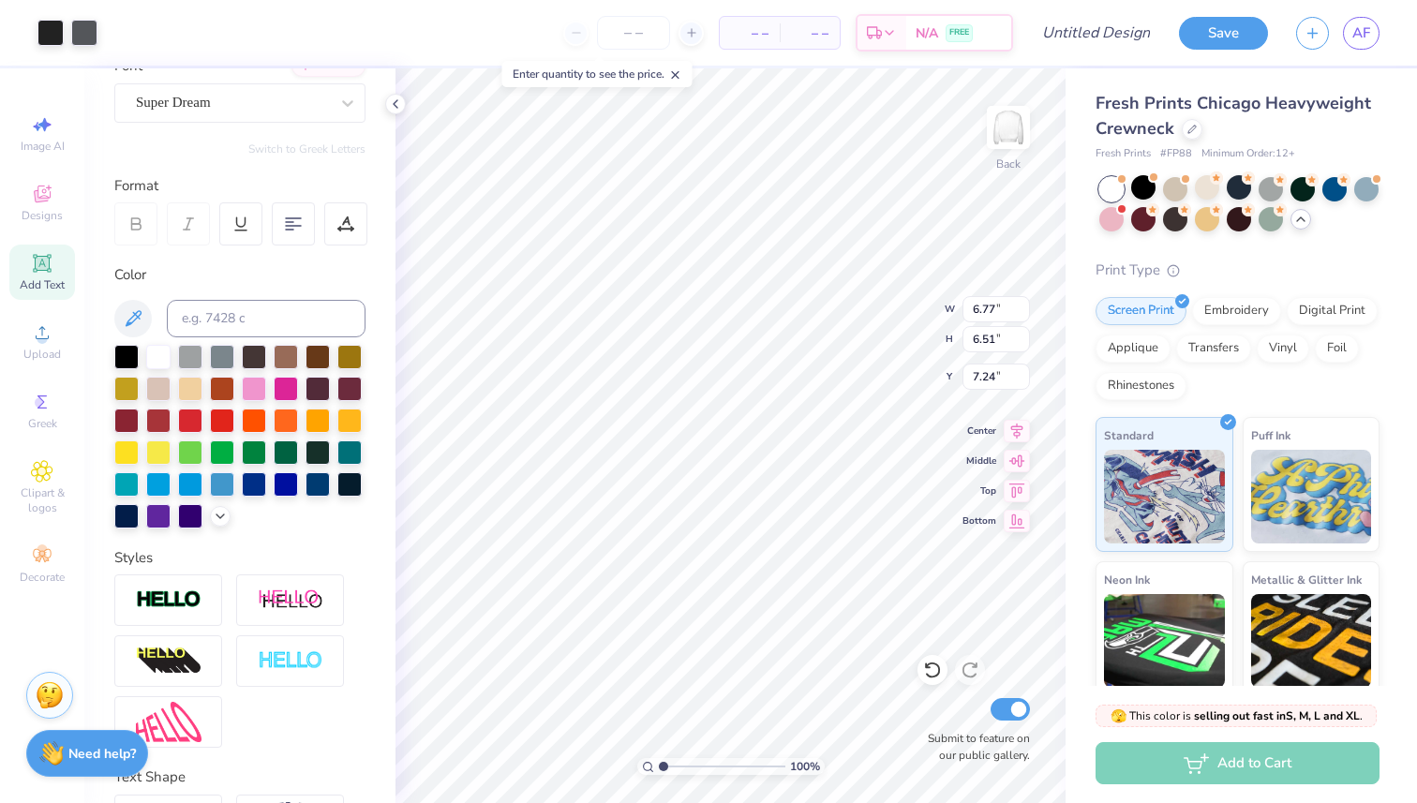
type input "4.27"
type input "4.10"
type input "7.67"
type input "3.06"
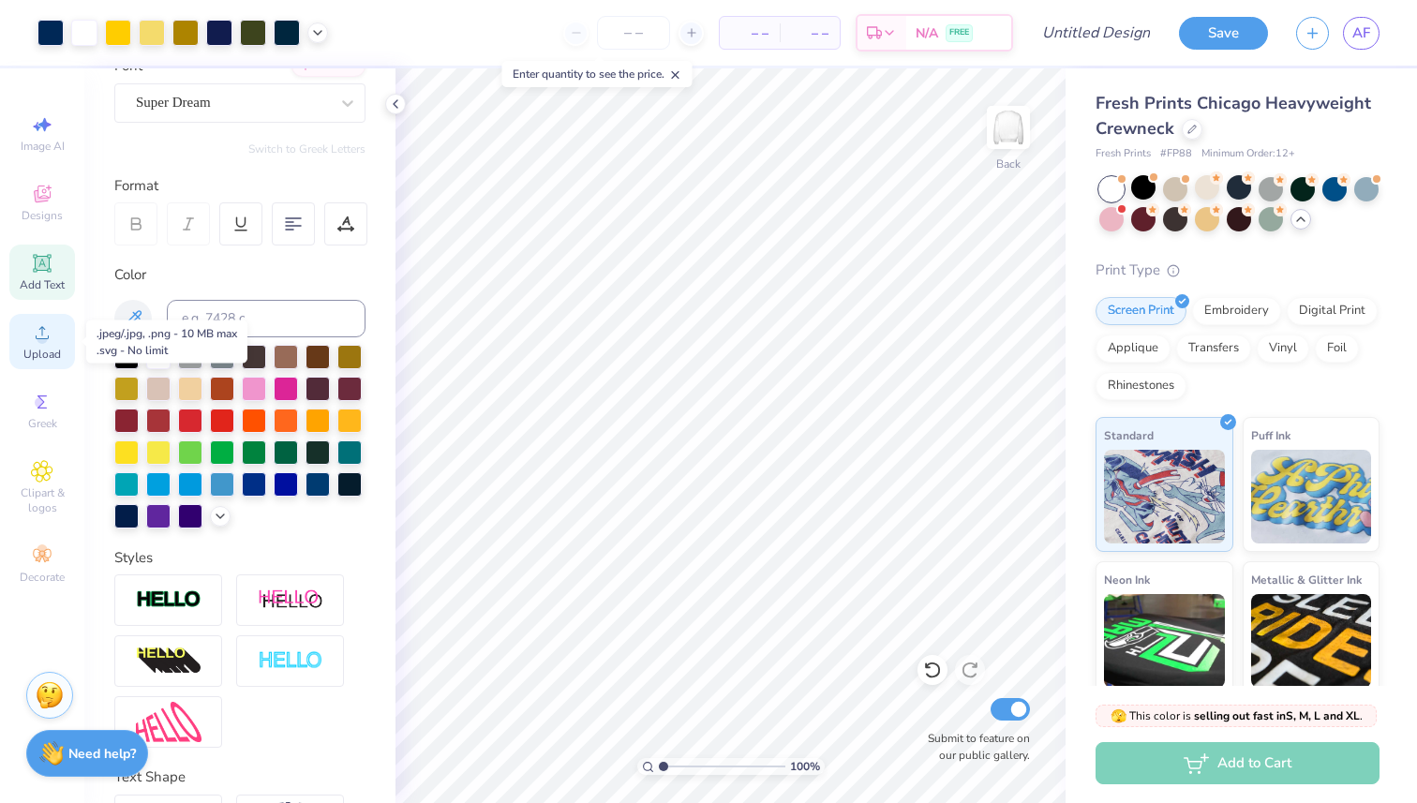
click at [32, 346] on div "Upload" at bounding box center [42, 341] width 66 height 55
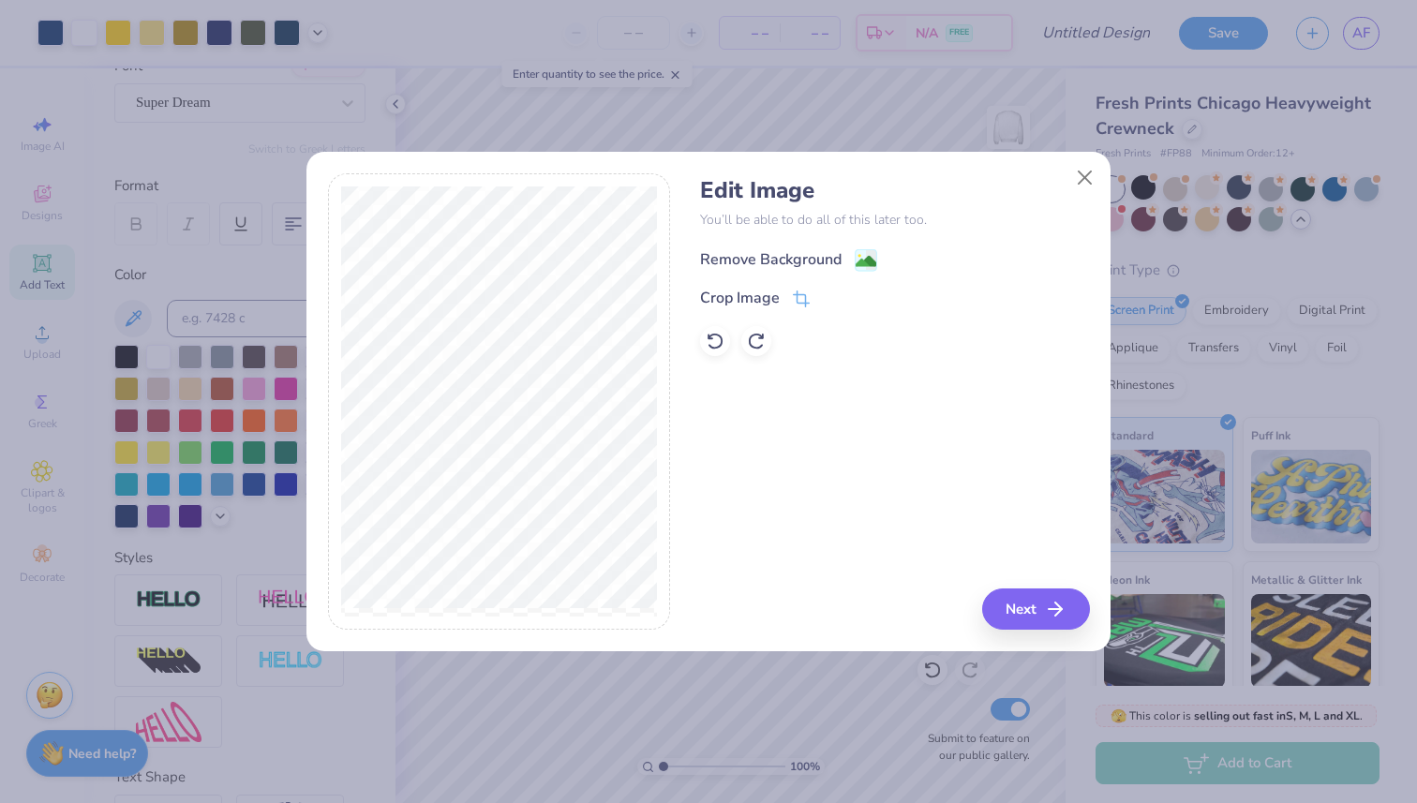
click at [751, 255] on div "Remove Background" at bounding box center [771, 259] width 142 height 22
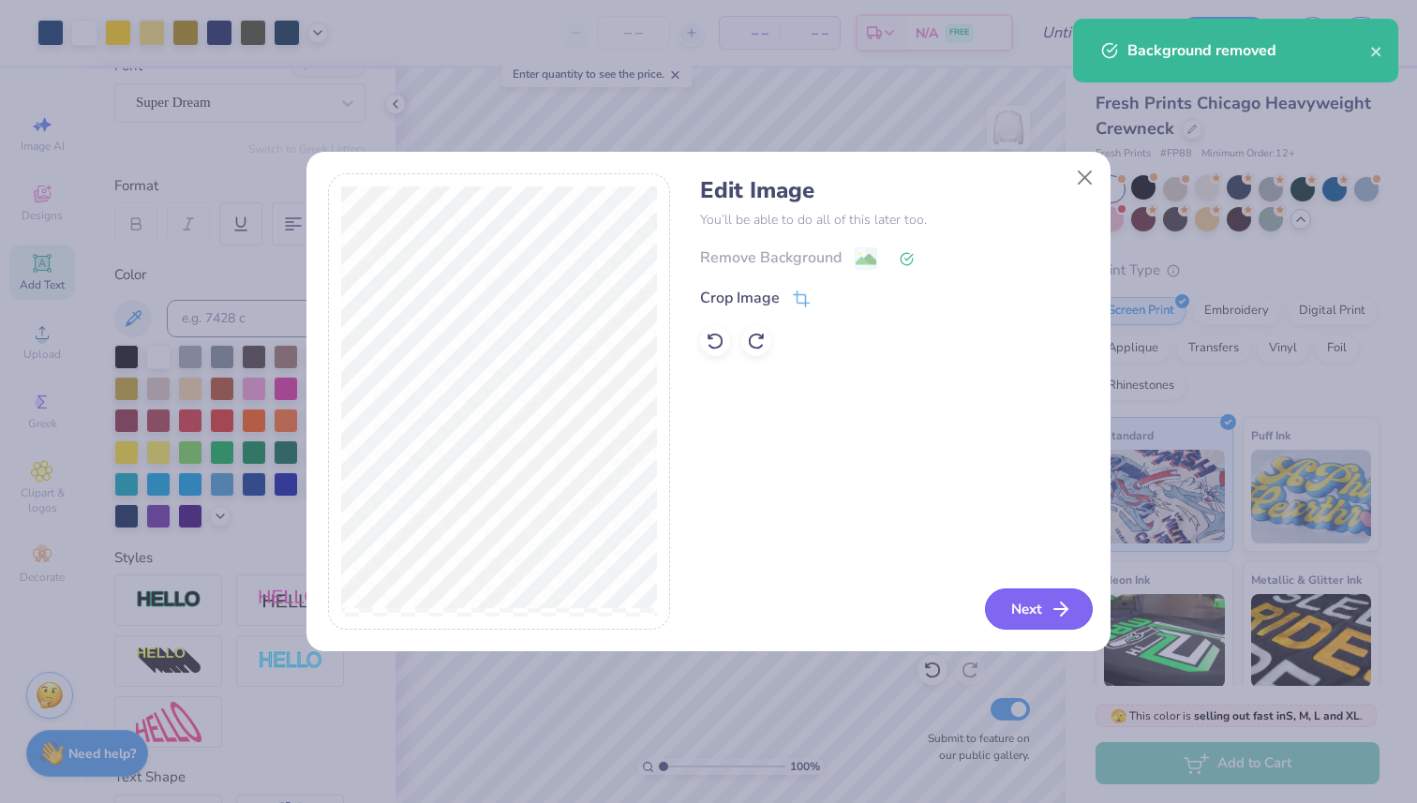
click at [1031, 616] on button "Next" at bounding box center [1039, 609] width 108 height 41
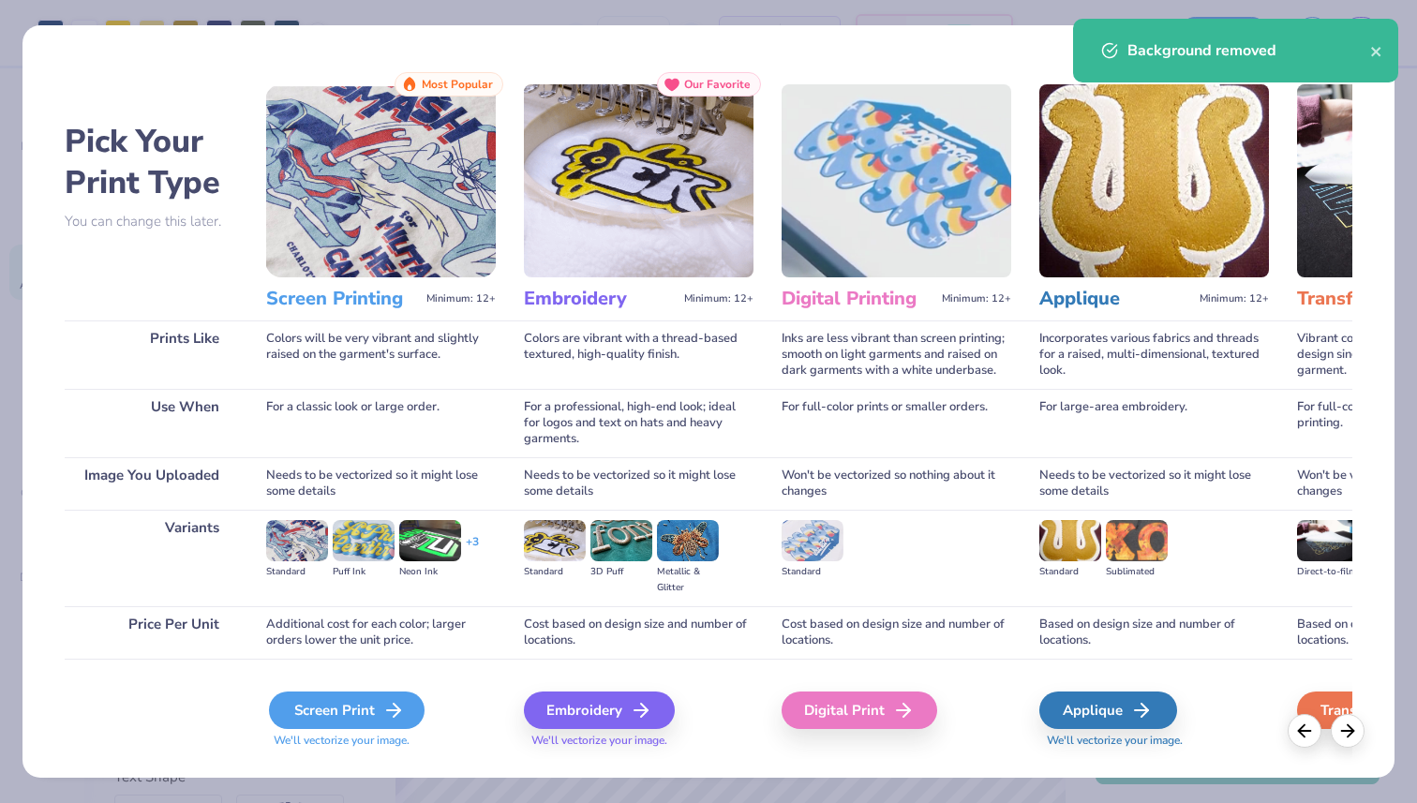
click at [341, 697] on div "Screen Print" at bounding box center [347, 710] width 156 height 37
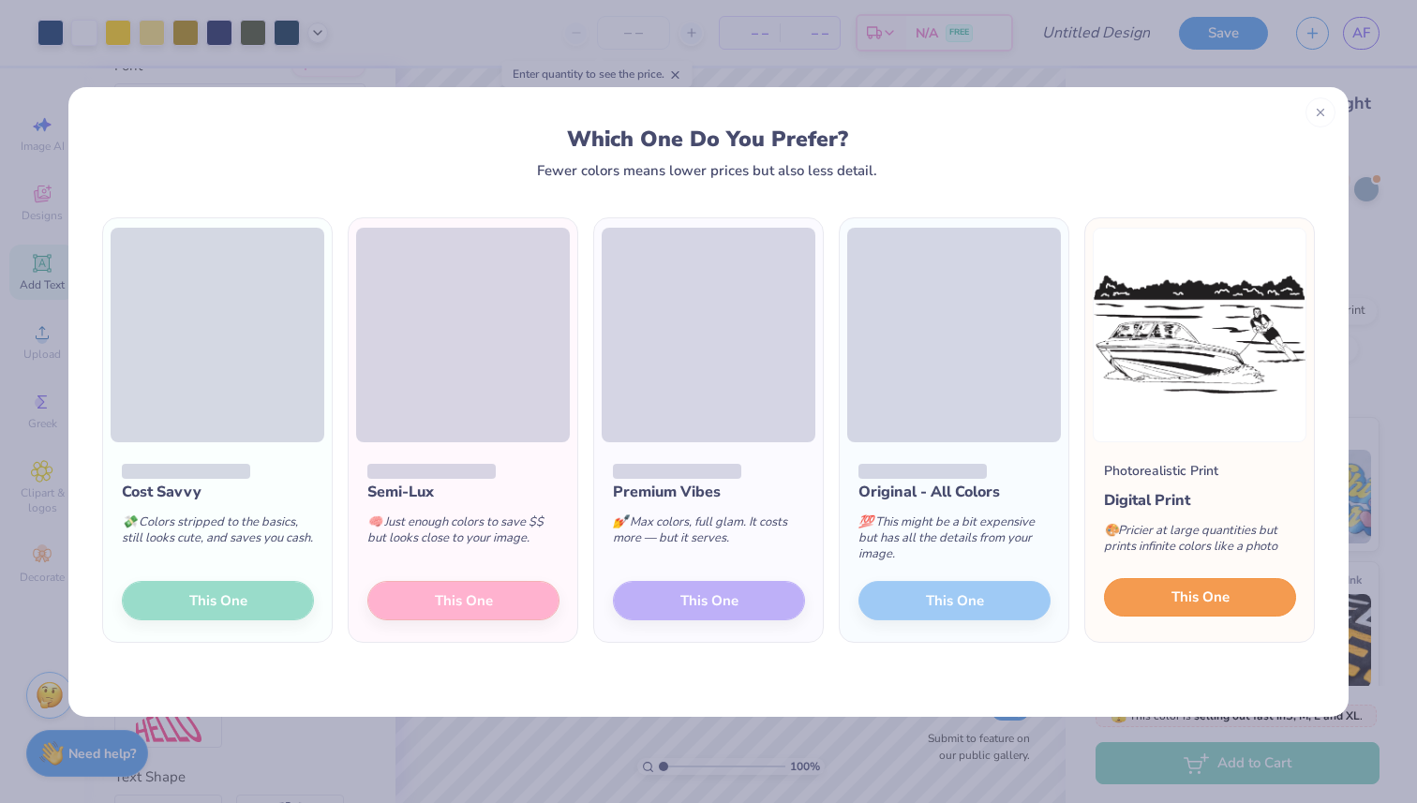
click at [1206, 601] on span "This One" at bounding box center [1201, 598] width 58 height 22
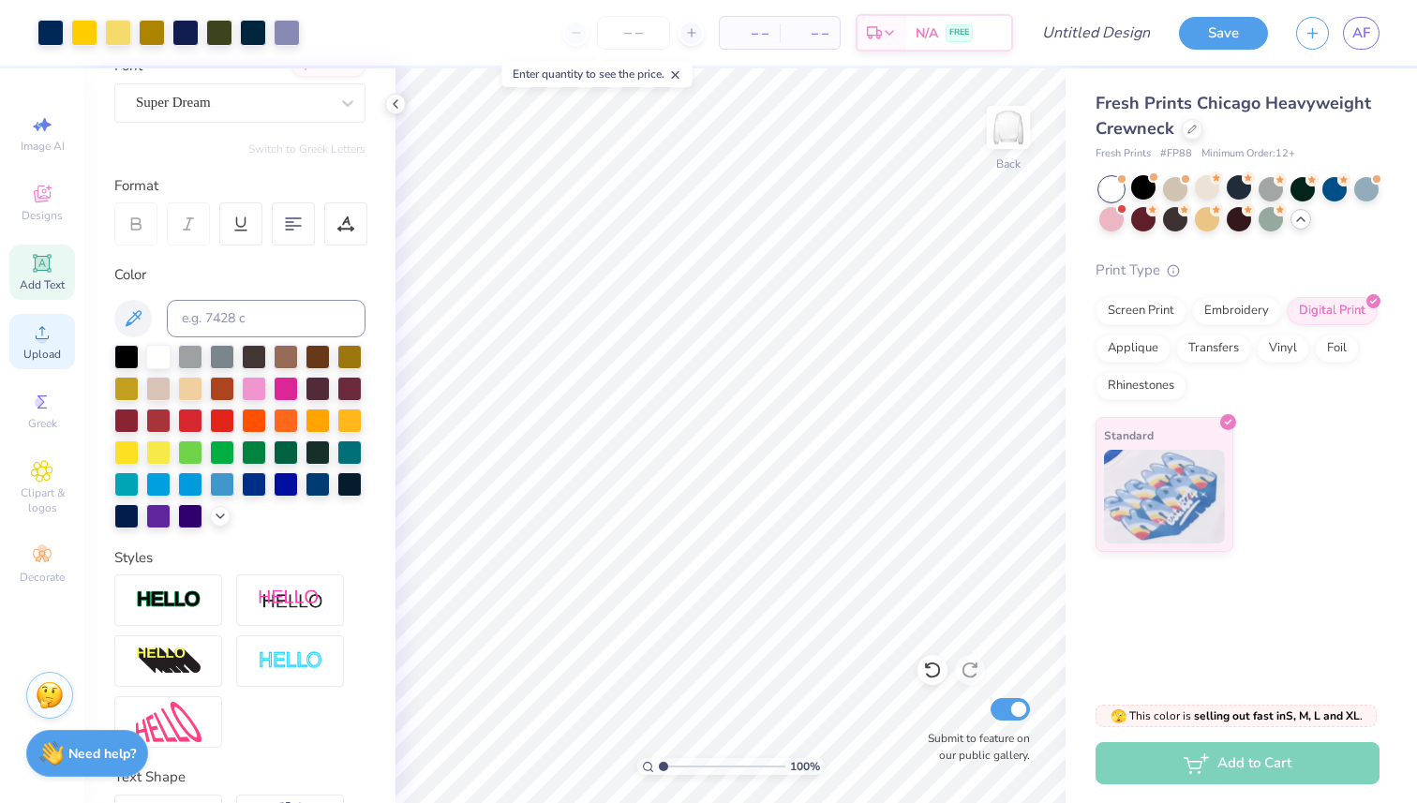
click at [52, 338] on icon at bounding box center [42, 333] width 22 height 22
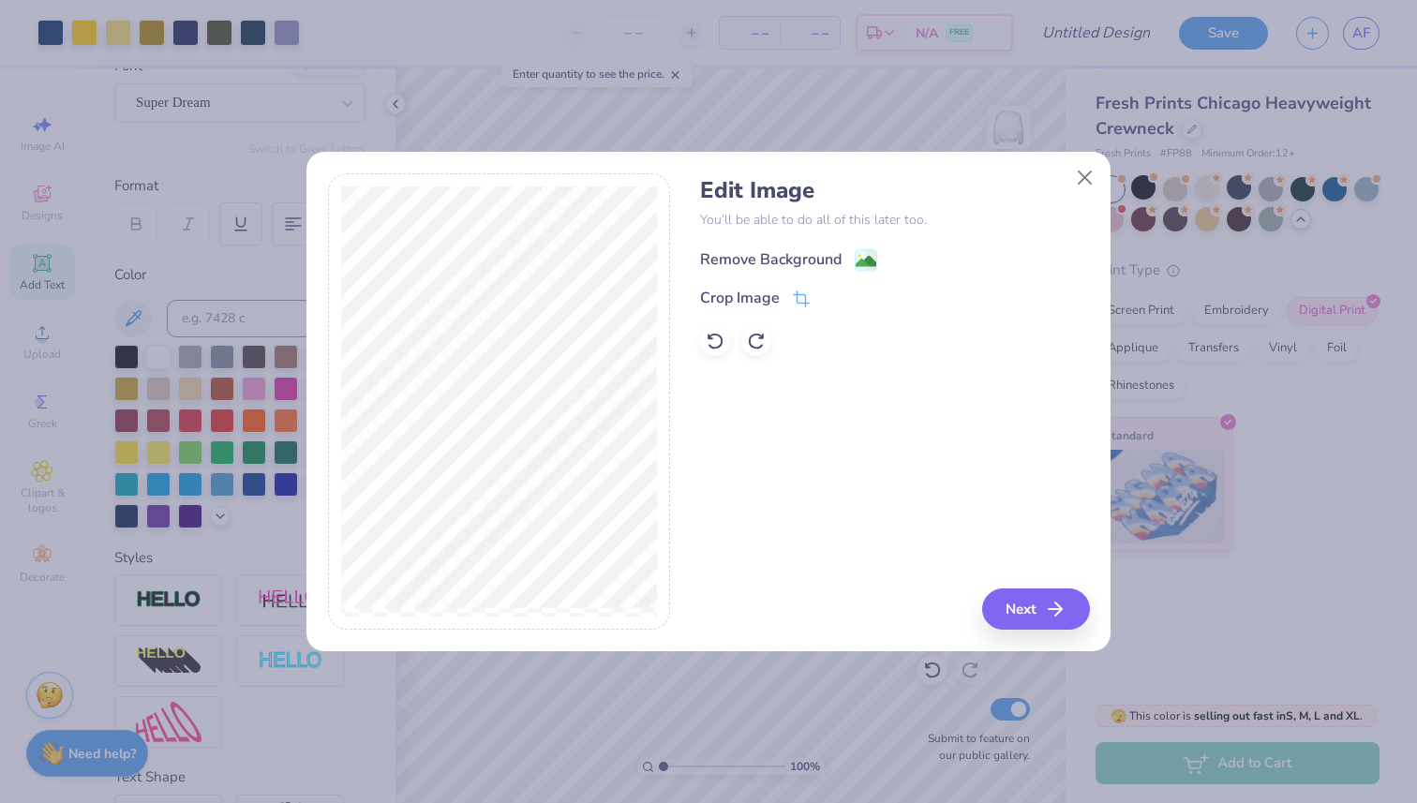
click at [724, 259] on div "Remove Background" at bounding box center [771, 259] width 142 height 22
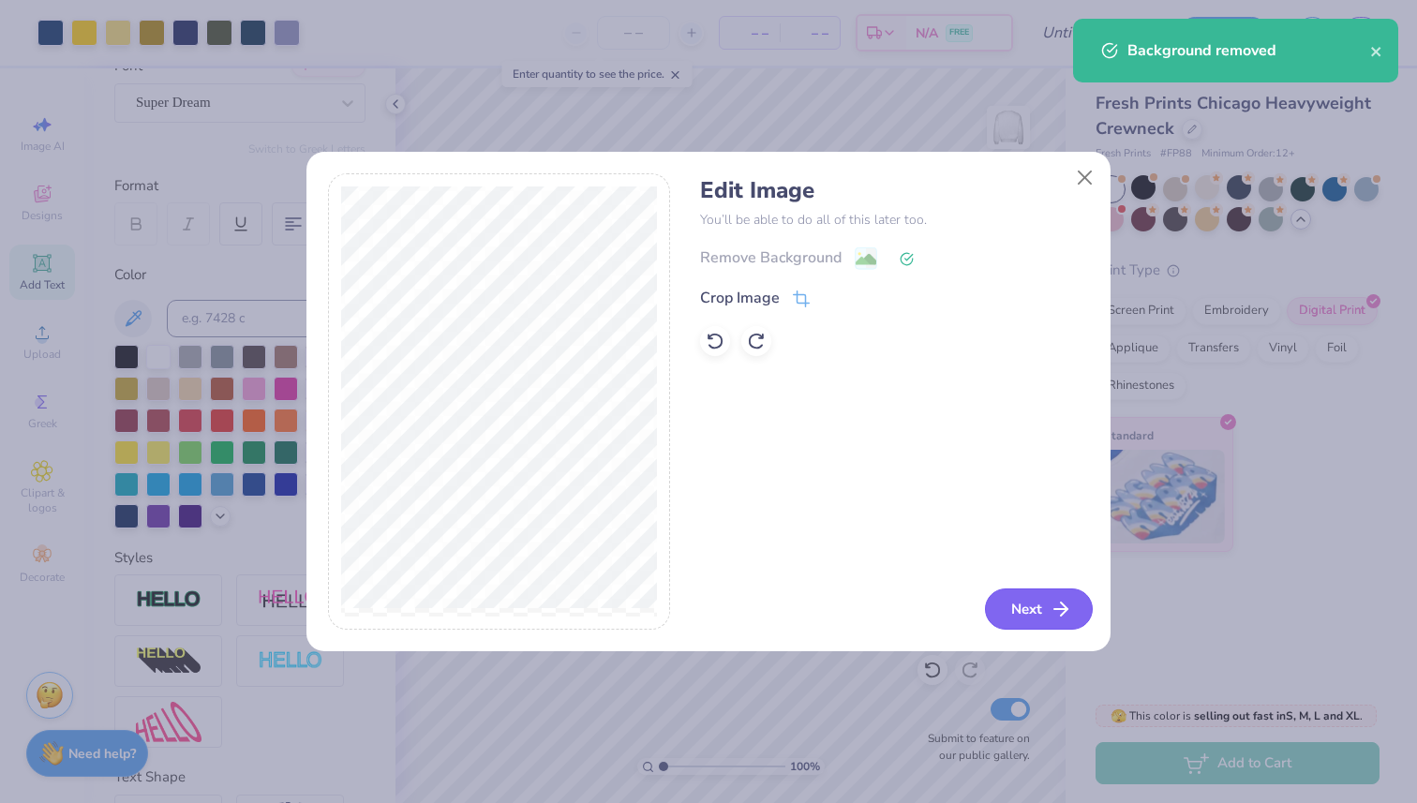
click at [1027, 614] on button "Next" at bounding box center [1039, 609] width 108 height 41
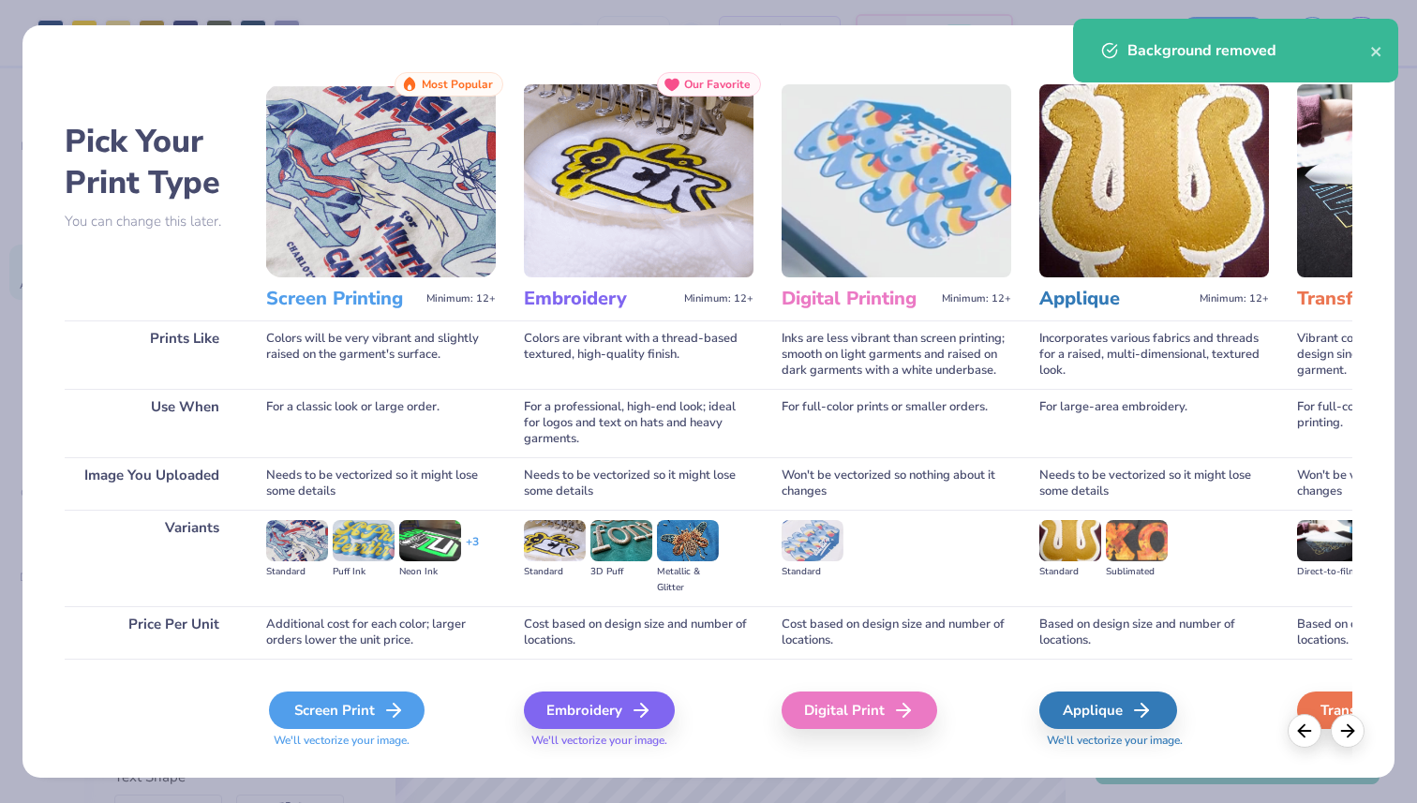
click at [389, 705] on icon at bounding box center [393, 710] width 22 height 22
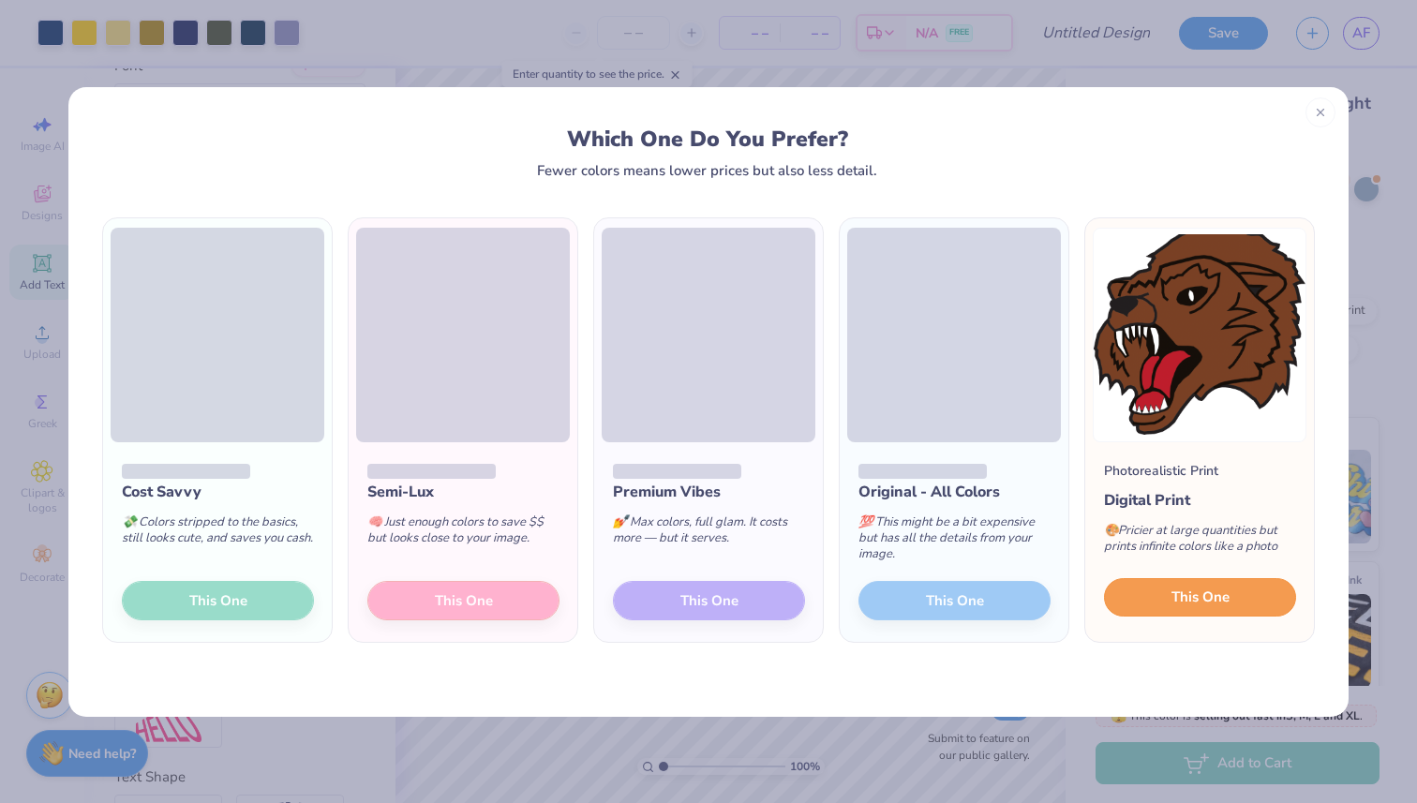
click at [1164, 611] on button "This One" at bounding box center [1200, 597] width 192 height 39
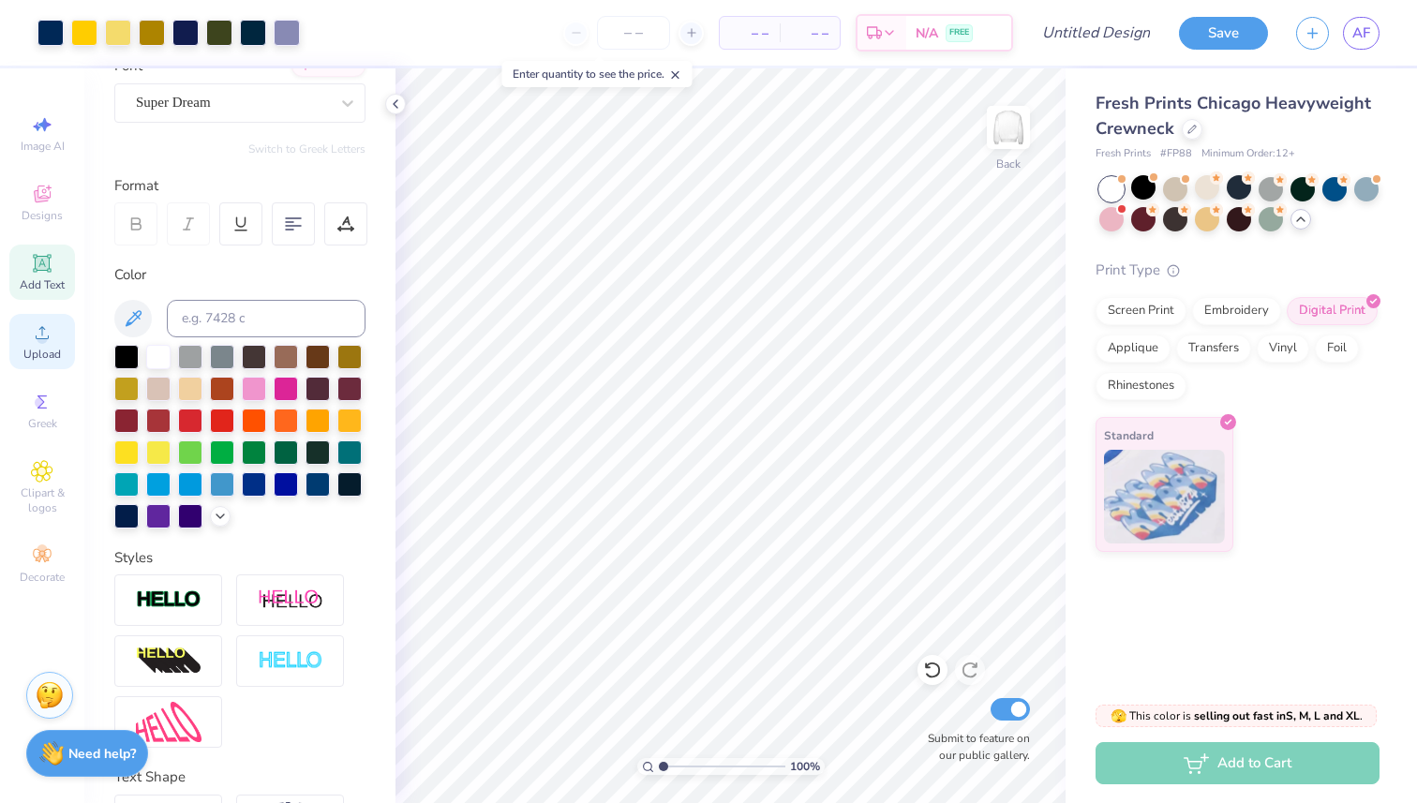
click at [42, 348] on span "Upload" at bounding box center [41, 354] width 37 height 15
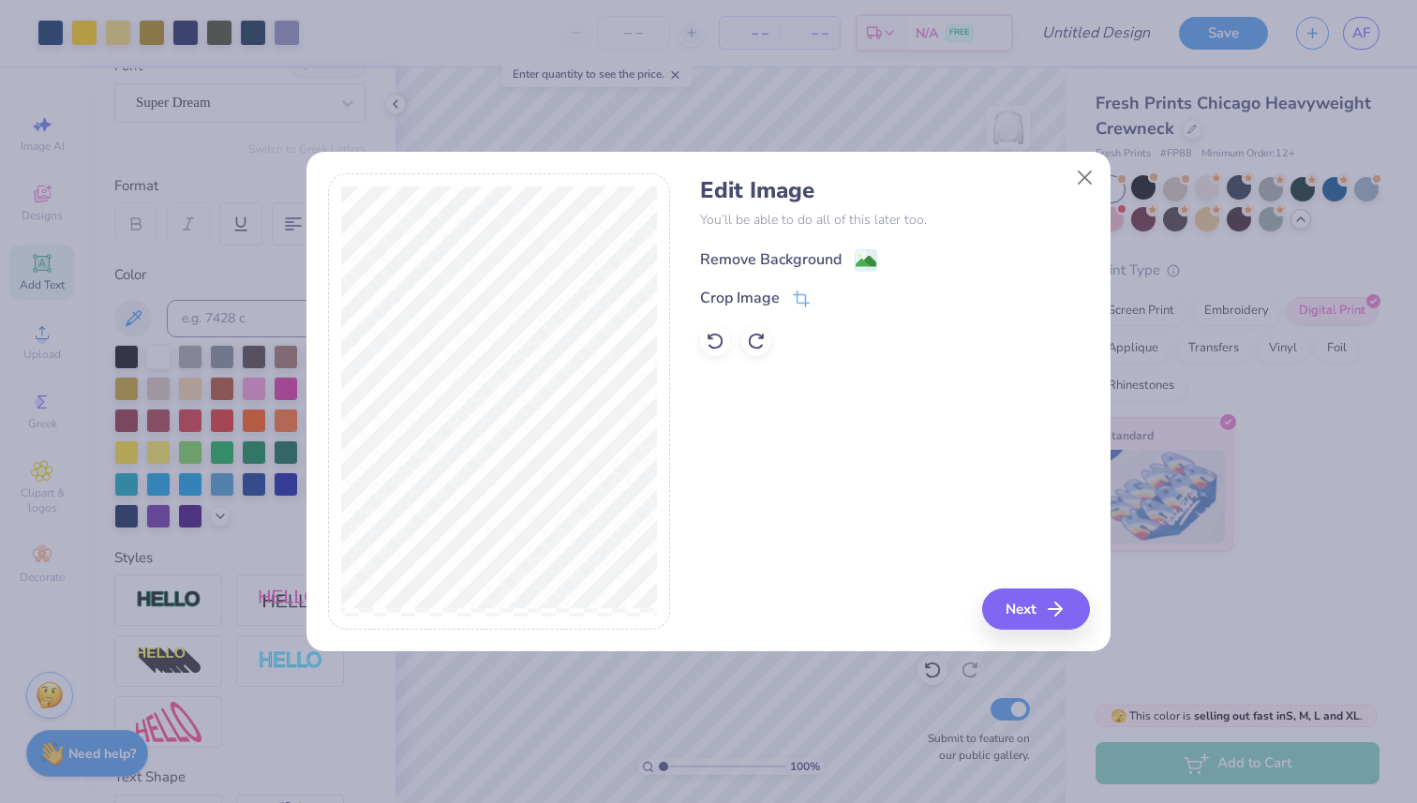
click at [778, 262] on div "Remove Background" at bounding box center [771, 259] width 142 height 22
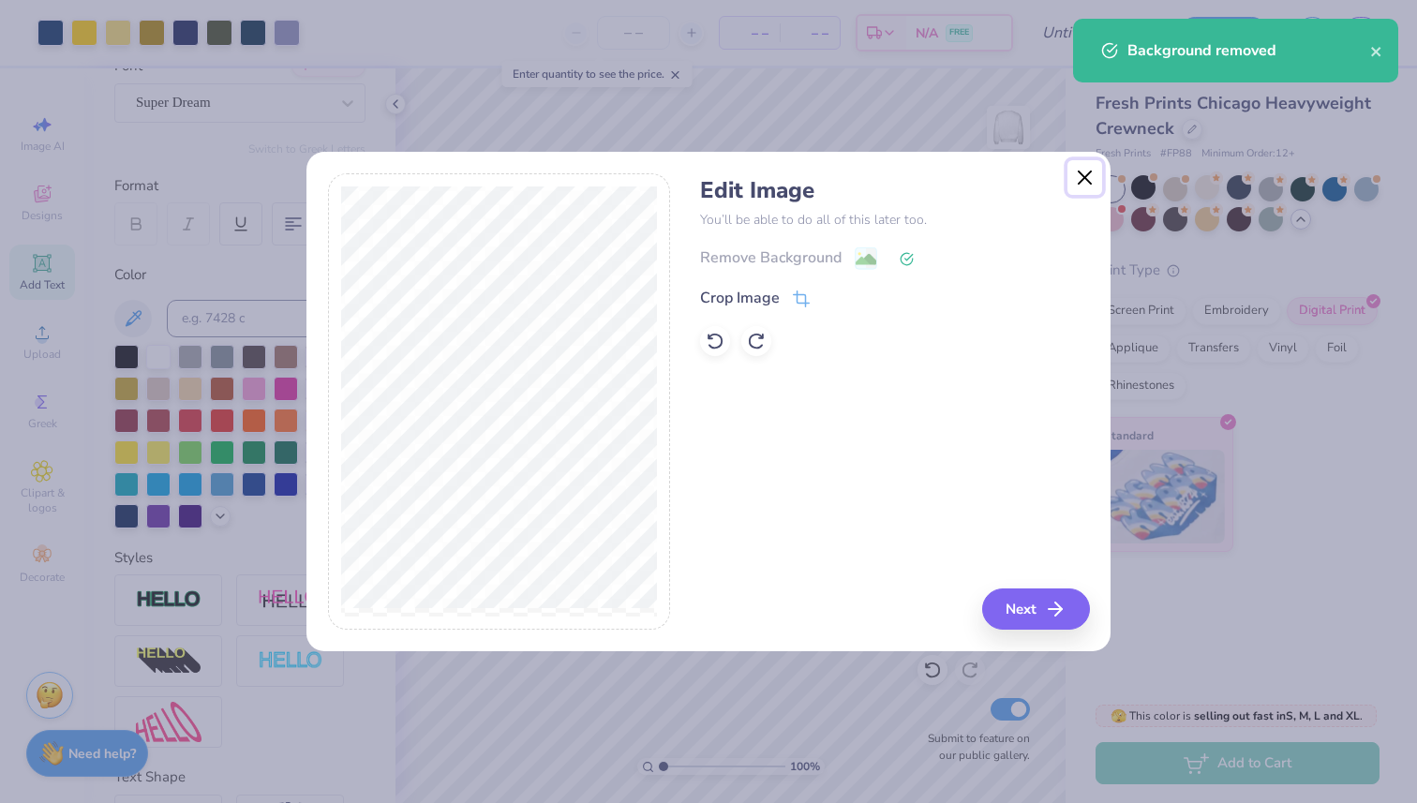
click at [1092, 172] on button "Close" at bounding box center [1086, 178] width 36 height 36
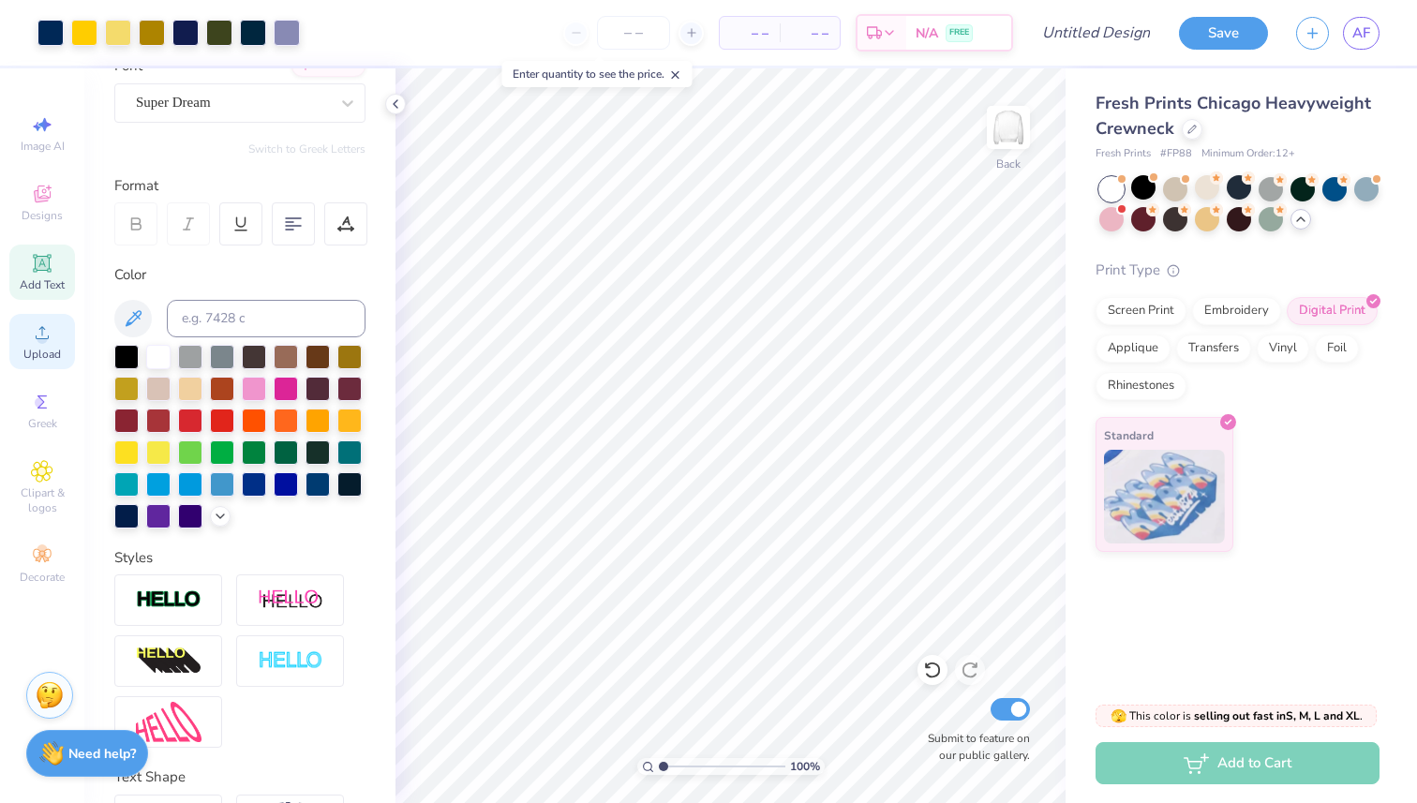
click at [54, 351] on span "Upload" at bounding box center [41, 354] width 37 height 15
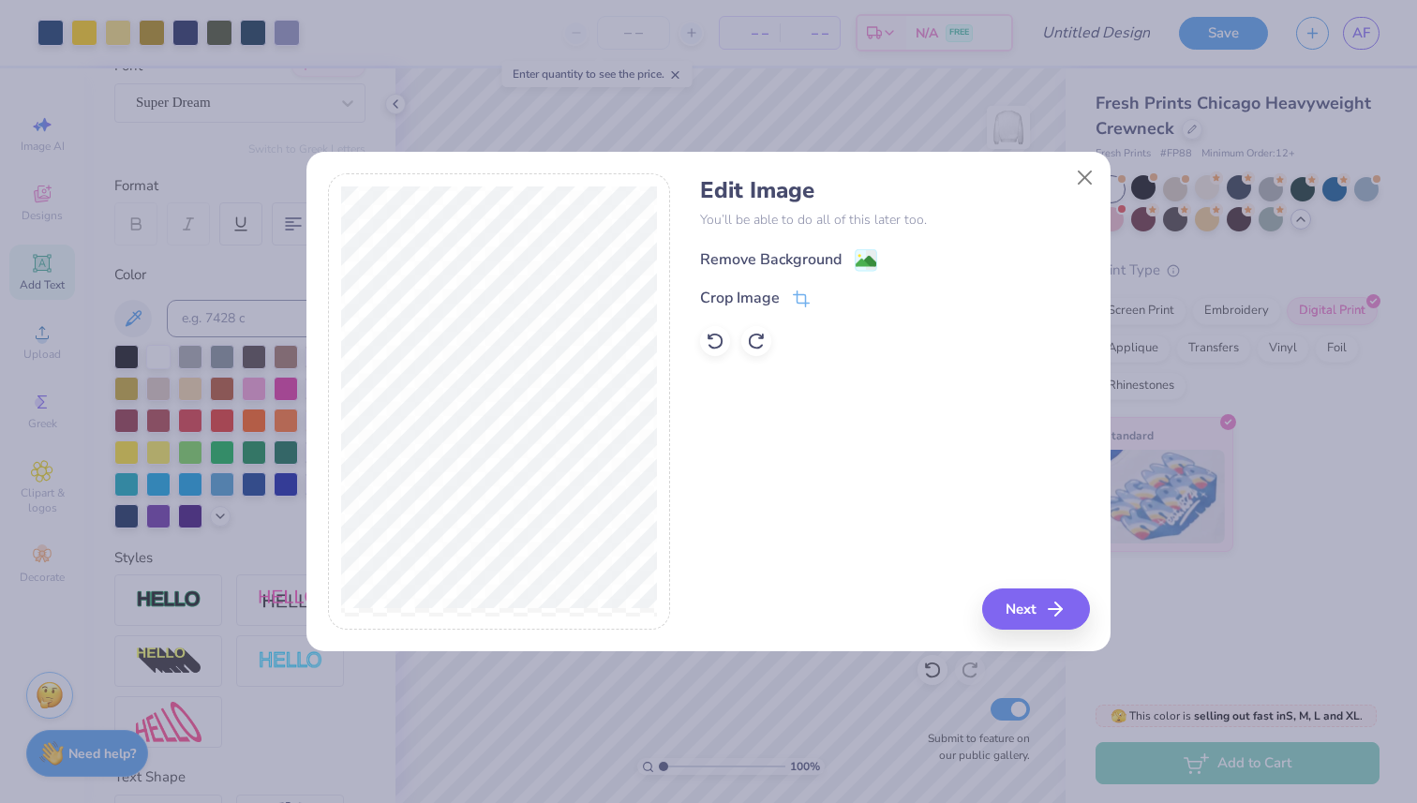
click at [741, 264] on div "Remove Background" at bounding box center [771, 259] width 142 height 22
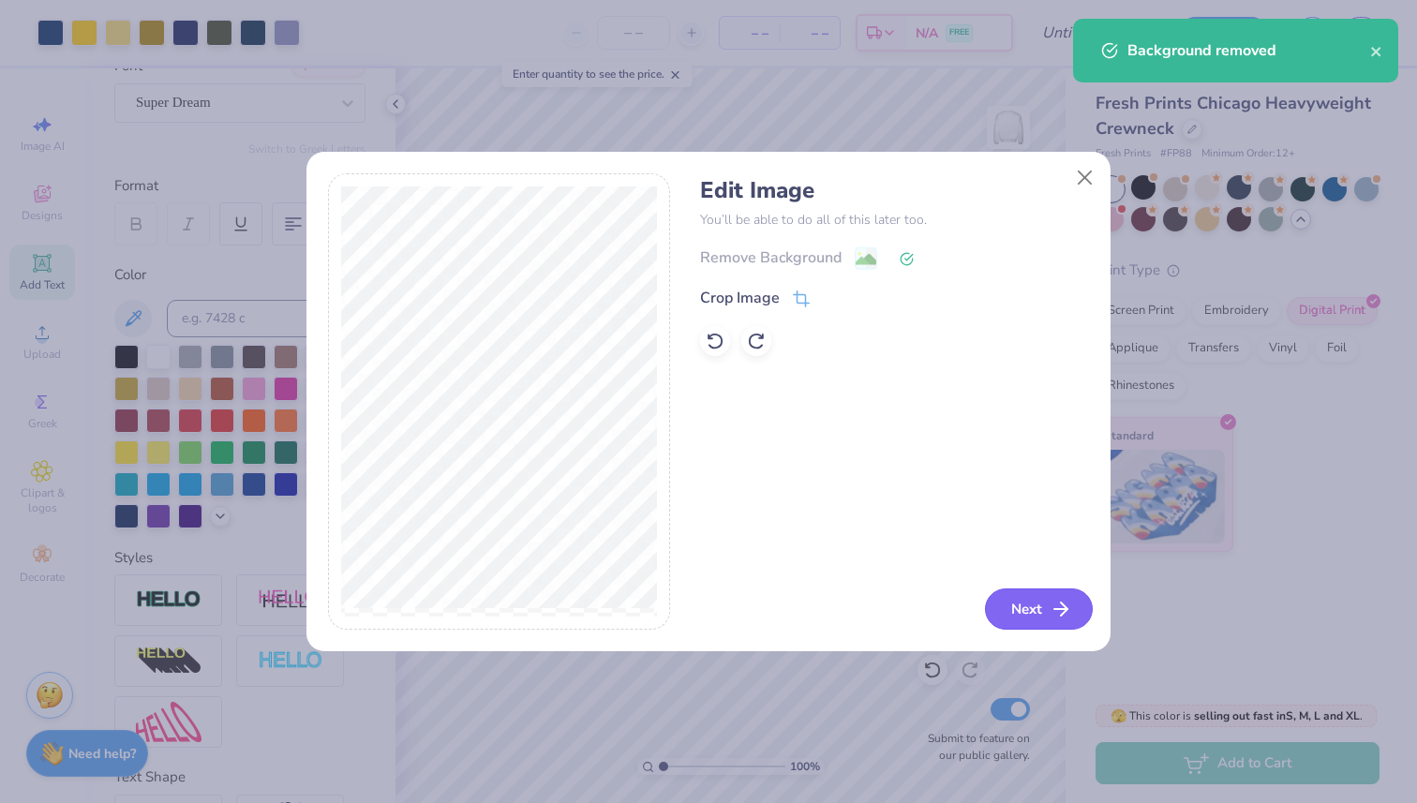
click at [1012, 611] on button "Next" at bounding box center [1039, 609] width 108 height 41
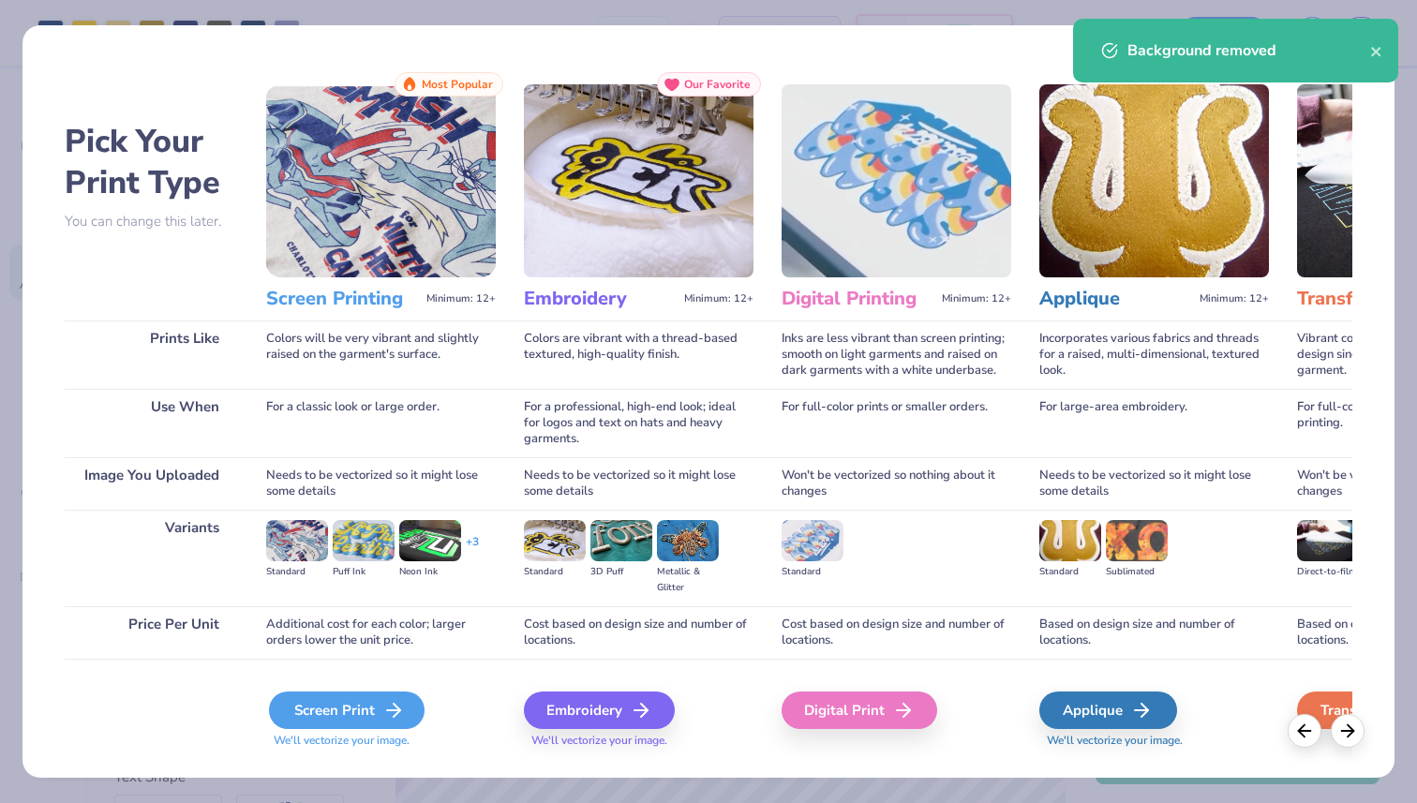
click at [317, 697] on div "Screen Print" at bounding box center [347, 710] width 156 height 37
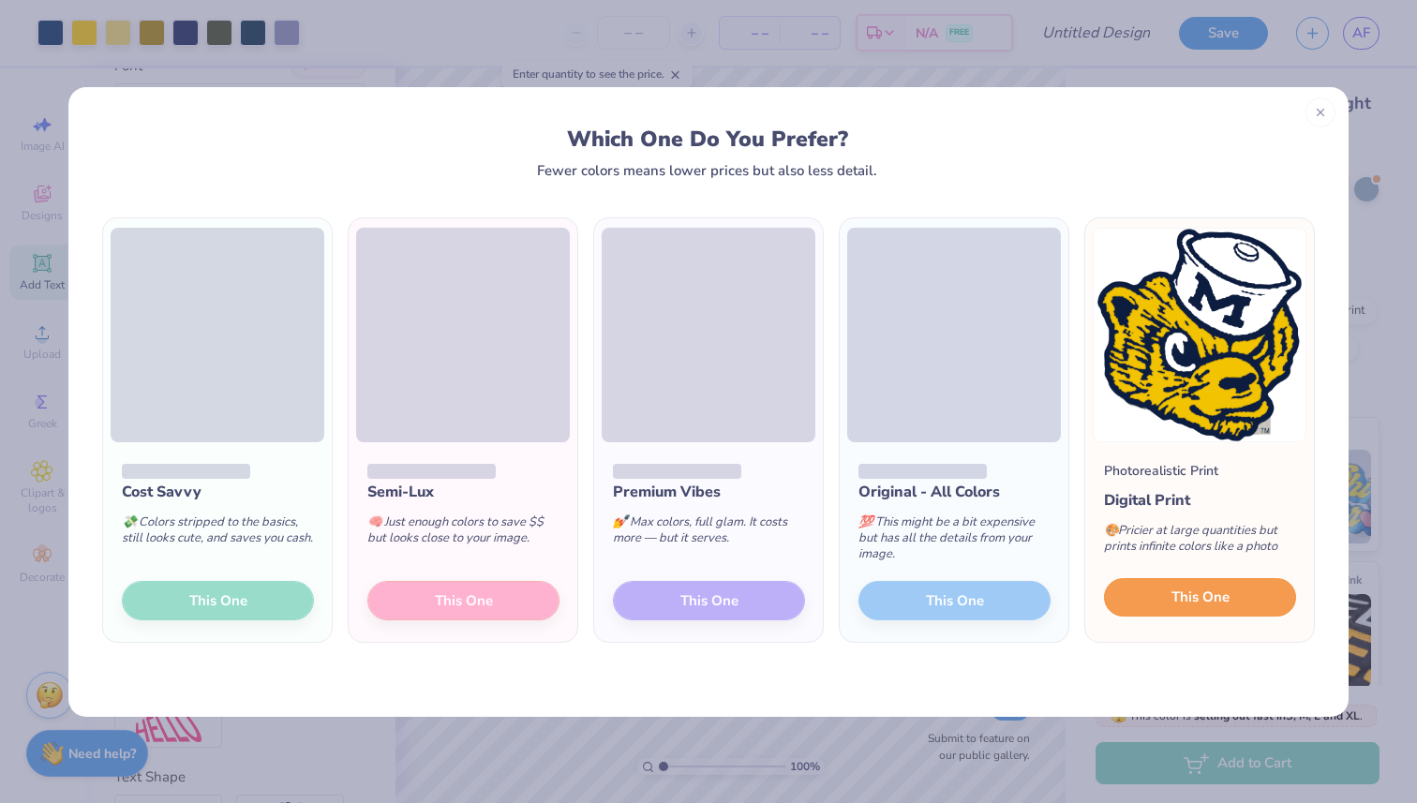
click at [1205, 596] on span "This One" at bounding box center [1201, 598] width 58 height 22
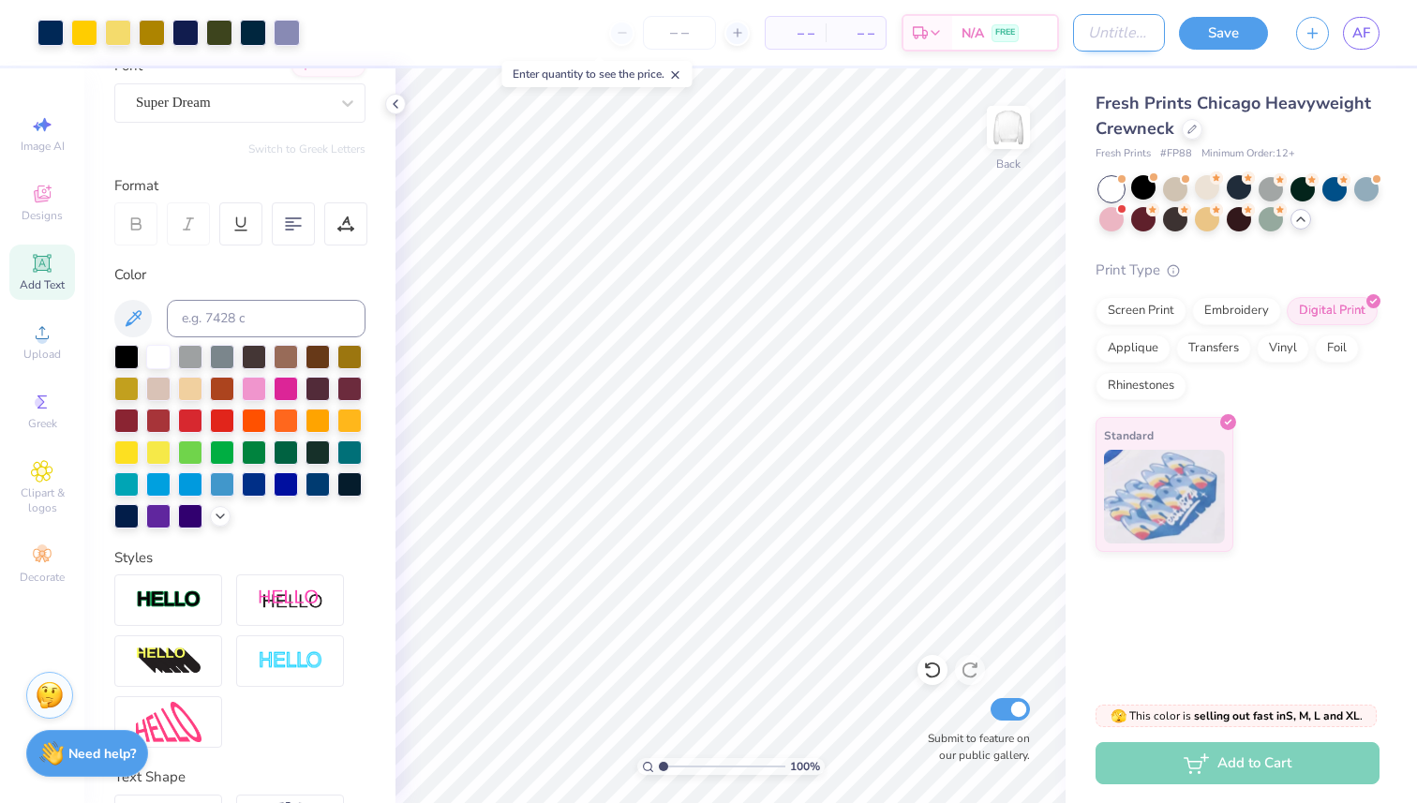
click at [1073, 42] on input "Design Title" at bounding box center [1119, 32] width 92 height 37
click at [1207, 43] on button "Save" at bounding box center [1223, 30] width 89 height 33
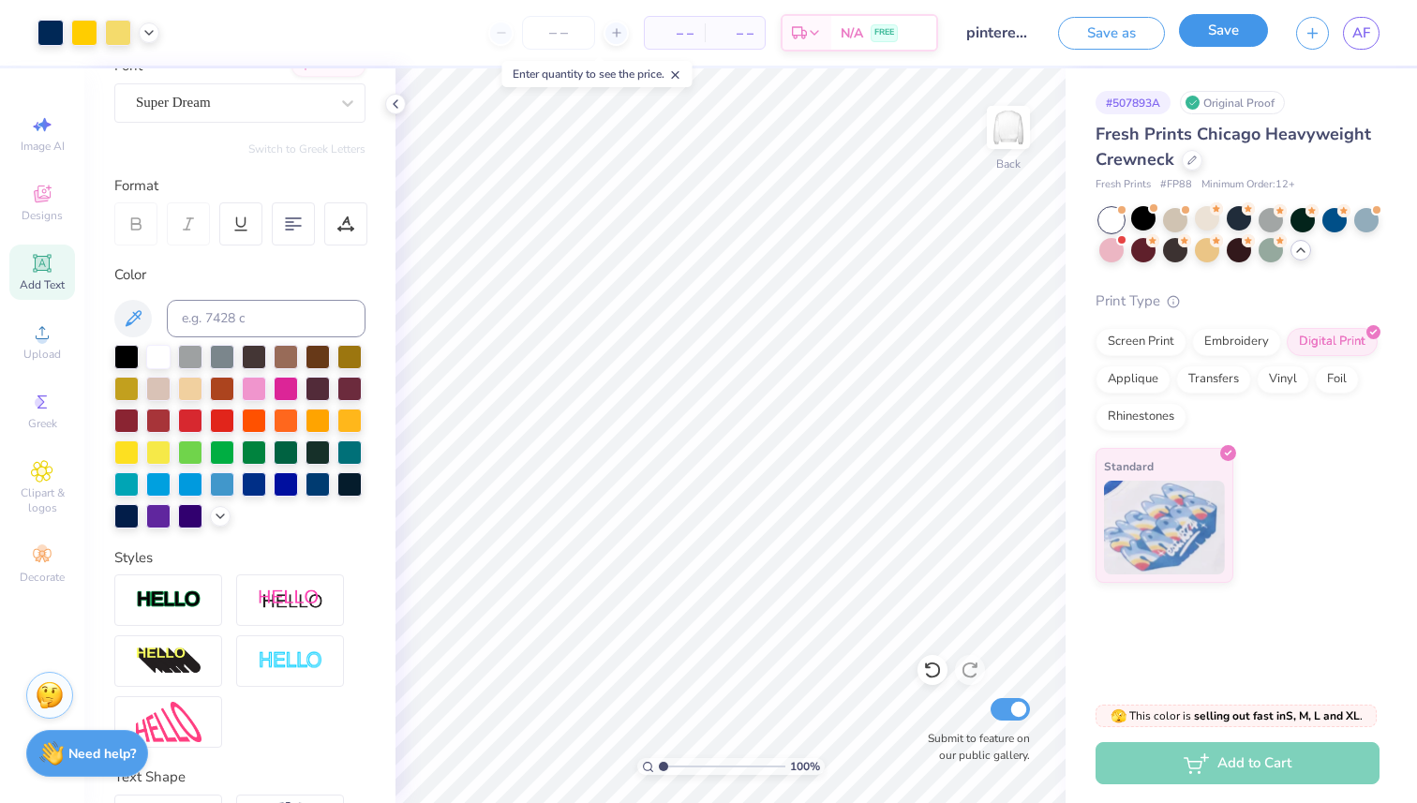
click at [1193, 37] on button "Save" at bounding box center [1223, 30] width 89 height 33
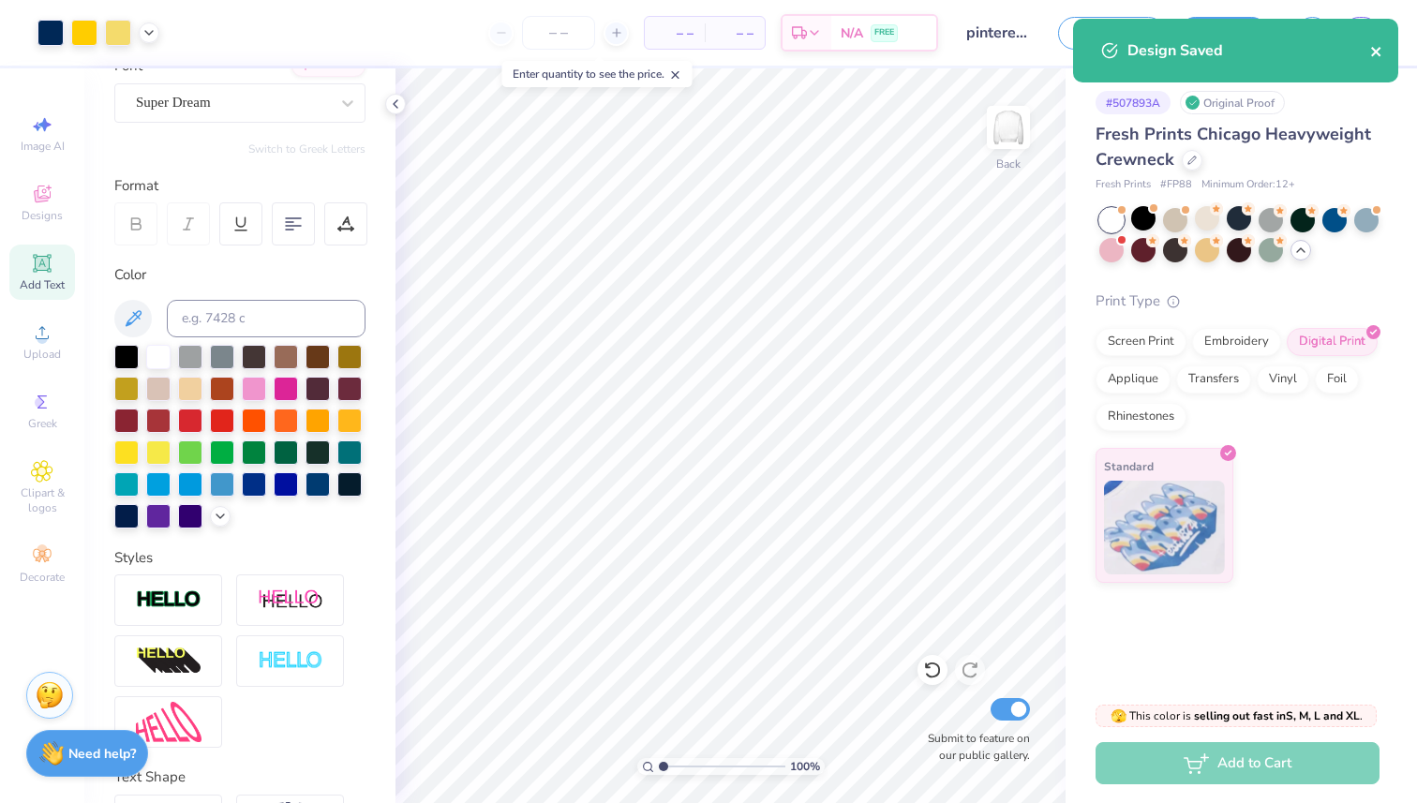
click at [1375, 41] on button "close" at bounding box center [1377, 50] width 13 height 22
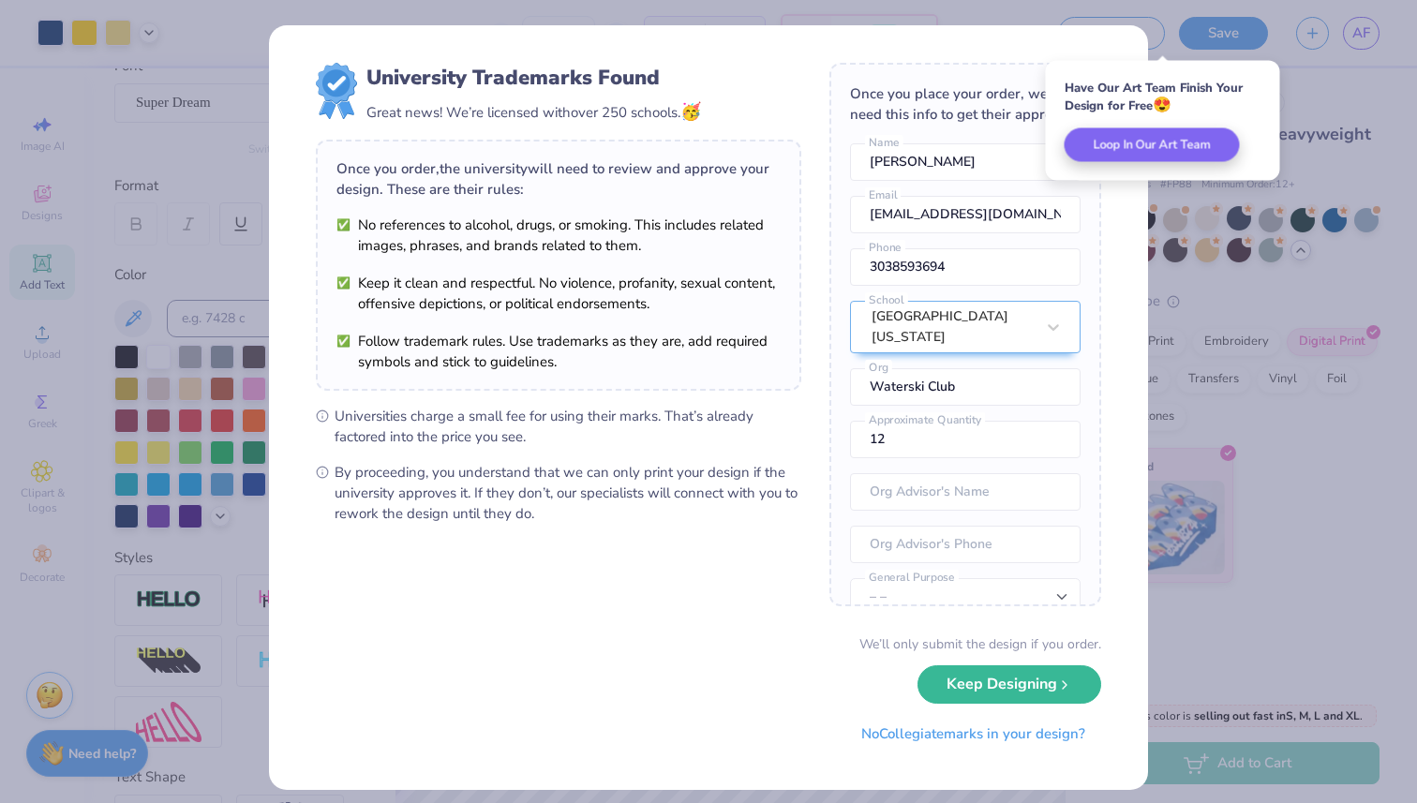
click at [1283, 316] on div "University Trademarks Found Great news! We’re licensed with over 250 schools. 🥳…" at bounding box center [708, 401] width 1417 height 803
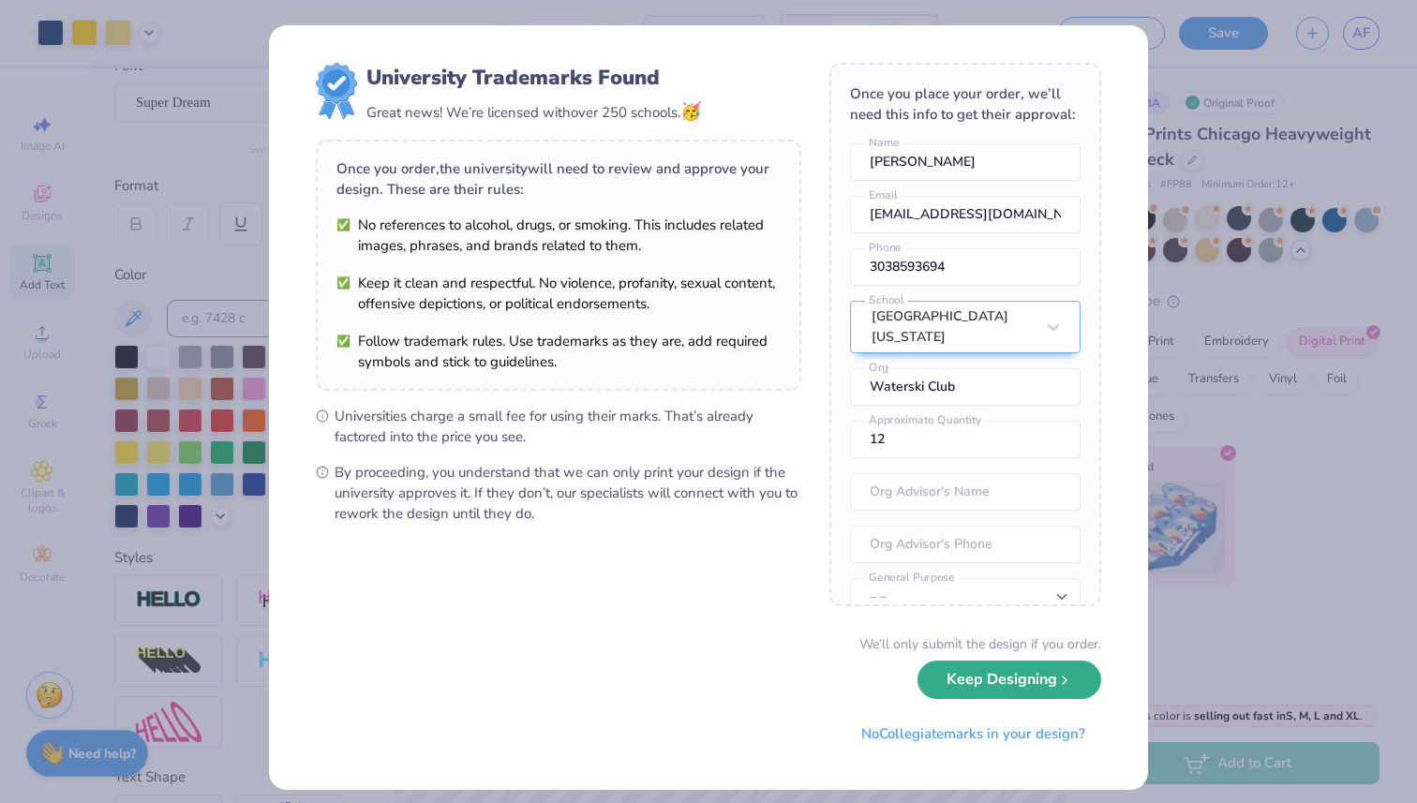
click at [976, 692] on button "Keep Designing" at bounding box center [1010, 680] width 184 height 38
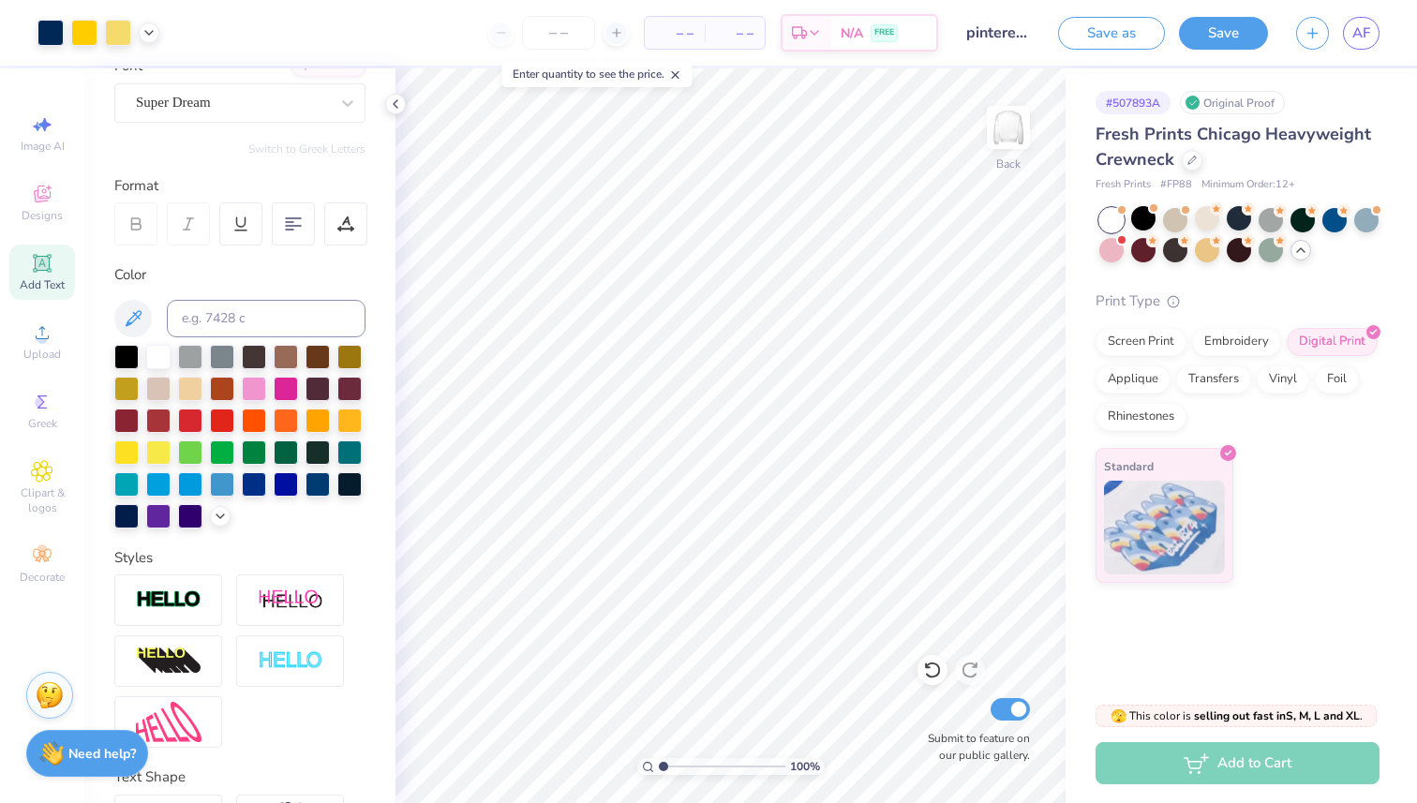
click at [1333, 47] on div "AF" at bounding box center [1338, 33] width 83 height 33
click at [1361, 31] on span "AF" at bounding box center [1362, 33] width 18 height 22
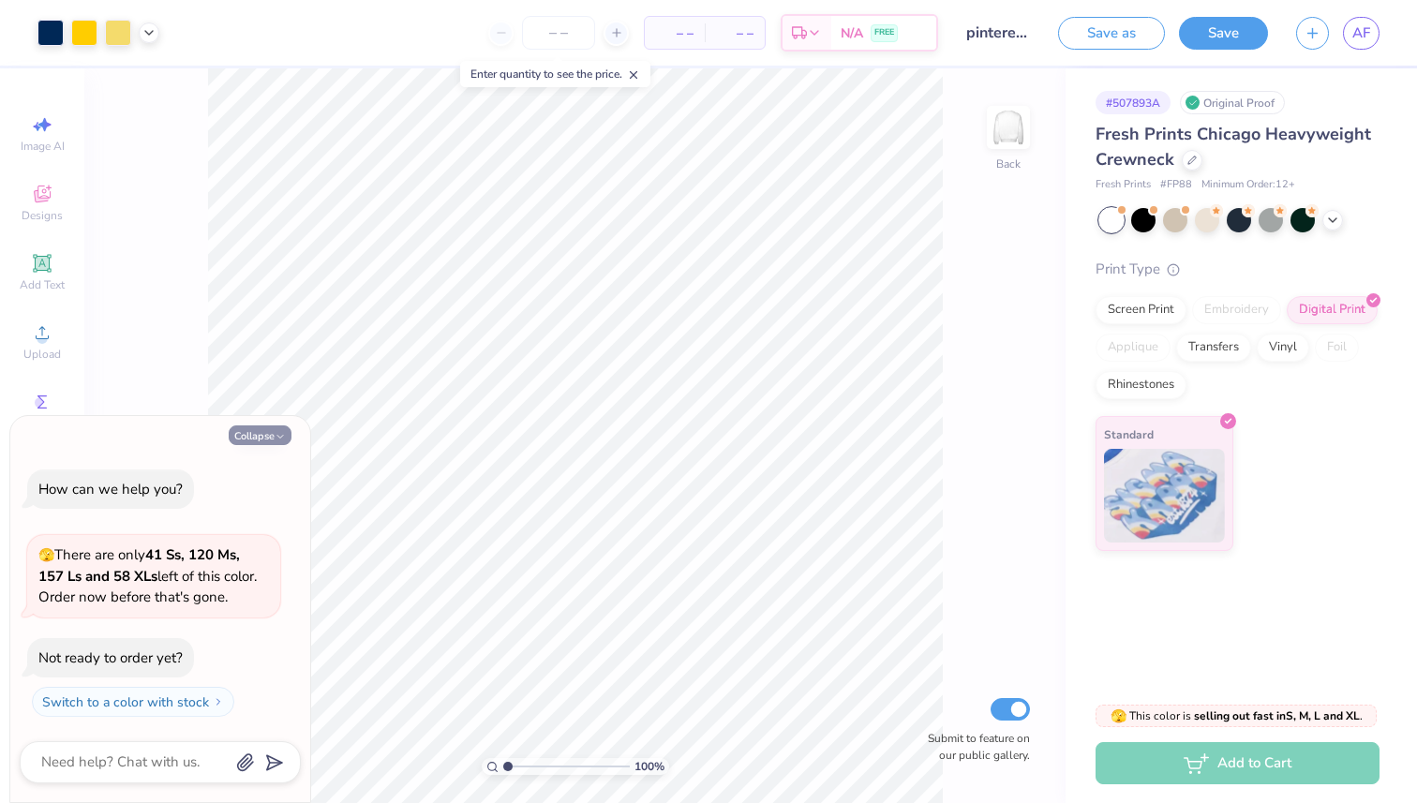
click at [274, 431] on button "Collapse" at bounding box center [260, 436] width 63 height 20
type textarea "x"
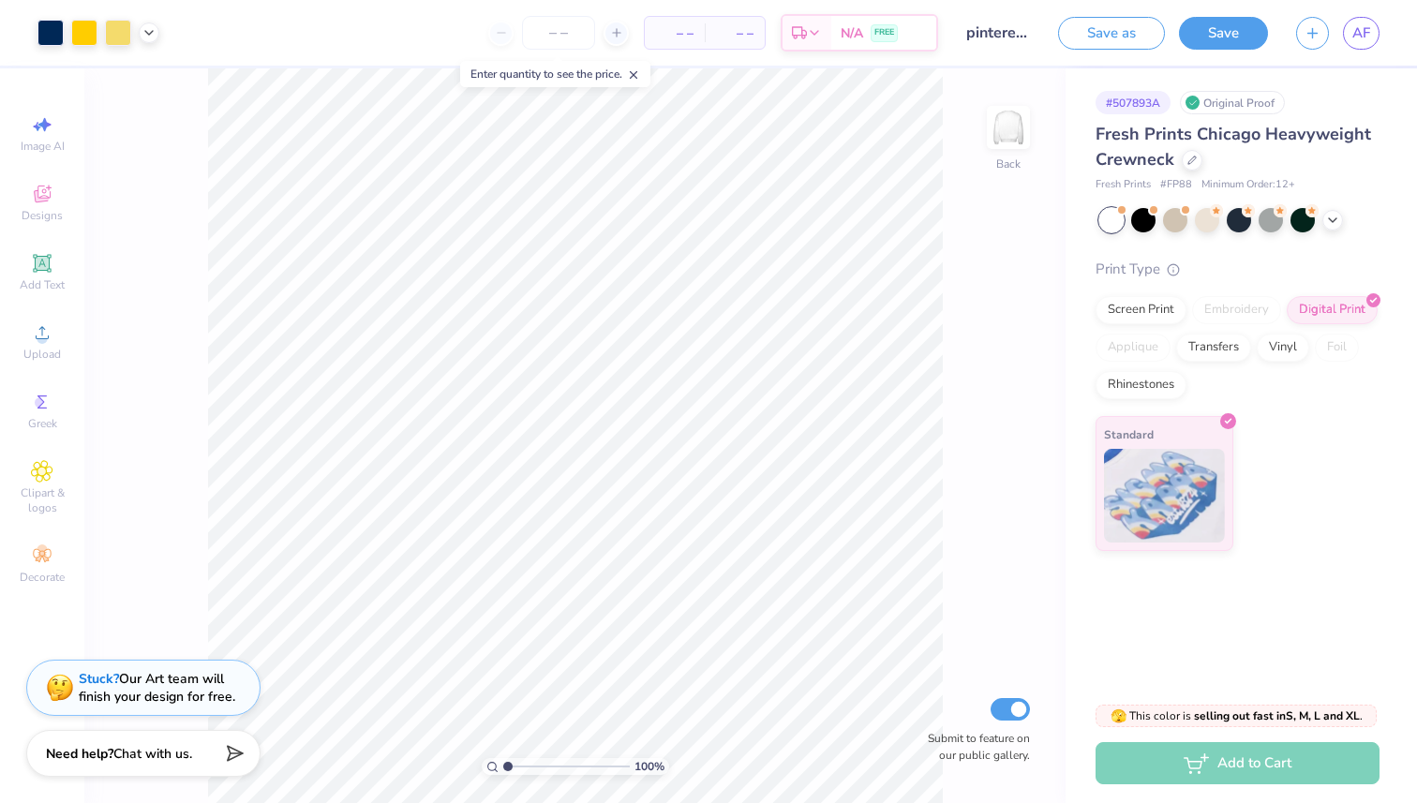
click at [182, 667] on div "Stuck? Our Art team will finish your design for free." at bounding box center [143, 688] width 234 height 56
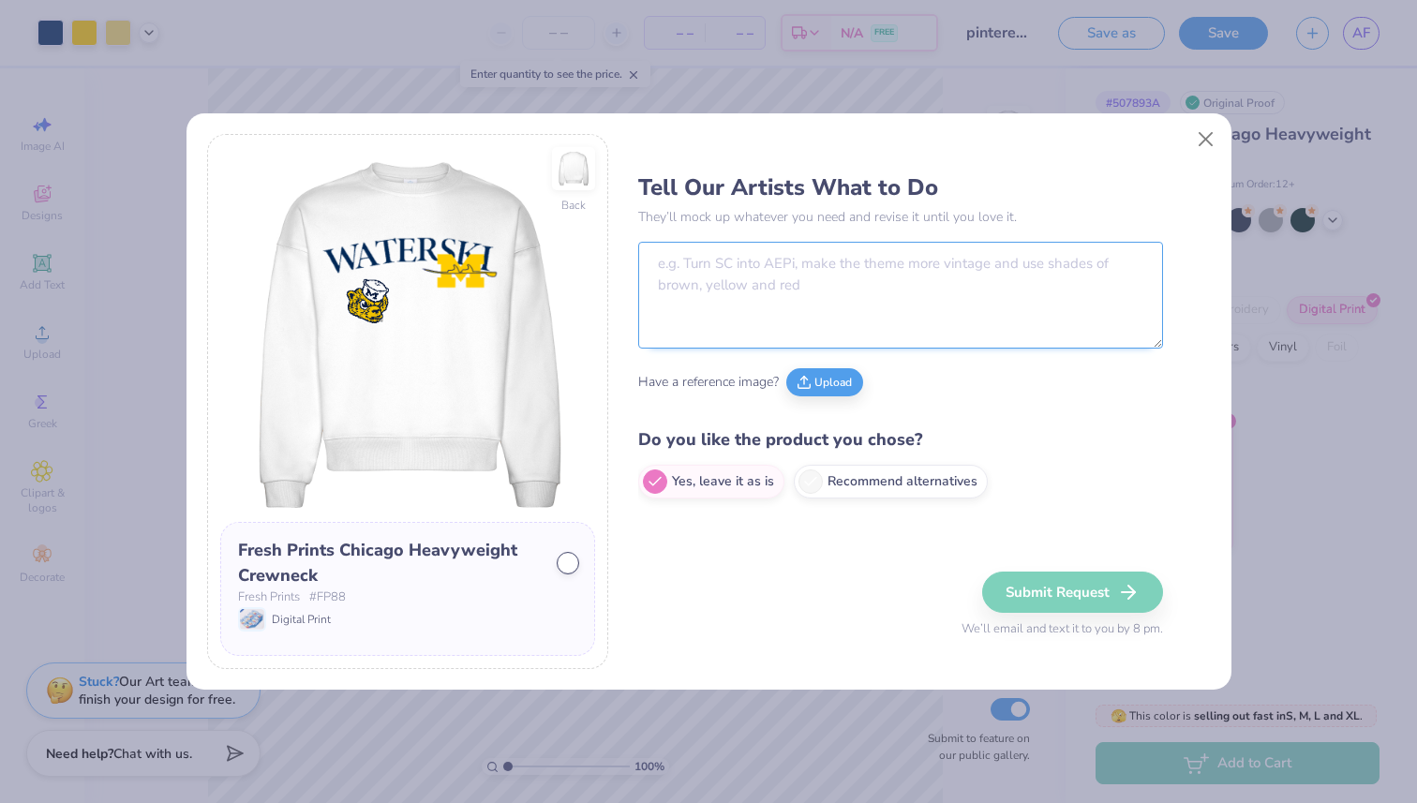
click at [698, 277] on textarea at bounding box center [900, 295] width 525 height 107
type textarea "c"
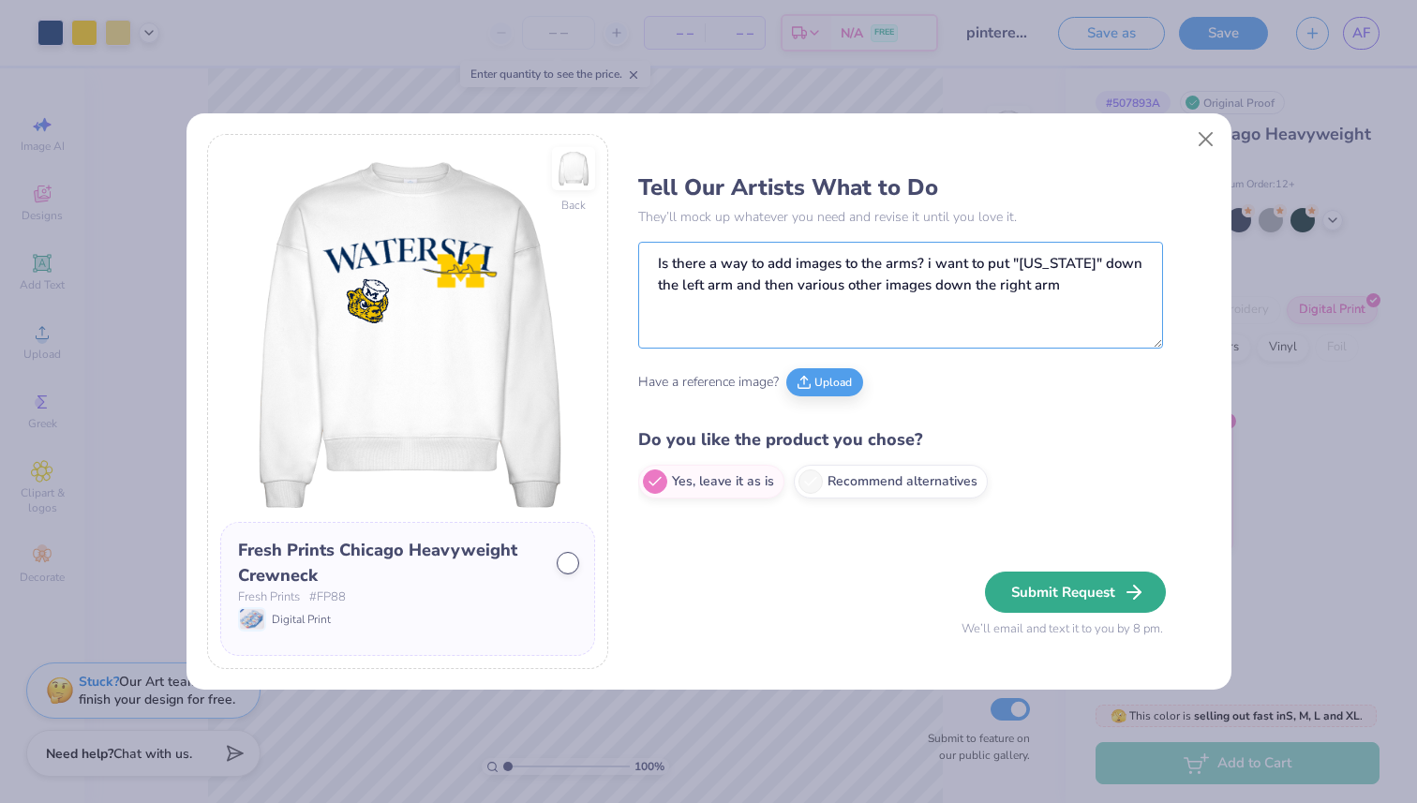
type textarea "Is there a way to add images to the arms? i want to put "Michigan" down the lef…"
click at [1056, 594] on button "Submit Request" at bounding box center [1075, 592] width 181 height 41
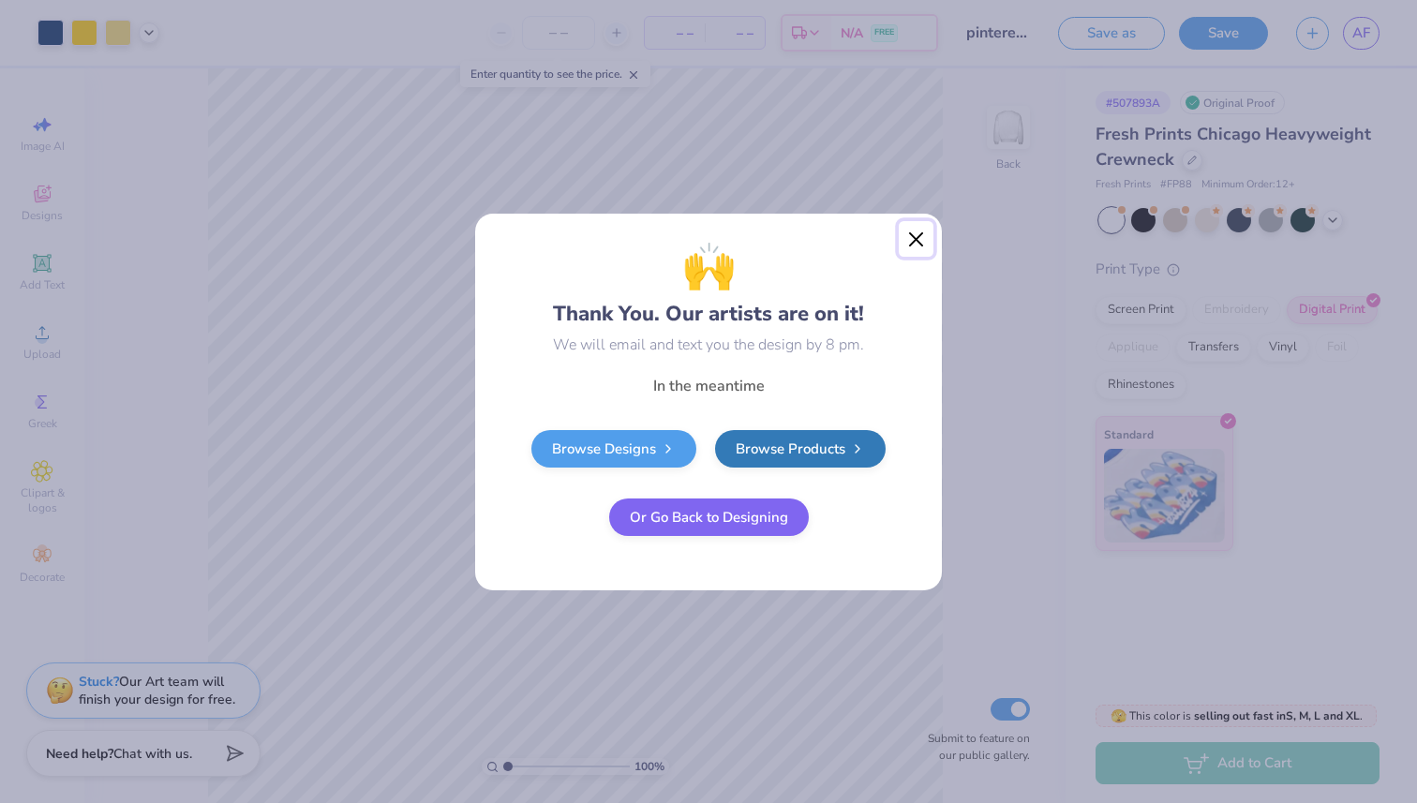
click at [912, 230] on button "Close" at bounding box center [917, 239] width 36 height 36
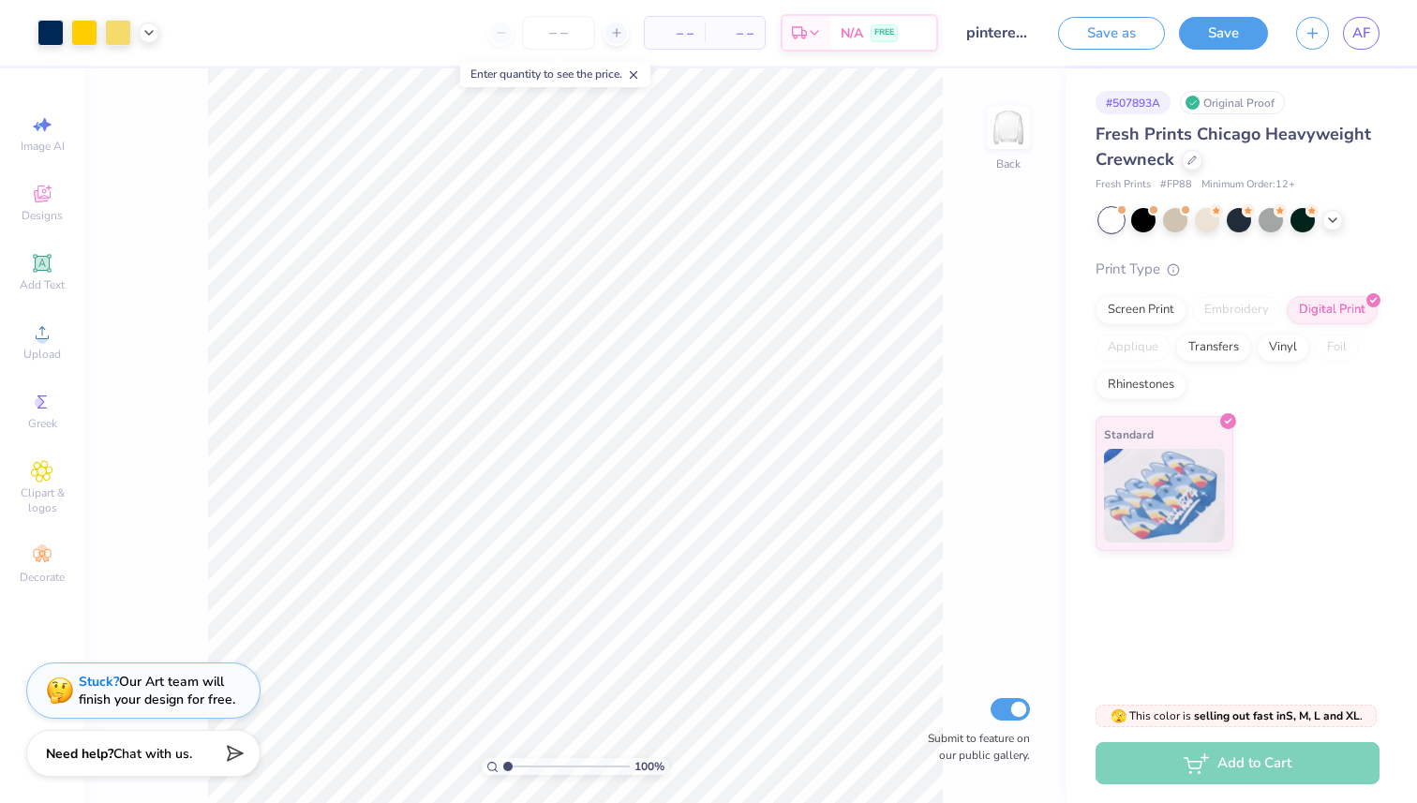
click at [1382, 37] on div "Save as Save AF" at bounding box center [1237, 33] width 359 height 66
click at [1357, 35] on span "AF" at bounding box center [1362, 33] width 18 height 22
